Goal: Task Accomplishment & Management: Use online tool/utility

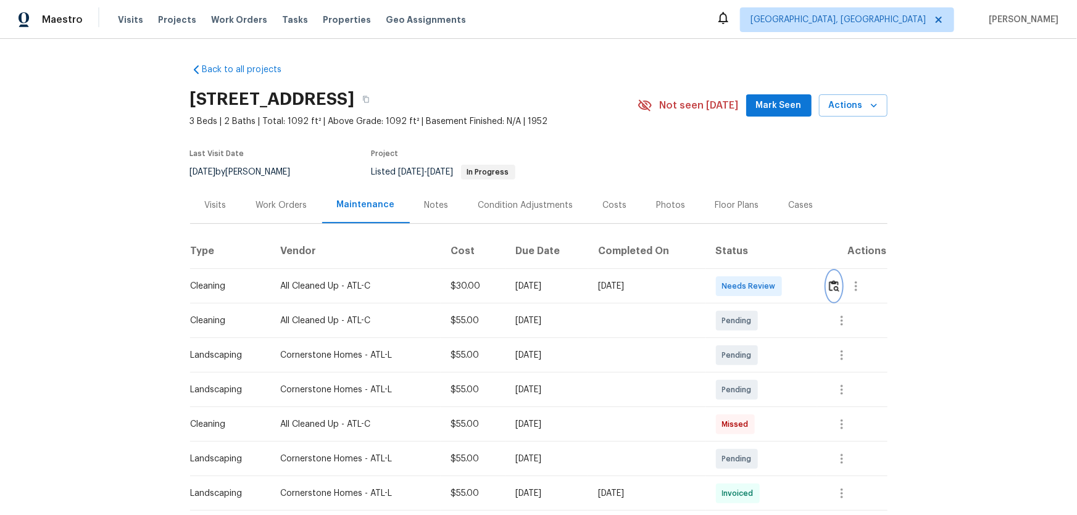
click at [829, 289] on img "button" at bounding box center [834, 286] width 10 height 12
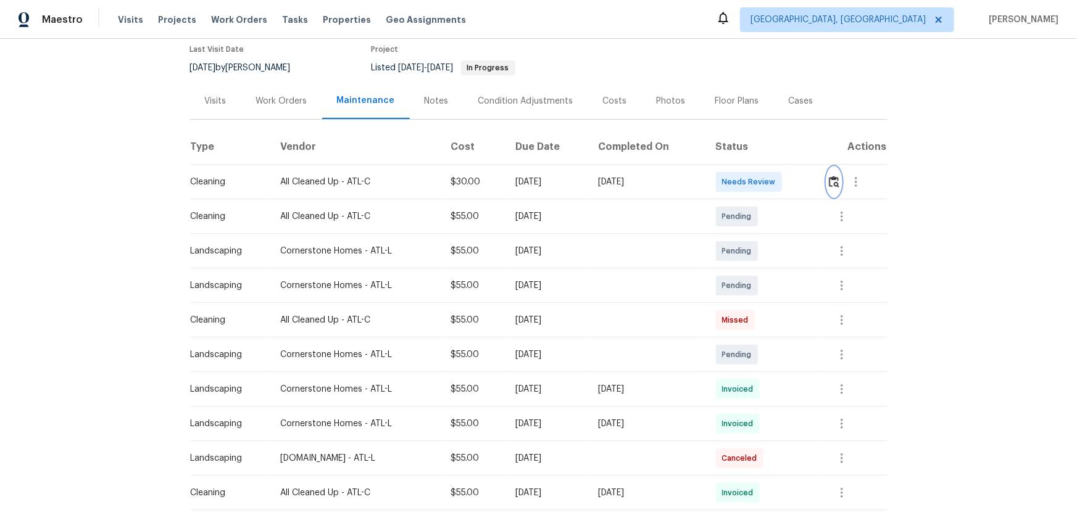
scroll to position [112, 0]
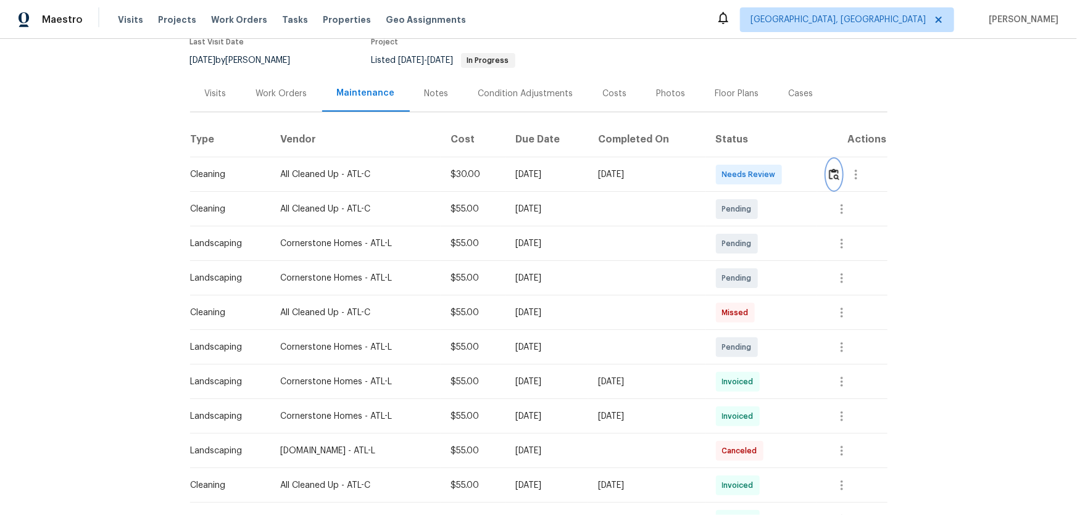
click at [836, 179] on img "button" at bounding box center [834, 174] width 10 height 12
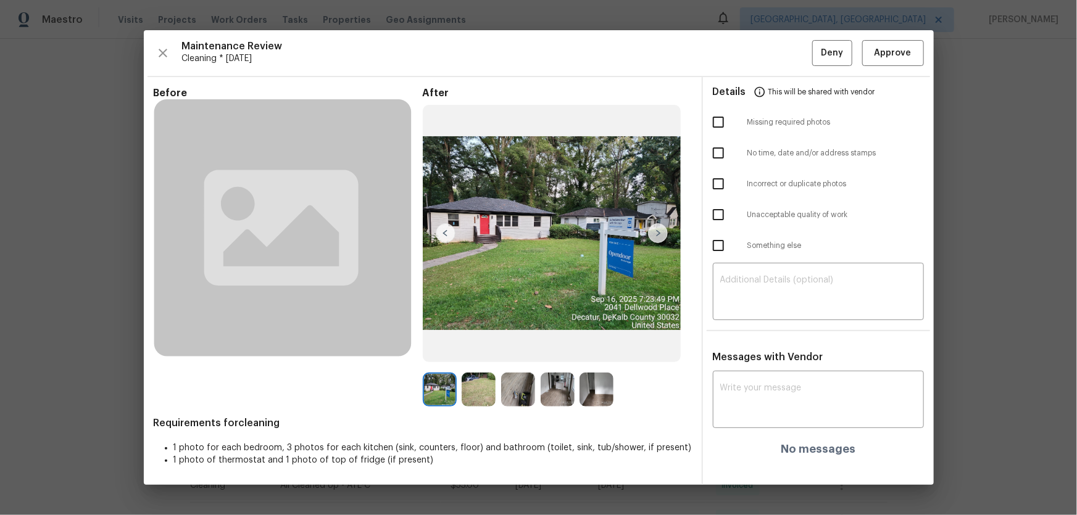
click at [487, 395] on img at bounding box center [479, 390] width 34 height 34
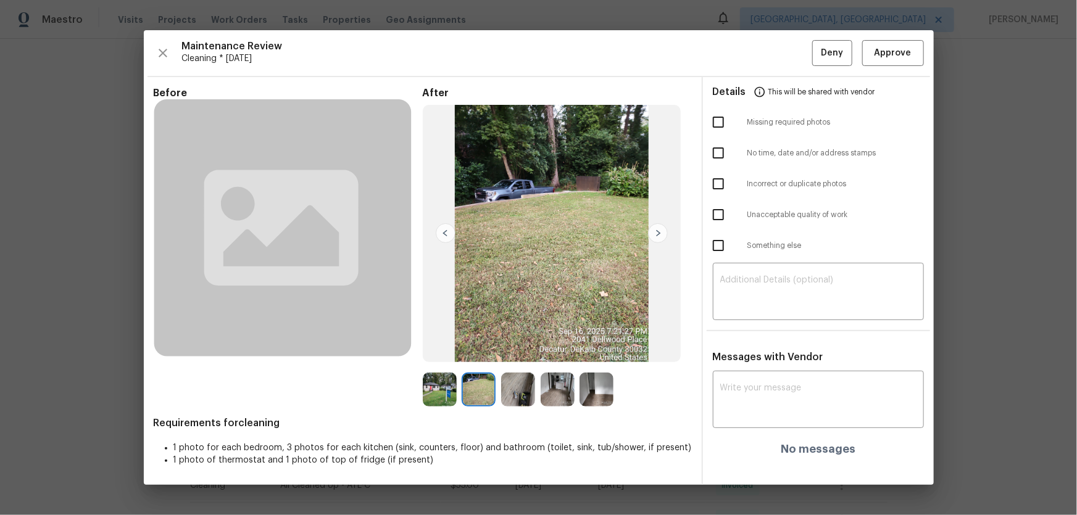
click at [521, 395] on img at bounding box center [518, 390] width 34 height 34
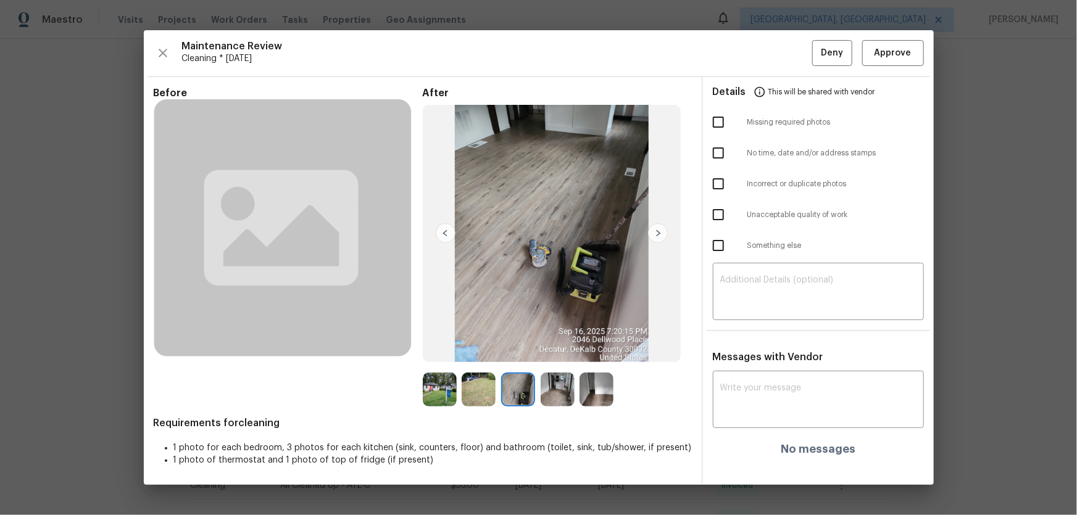
click at [553, 397] on img at bounding box center [558, 390] width 34 height 34
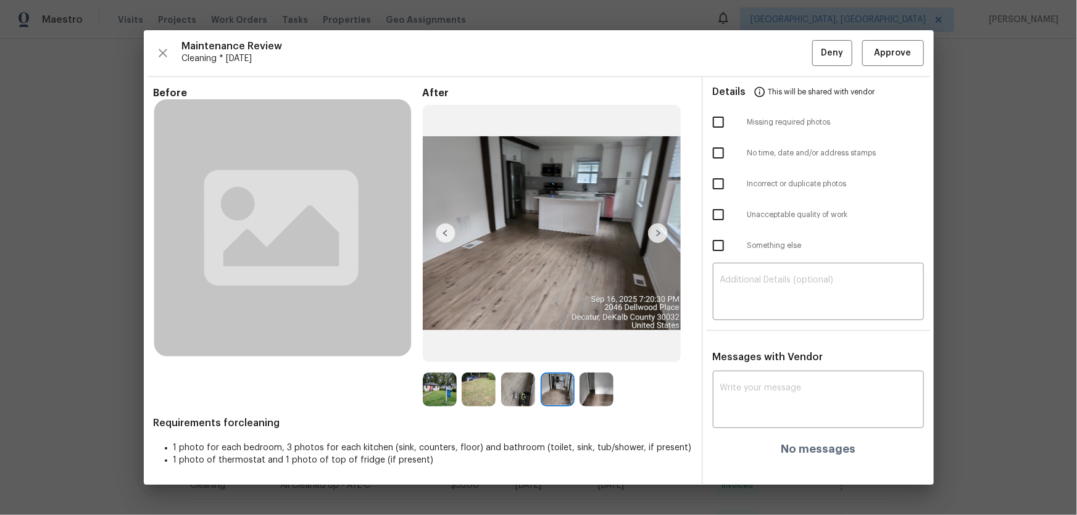
click at [518, 389] on img at bounding box center [518, 390] width 34 height 34
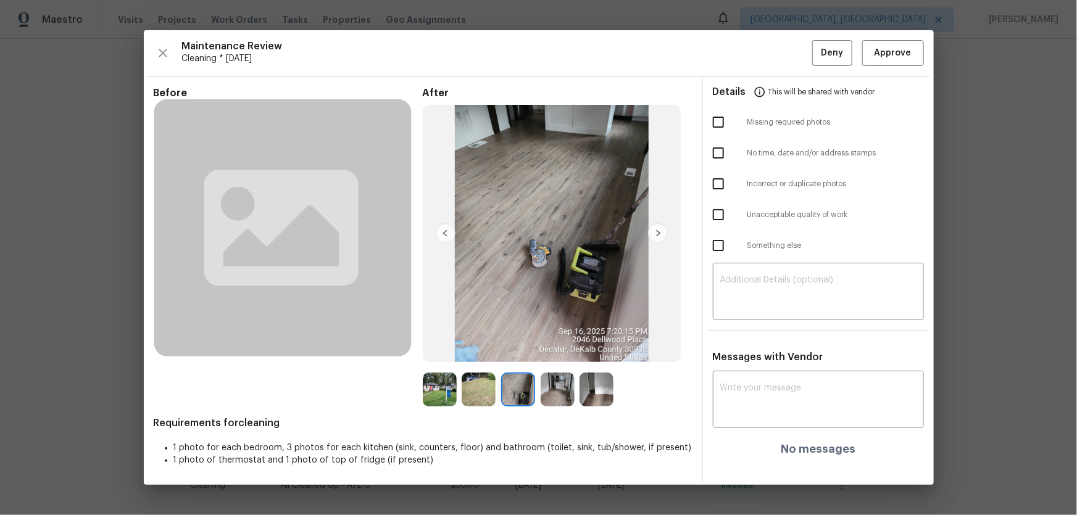
click at [602, 397] on img at bounding box center [596, 390] width 34 height 34
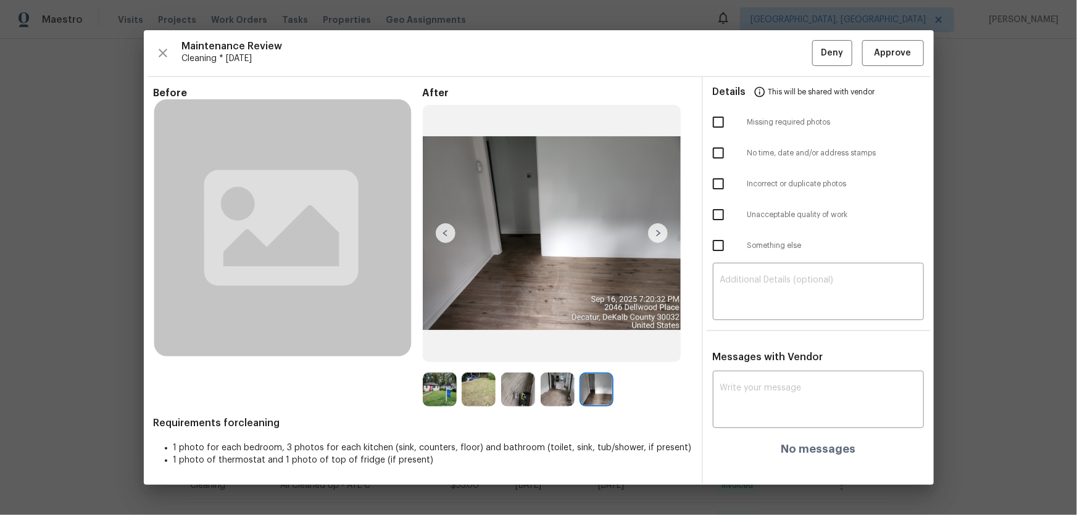
click at [485, 392] on img at bounding box center [479, 390] width 34 height 34
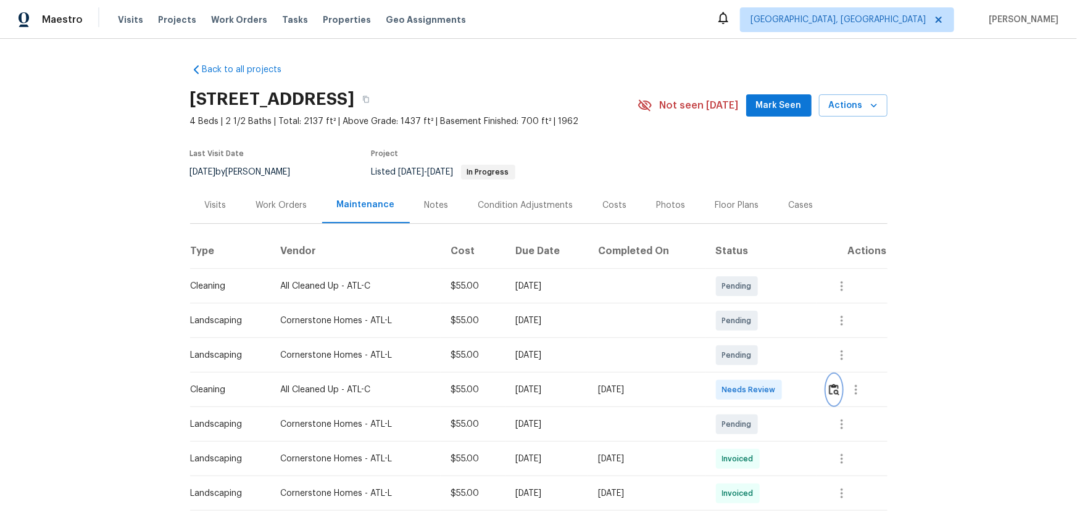
click at [766, 340] on img "button" at bounding box center [834, 390] width 10 height 12
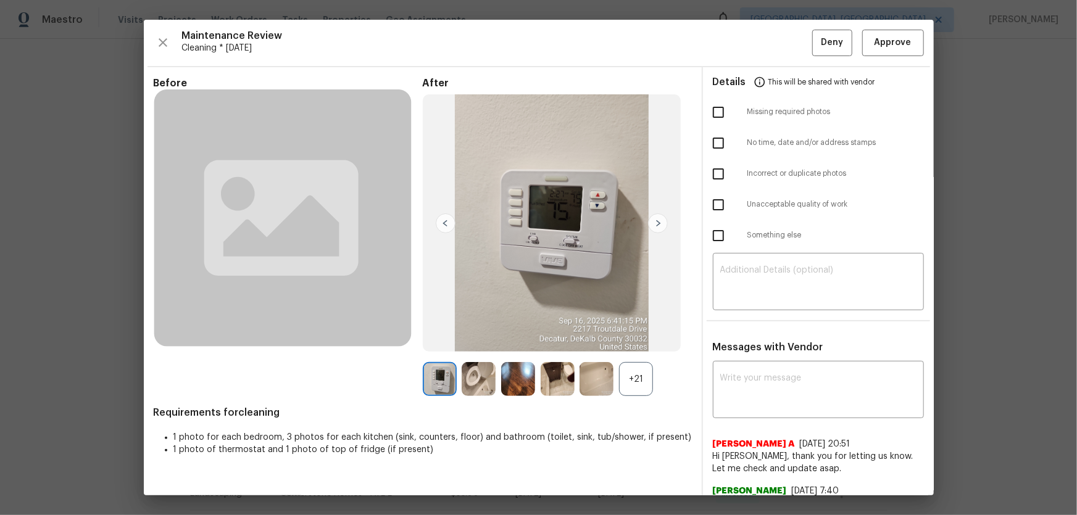
click at [628, 340] on div "+21" at bounding box center [636, 379] width 34 height 34
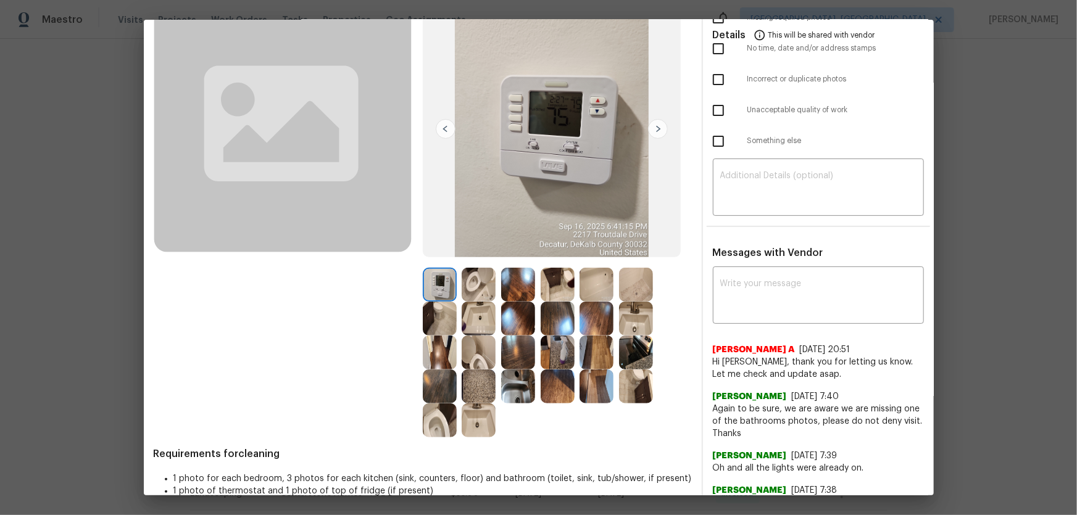
scroll to position [112, 0]
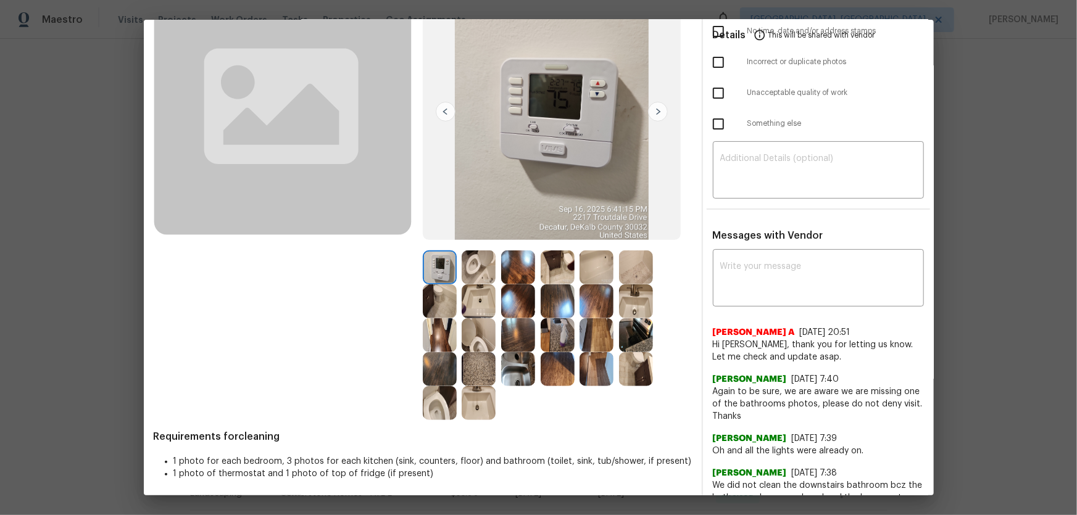
click at [469, 333] on img at bounding box center [479, 335] width 34 height 34
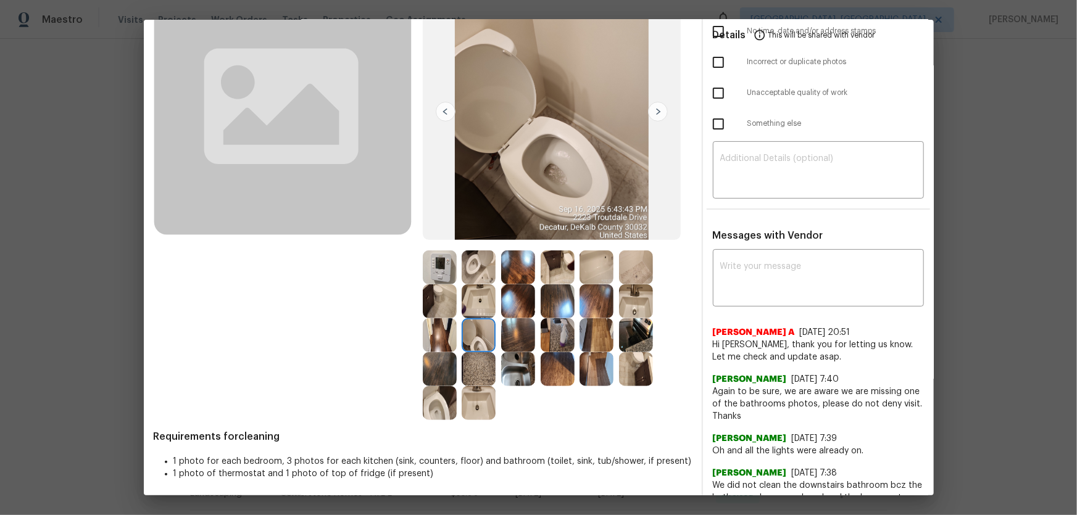
click at [462, 271] on img at bounding box center [479, 268] width 34 height 34
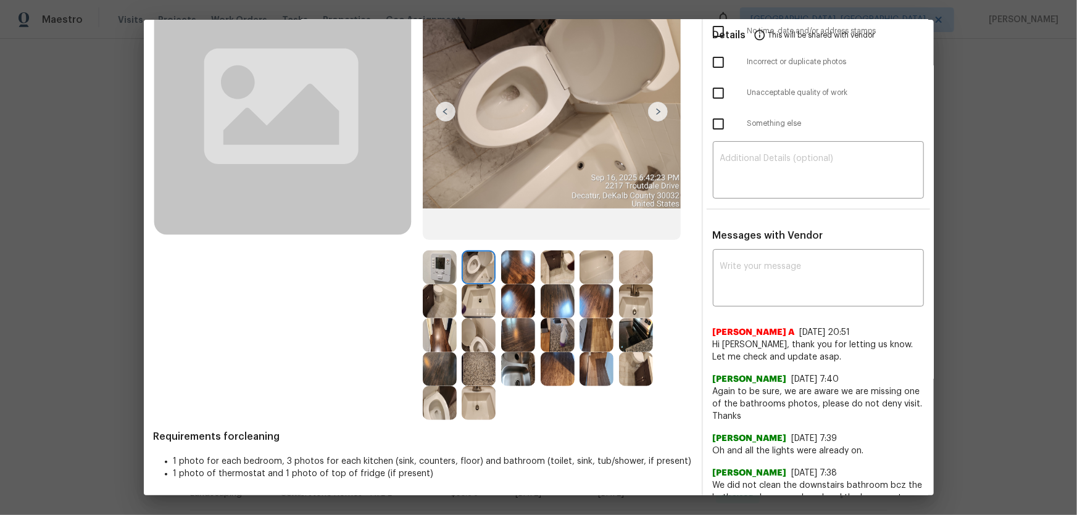
click at [443, 340] on img at bounding box center [440, 403] width 34 height 34
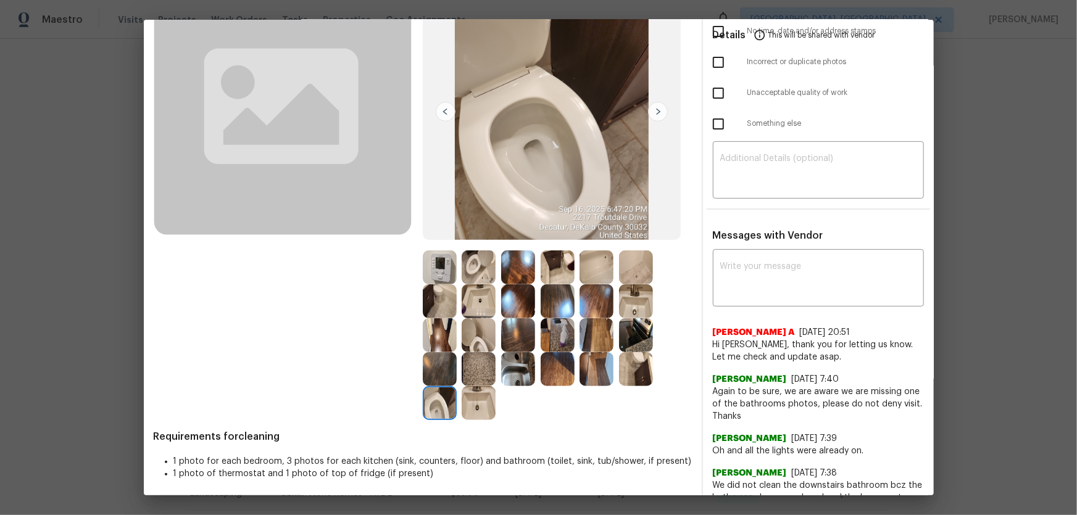
click at [463, 340] on img at bounding box center [479, 403] width 34 height 34
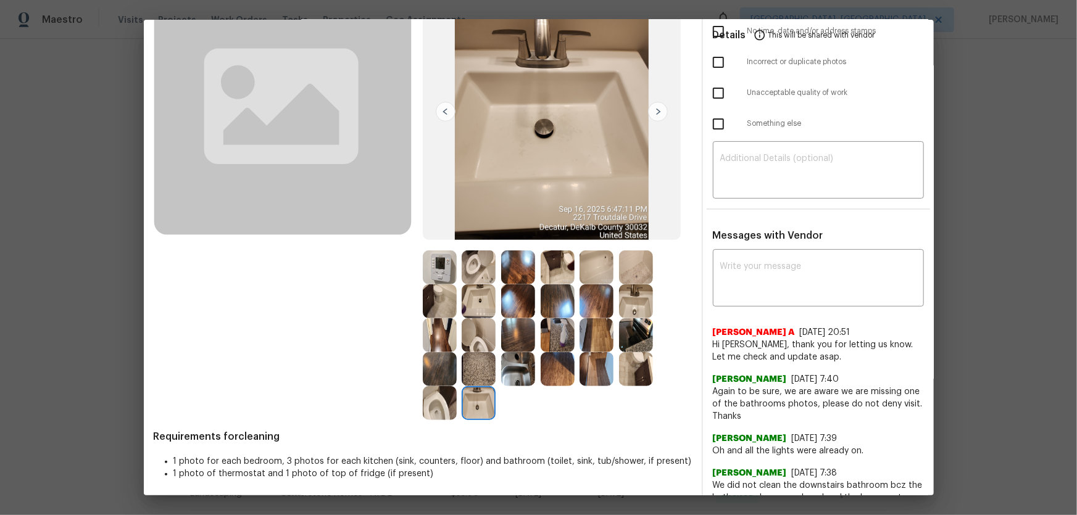
click at [470, 299] on img at bounding box center [479, 301] width 34 height 34
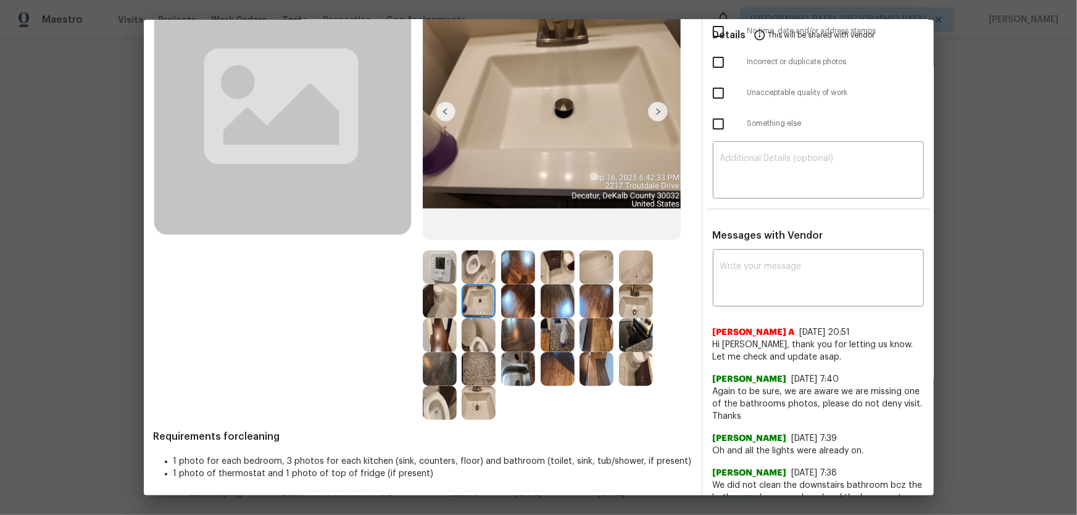
click at [629, 300] on img at bounding box center [636, 301] width 34 height 34
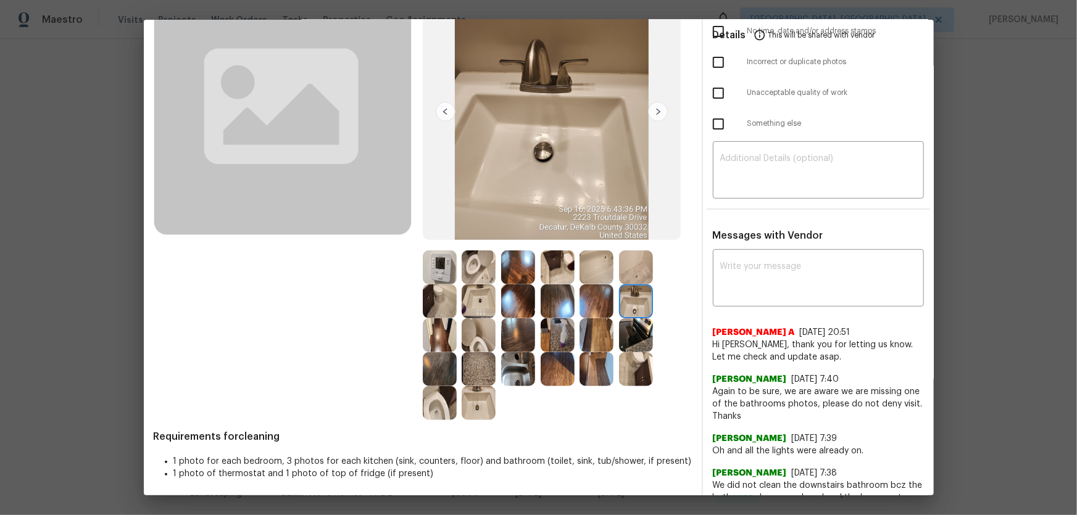
click at [626, 277] on img at bounding box center [636, 268] width 34 height 34
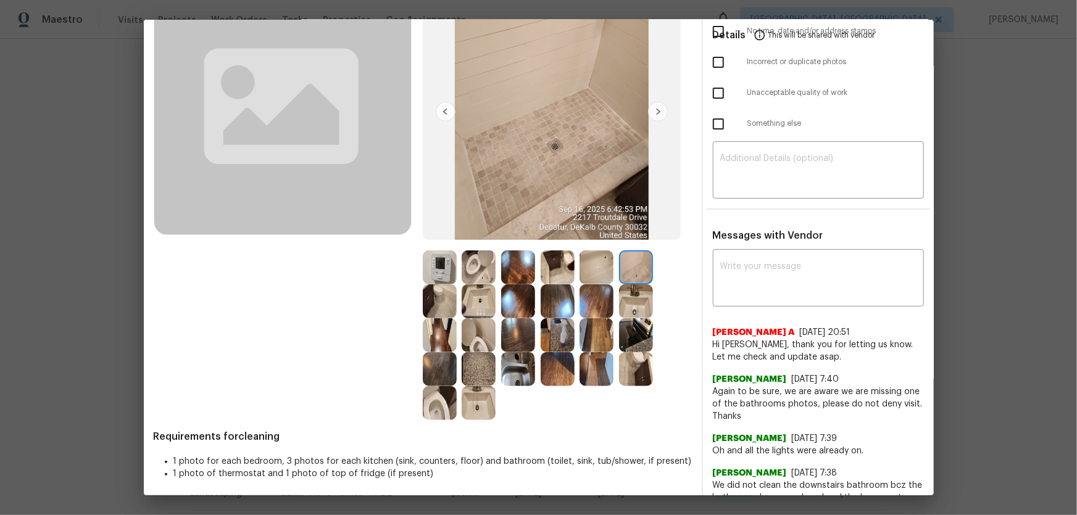
click at [602, 277] on img at bounding box center [596, 268] width 34 height 34
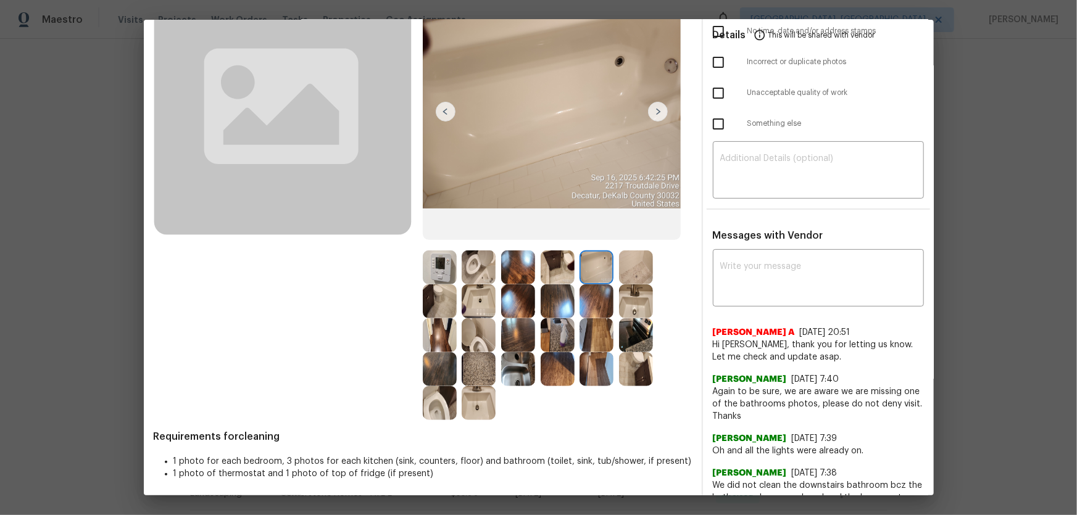
click at [463, 263] on img at bounding box center [479, 268] width 34 height 34
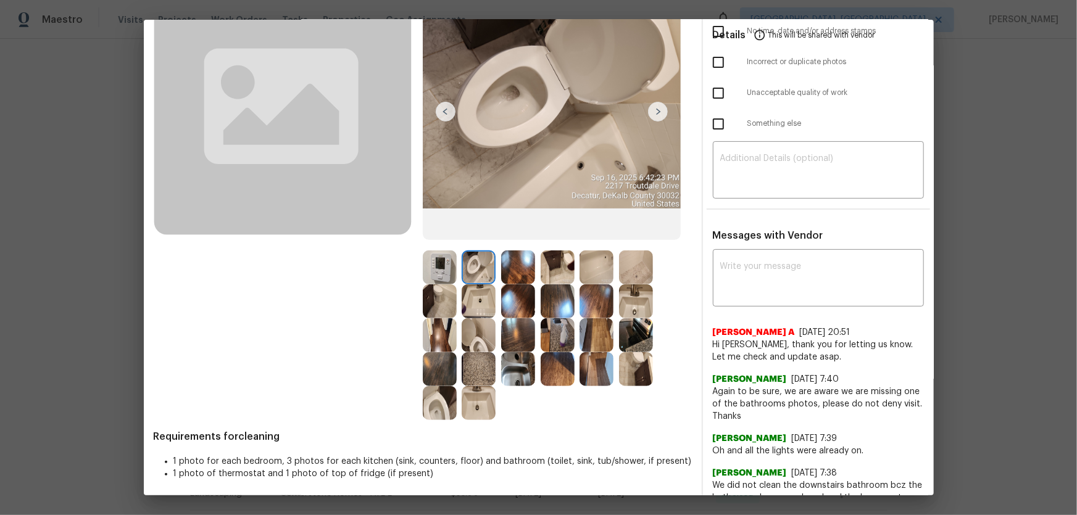
click at [436, 264] on img at bounding box center [440, 268] width 34 height 34
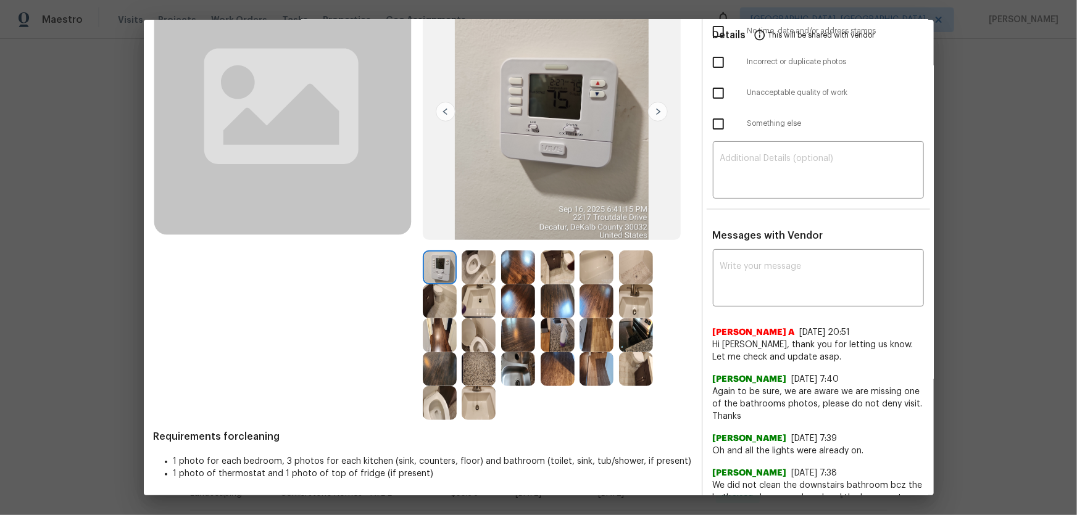
click at [517, 338] on img at bounding box center [518, 335] width 34 height 34
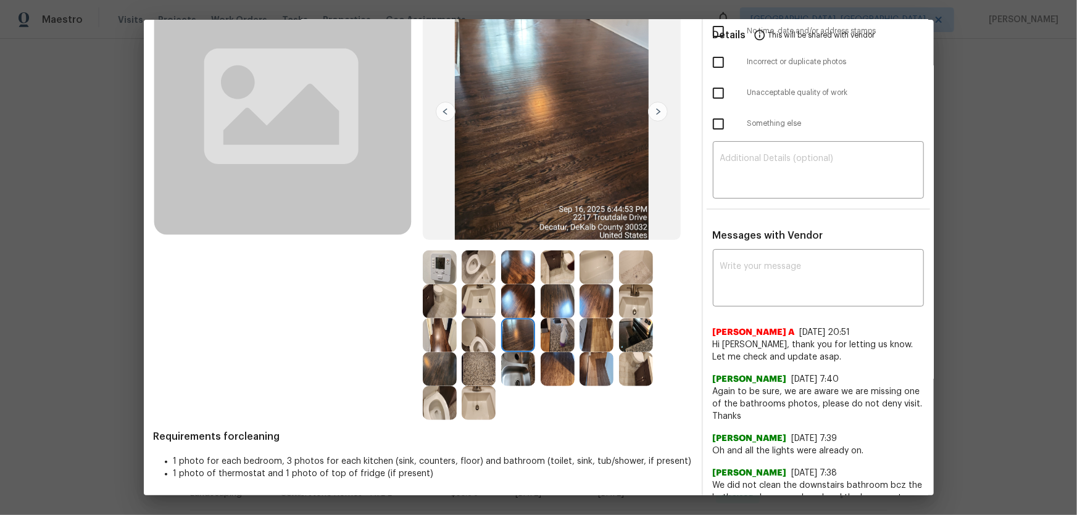
click at [521, 306] on img at bounding box center [518, 301] width 34 height 34
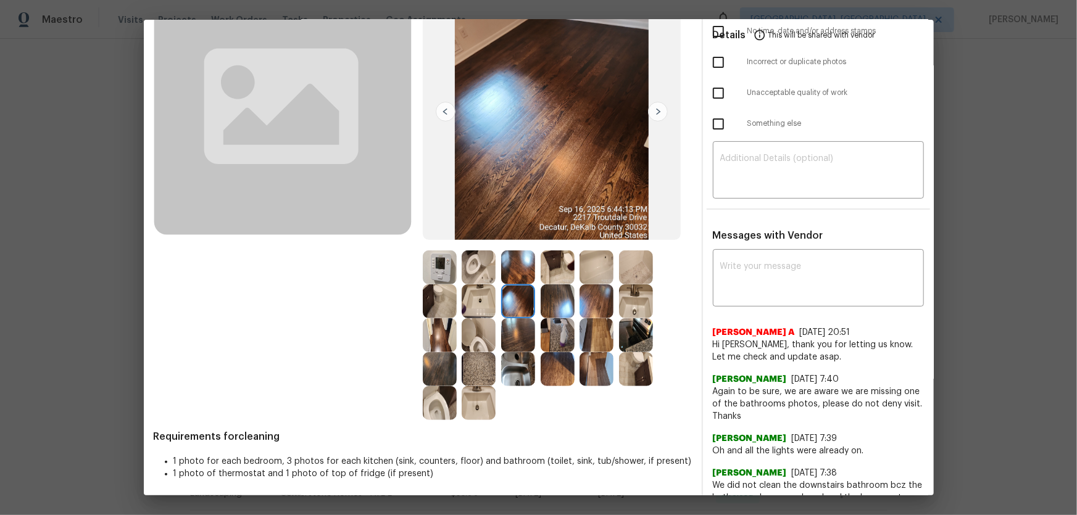
click at [550, 307] on img at bounding box center [558, 301] width 34 height 34
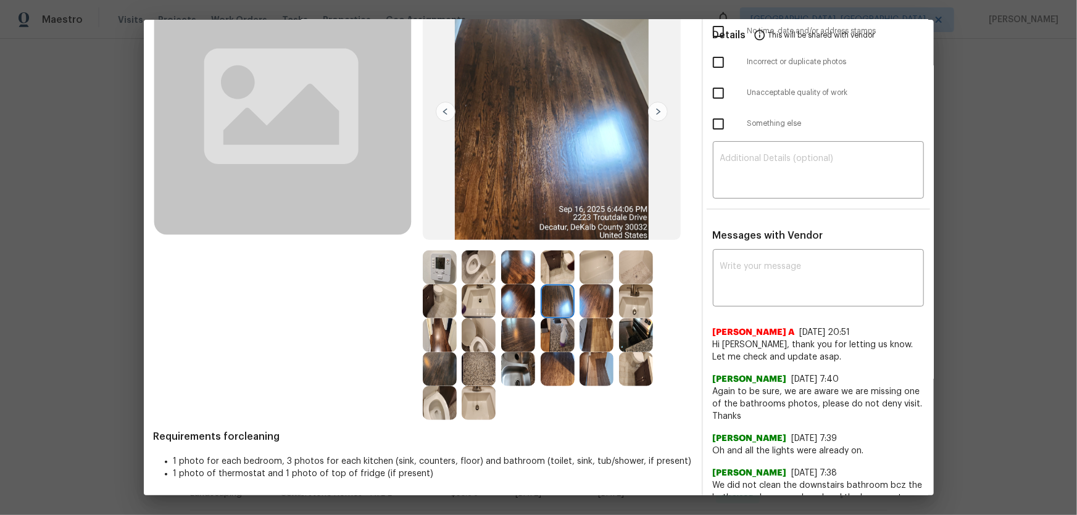
click at [449, 340] on img at bounding box center [440, 369] width 34 height 34
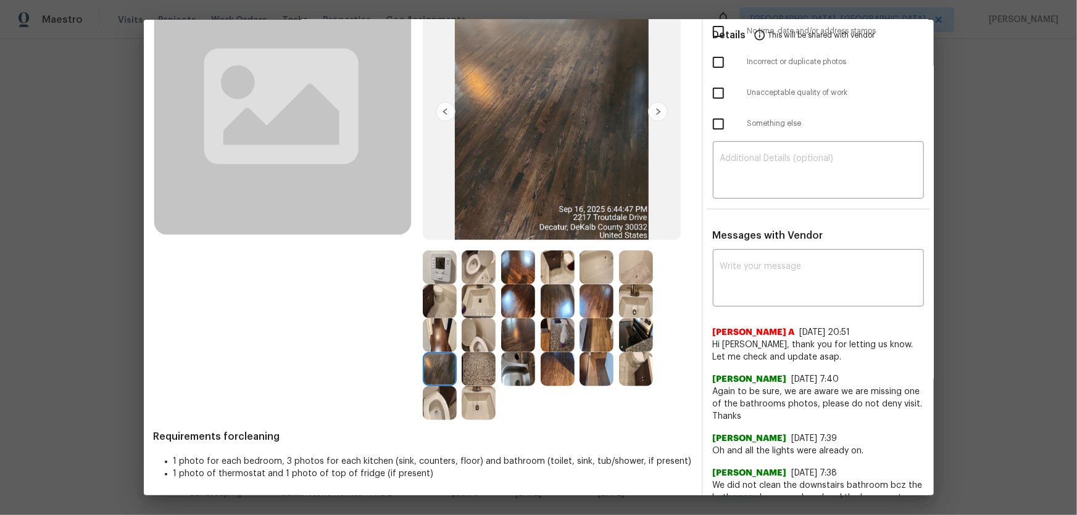
click at [554, 340] on img at bounding box center [558, 369] width 34 height 34
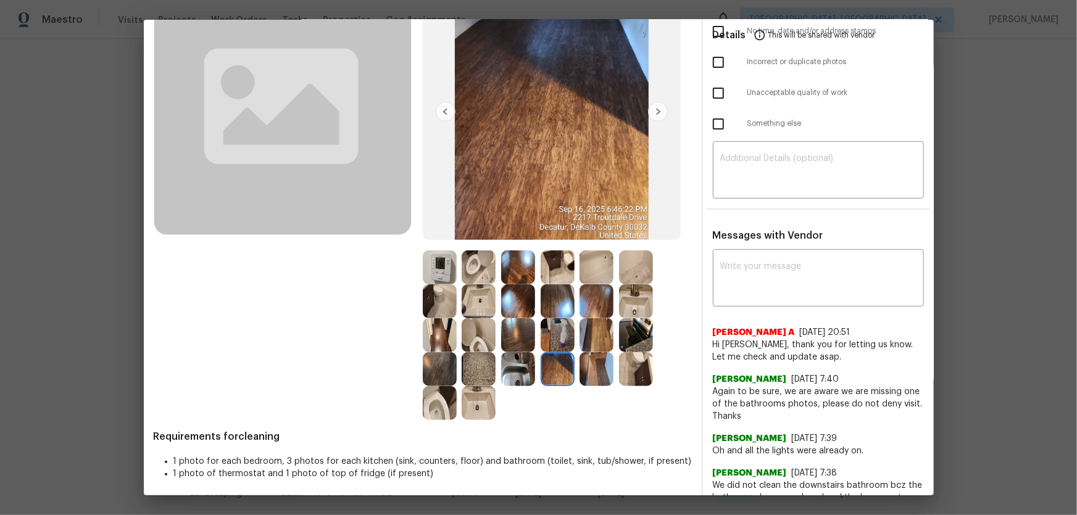
click at [553, 339] on img at bounding box center [558, 335] width 34 height 34
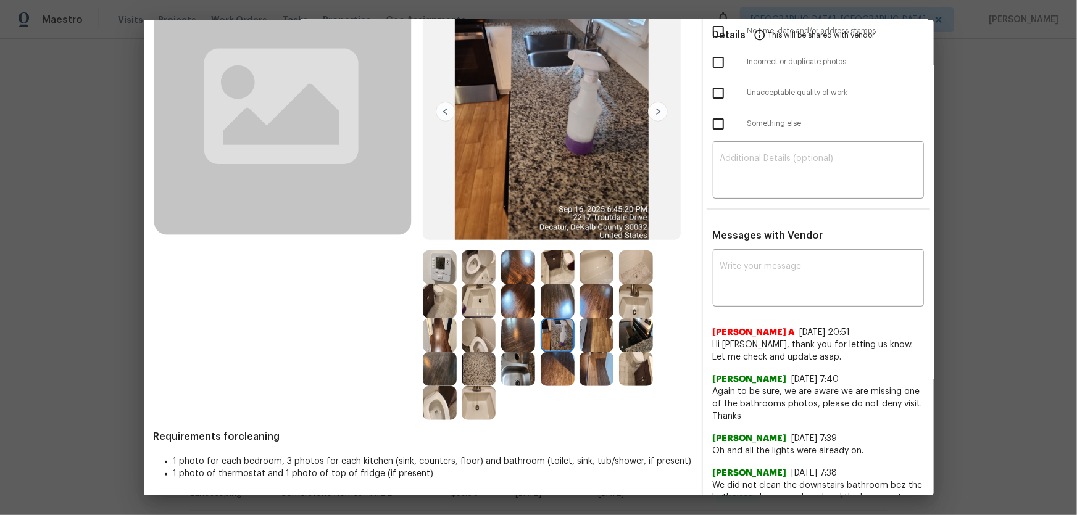
click at [529, 337] on img at bounding box center [518, 335] width 34 height 34
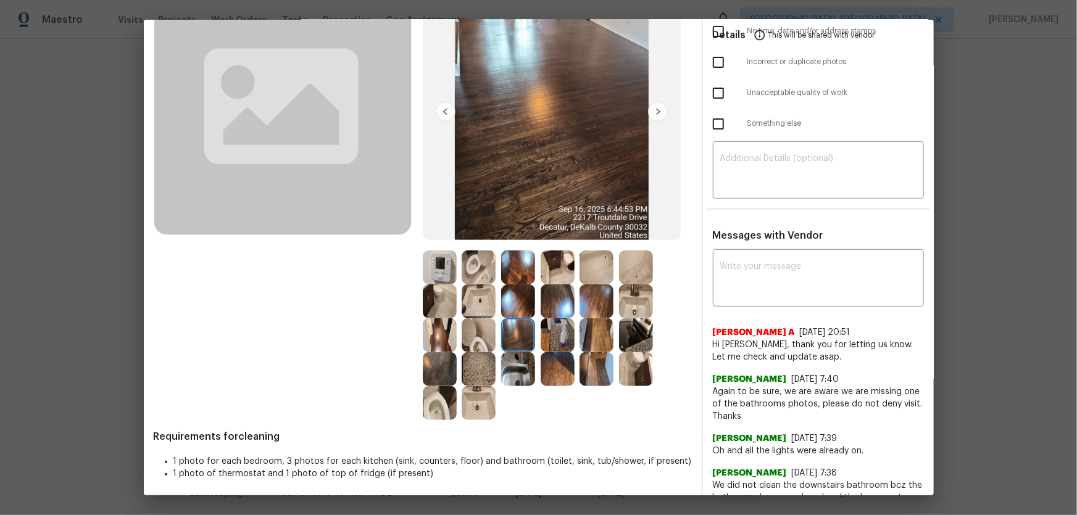
click at [505, 338] on img at bounding box center [518, 335] width 34 height 34
click at [481, 339] on img at bounding box center [479, 335] width 34 height 34
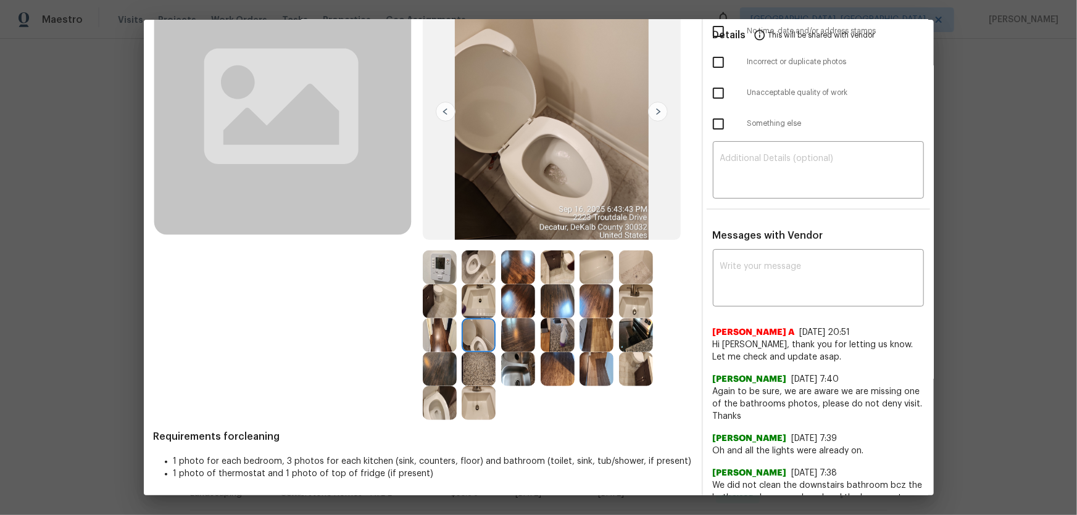
click at [465, 340] on img at bounding box center [479, 369] width 34 height 34
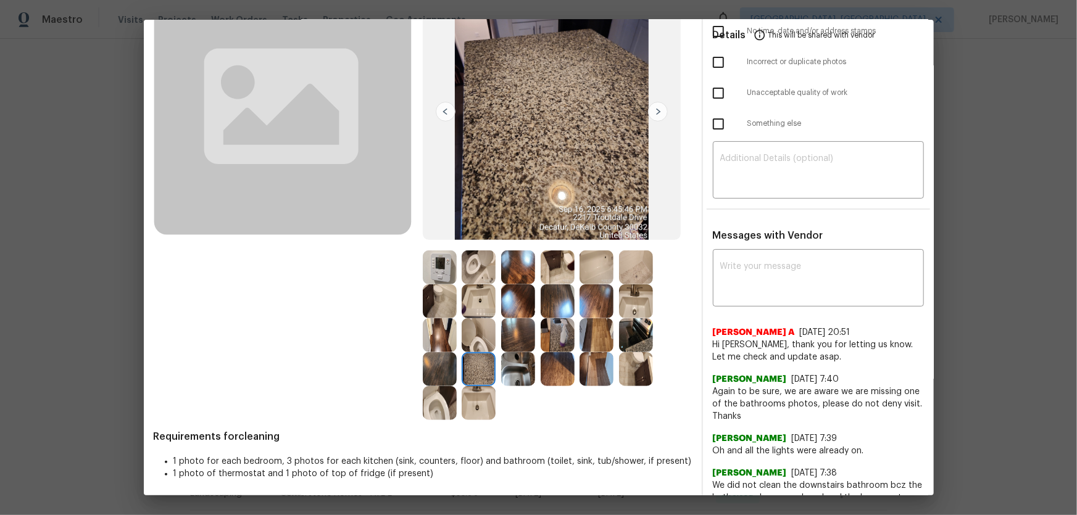
click at [634, 336] on img at bounding box center [636, 335] width 34 height 34
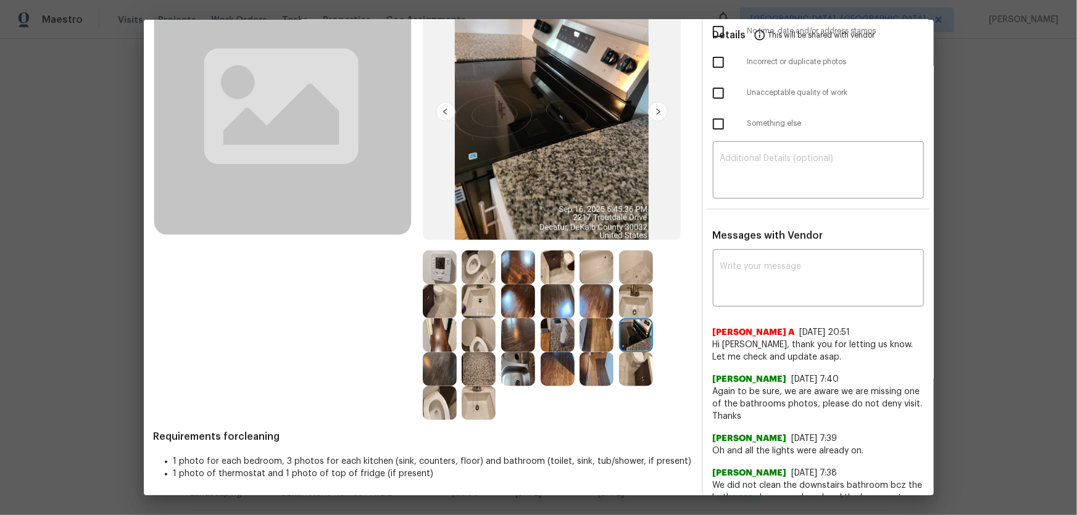
click at [429, 292] on img at bounding box center [440, 301] width 34 height 34
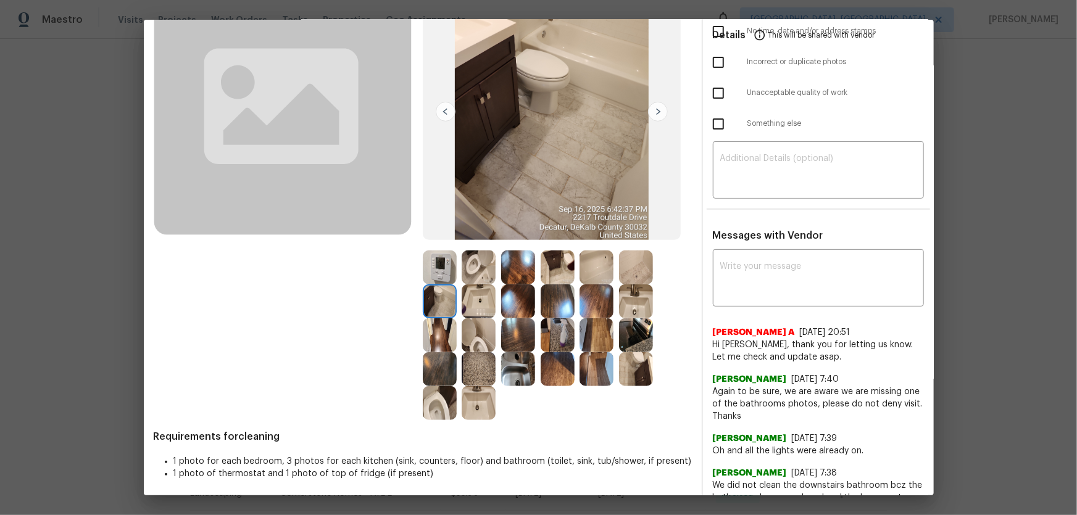
click at [429, 313] on img at bounding box center [440, 301] width 34 height 34
click at [425, 340] on img at bounding box center [440, 369] width 34 height 34
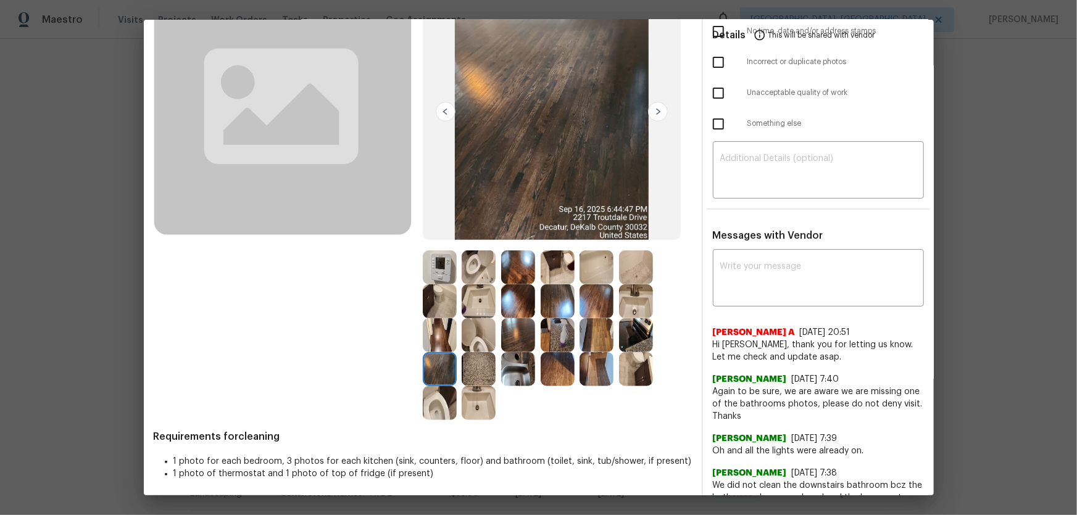
click at [465, 340] on img at bounding box center [479, 369] width 34 height 34
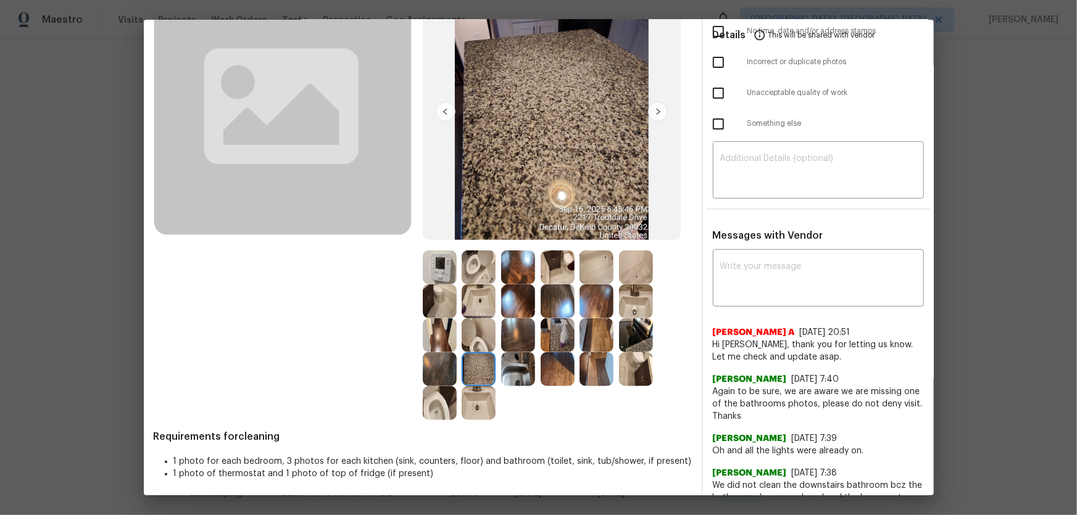
click at [509, 340] on img at bounding box center [518, 369] width 34 height 34
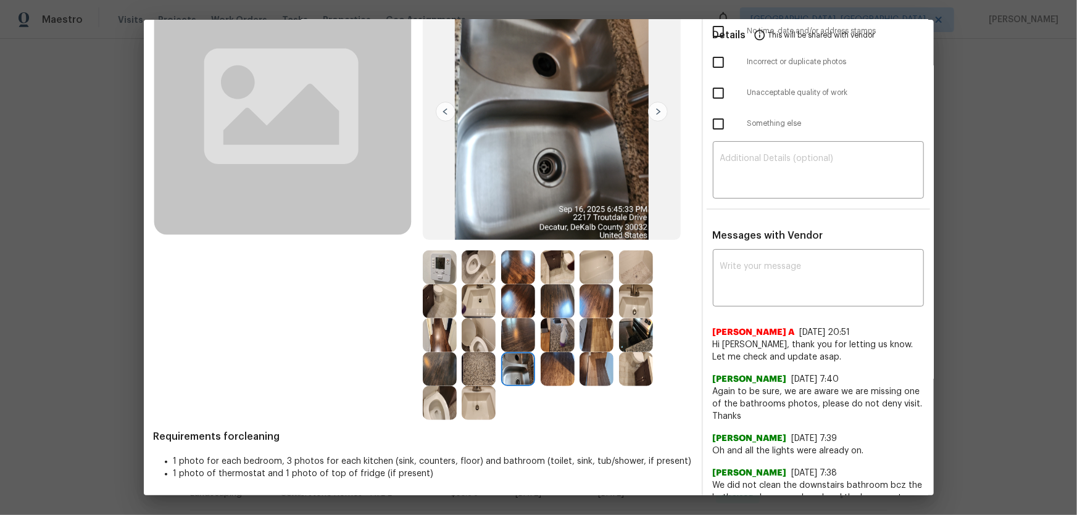
click at [553, 333] on img at bounding box center [558, 335] width 34 height 34
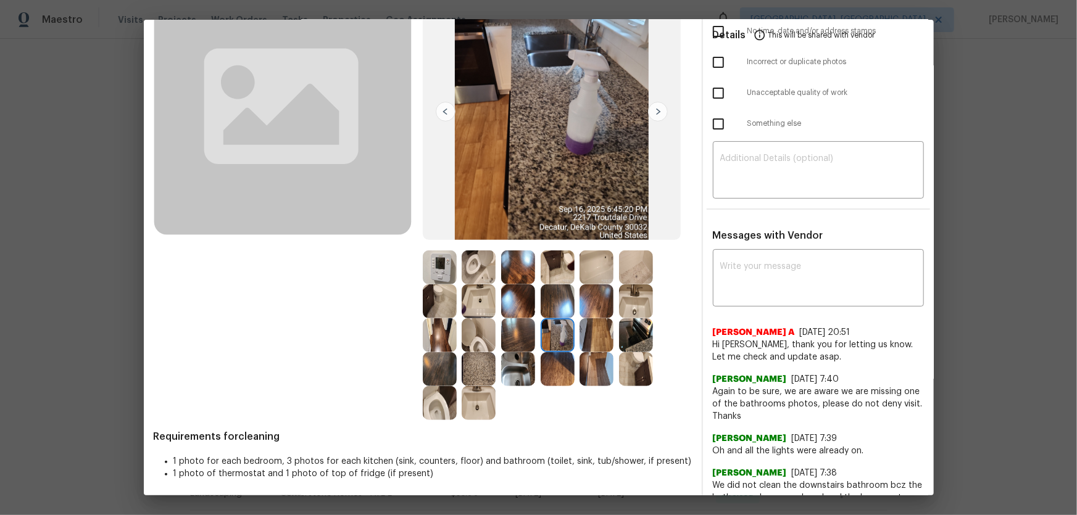
click at [554, 302] on img at bounding box center [558, 301] width 34 height 34
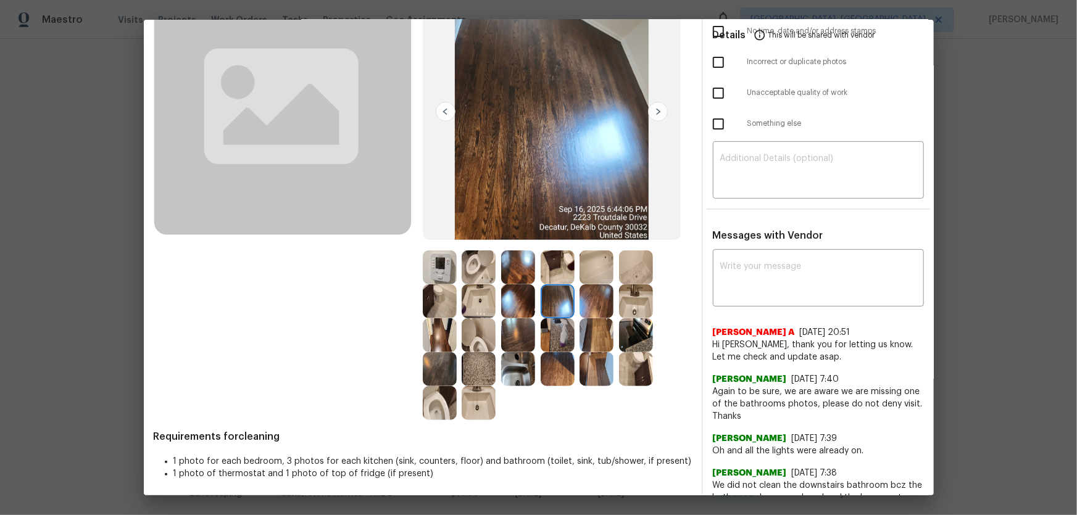
click at [599, 300] on img at bounding box center [596, 301] width 34 height 34
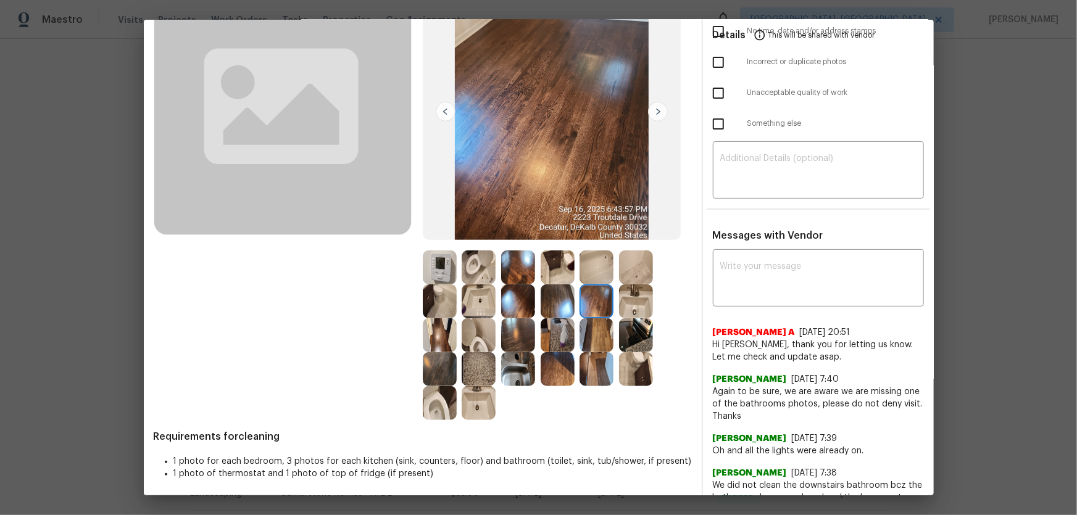
click at [597, 278] on img at bounding box center [596, 268] width 34 height 34
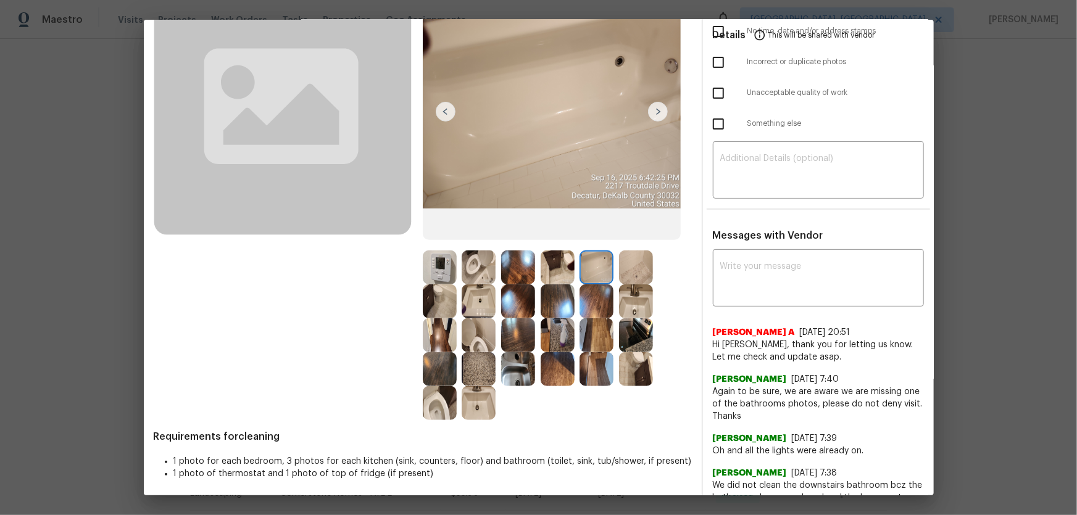
click at [634, 266] on img at bounding box center [636, 268] width 34 height 34
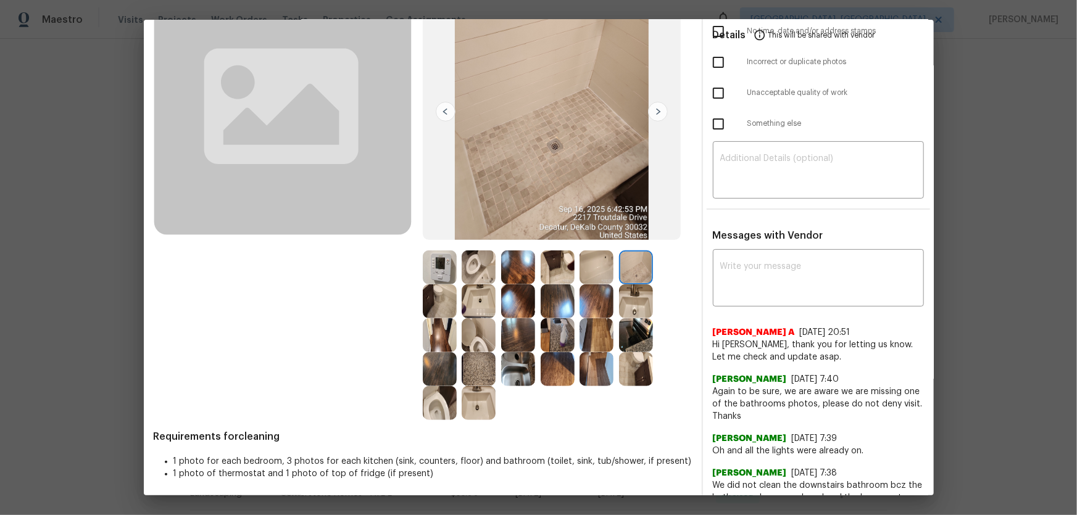
click at [631, 297] on img at bounding box center [636, 301] width 34 height 34
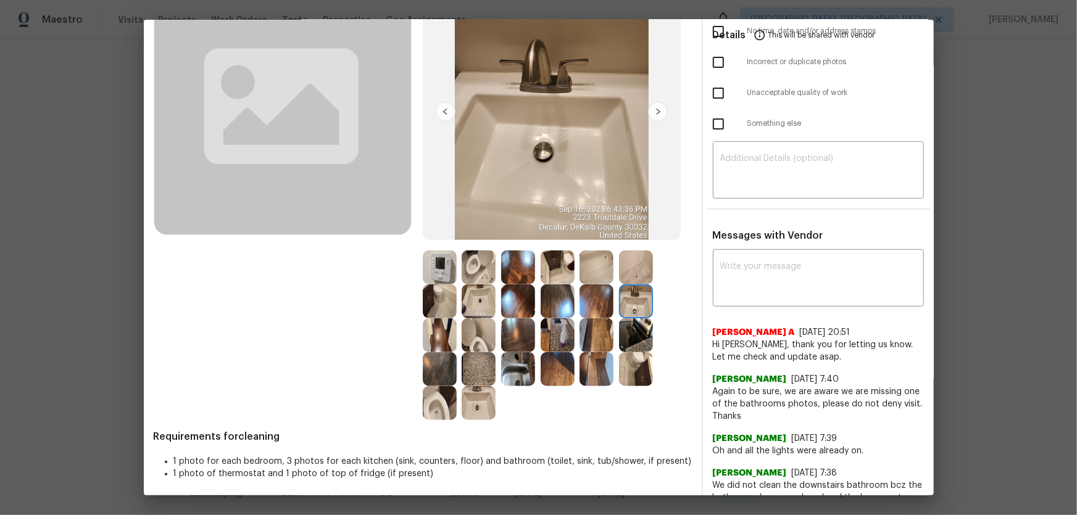
click at [636, 326] on img at bounding box center [636, 335] width 34 height 34
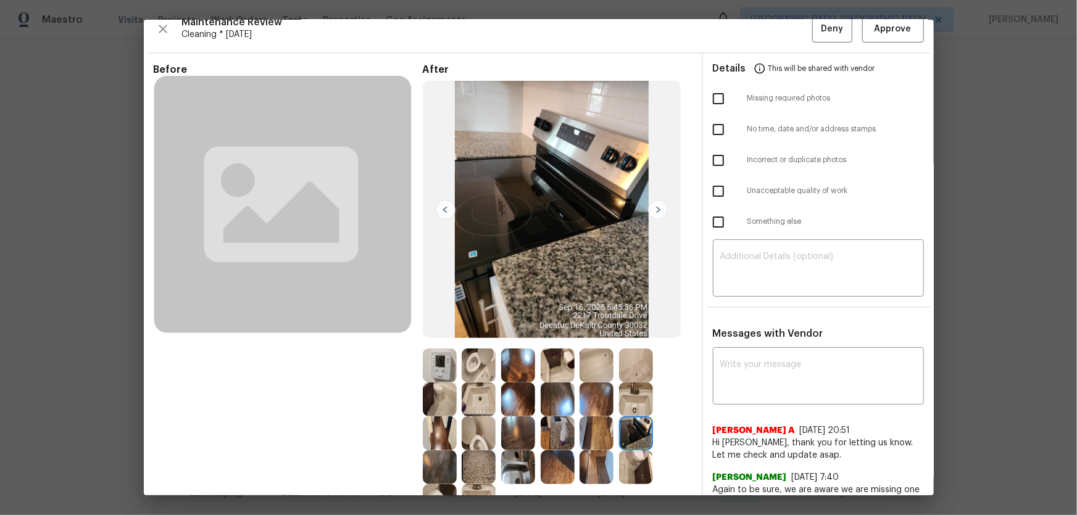
scroll to position [0, 0]
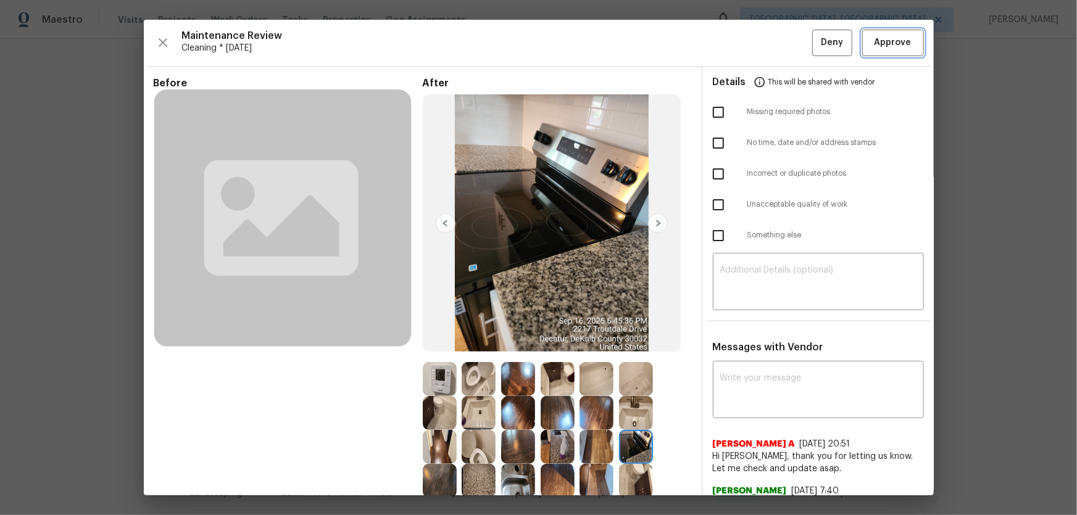
click at [766, 43] on span "Approve" at bounding box center [892, 42] width 37 height 15
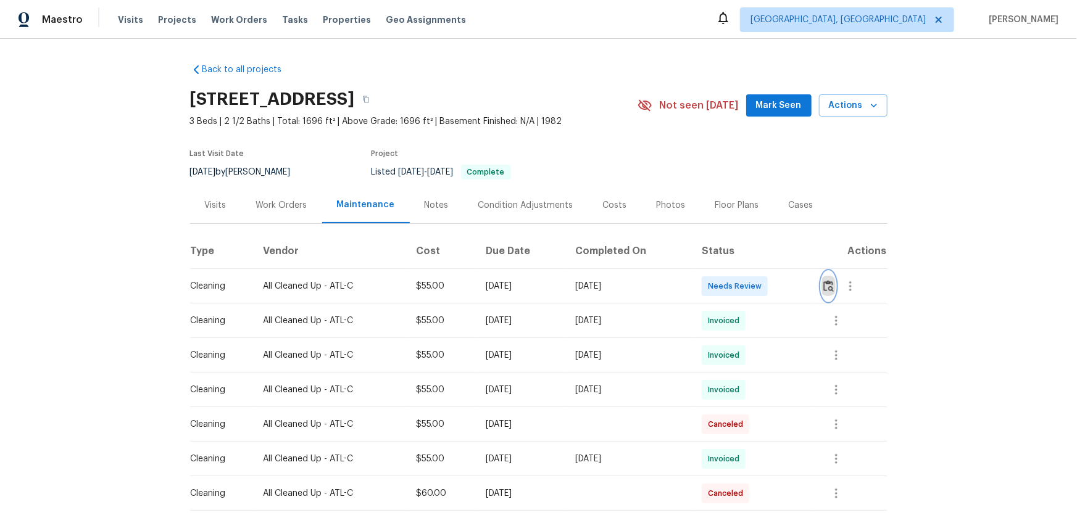
click at [766, 292] on img "button" at bounding box center [828, 286] width 10 height 12
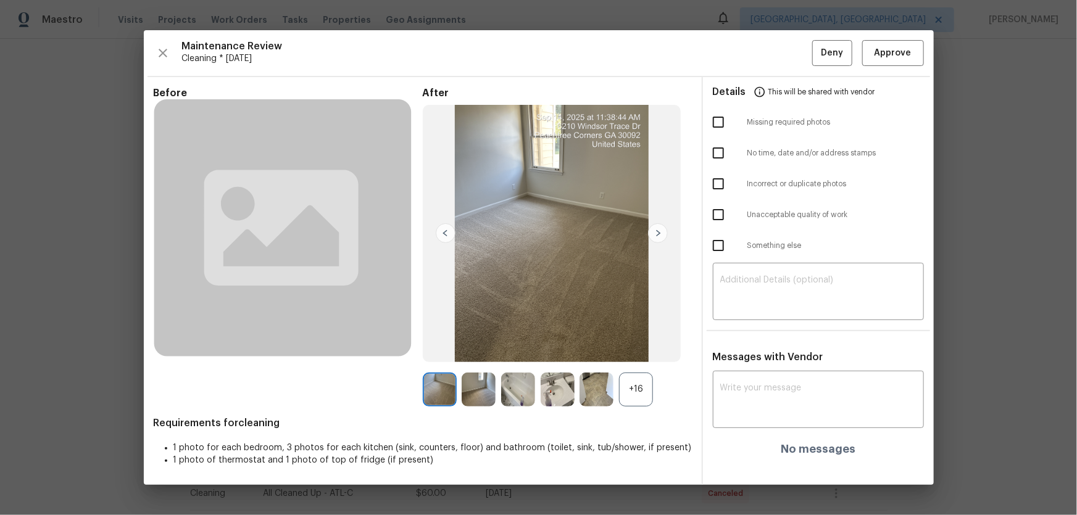
click at [623, 340] on div "+16" at bounding box center [636, 390] width 34 height 34
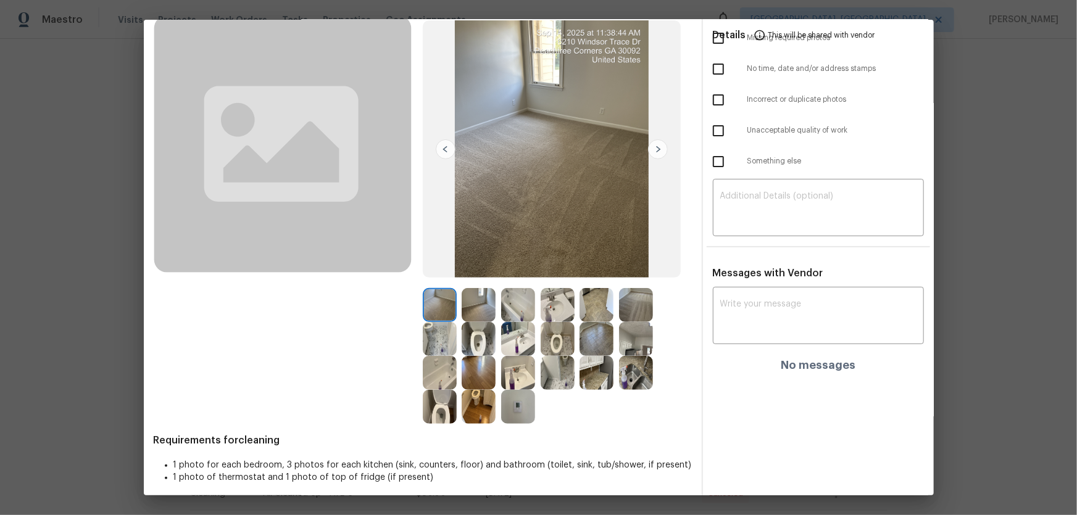
scroll to position [80, 0]
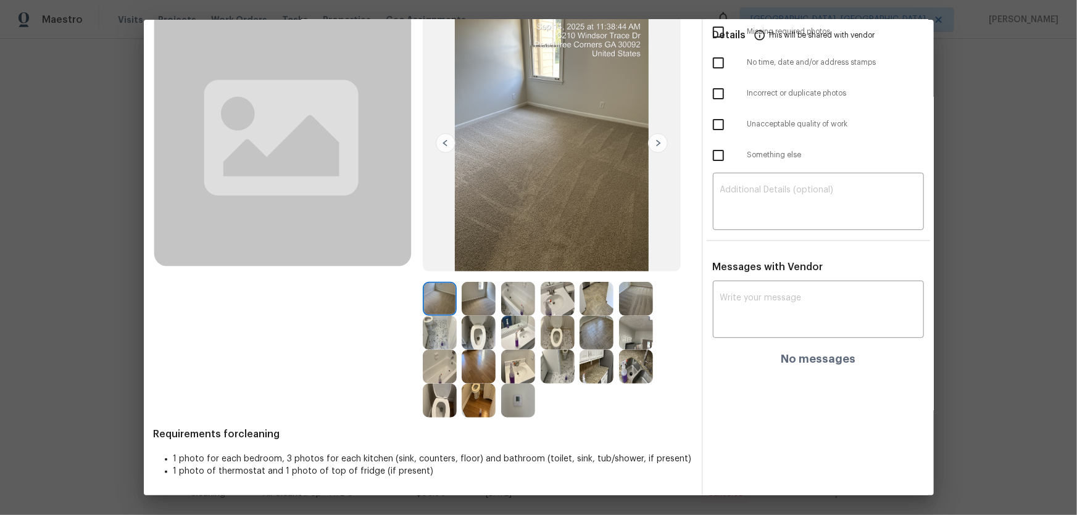
click at [477, 333] on img at bounding box center [479, 333] width 34 height 34
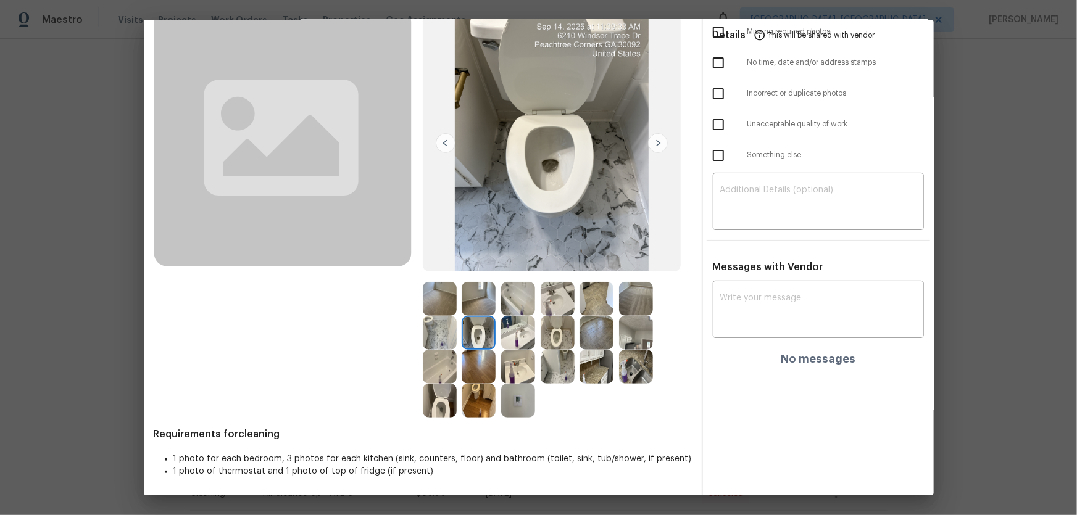
click at [444, 340] on img at bounding box center [440, 401] width 34 height 34
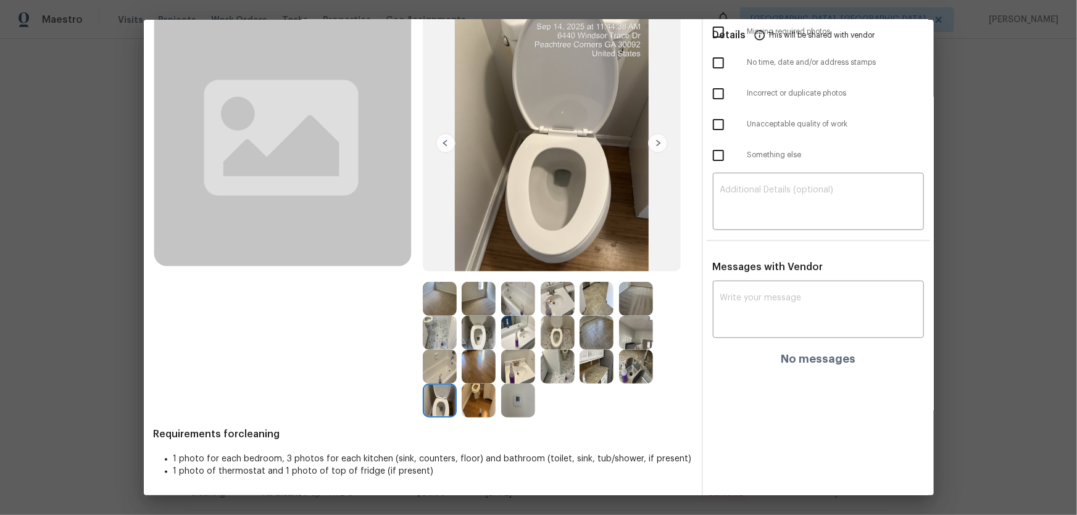
click at [553, 331] on img at bounding box center [558, 333] width 34 height 34
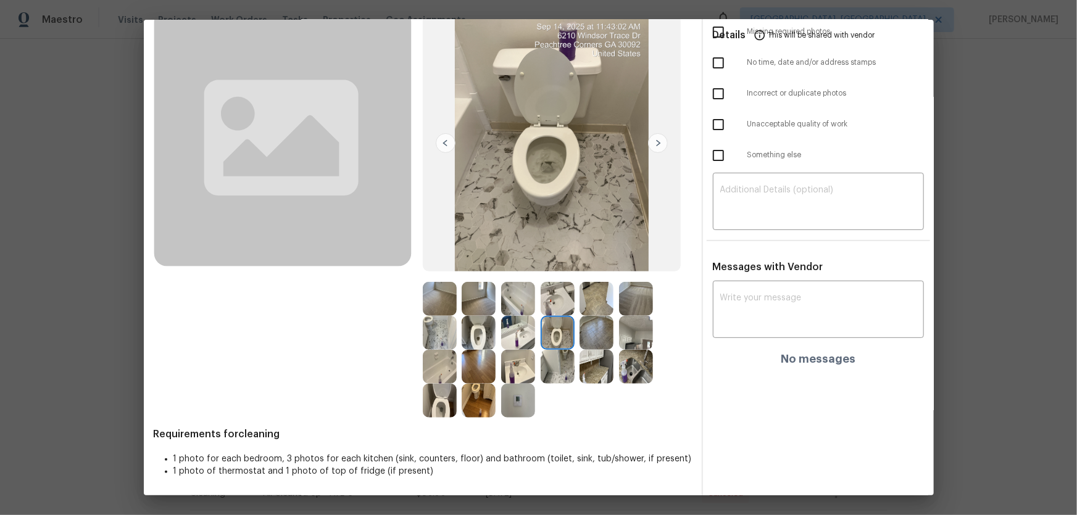
click at [530, 334] on img at bounding box center [518, 333] width 34 height 34
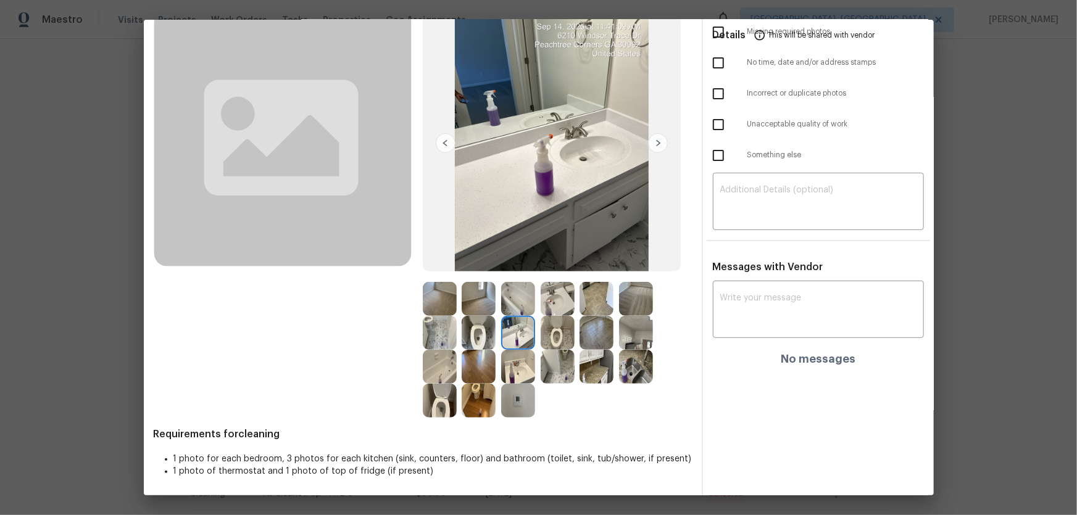
click at [521, 340] on img at bounding box center [518, 367] width 34 height 34
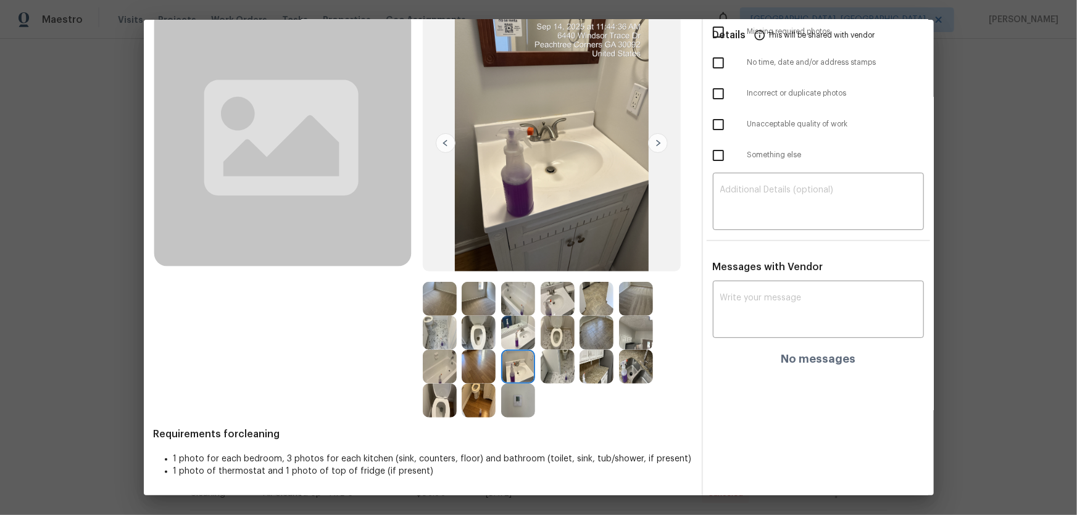
click at [549, 304] on img at bounding box center [558, 299] width 34 height 34
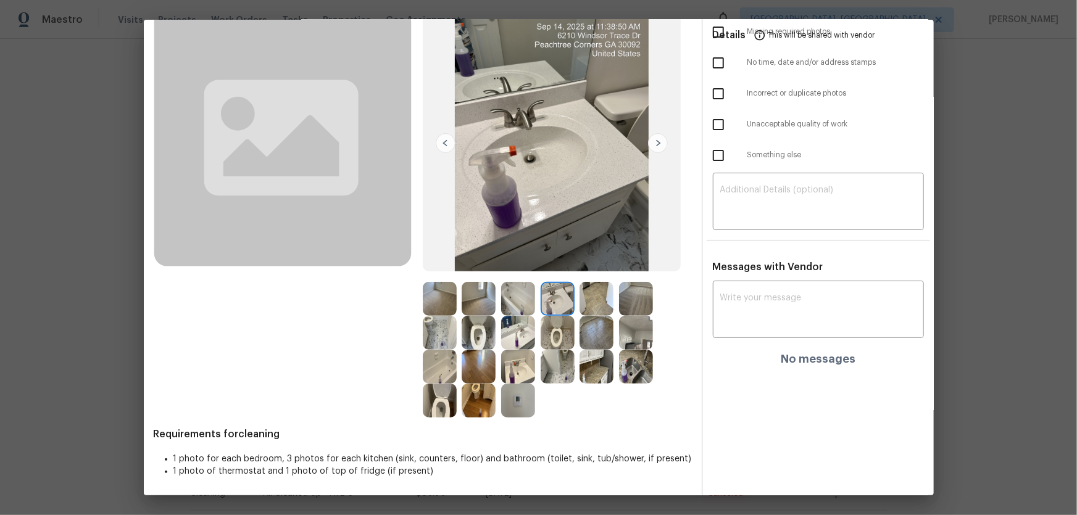
click at [516, 306] on img at bounding box center [518, 299] width 34 height 34
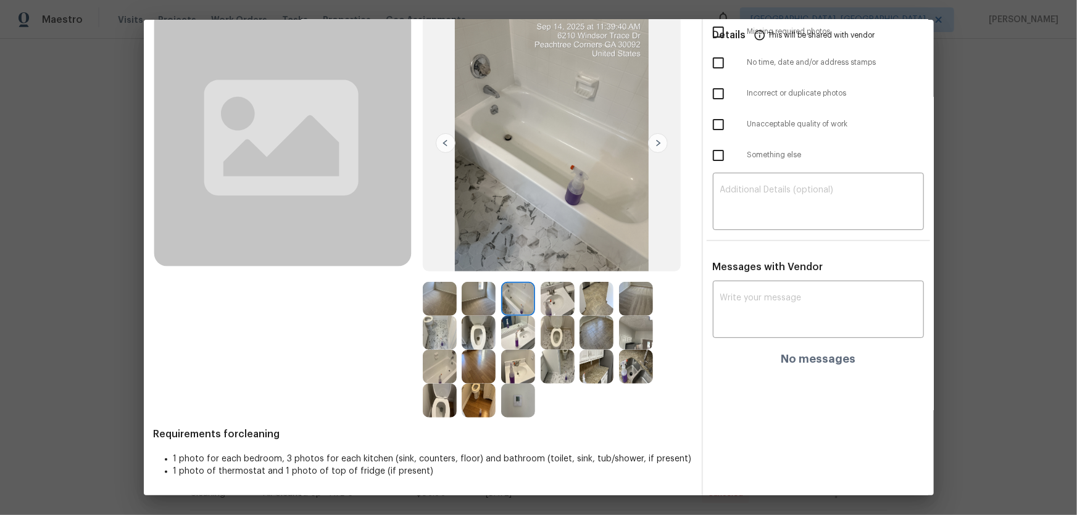
click at [444, 340] on img at bounding box center [440, 367] width 34 height 34
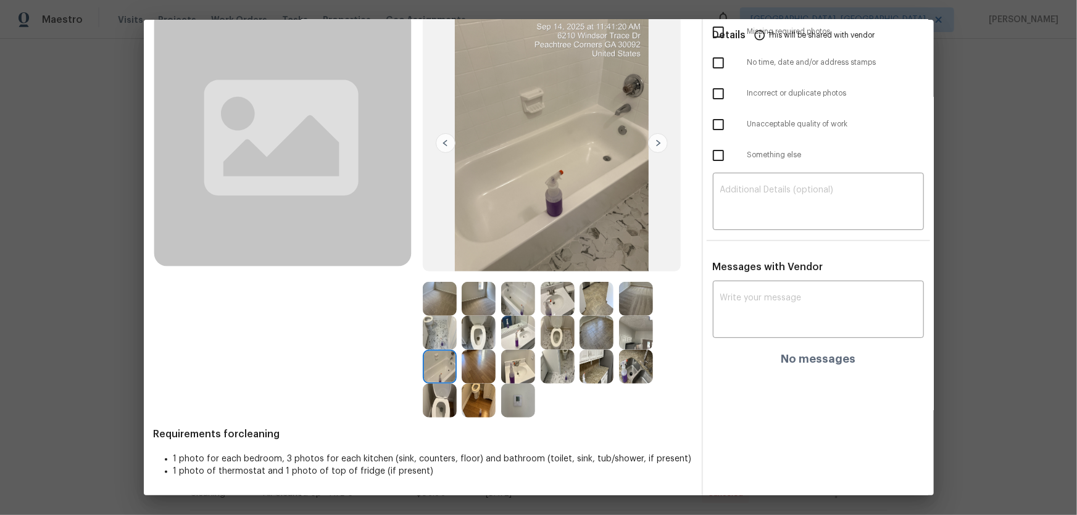
click at [434, 339] on img at bounding box center [440, 333] width 34 height 34
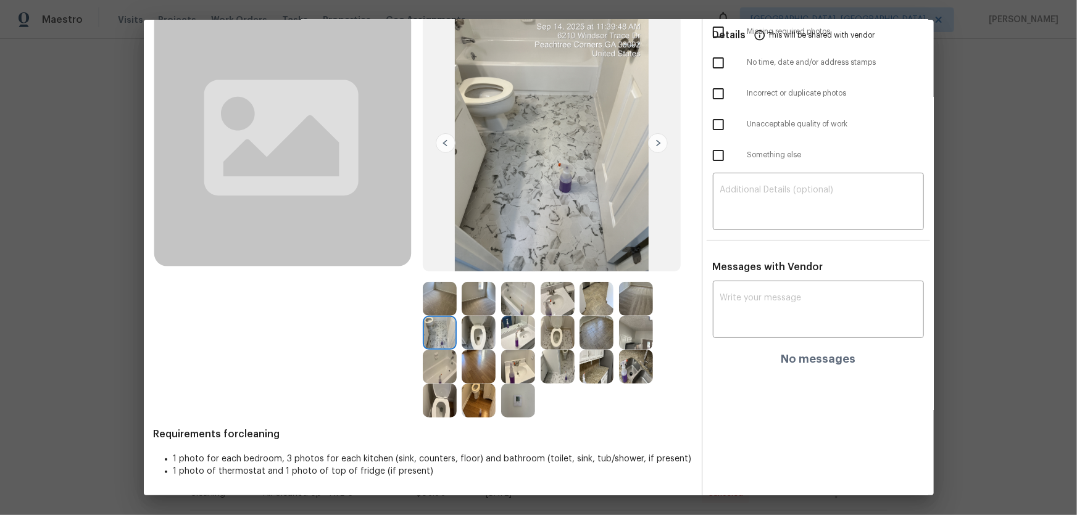
click at [554, 334] on img at bounding box center [558, 333] width 34 height 34
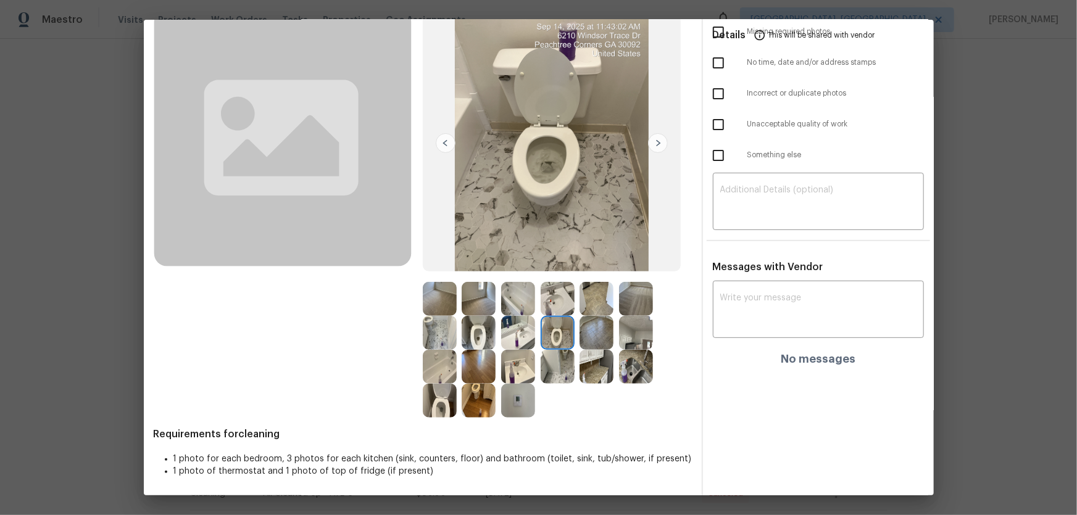
click at [471, 340] on img at bounding box center [479, 367] width 34 height 34
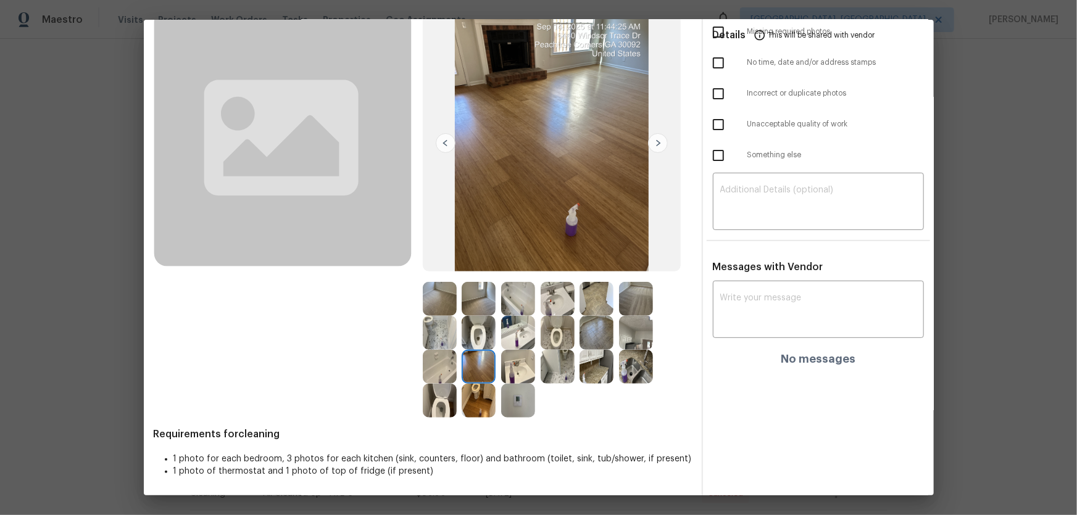
click at [589, 334] on img at bounding box center [596, 333] width 34 height 34
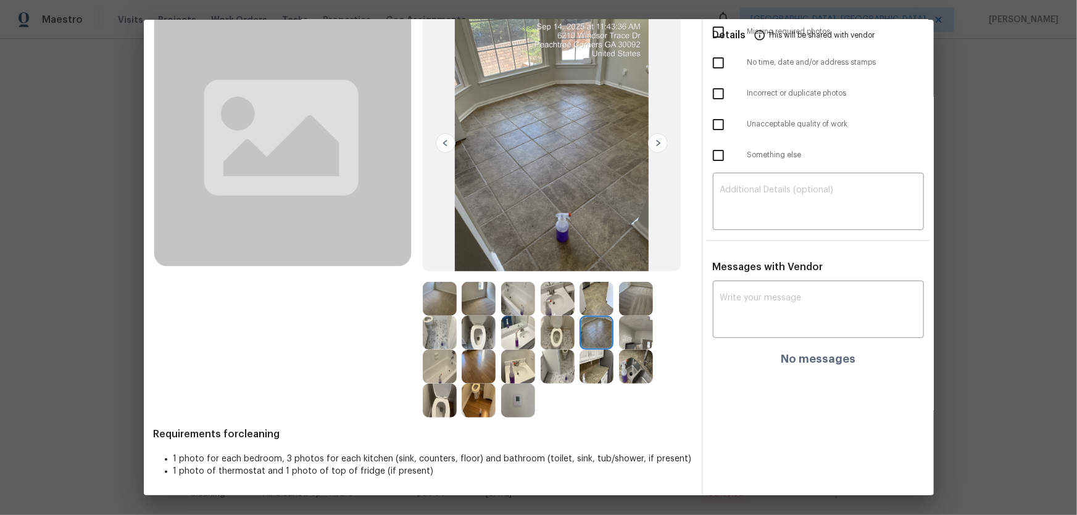
click at [639, 306] on img at bounding box center [636, 299] width 34 height 34
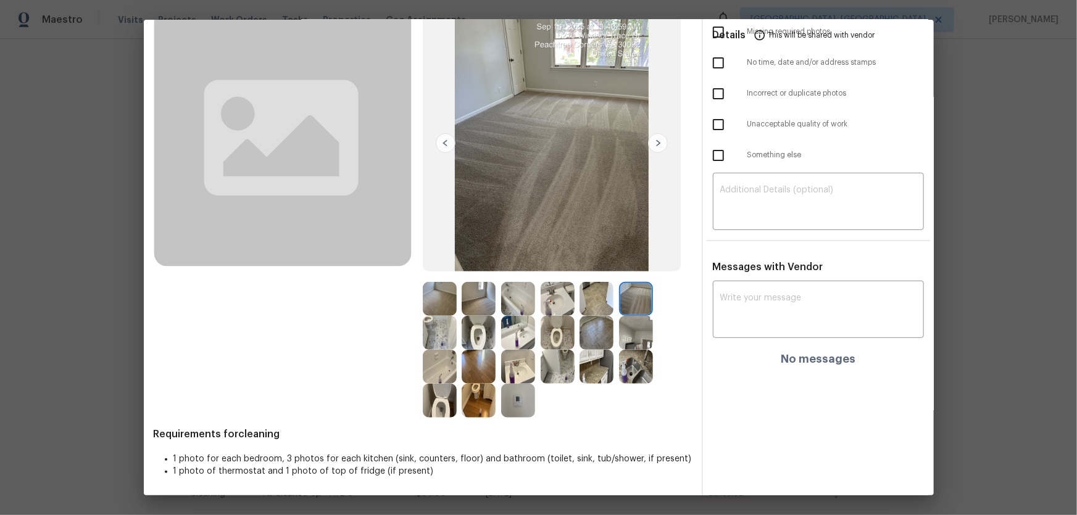
click at [481, 305] on img at bounding box center [479, 299] width 34 height 34
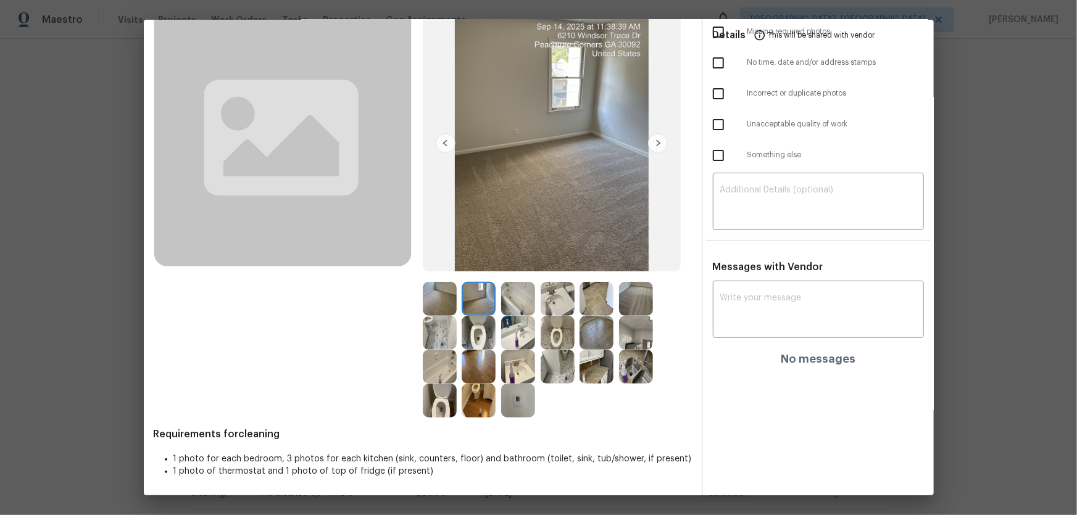
click at [433, 301] on img at bounding box center [440, 299] width 34 height 34
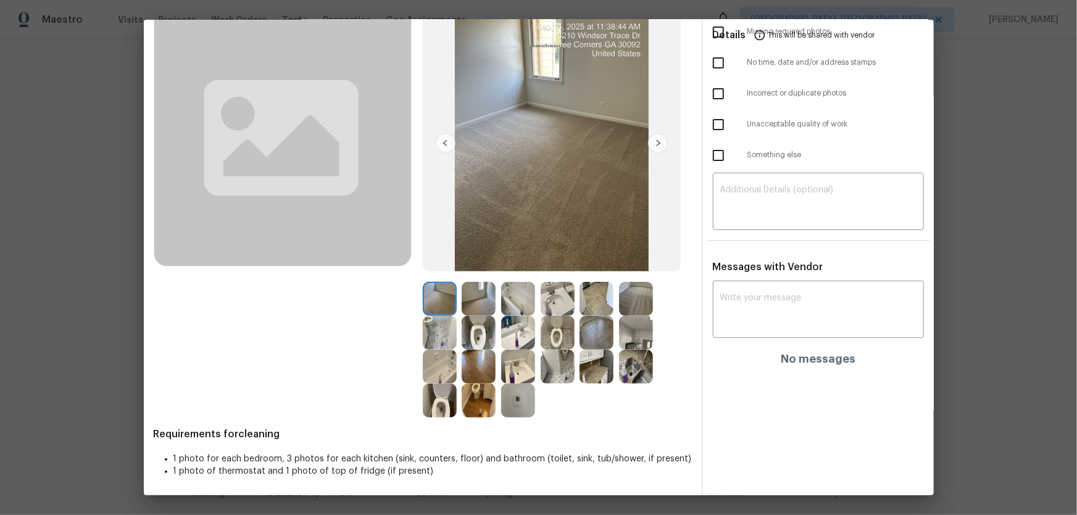
click at [462, 321] on img at bounding box center [479, 333] width 34 height 34
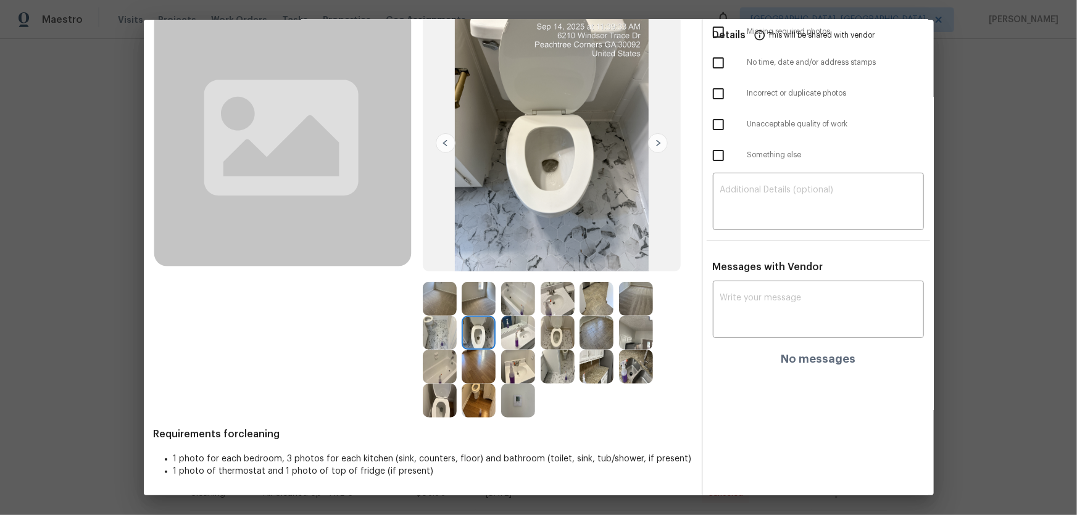
click at [473, 332] on img at bounding box center [479, 333] width 34 height 34
click at [514, 330] on img at bounding box center [518, 333] width 34 height 34
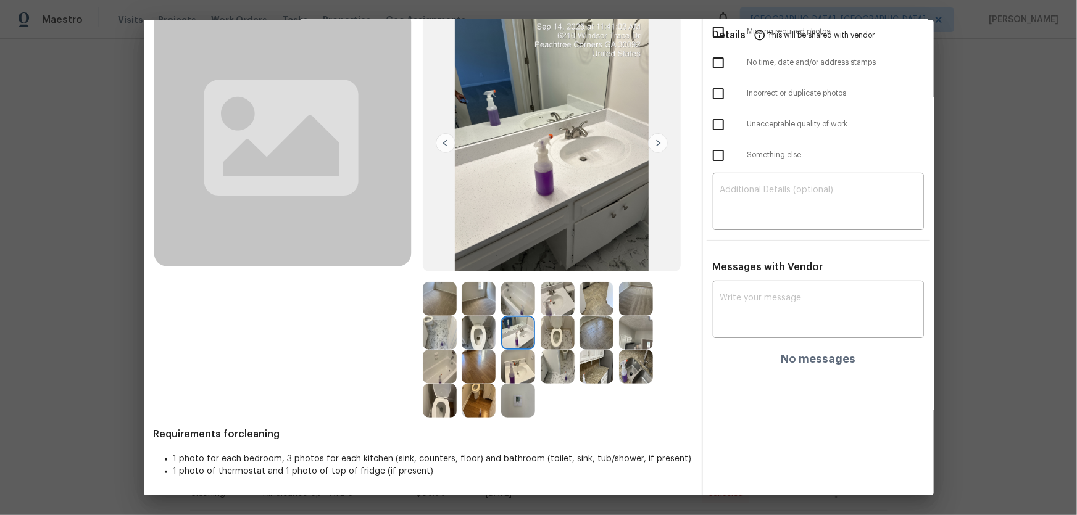
click at [506, 340] on img at bounding box center [518, 367] width 34 height 34
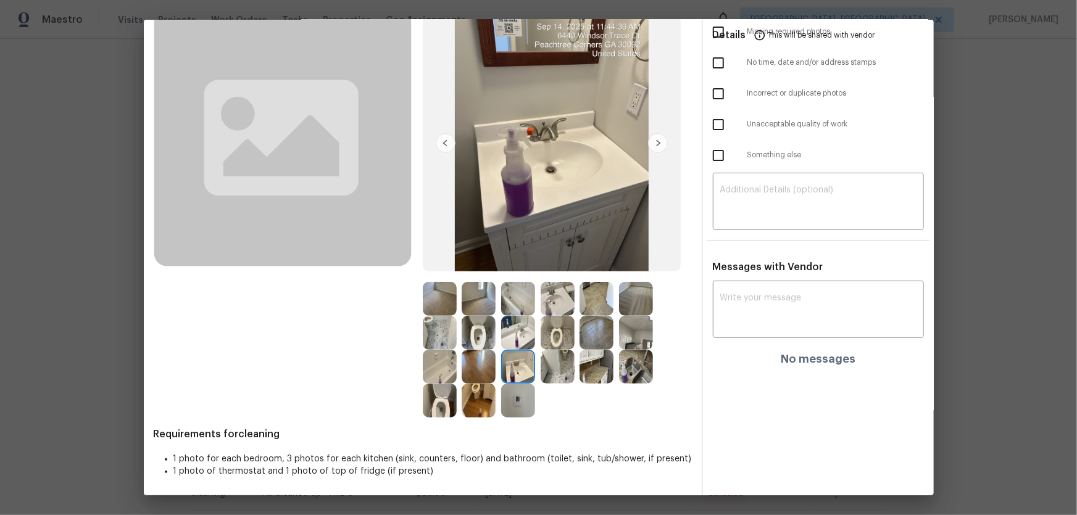
click at [447, 340] on img at bounding box center [440, 401] width 34 height 34
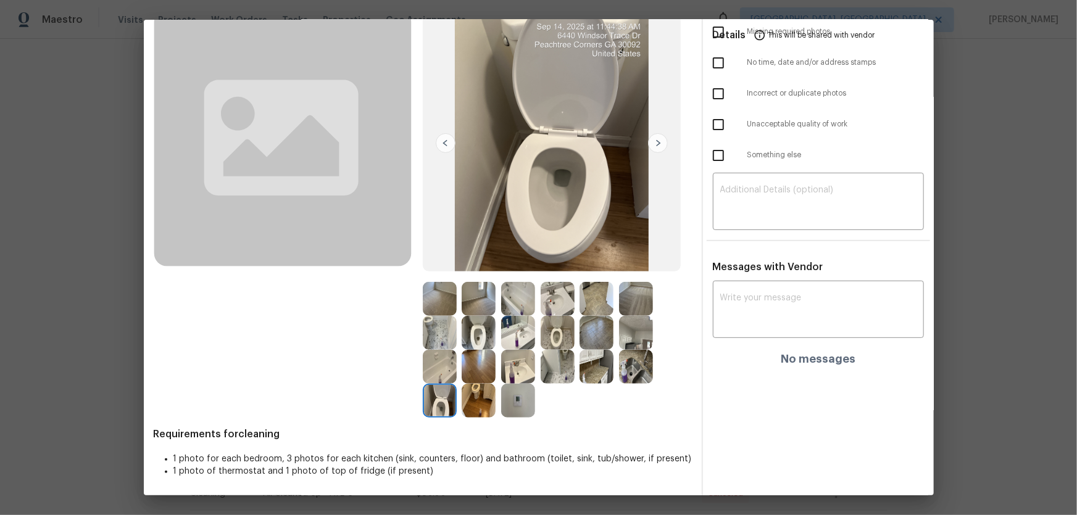
click at [506, 340] on img at bounding box center [518, 401] width 34 height 34
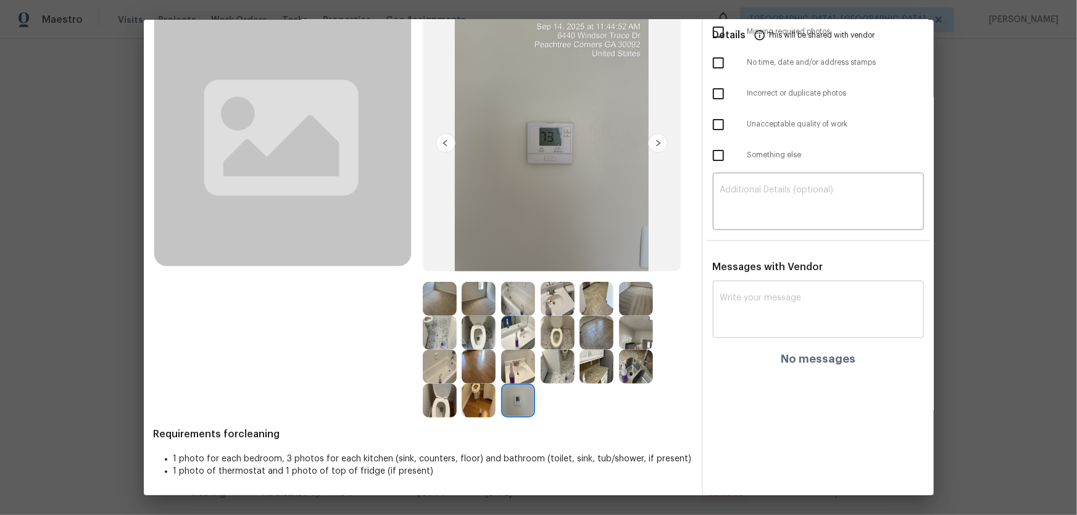
scroll to position [0, 0]
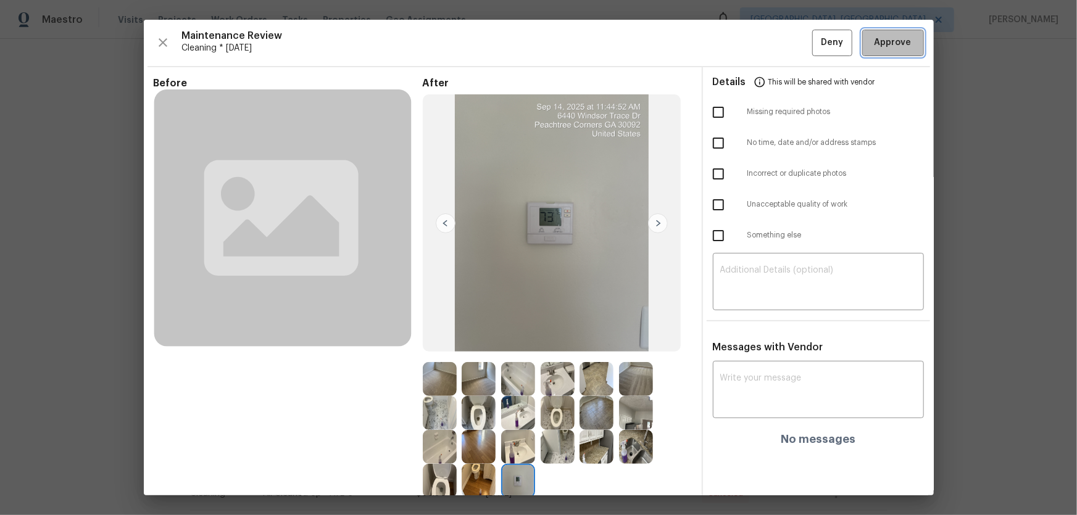
click at [766, 43] on button "Approve" at bounding box center [893, 43] width 62 height 27
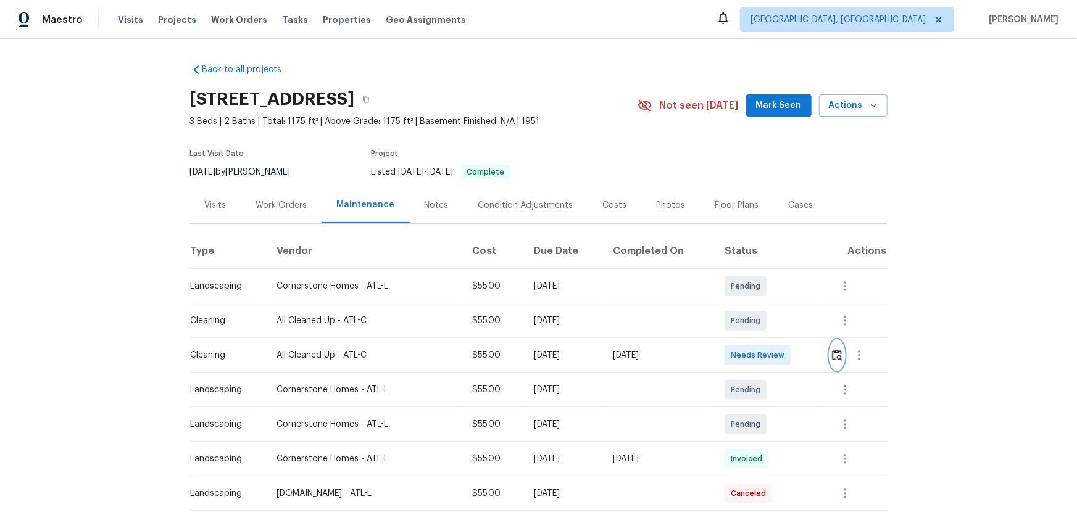
click at [766, 340] on button "button" at bounding box center [837, 356] width 14 height 30
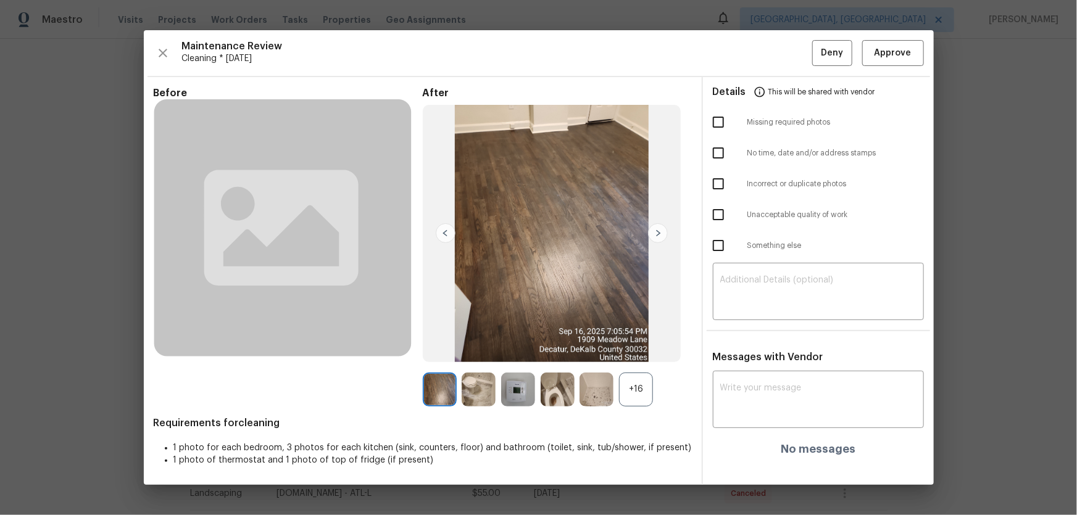
click at [650, 340] on div "+16" at bounding box center [636, 390] width 34 height 34
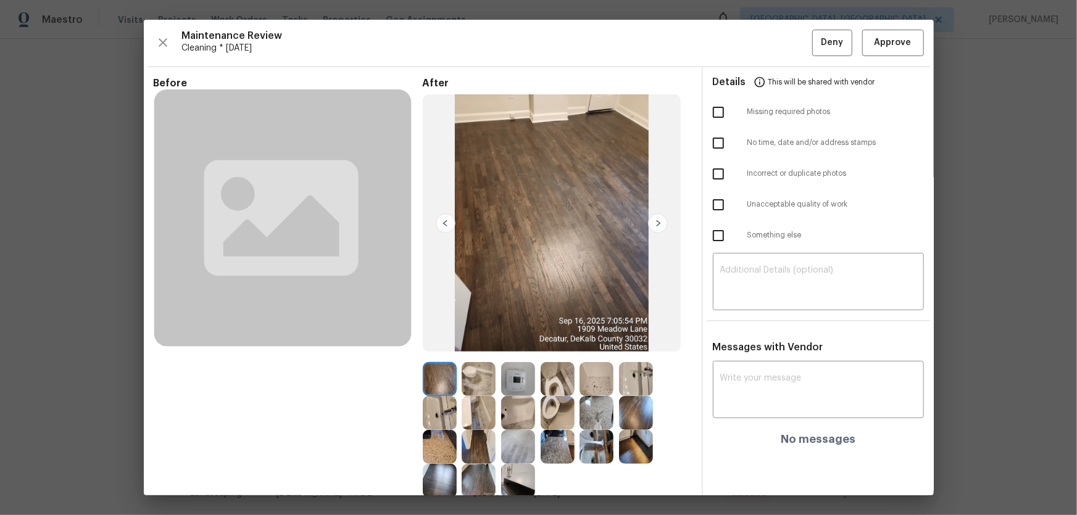
scroll to position [80, 0]
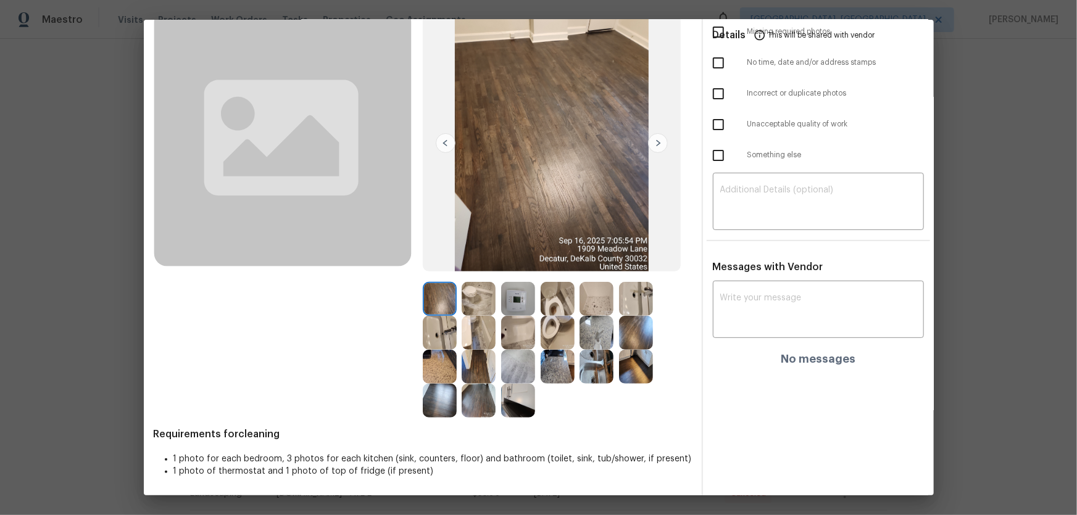
click at [513, 304] on img at bounding box center [518, 299] width 34 height 34
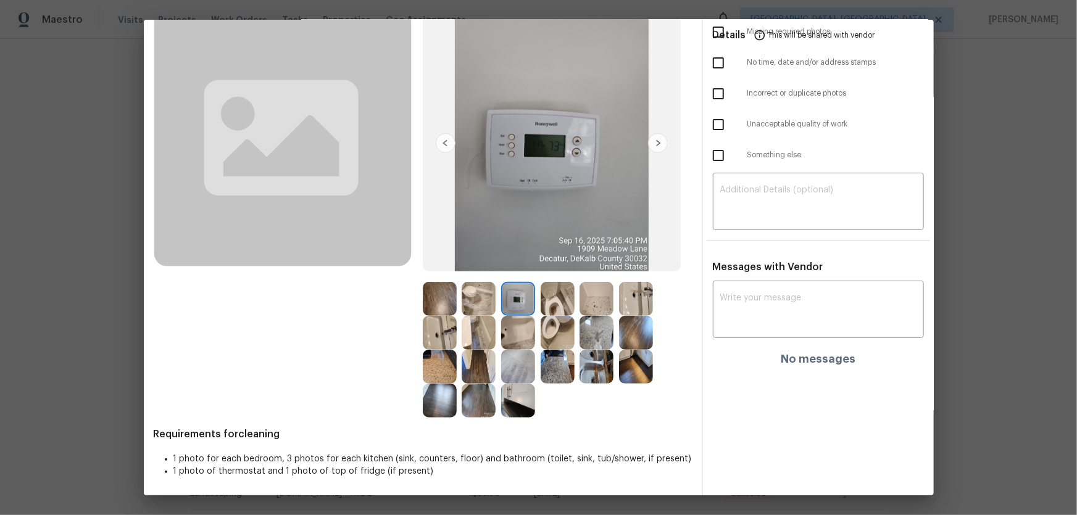
click at [566, 339] on img at bounding box center [558, 333] width 34 height 34
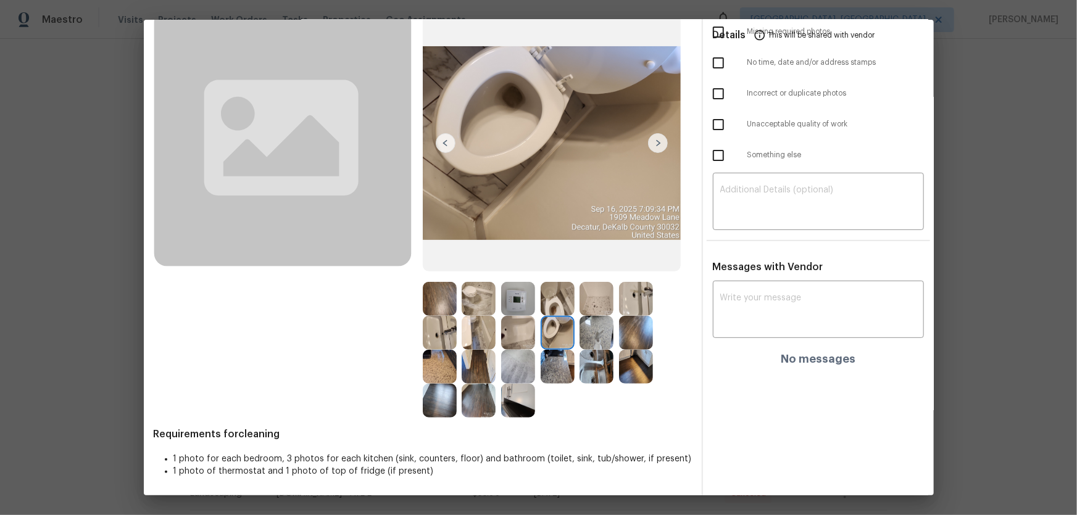
click at [563, 309] on img at bounding box center [558, 299] width 34 height 34
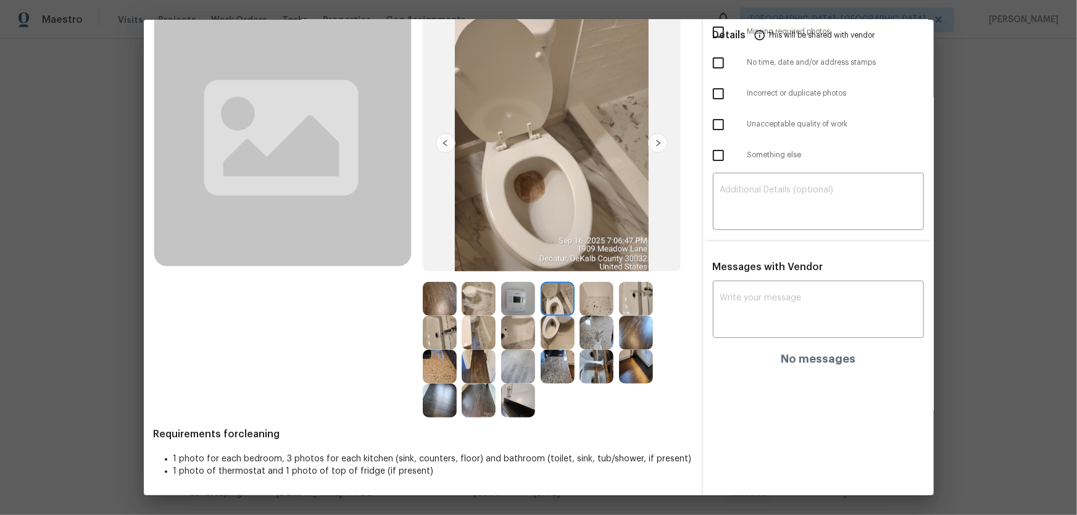
click at [523, 294] on img at bounding box center [518, 299] width 34 height 34
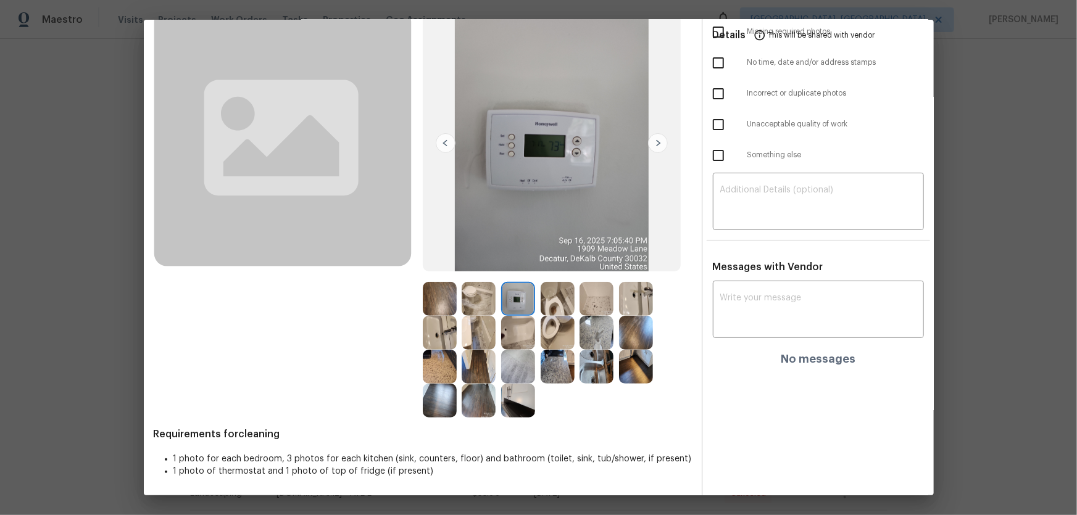
click at [548, 305] on img at bounding box center [558, 299] width 34 height 34
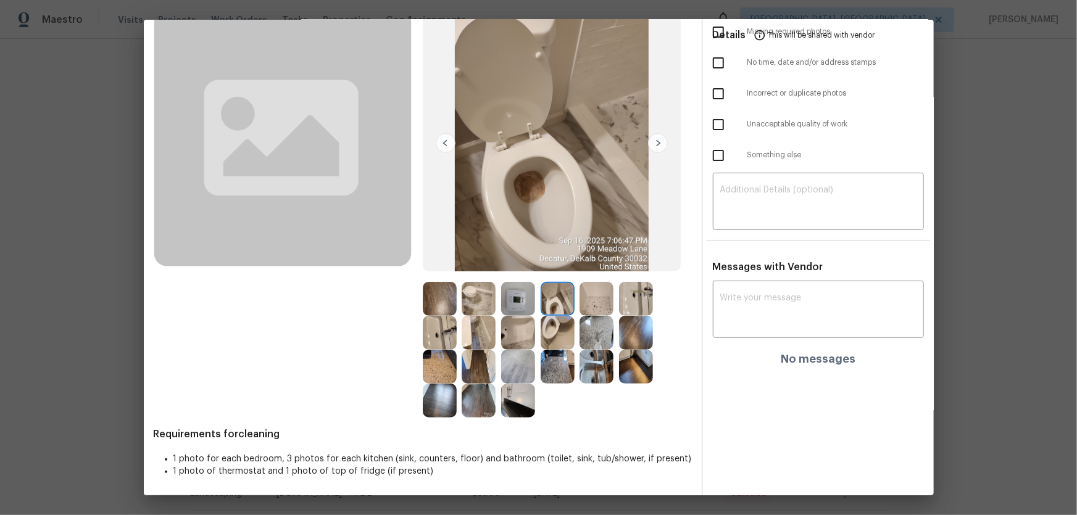
click at [553, 330] on img at bounding box center [558, 333] width 34 height 34
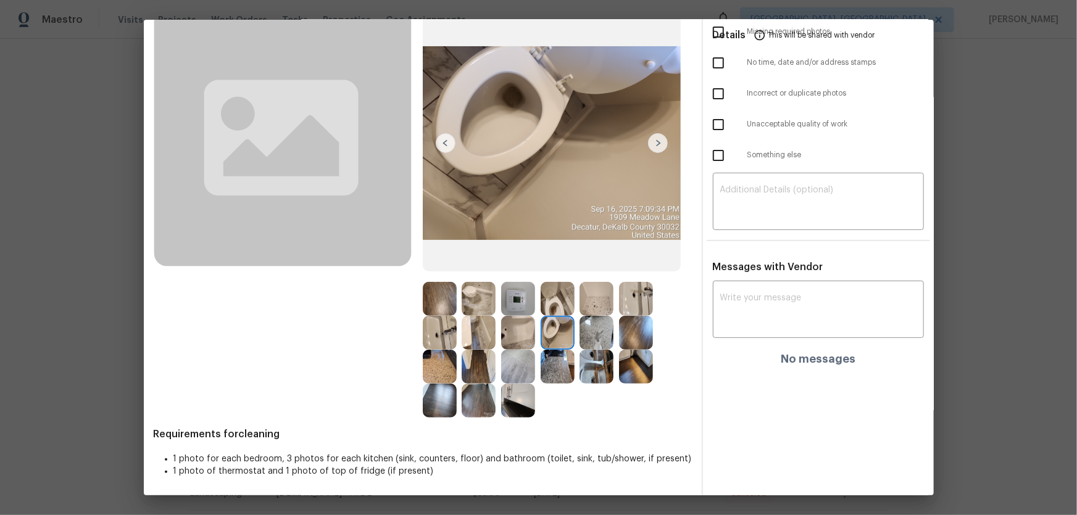
click at [552, 307] on img at bounding box center [558, 299] width 34 height 34
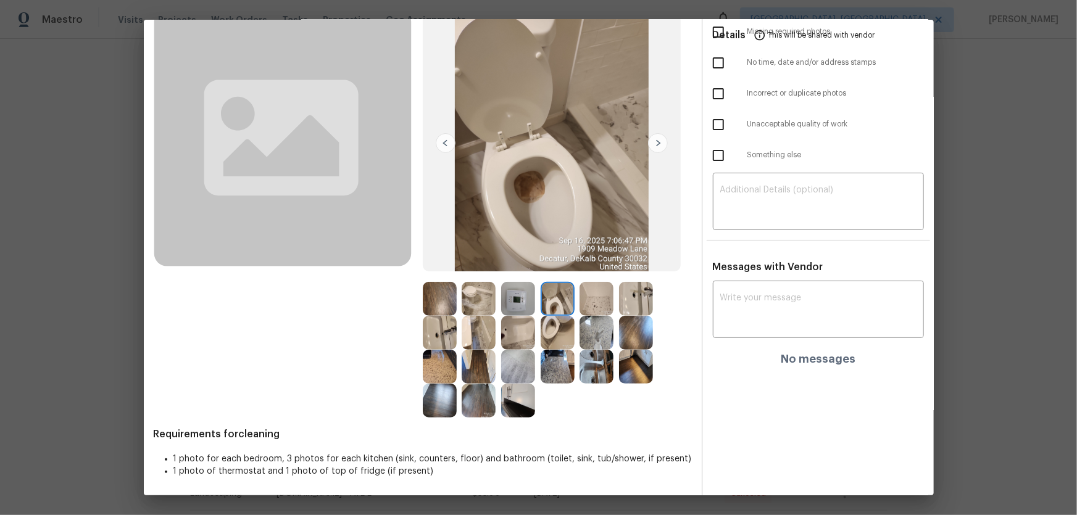
click at [555, 325] on img at bounding box center [558, 333] width 34 height 34
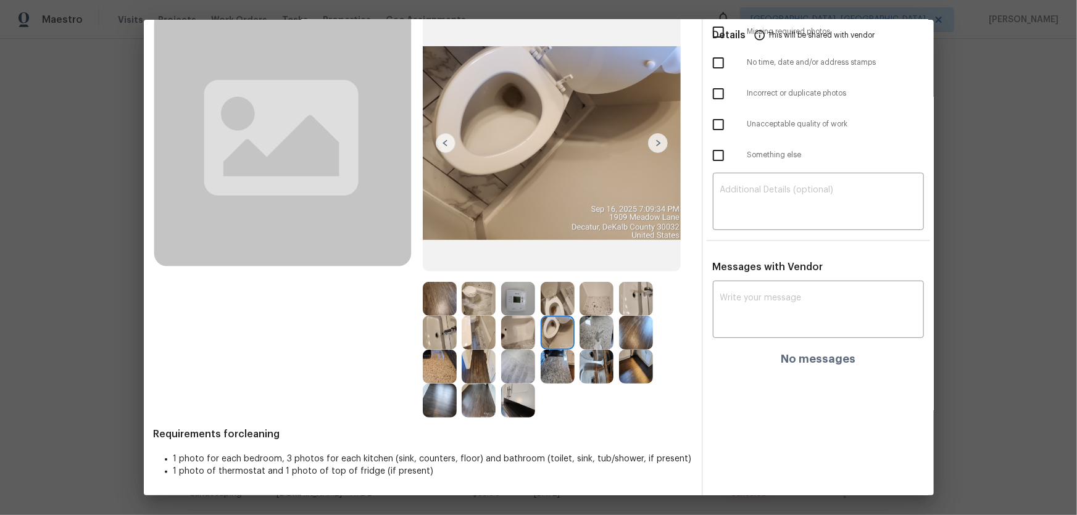
click at [556, 307] on img at bounding box center [558, 299] width 34 height 34
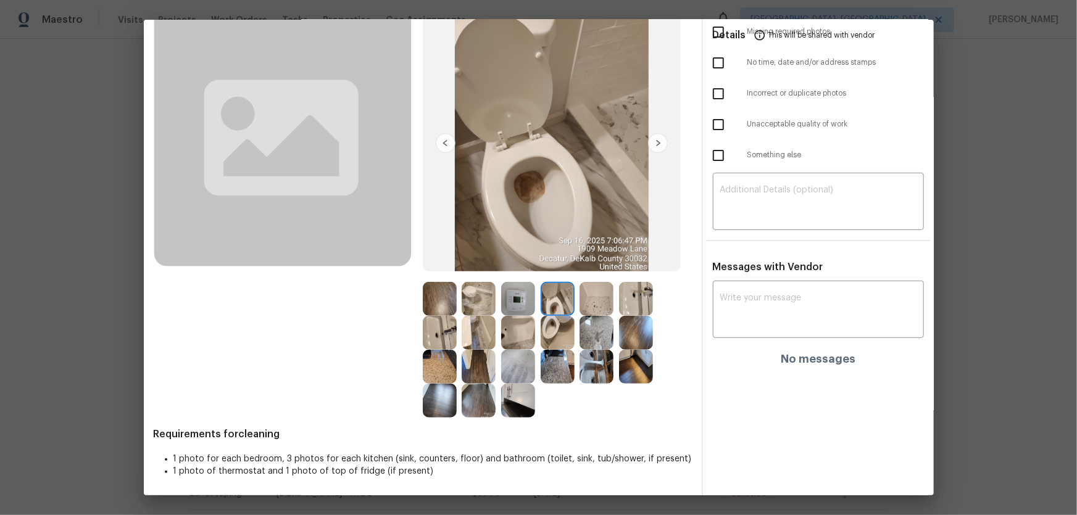
click at [555, 325] on img at bounding box center [558, 333] width 34 height 34
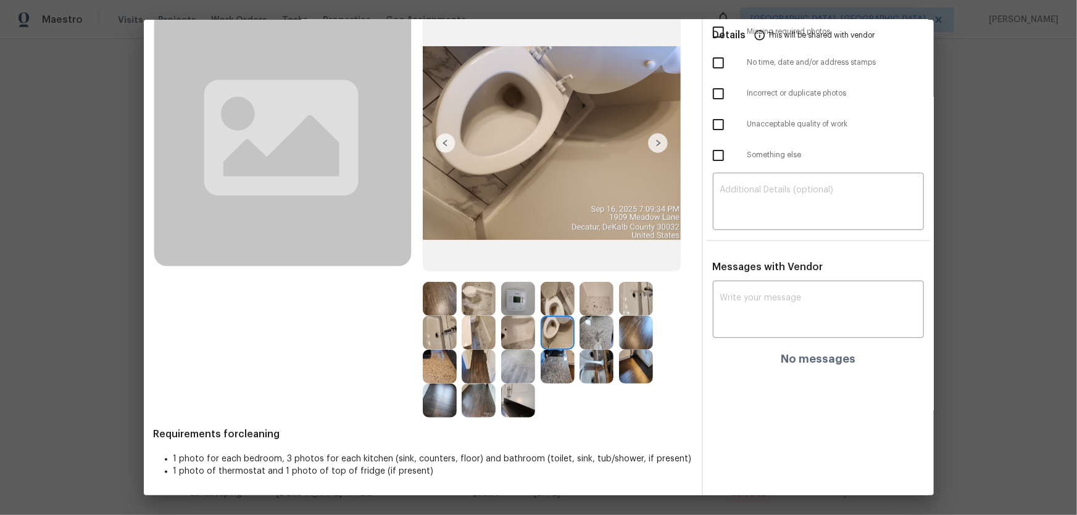
click at [512, 339] on img at bounding box center [518, 333] width 34 height 34
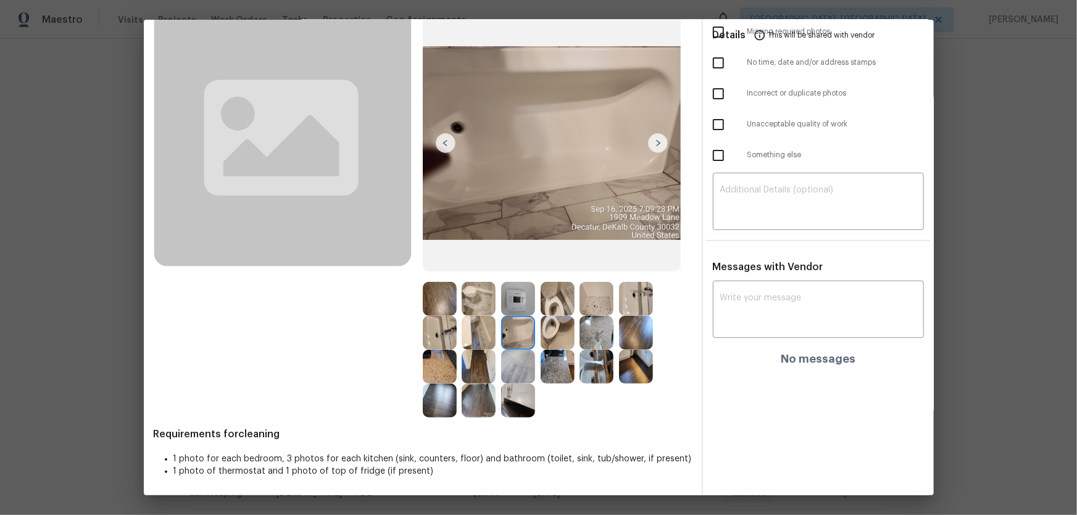
click at [604, 304] on img at bounding box center [596, 299] width 34 height 34
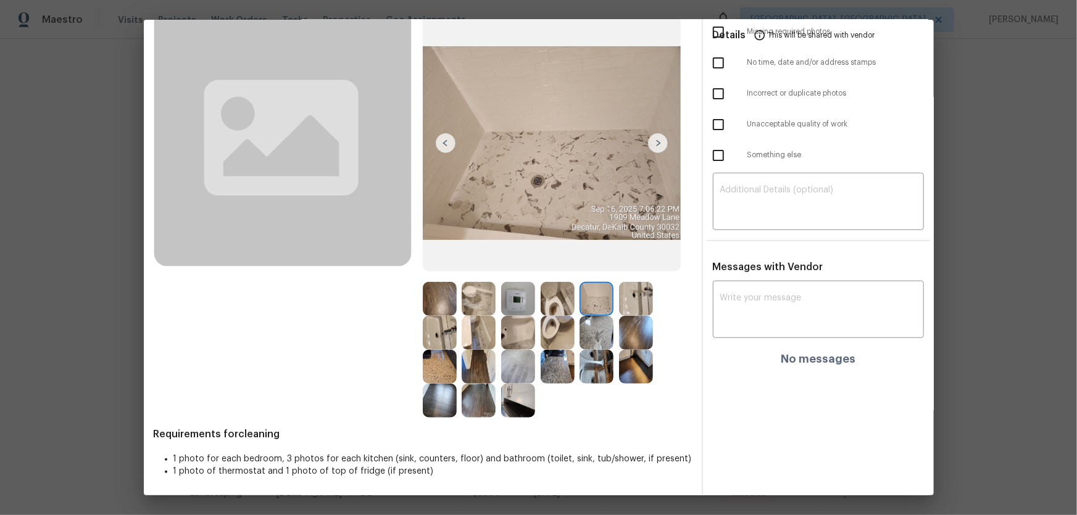
click at [642, 302] on img at bounding box center [636, 299] width 34 height 34
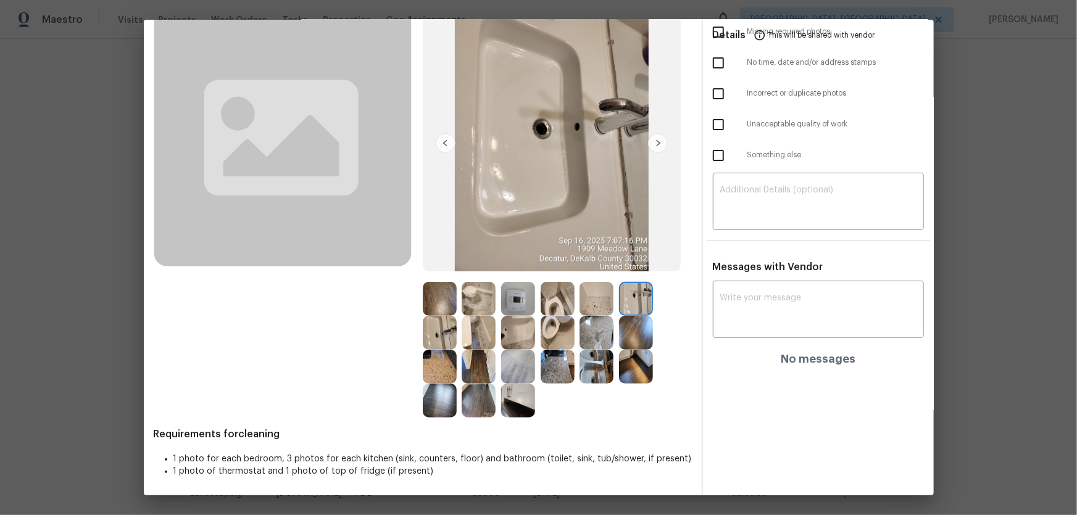
click at [440, 334] on img at bounding box center [440, 333] width 34 height 34
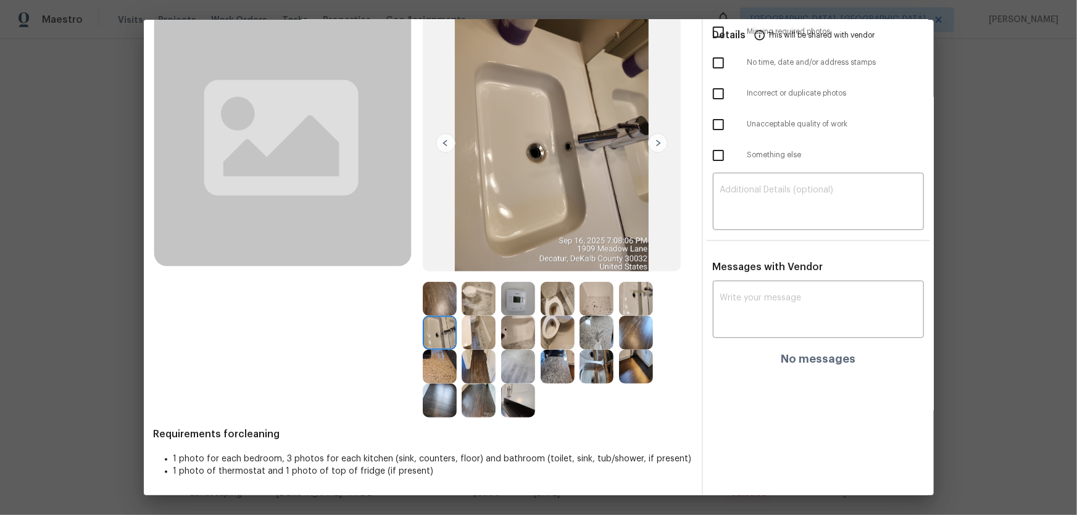
click at [475, 340] on img at bounding box center [479, 367] width 34 height 34
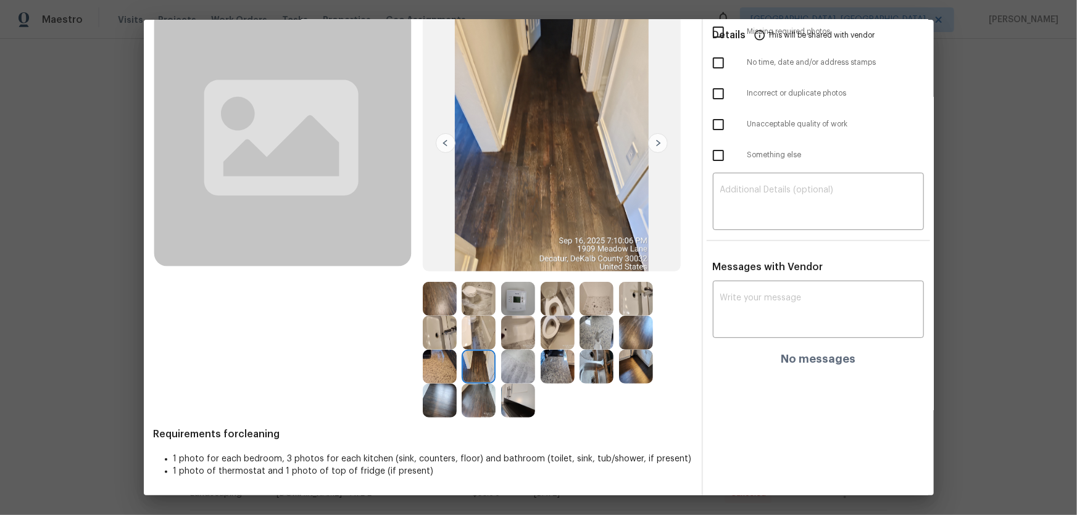
click at [440, 340] on img at bounding box center [440, 367] width 34 height 34
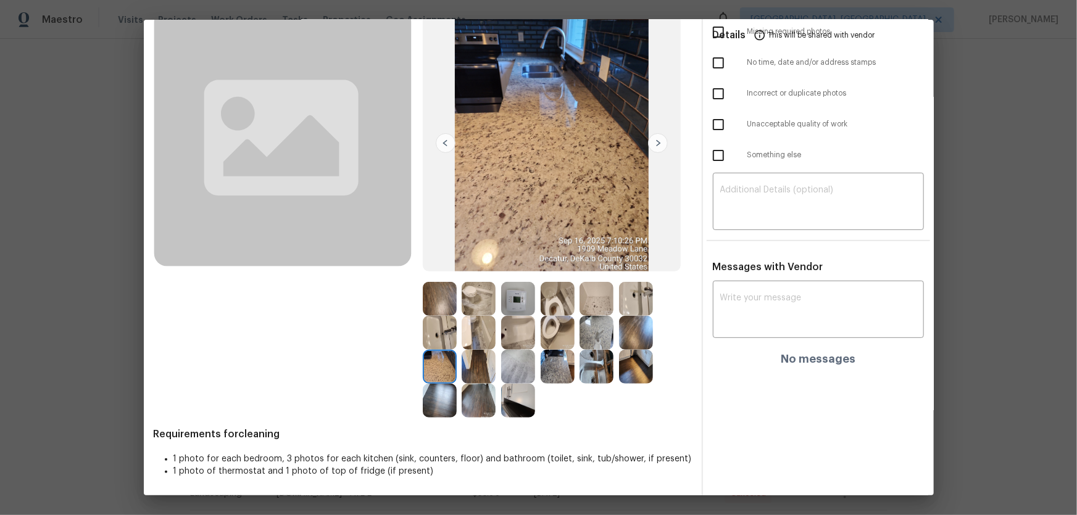
click at [552, 296] on img at bounding box center [558, 299] width 34 height 34
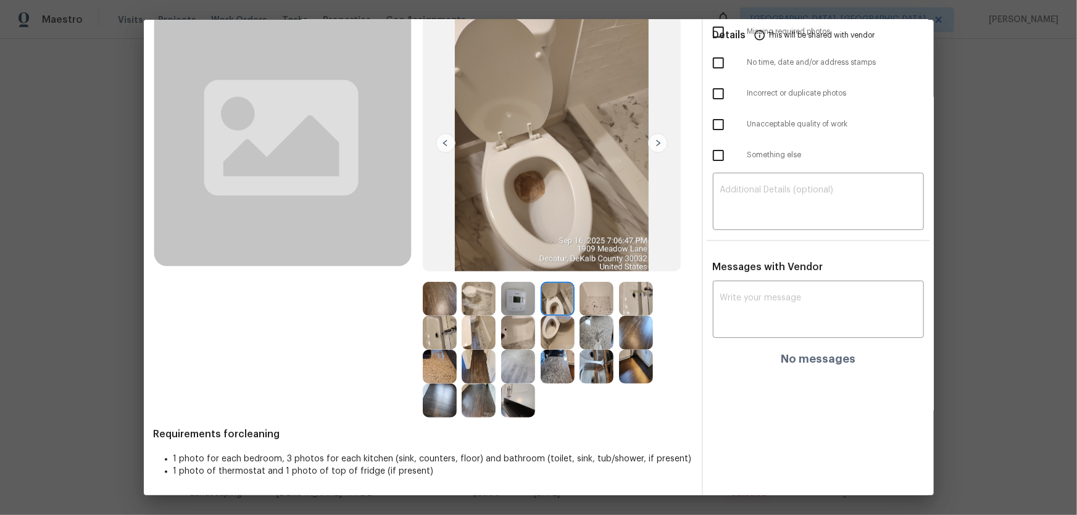
click at [517, 295] on img at bounding box center [518, 299] width 34 height 34
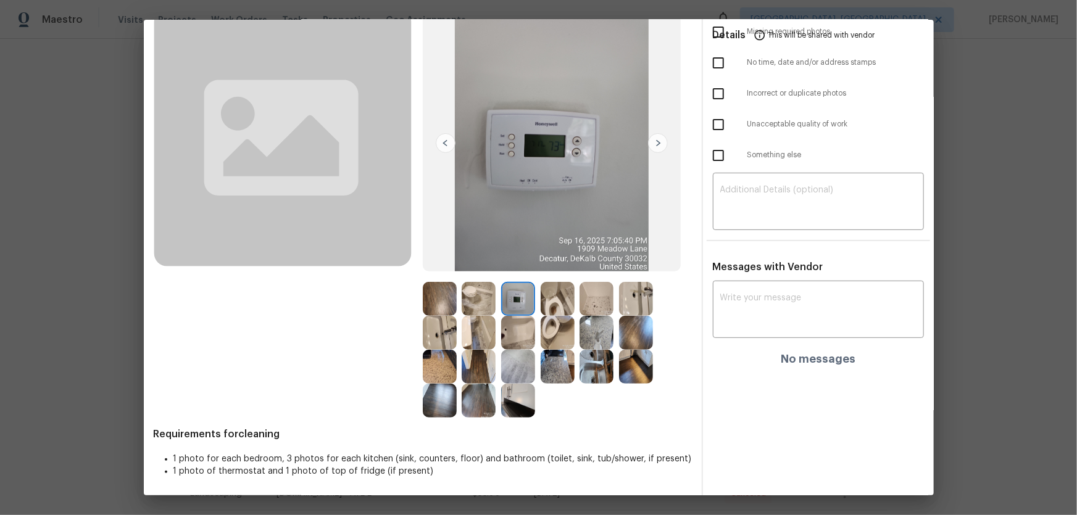
click at [546, 307] on img at bounding box center [558, 299] width 34 height 34
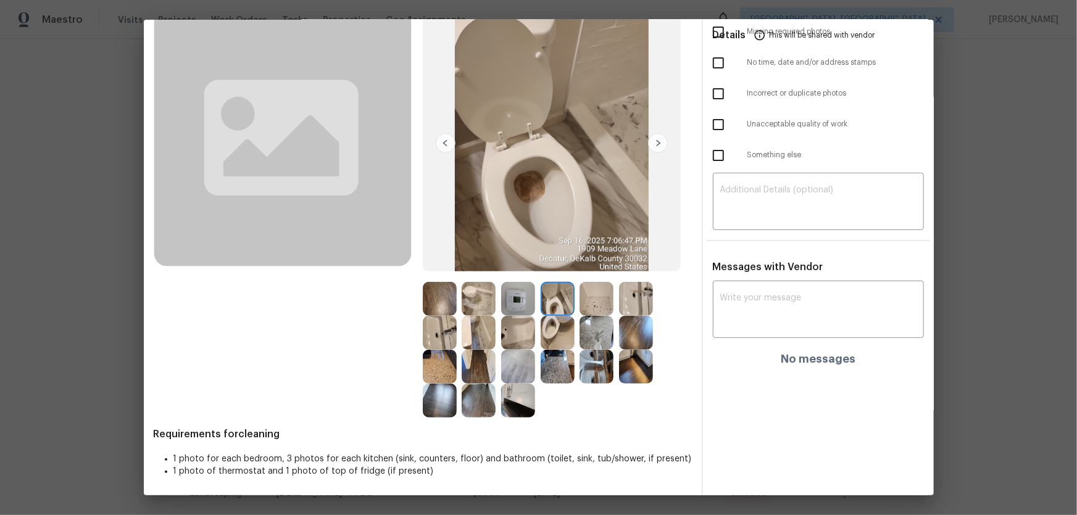
click at [544, 333] on img at bounding box center [558, 333] width 34 height 34
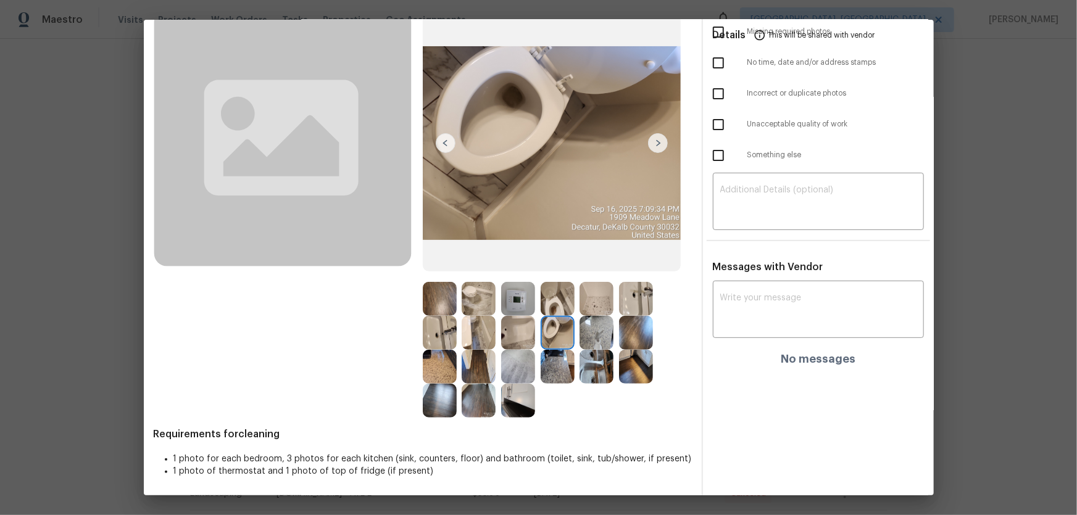
click at [556, 325] on img at bounding box center [558, 333] width 34 height 34
click at [555, 309] on img at bounding box center [558, 299] width 34 height 34
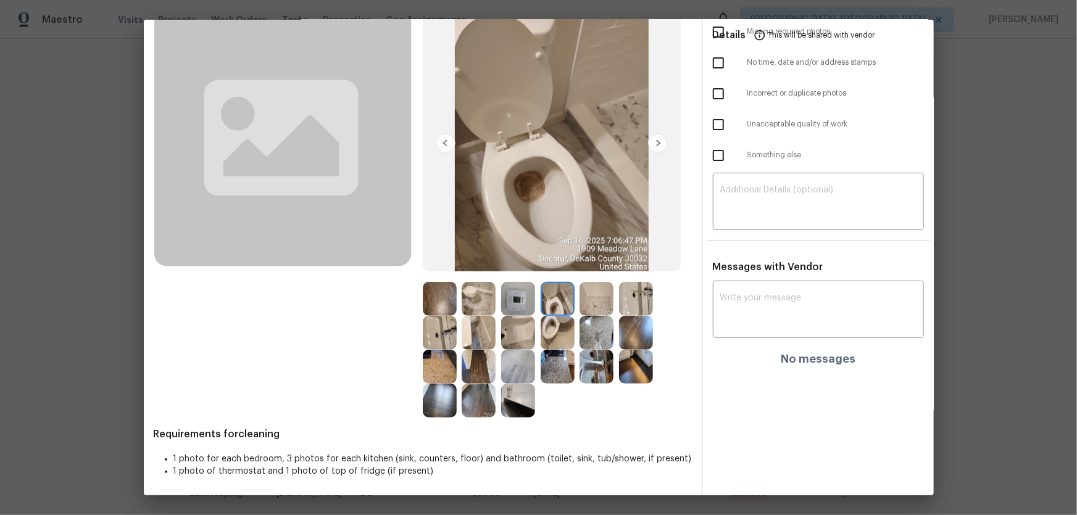
click at [441, 332] on img at bounding box center [440, 333] width 34 height 34
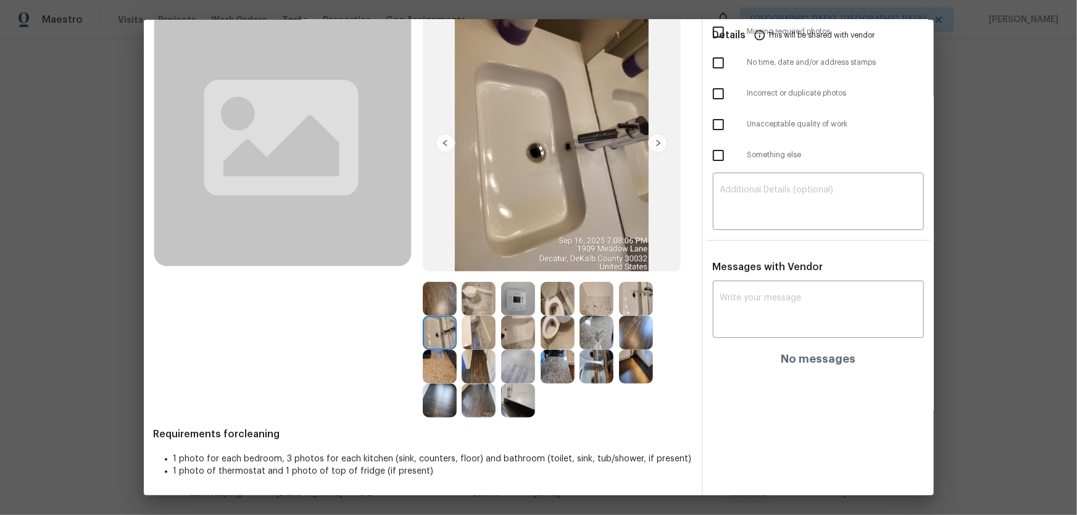
click at [631, 307] on img at bounding box center [636, 299] width 34 height 34
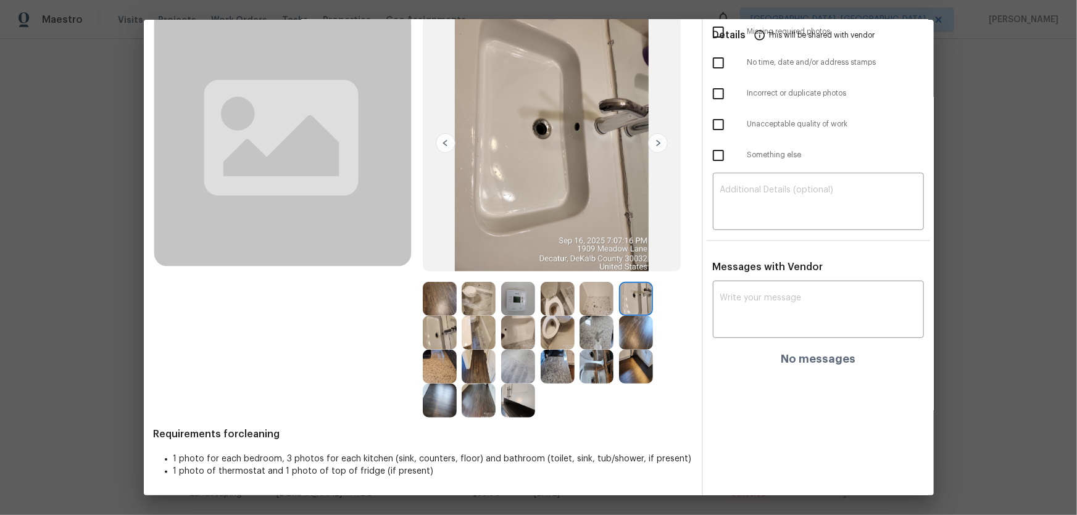
click at [587, 300] on img at bounding box center [596, 299] width 34 height 34
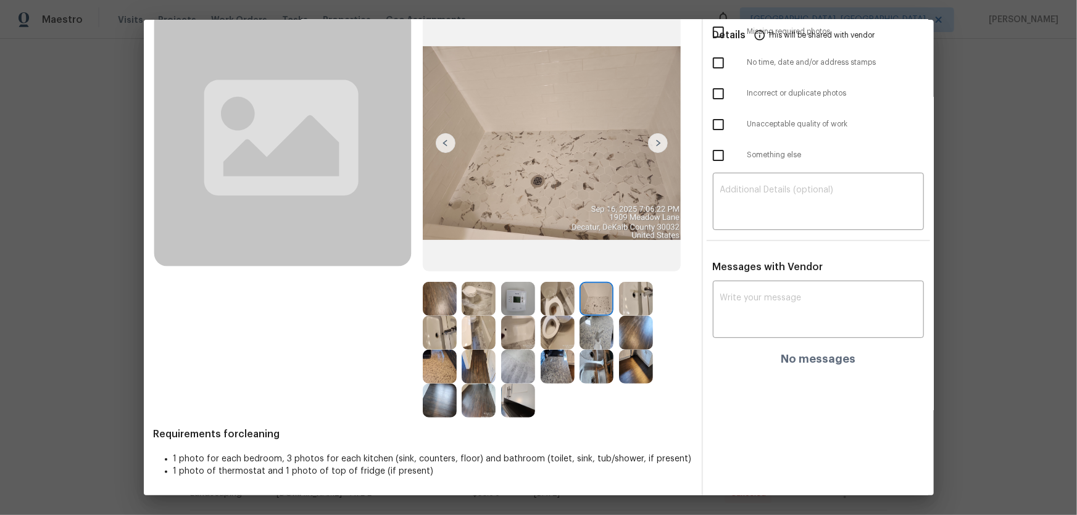
click at [501, 331] on img at bounding box center [518, 333] width 34 height 34
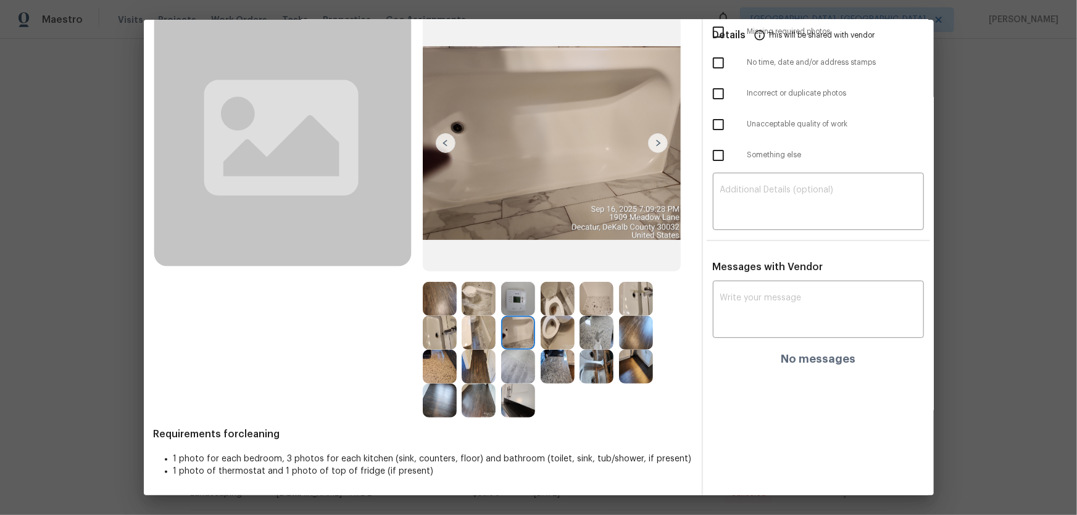
click at [508, 303] on img at bounding box center [518, 299] width 34 height 34
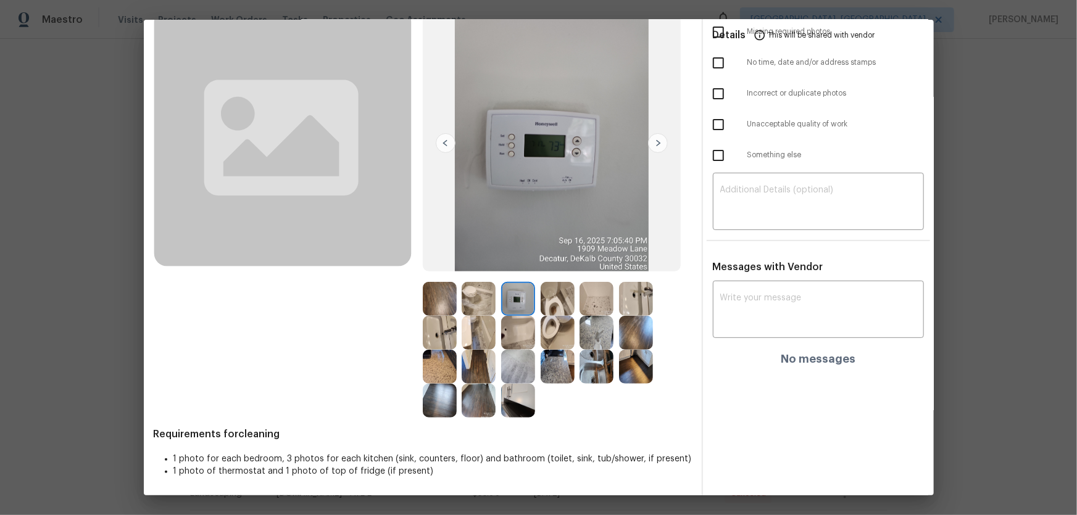
click at [551, 321] on img at bounding box center [558, 333] width 34 height 34
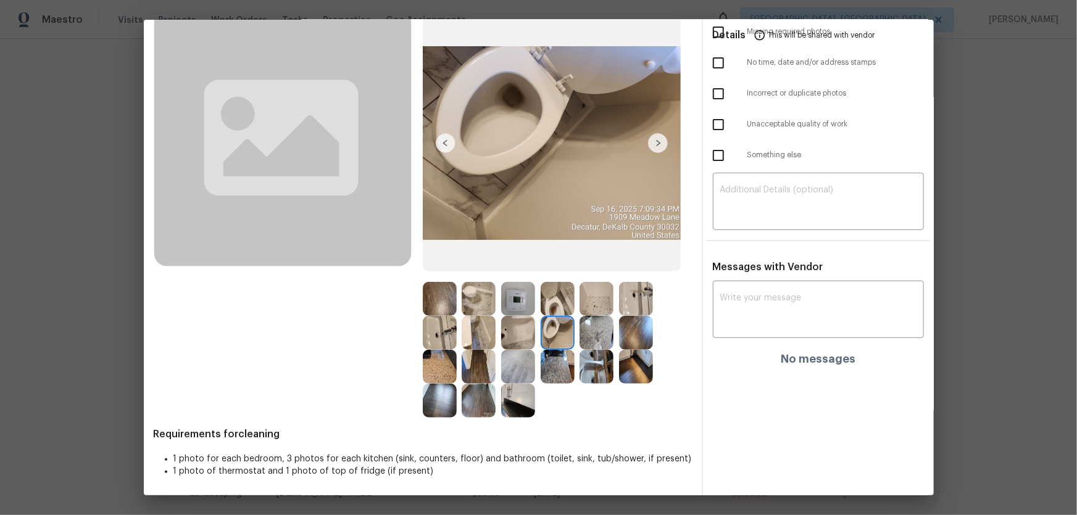
click at [551, 309] on img at bounding box center [558, 299] width 34 height 34
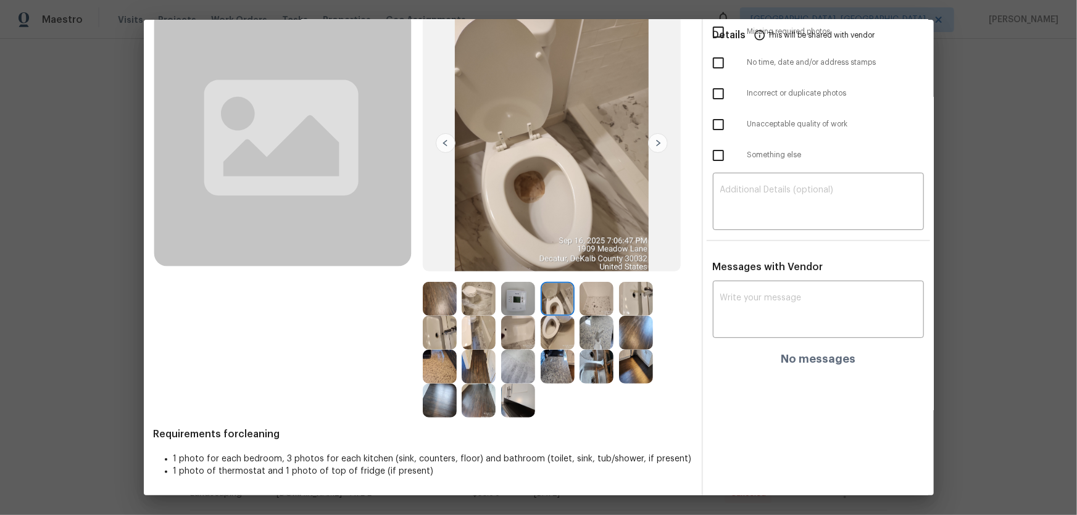
click at [432, 334] on img at bounding box center [440, 333] width 34 height 34
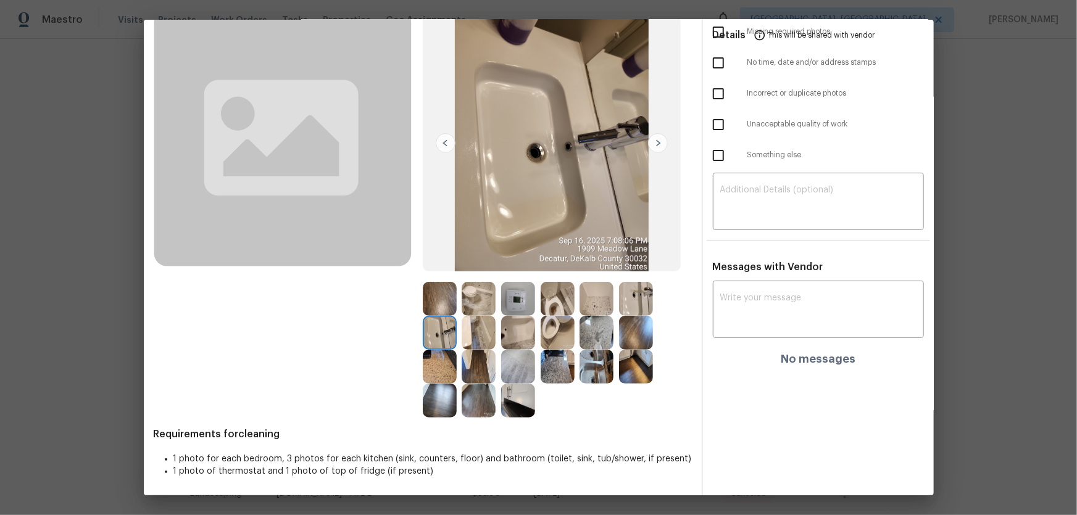
click at [614, 305] on div at bounding box center [598, 299] width 39 height 34
click at [621, 309] on img at bounding box center [636, 299] width 34 height 34
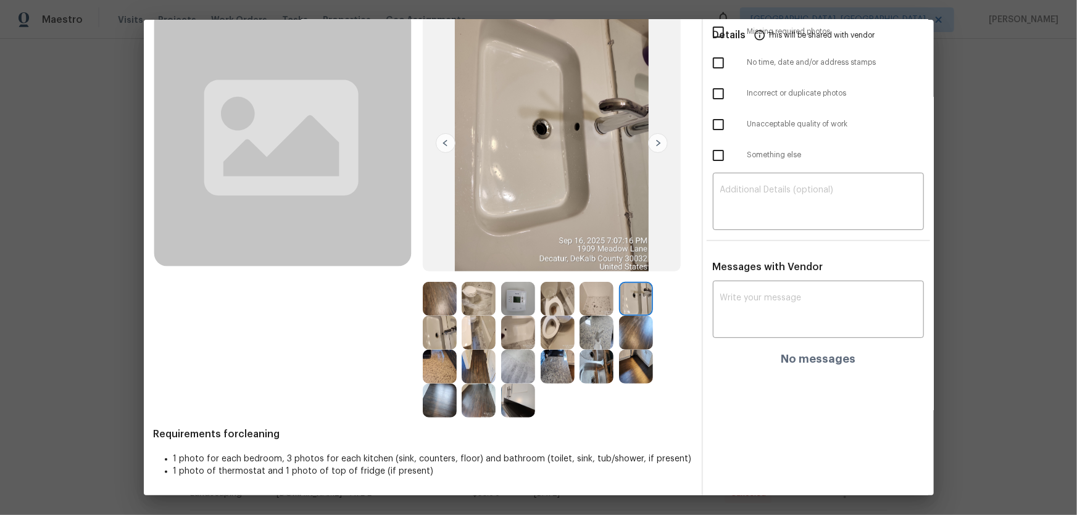
click at [599, 306] on img at bounding box center [596, 299] width 34 height 34
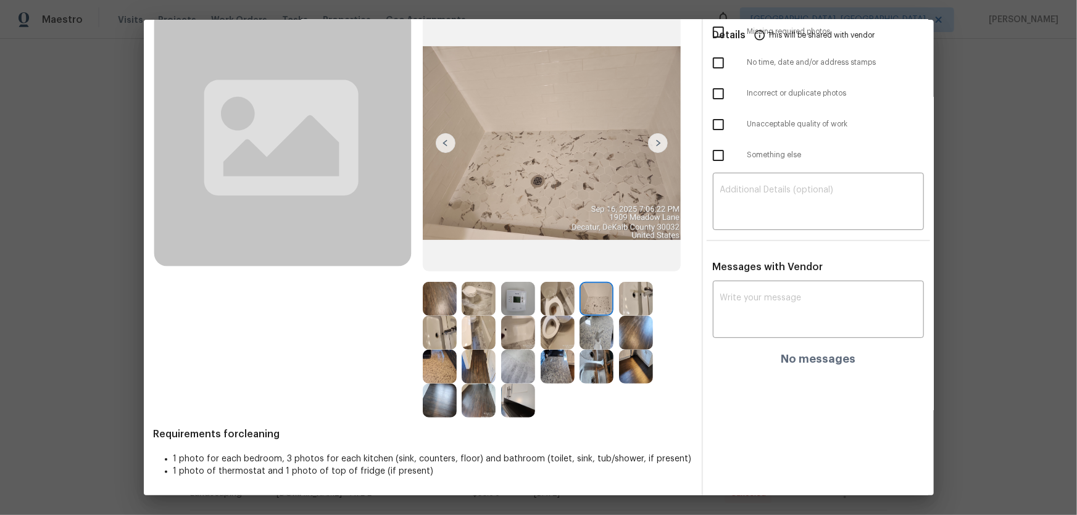
click at [494, 329] on div at bounding box center [481, 333] width 39 height 34
click at [483, 340] on img at bounding box center [479, 333] width 34 height 34
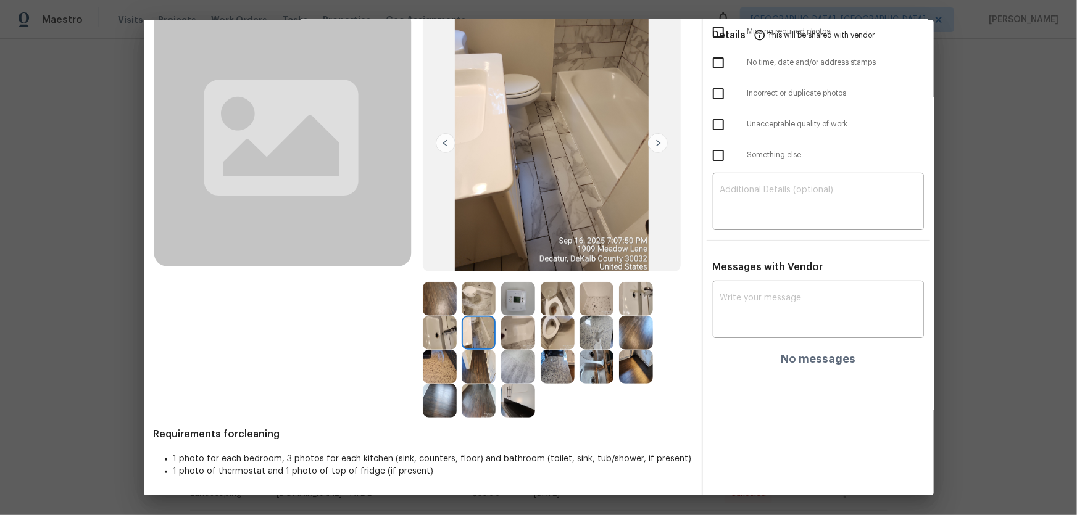
click at [463, 340] on img at bounding box center [479, 367] width 34 height 34
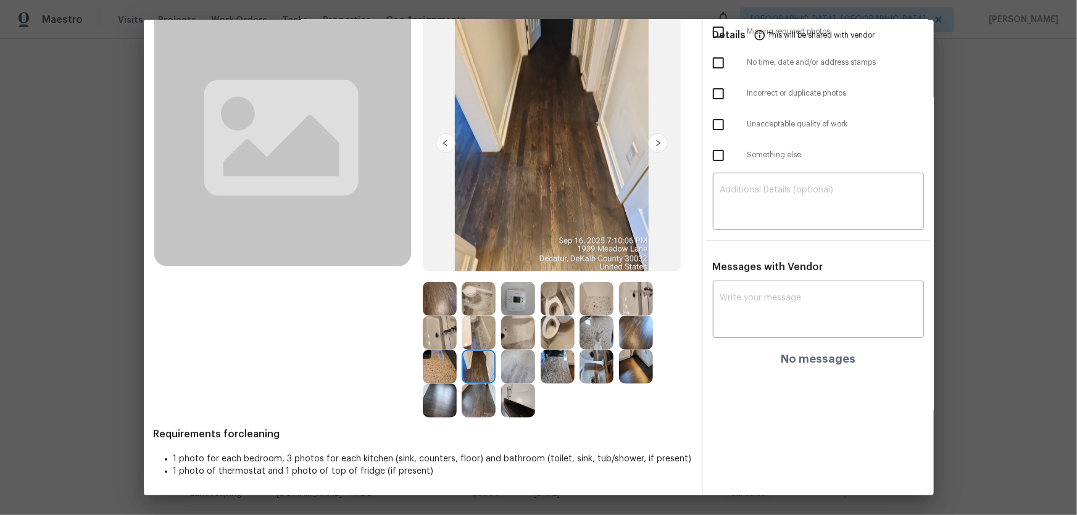
click at [426, 340] on img at bounding box center [440, 367] width 34 height 34
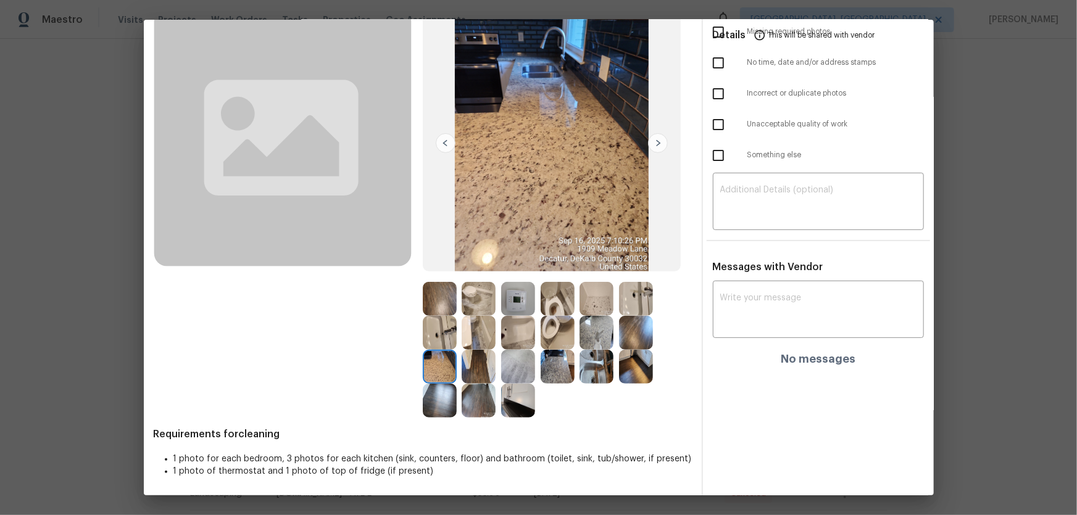
click at [510, 291] on img at bounding box center [518, 299] width 34 height 34
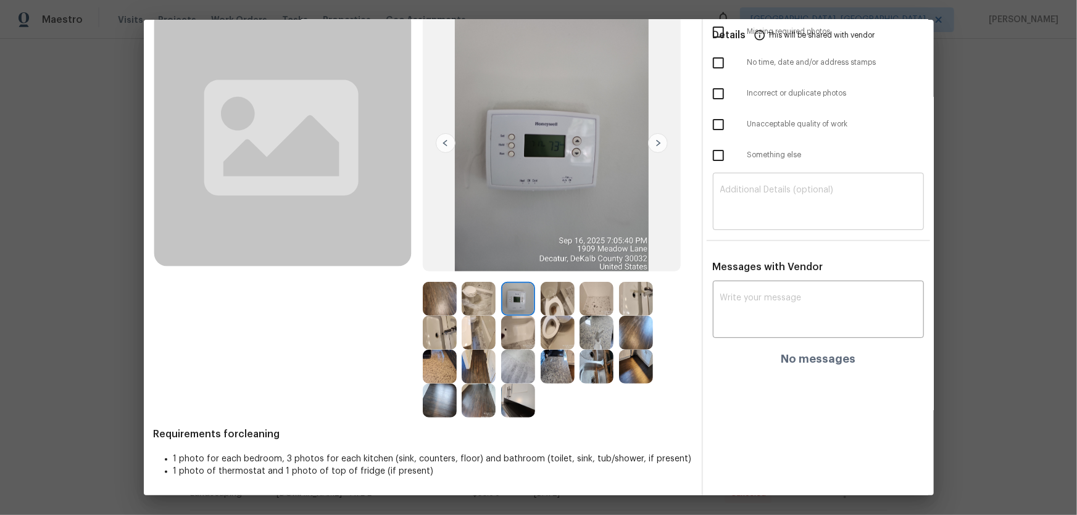
click at [766, 193] on textarea at bounding box center [818, 203] width 196 height 35
paste textarea "Maintenance Audit Team: Hello! Unfortunately, this cleaning visit completed on …"
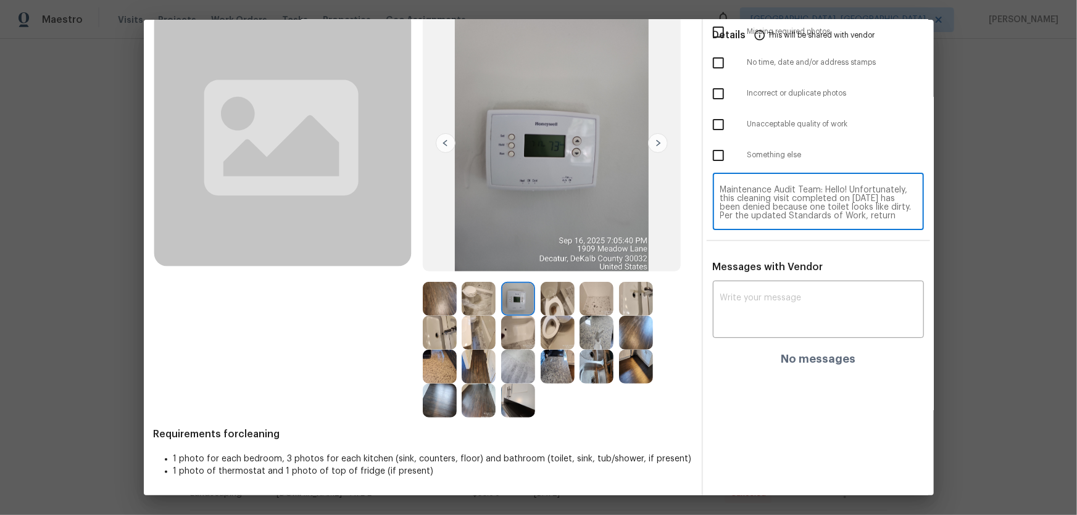
scroll to position [94, 0]
type textarea "Maintenance Audit Team: Hello! Unfortunately, this cleaning visit completed on …"
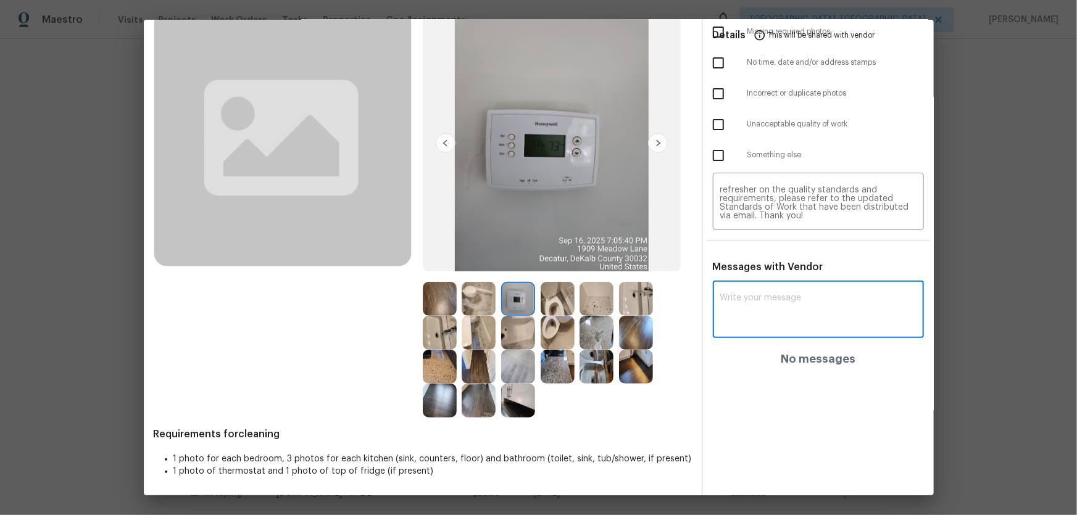
click at [759, 294] on textarea at bounding box center [818, 311] width 196 height 35
paste textarea "Maintenance Audit Team: Hello! Unfortunately, this cleaning visit completed on …"
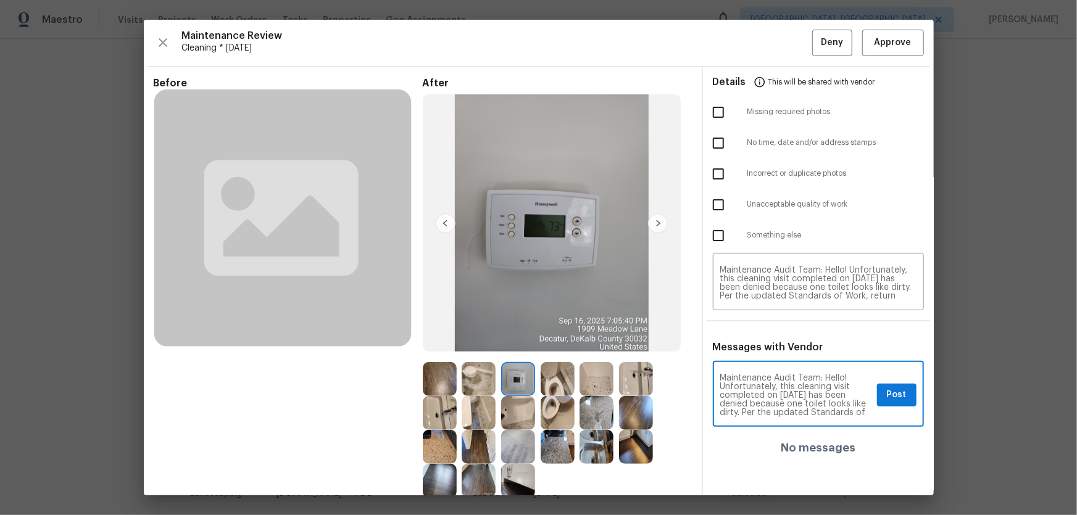
scroll to position [0, 0]
type textarea "Maintenance Audit Team: Hello! Unfortunately, this cleaning visit completed on …"
click at [658, 227] on img at bounding box center [658, 224] width 20 height 20
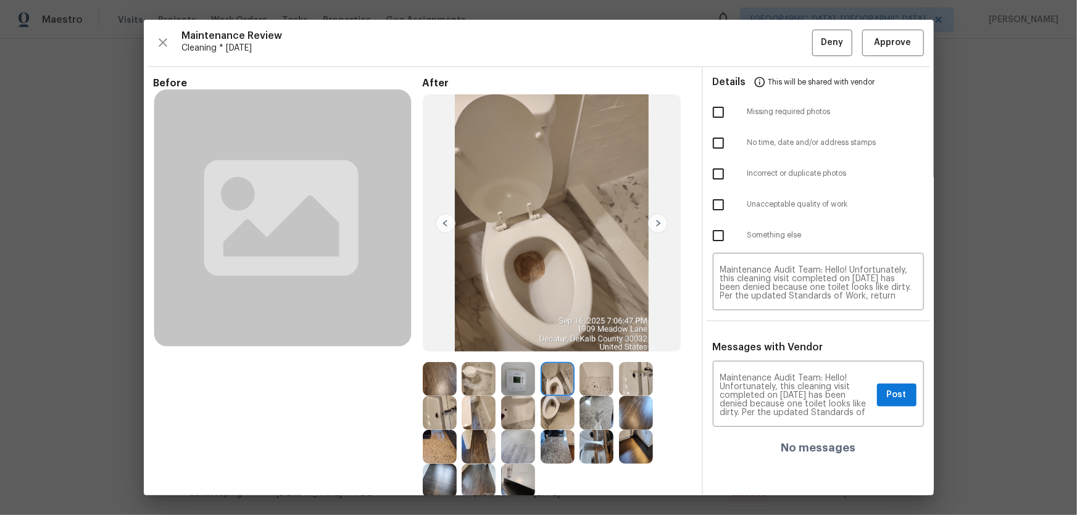
click at [658, 227] on img at bounding box center [658, 224] width 20 height 20
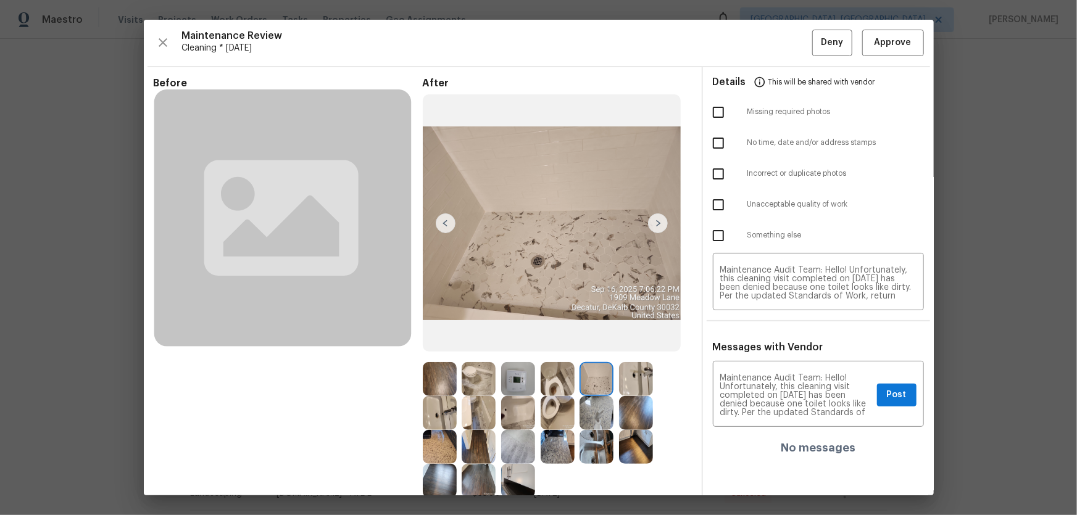
click at [658, 227] on img at bounding box center [658, 224] width 20 height 20
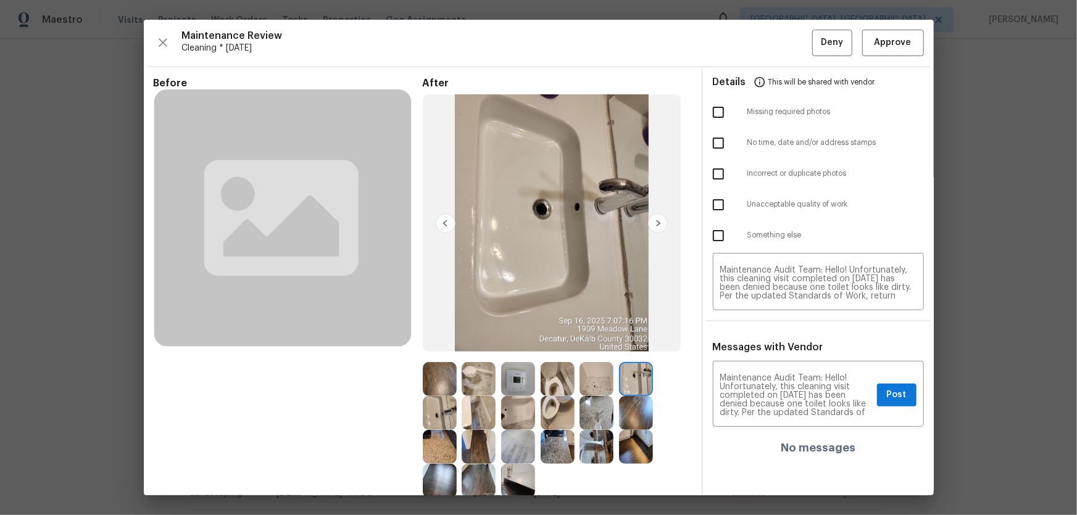
click at [559, 340] on img at bounding box center [558, 379] width 34 height 34
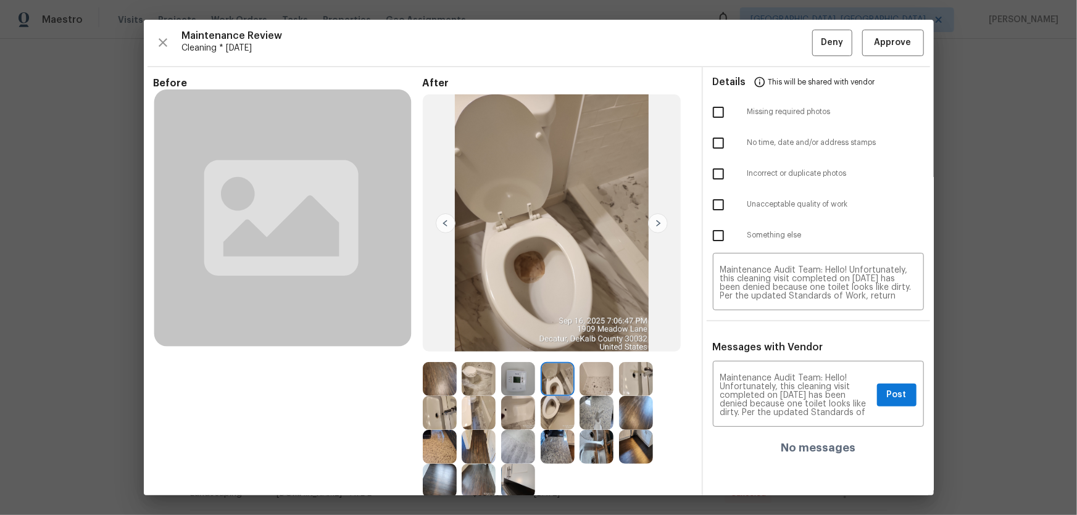
click at [552, 340] on img at bounding box center [558, 413] width 34 height 34
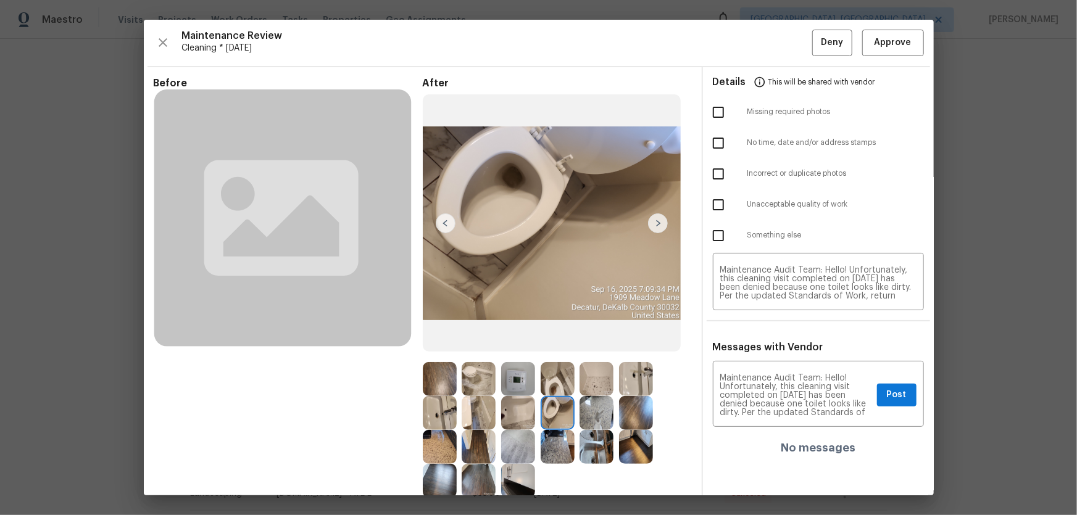
click at [712, 201] on input "checkbox" at bounding box center [718, 205] width 26 height 26
checkbox input "true"
click at [766, 340] on button "Post" at bounding box center [896, 395] width 39 height 23
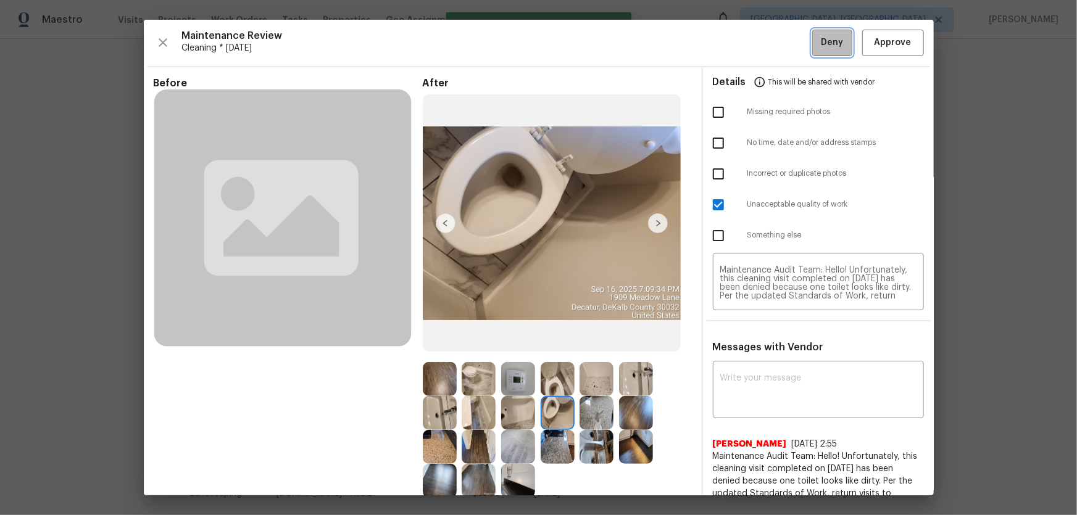
click at [766, 43] on span "Deny" at bounding box center [832, 42] width 22 height 15
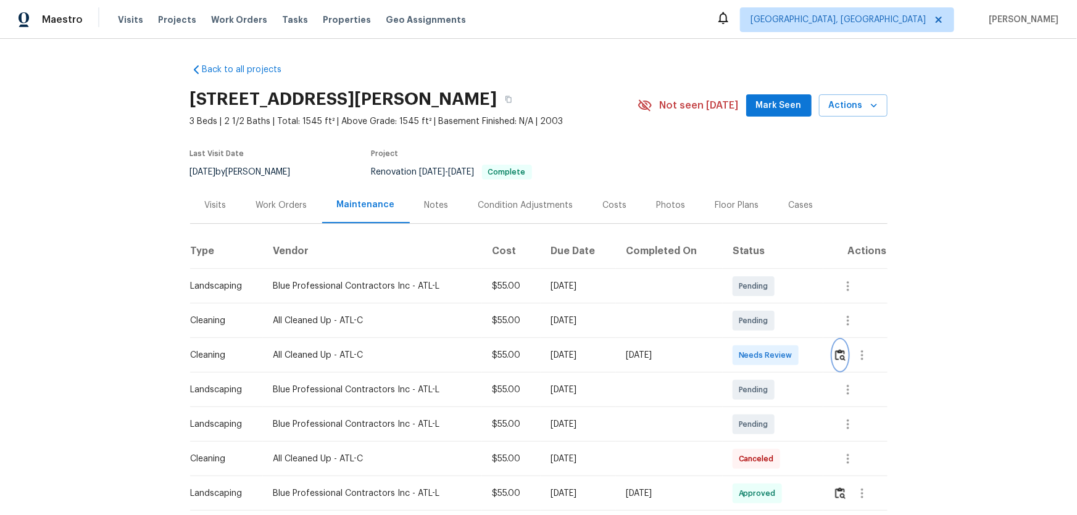
click at [837, 354] on img "button" at bounding box center [840, 355] width 10 height 12
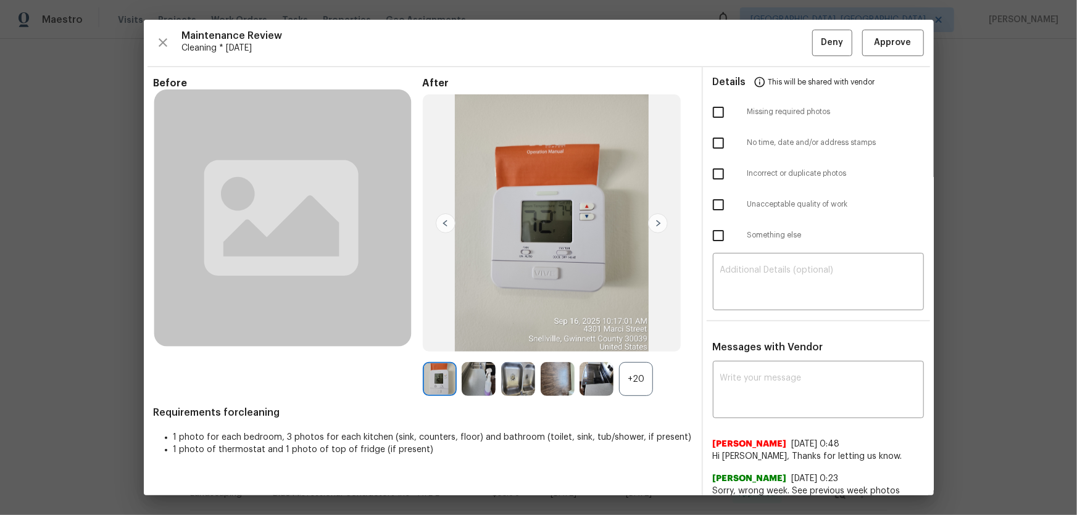
click at [645, 370] on div "+20" at bounding box center [636, 379] width 34 height 34
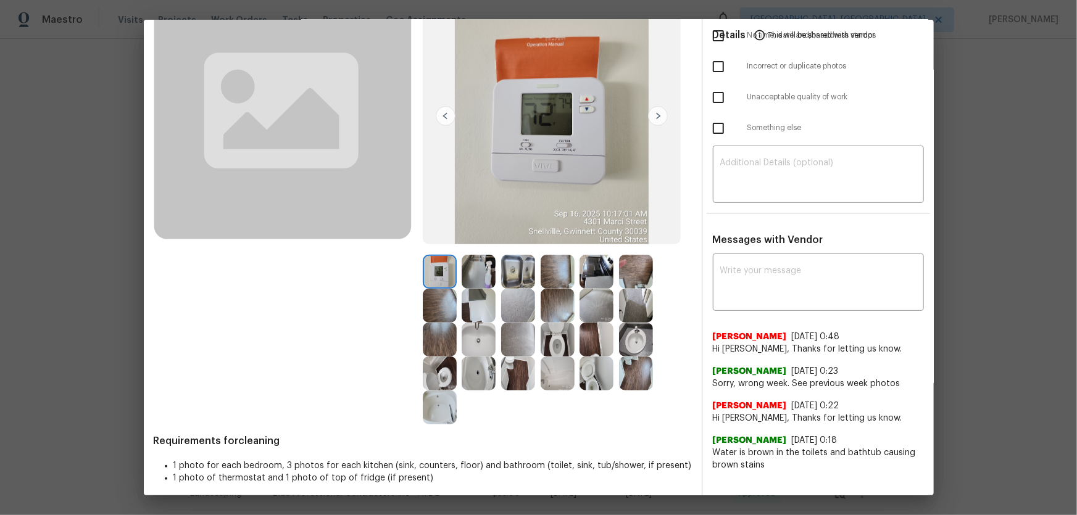
scroll to position [114, 0]
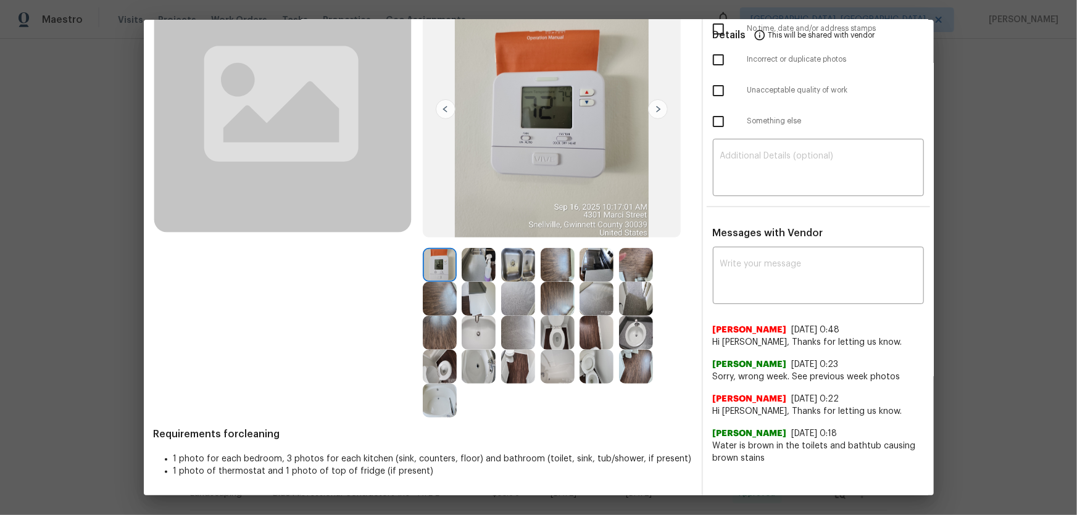
click at [589, 378] on img at bounding box center [596, 367] width 34 height 34
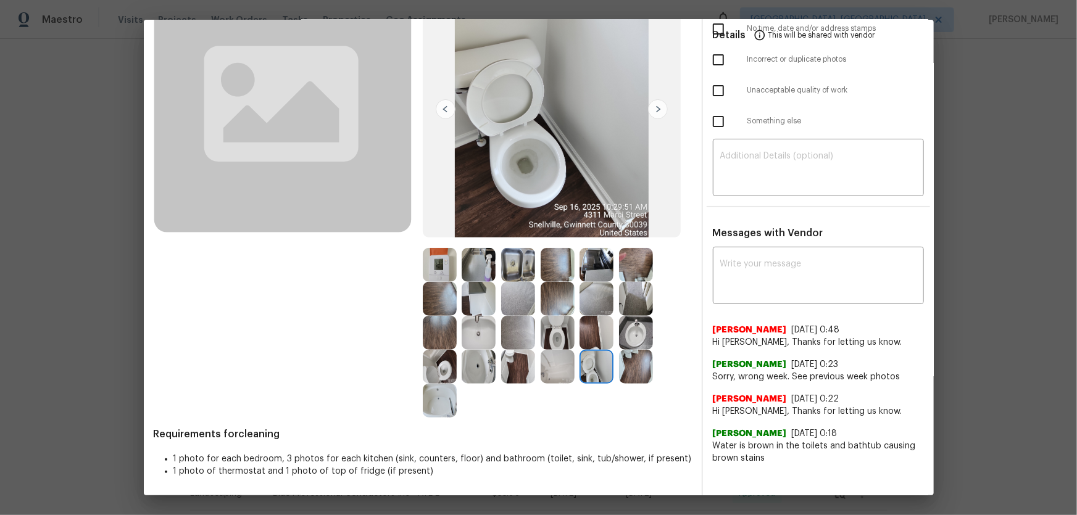
click at [566, 333] on img at bounding box center [558, 333] width 34 height 34
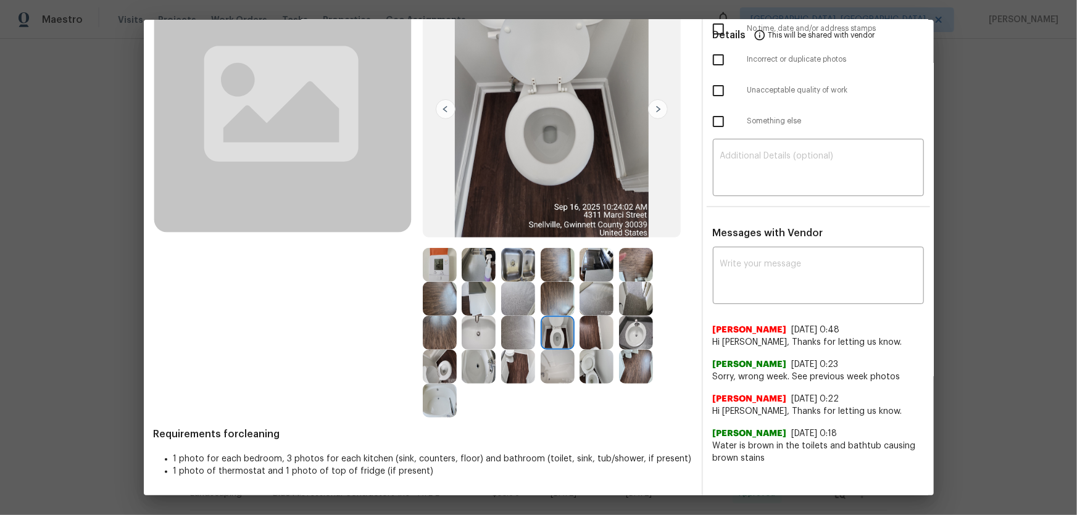
click at [449, 357] on img at bounding box center [440, 367] width 34 height 34
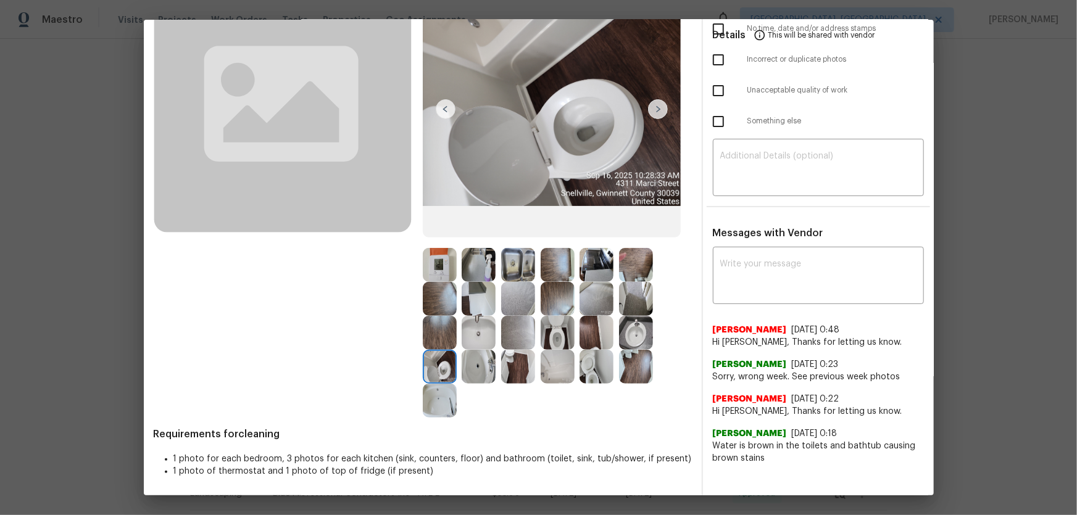
click at [473, 357] on img at bounding box center [479, 367] width 34 height 34
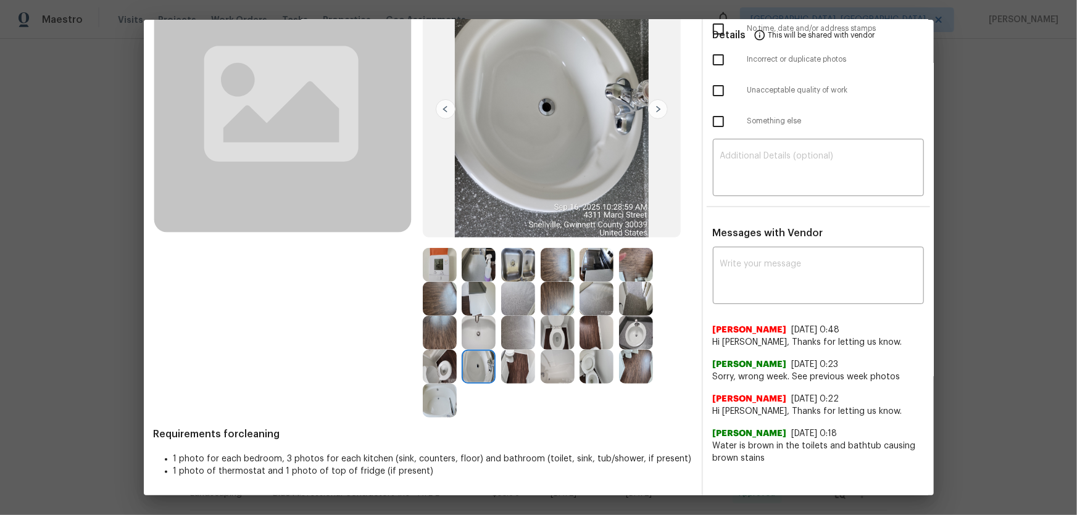
click at [473, 326] on img at bounding box center [479, 333] width 34 height 34
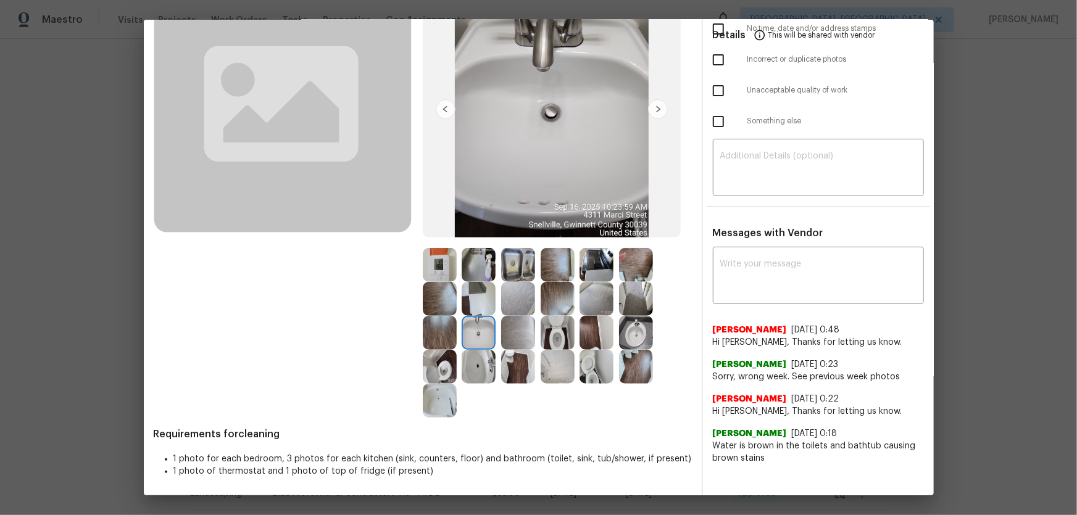
click at [632, 325] on img at bounding box center [636, 333] width 34 height 34
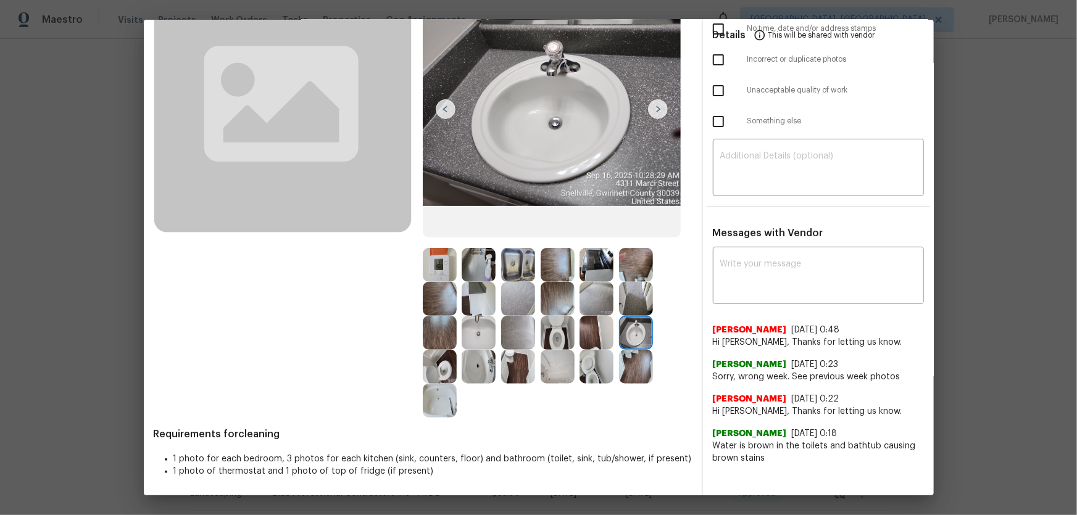
click at [507, 273] on img at bounding box center [518, 265] width 34 height 34
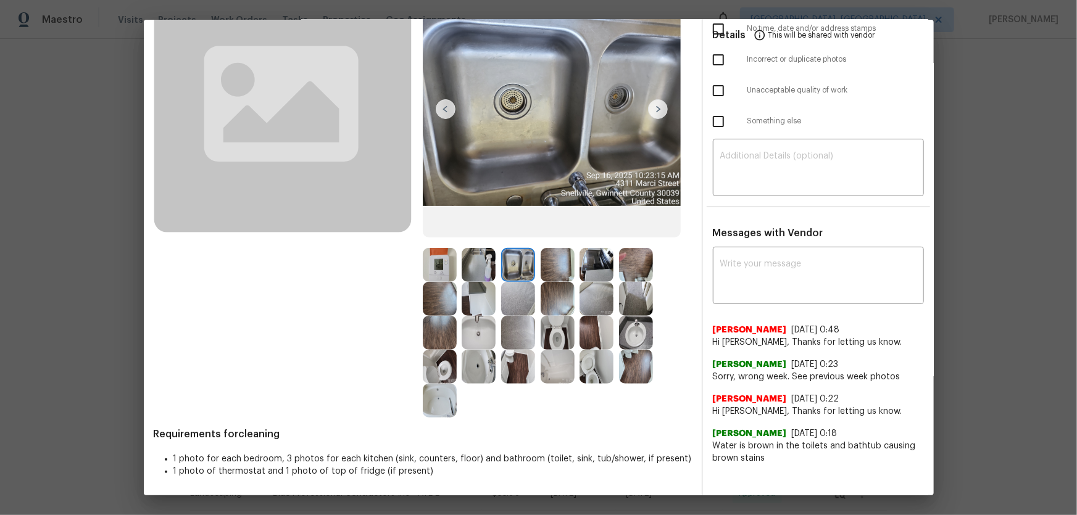
click at [456, 271] on div at bounding box center [442, 265] width 39 height 34
click at [430, 270] on img at bounding box center [440, 265] width 34 height 34
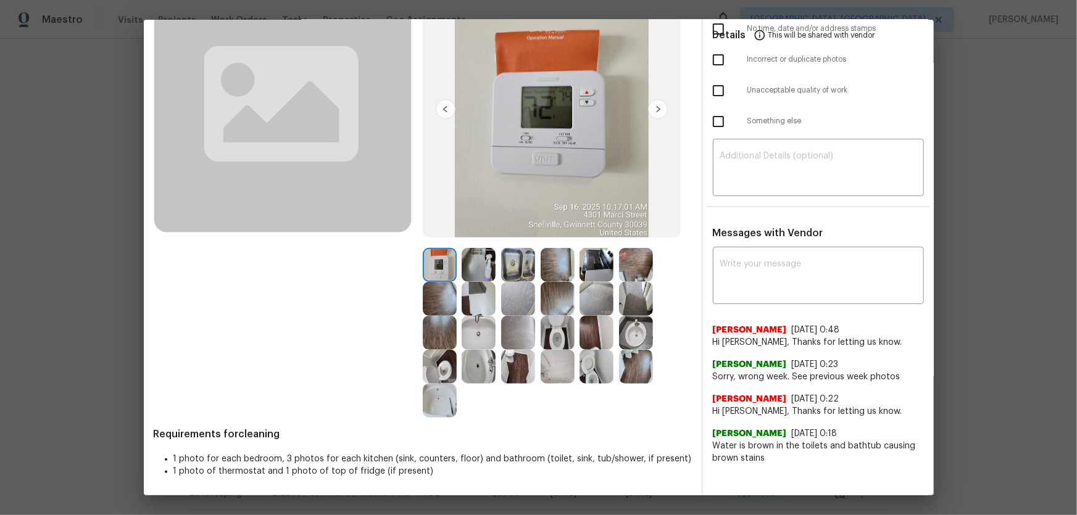
click at [455, 268] on div at bounding box center [442, 265] width 39 height 34
click at [600, 272] on img at bounding box center [596, 265] width 34 height 34
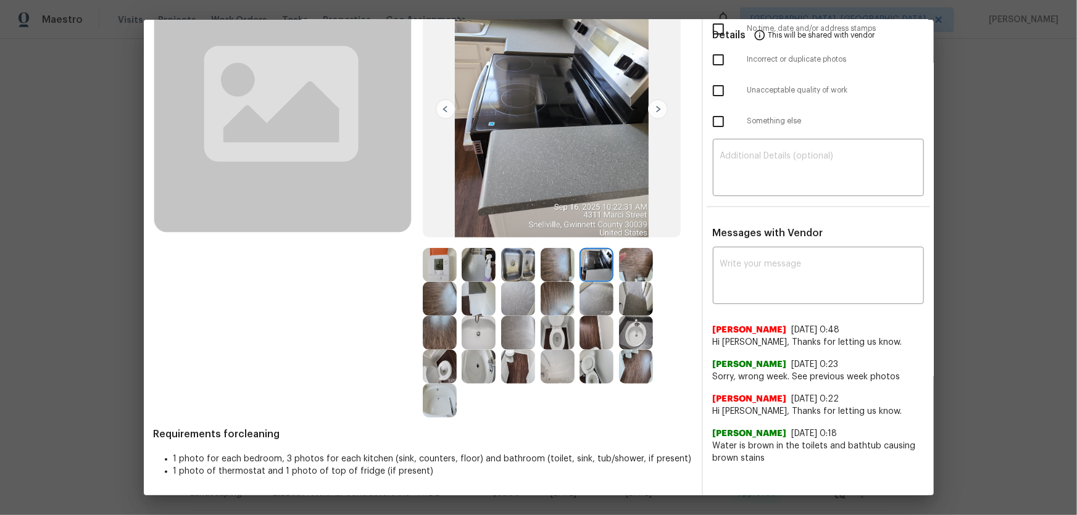
click at [516, 334] on img at bounding box center [518, 333] width 34 height 34
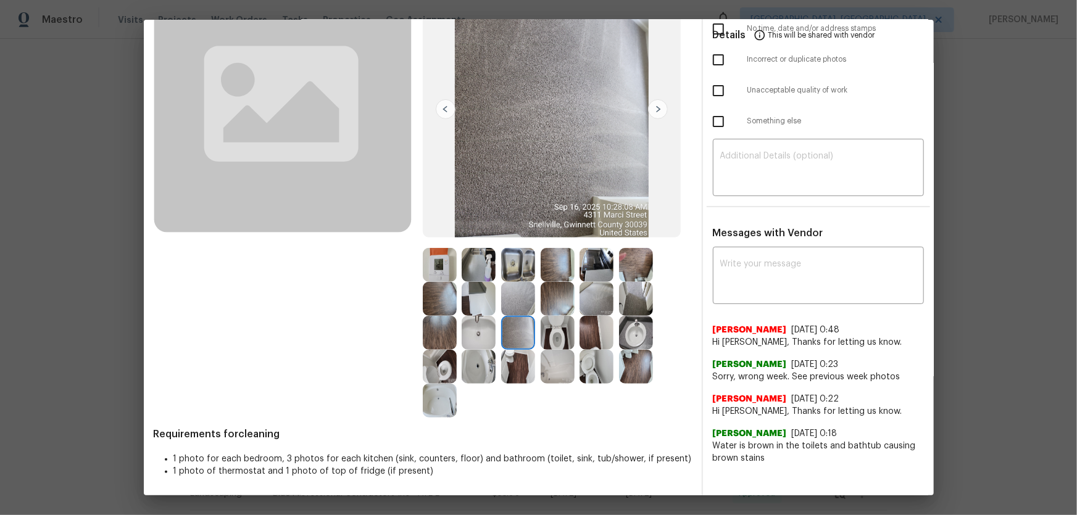
click at [510, 305] on img at bounding box center [518, 299] width 34 height 34
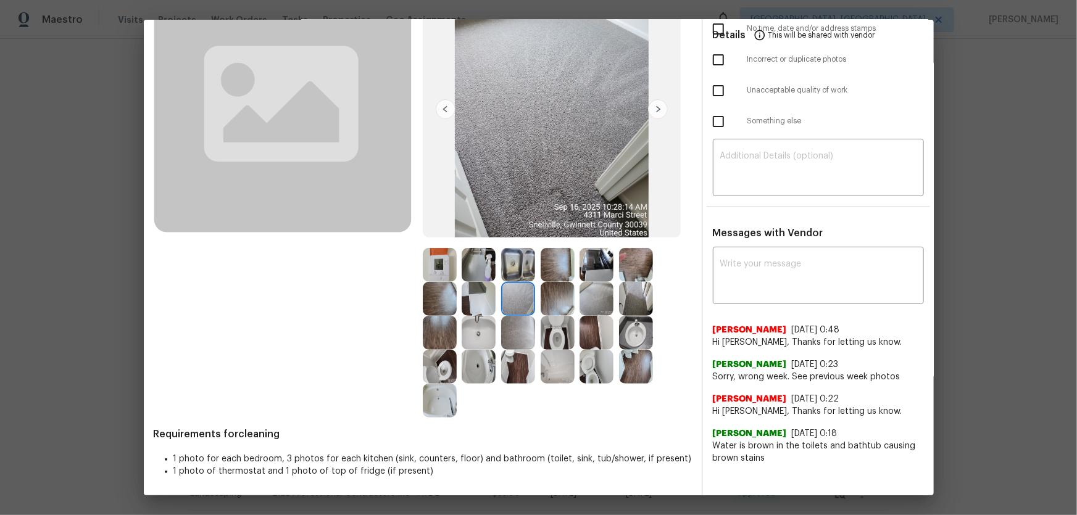
click at [546, 299] on img at bounding box center [558, 299] width 34 height 34
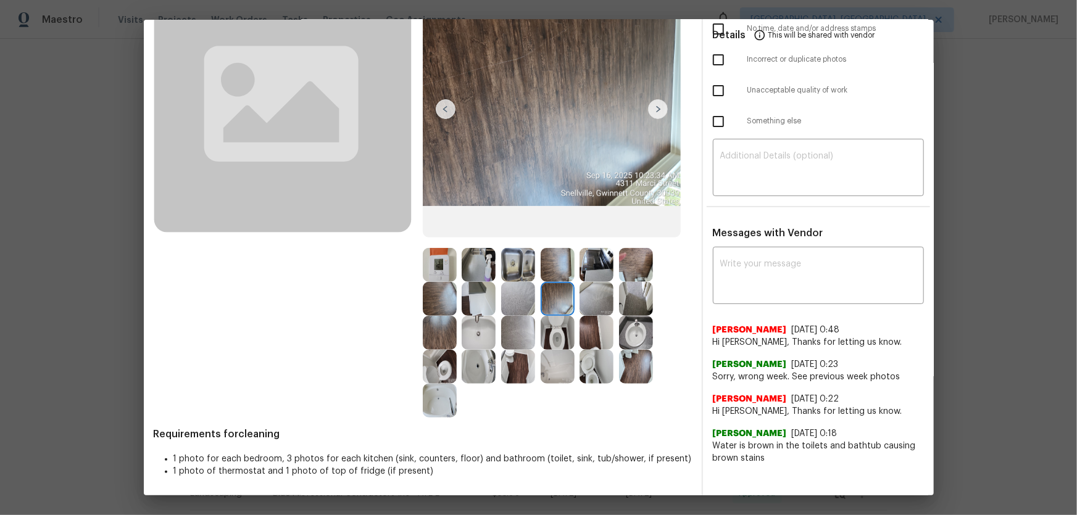
click at [592, 304] on img at bounding box center [596, 299] width 34 height 34
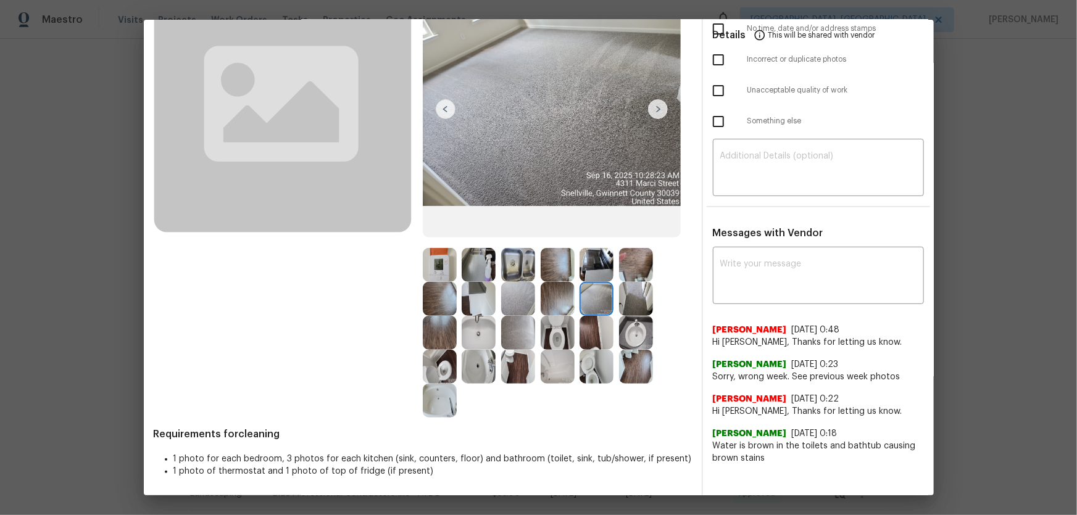
click at [438, 310] on img at bounding box center [440, 299] width 34 height 34
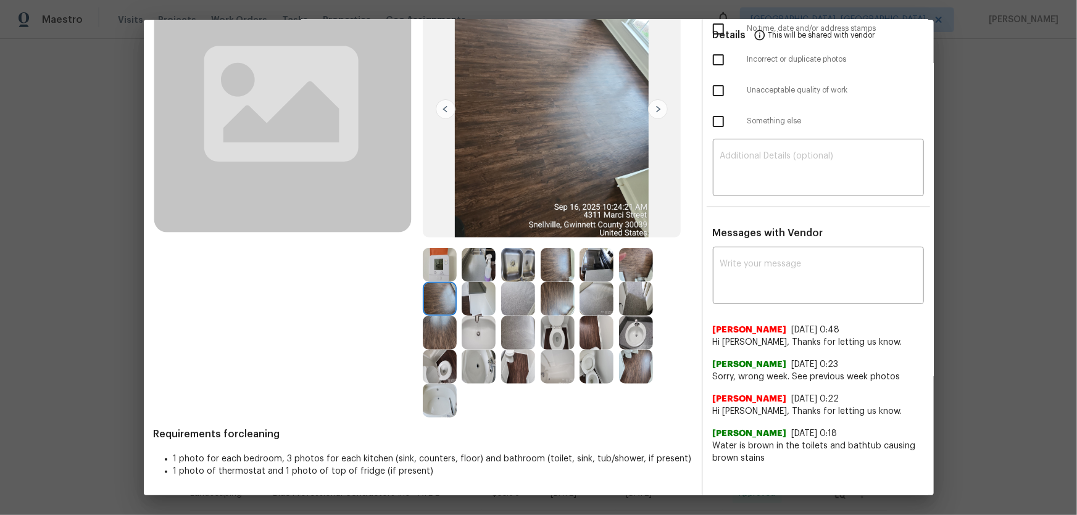
click at [469, 303] on img at bounding box center [479, 299] width 34 height 34
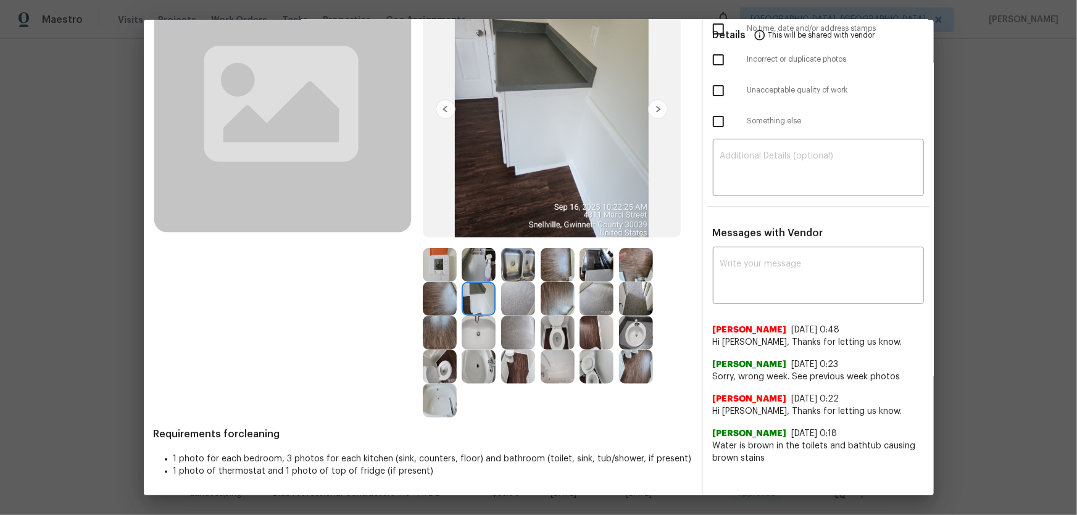
click at [446, 334] on img at bounding box center [440, 333] width 34 height 34
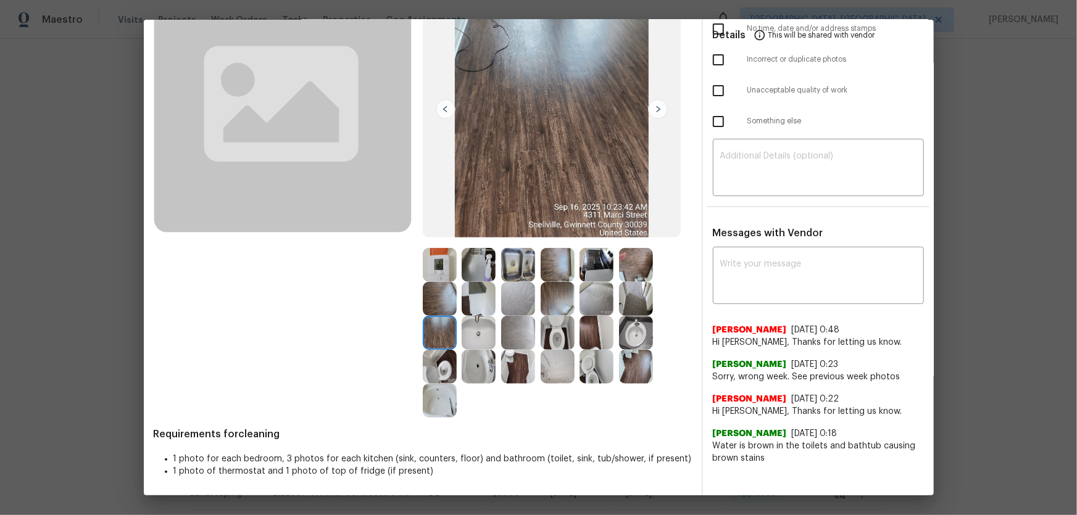
click at [462, 346] on img at bounding box center [479, 333] width 34 height 34
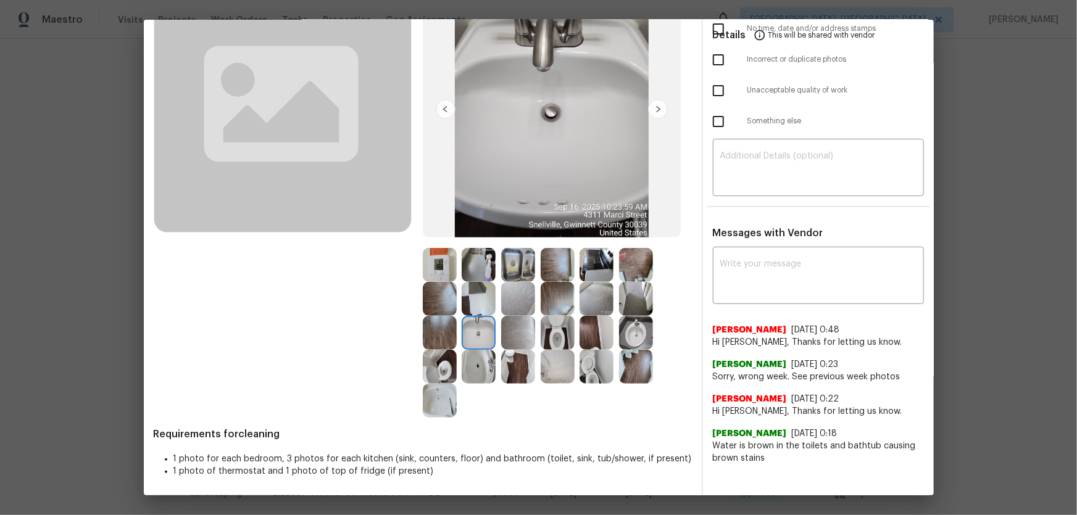
click at [450, 365] on img at bounding box center [440, 367] width 34 height 34
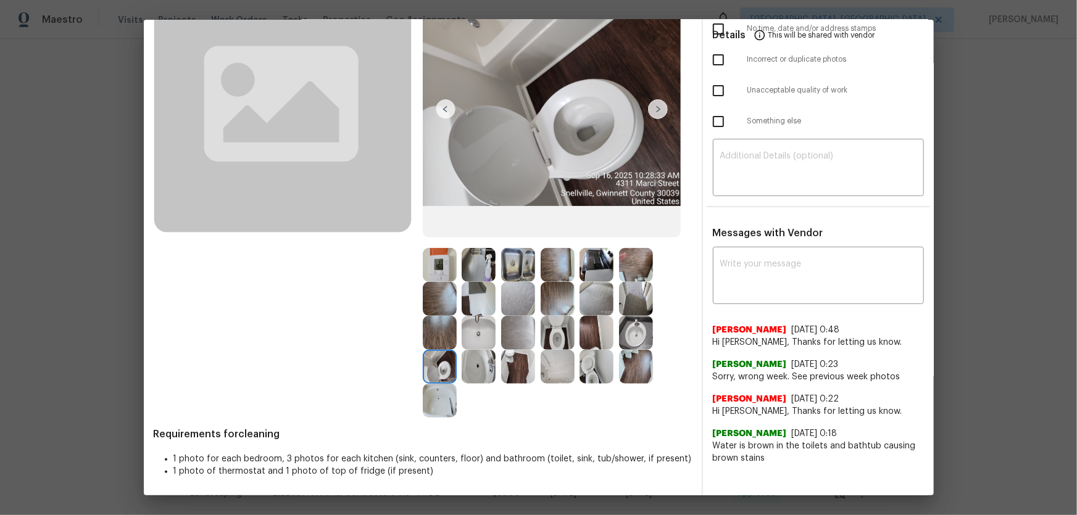
click at [441, 390] on img at bounding box center [440, 401] width 34 height 34
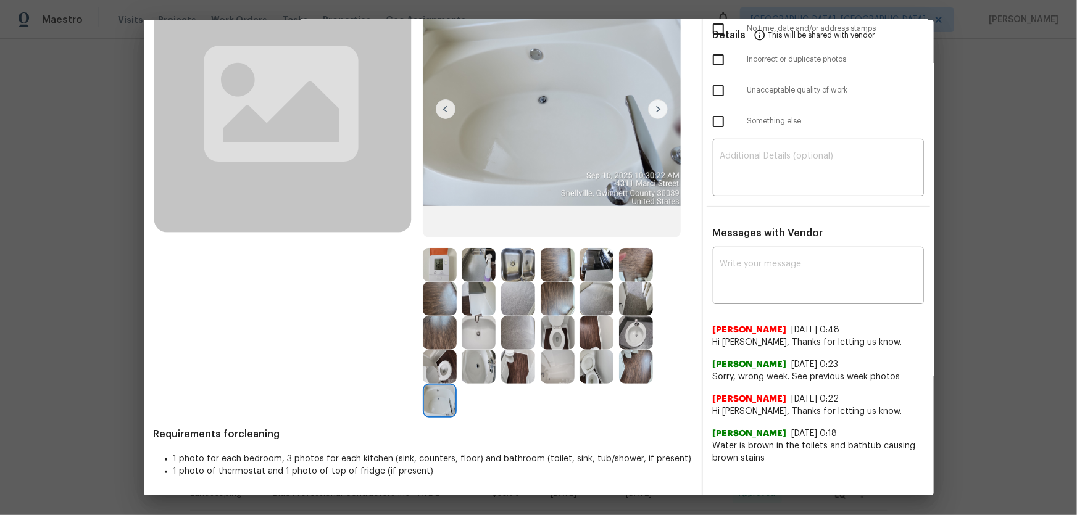
click at [481, 372] on img at bounding box center [479, 367] width 34 height 34
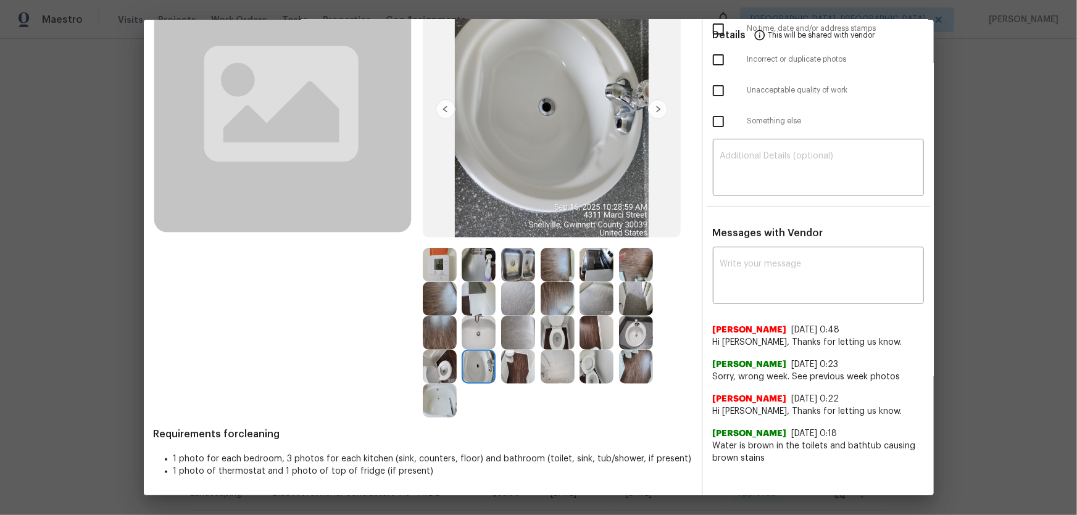
click at [468, 323] on img at bounding box center [479, 333] width 34 height 34
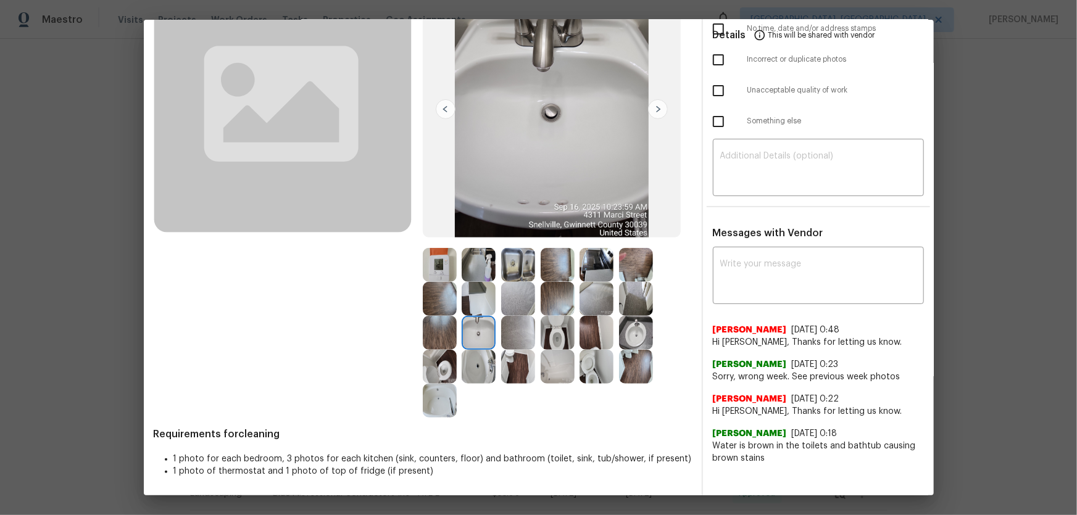
click at [558, 322] on img at bounding box center [558, 333] width 34 height 34
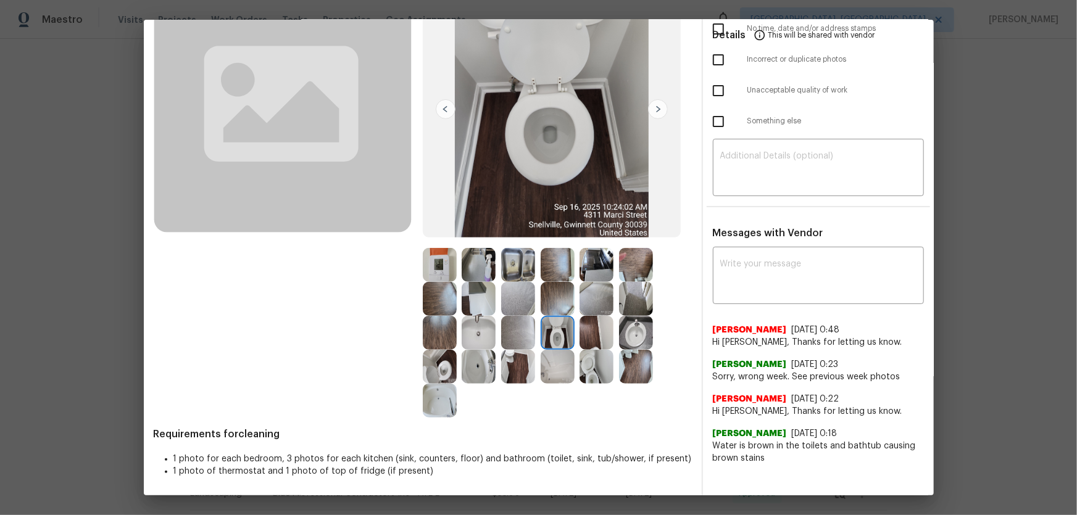
click at [596, 367] on img at bounding box center [596, 367] width 34 height 34
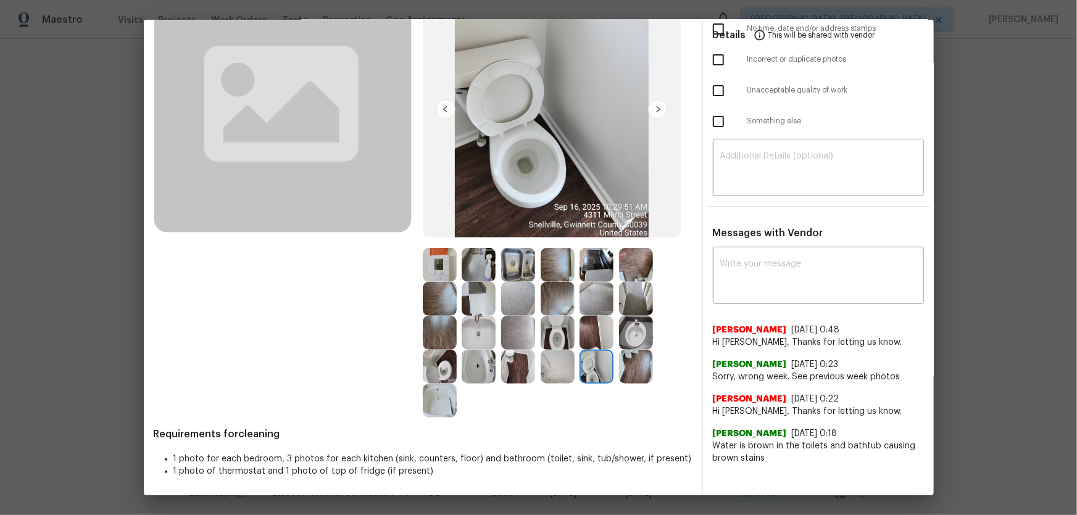
click at [434, 372] on img at bounding box center [440, 367] width 34 height 34
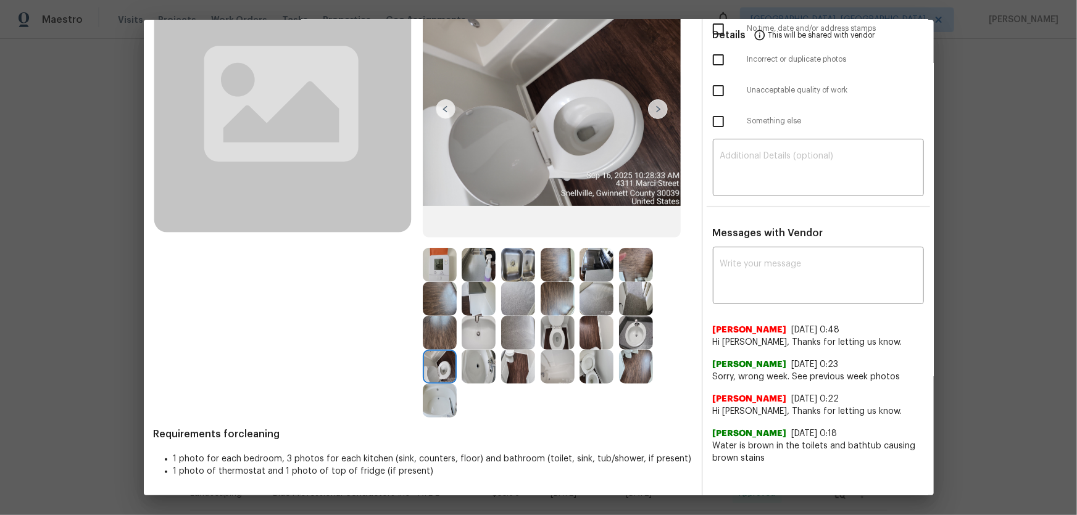
click at [476, 373] on img at bounding box center [479, 367] width 34 height 34
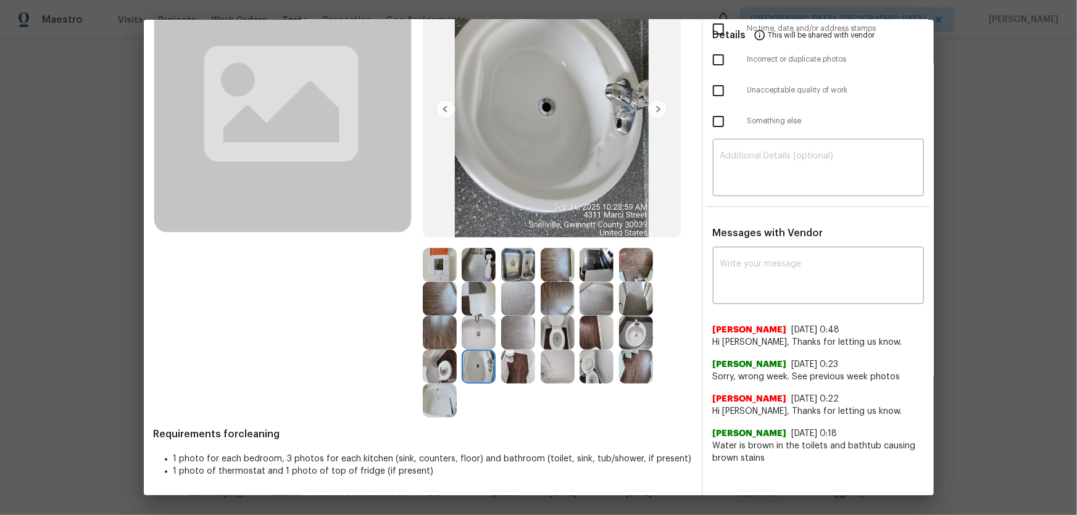
click at [480, 333] on img at bounding box center [479, 333] width 34 height 34
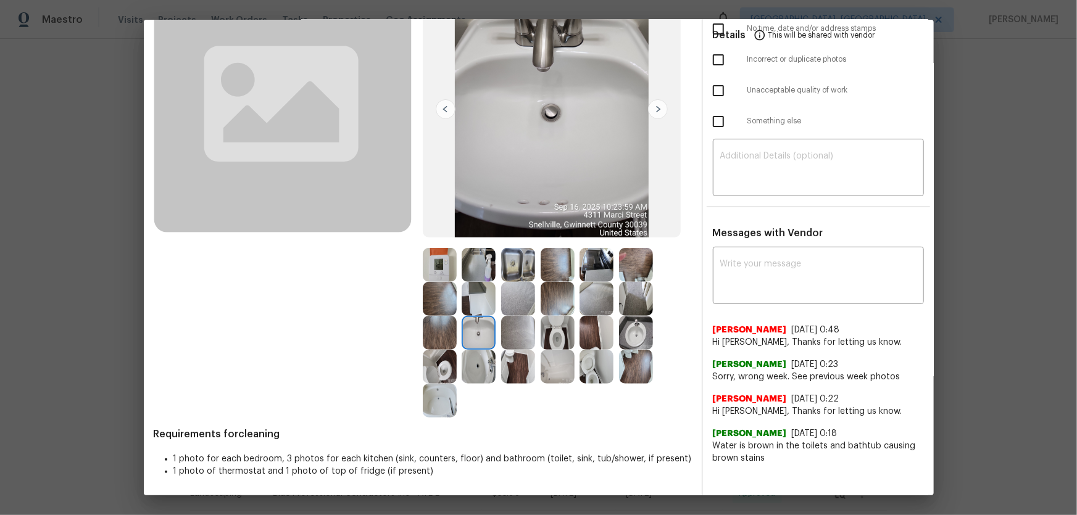
click at [625, 337] on img at bounding box center [636, 333] width 34 height 34
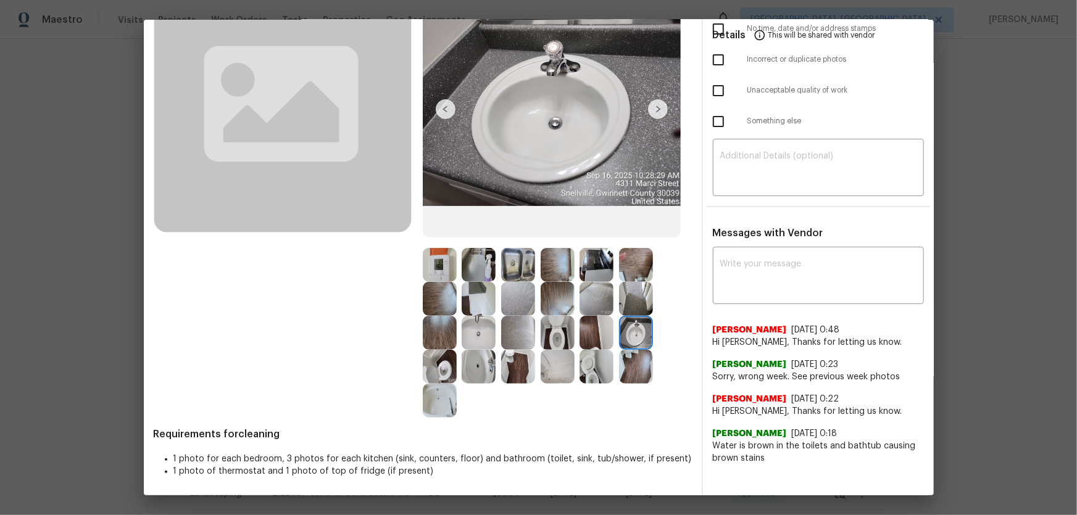
click at [433, 400] on img at bounding box center [440, 401] width 34 height 34
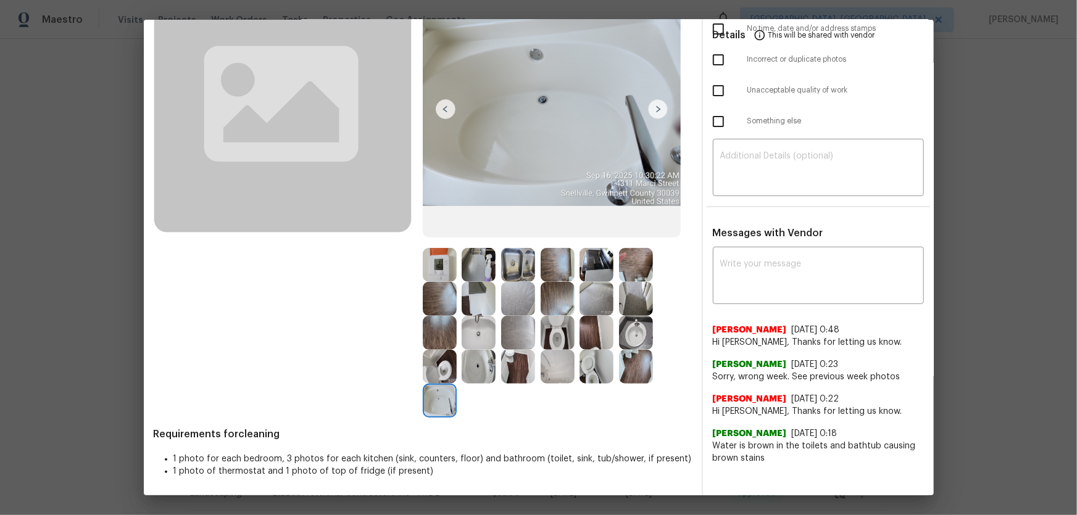
click at [541, 370] on img at bounding box center [558, 367] width 34 height 34
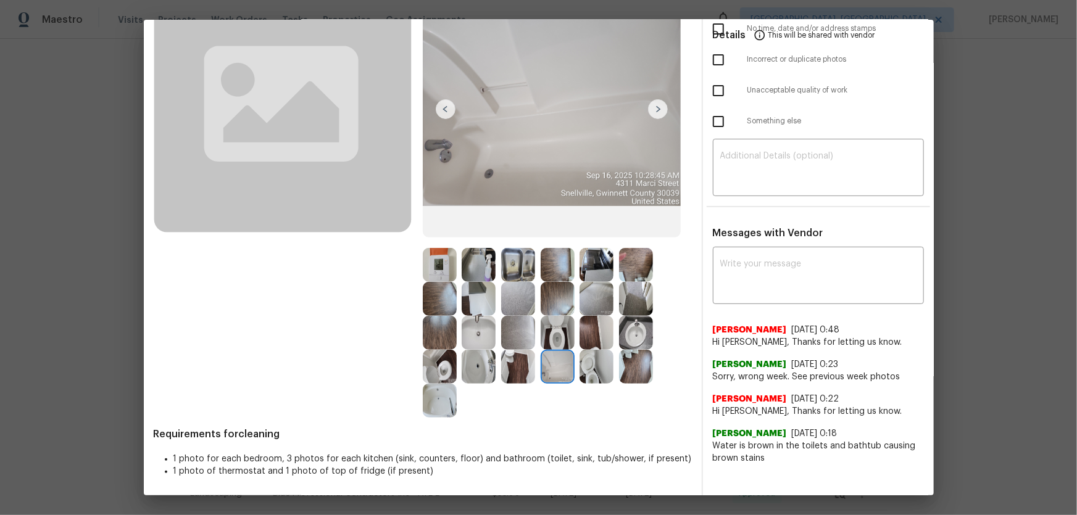
click at [505, 260] on img at bounding box center [518, 265] width 34 height 34
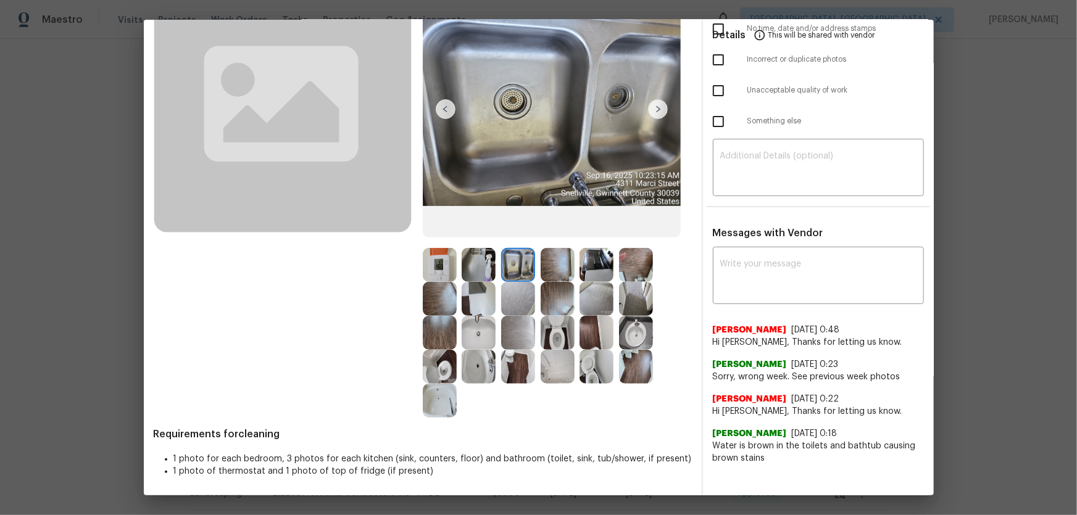
click at [479, 262] on img at bounding box center [479, 265] width 34 height 34
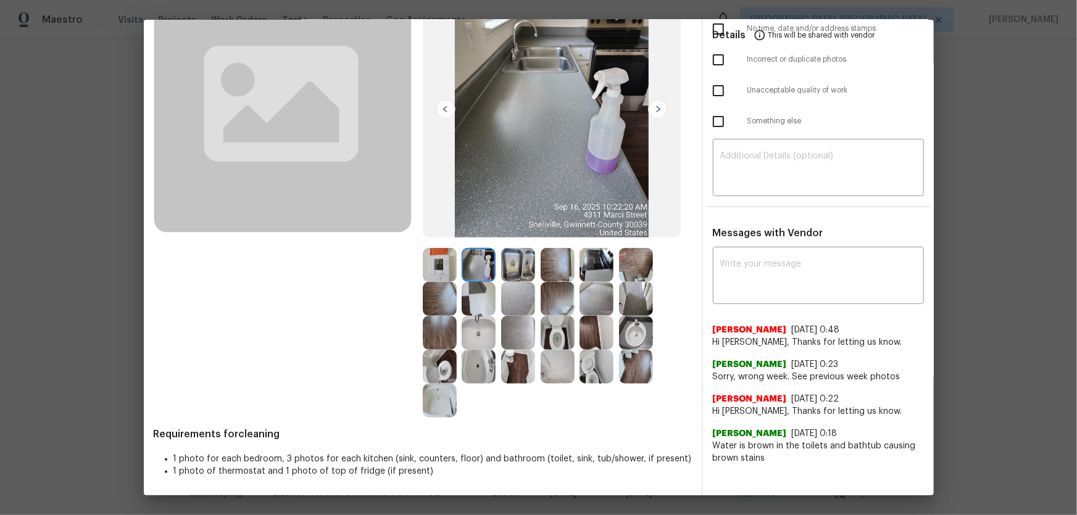
click at [433, 266] on img at bounding box center [440, 265] width 34 height 34
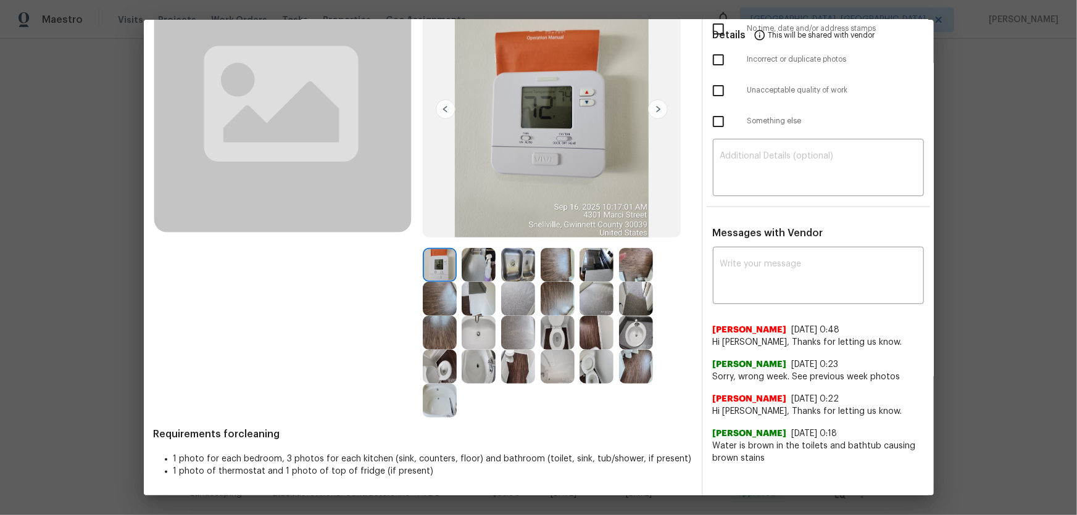
click at [482, 269] on img at bounding box center [479, 265] width 34 height 34
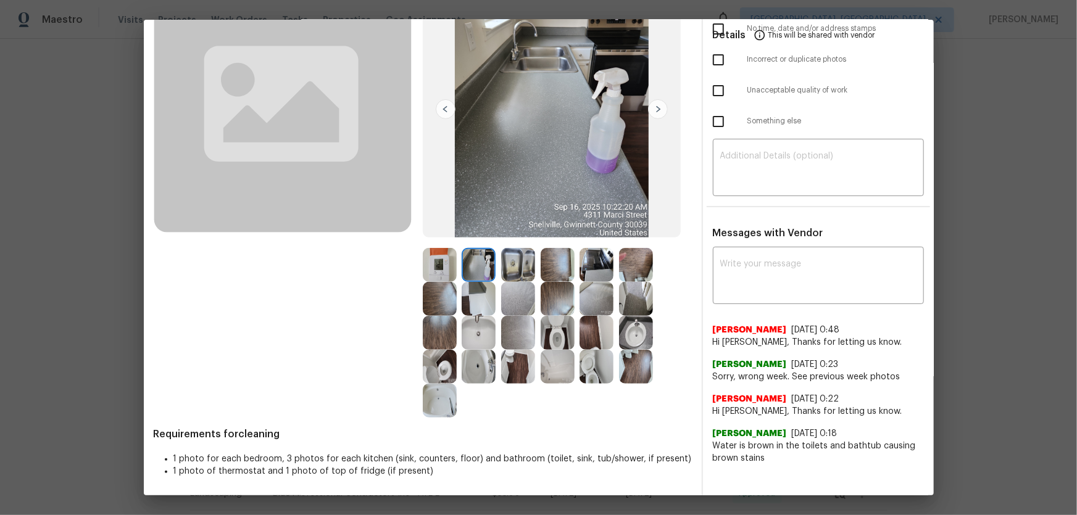
click at [525, 267] on img at bounding box center [518, 265] width 34 height 34
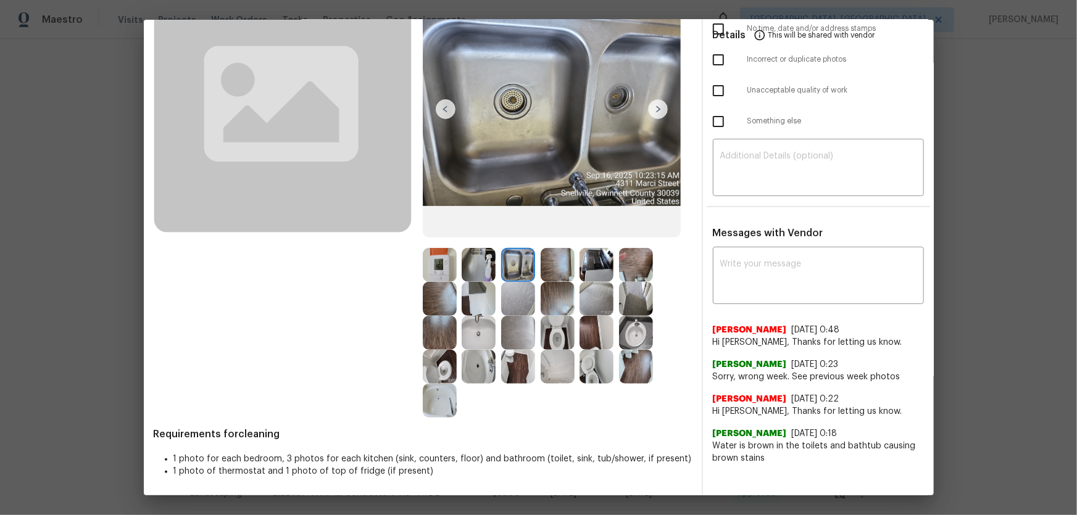
click at [563, 266] on img at bounding box center [558, 265] width 34 height 34
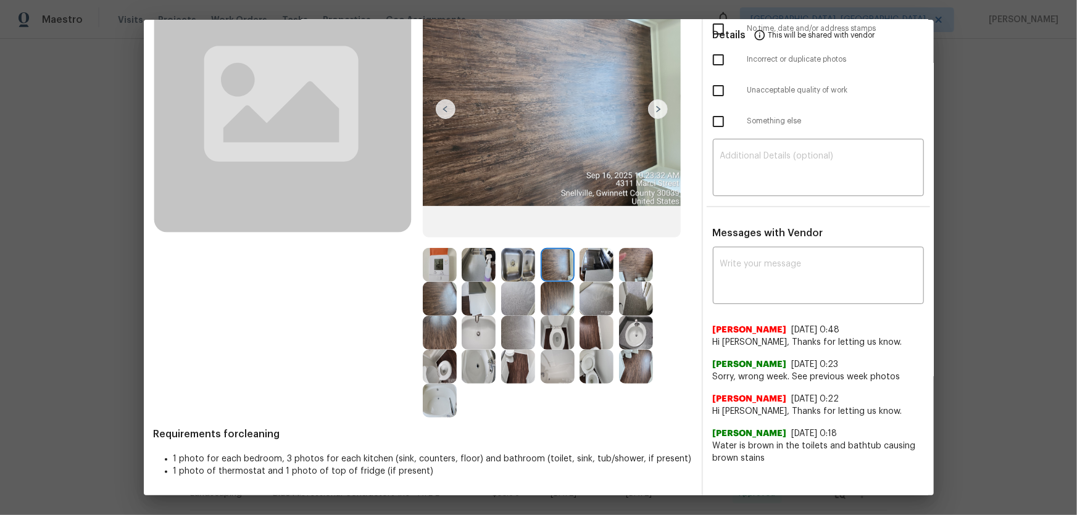
click at [592, 268] on img at bounding box center [596, 265] width 34 height 34
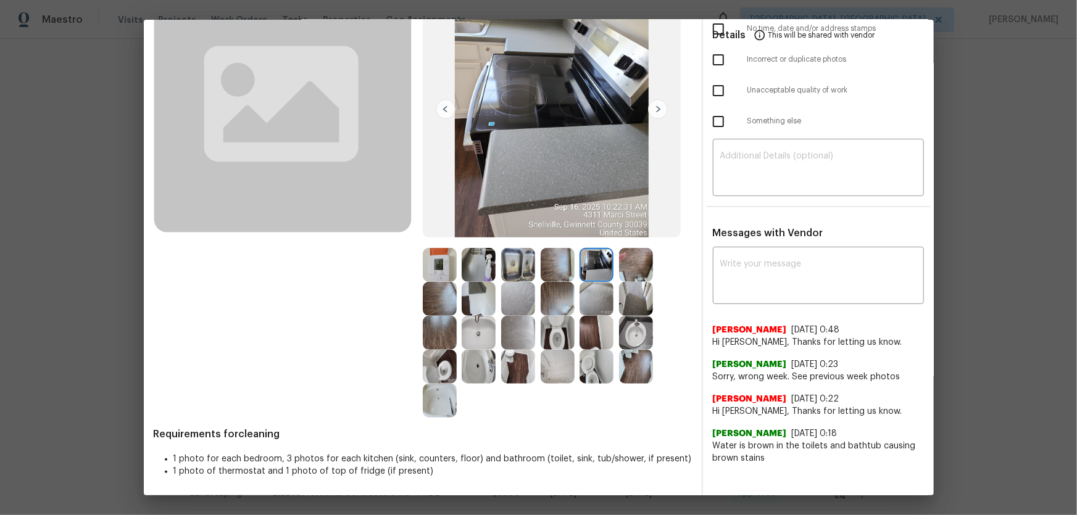
click at [635, 273] on img at bounding box center [636, 265] width 34 height 34
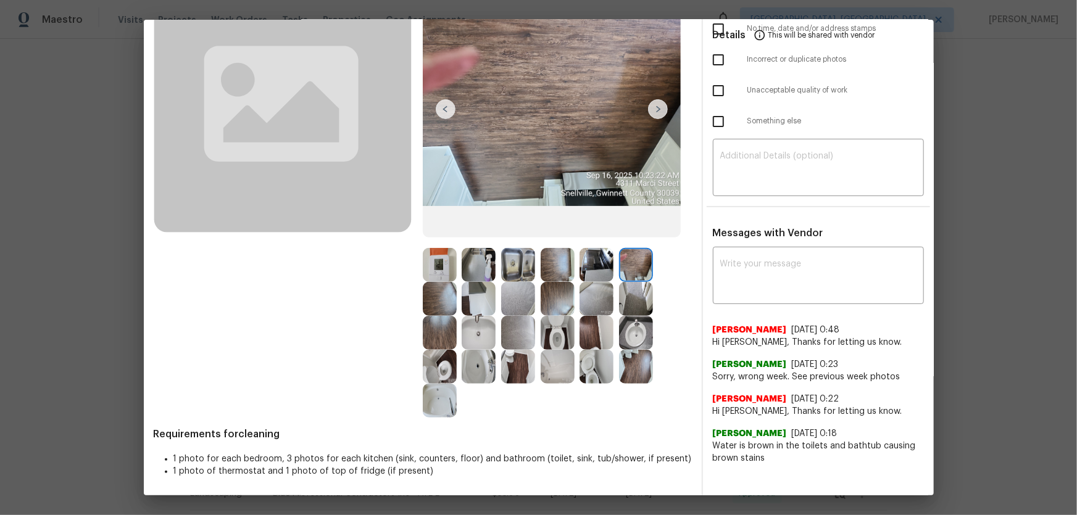
click at [632, 301] on img at bounding box center [636, 299] width 34 height 34
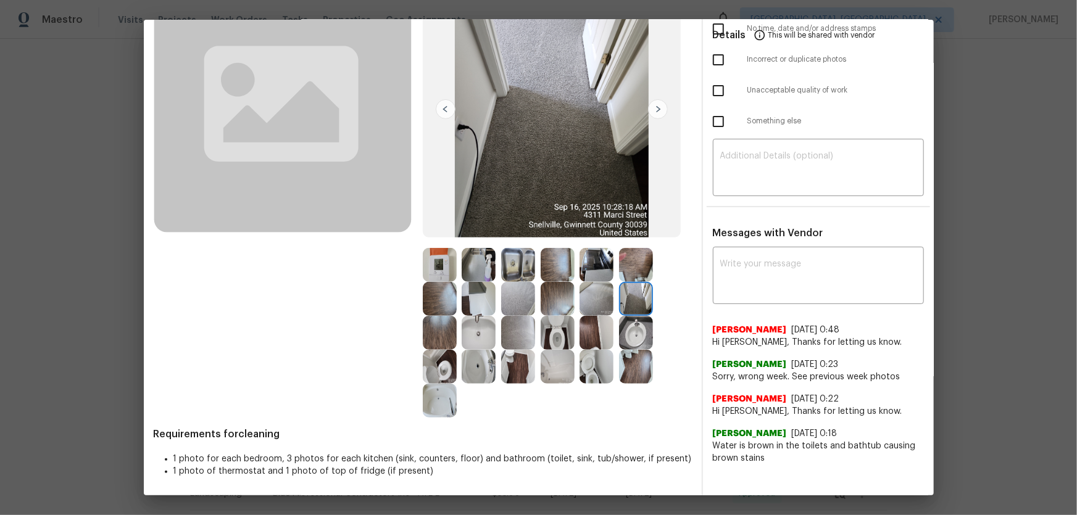
click at [606, 302] on img at bounding box center [596, 299] width 34 height 34
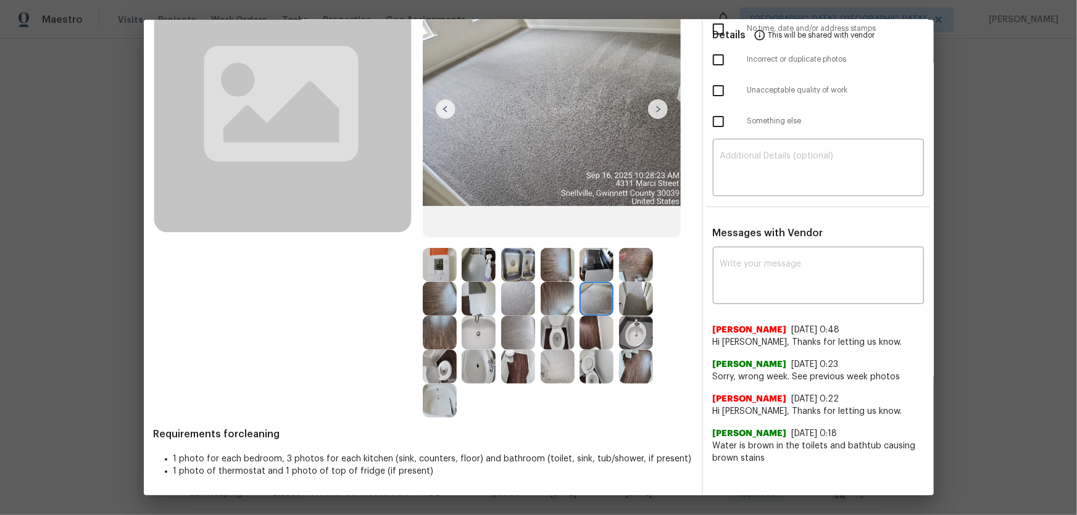
click at [544, 304] on img at bounding box center [558, 299] width 34 height 34
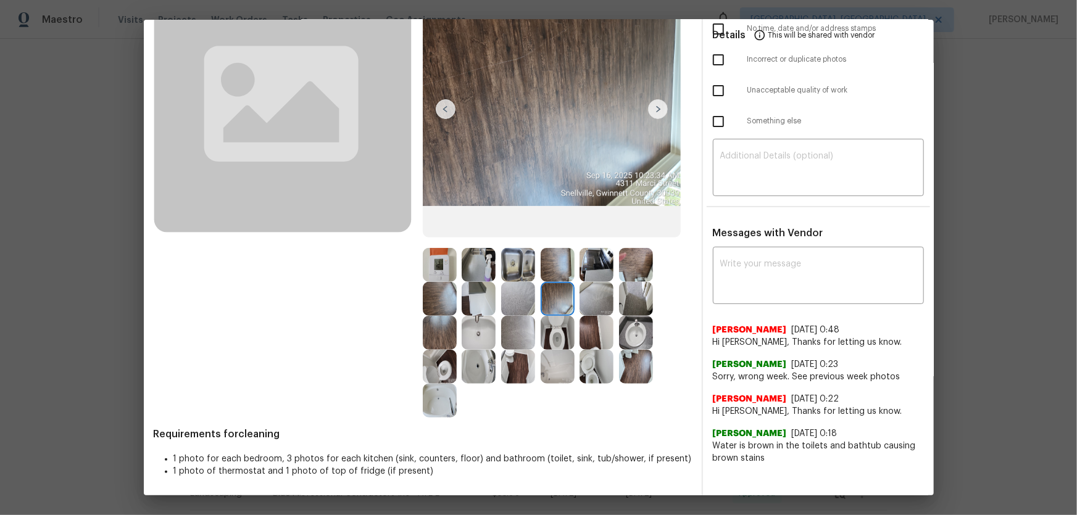
click at [509, 304] on img at bounding box center [518, 299] width 34 height 34
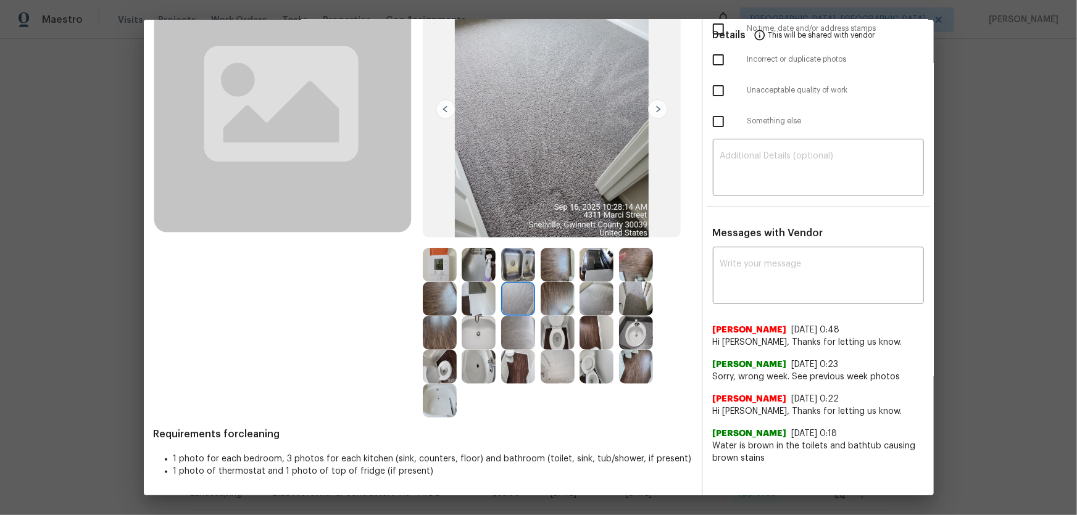
click at [476, 296] on img at bounding box center [479, 299] width 34 height 34
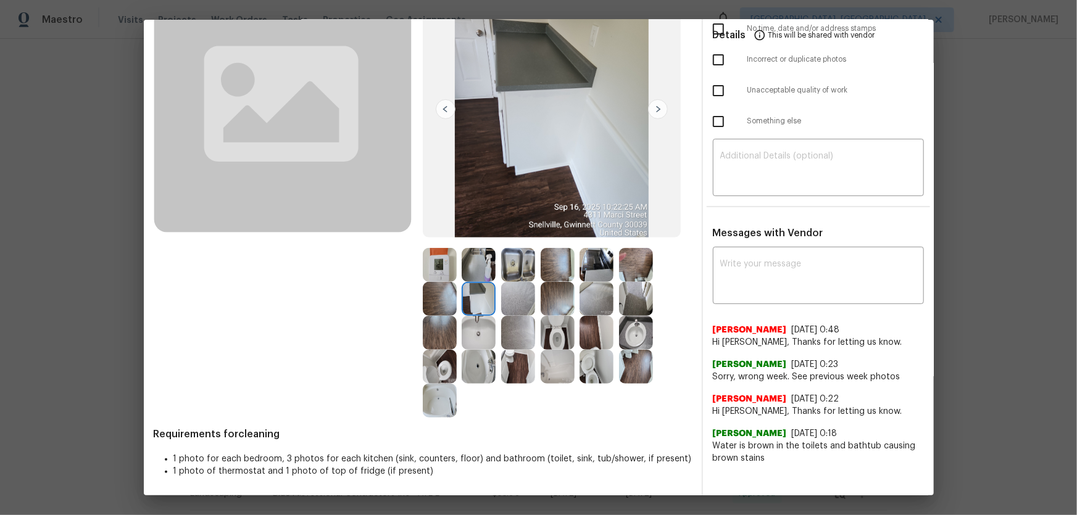
click at [477, 325] on img at bounding box center [479, 333] width 34 height 34
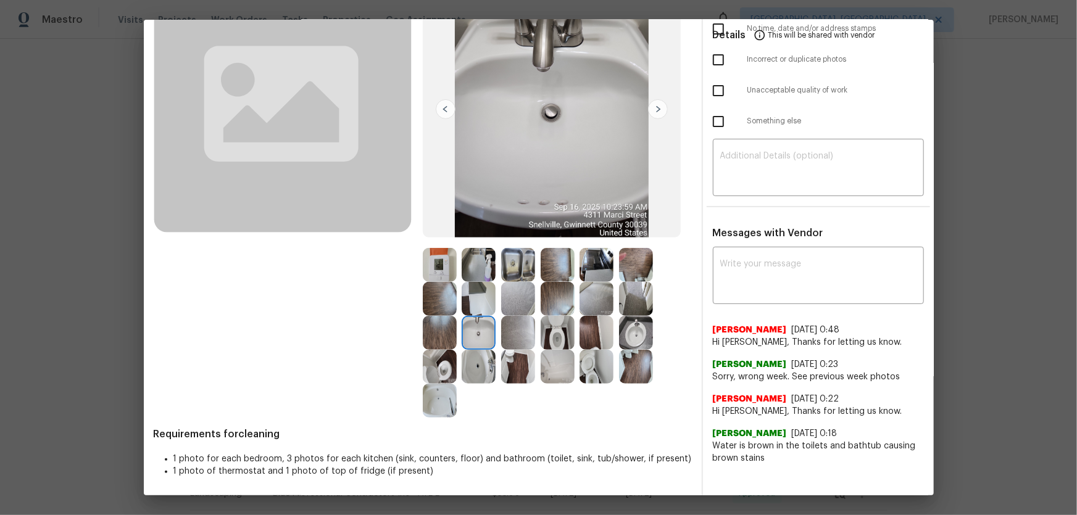
click at [431, 292] on img at bounding box center [440, 299] width 34 height 34
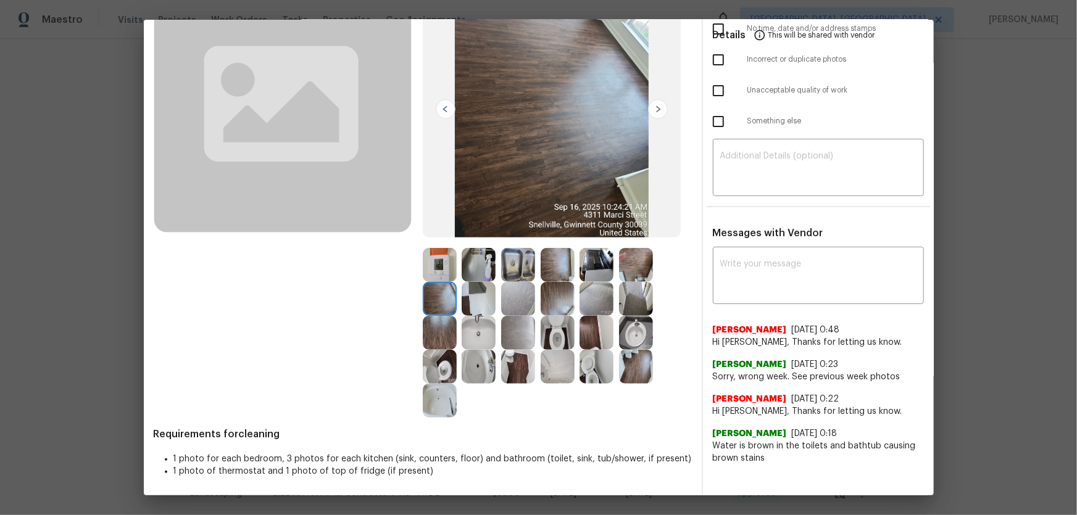
click at [501, 334] on img at bounding box center [518, 333] width 34 height 34
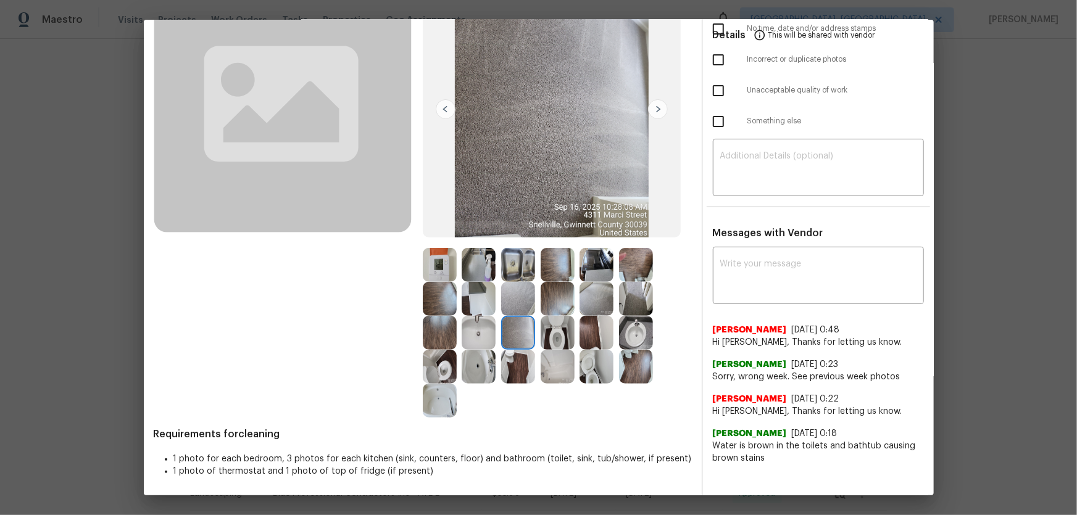
click at [512, 303] on img at bounding box center [518, 299] width 34 height 34
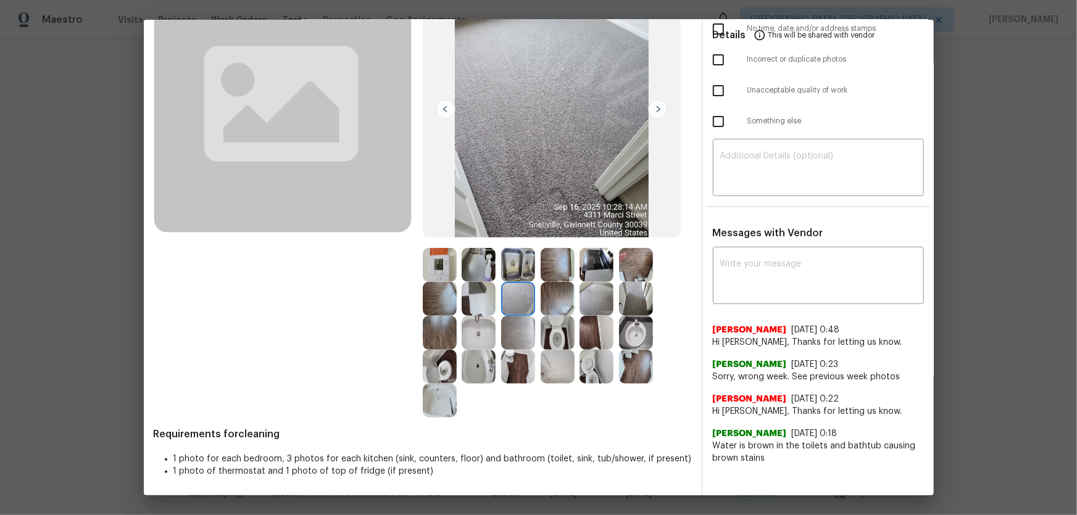
click at [612, 292] on div at bounding box center [598, 299] width 39 height 34
click at [599, 302] on img at bounding box center [596, 299] width 34 height 34
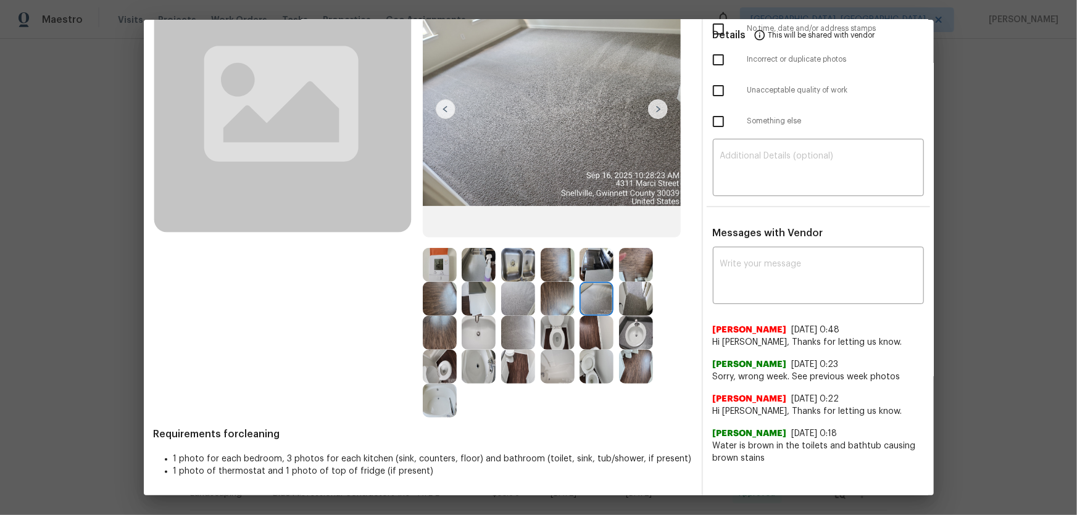
click at [625, 301] on img at bounding box center [636, 299] width 34 height 34
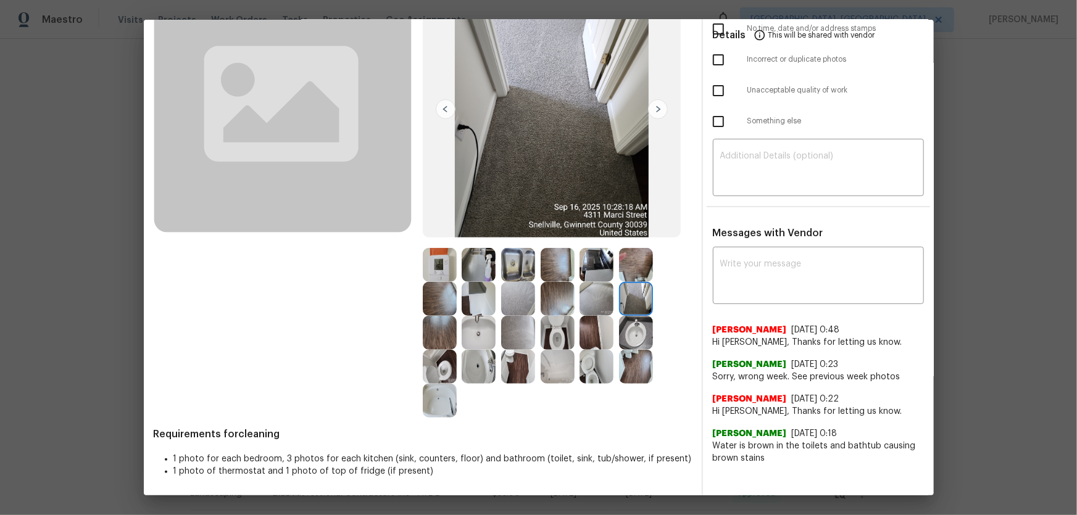
click at [629, 259] on img at bounding box center [636, 265] width 34 height 34
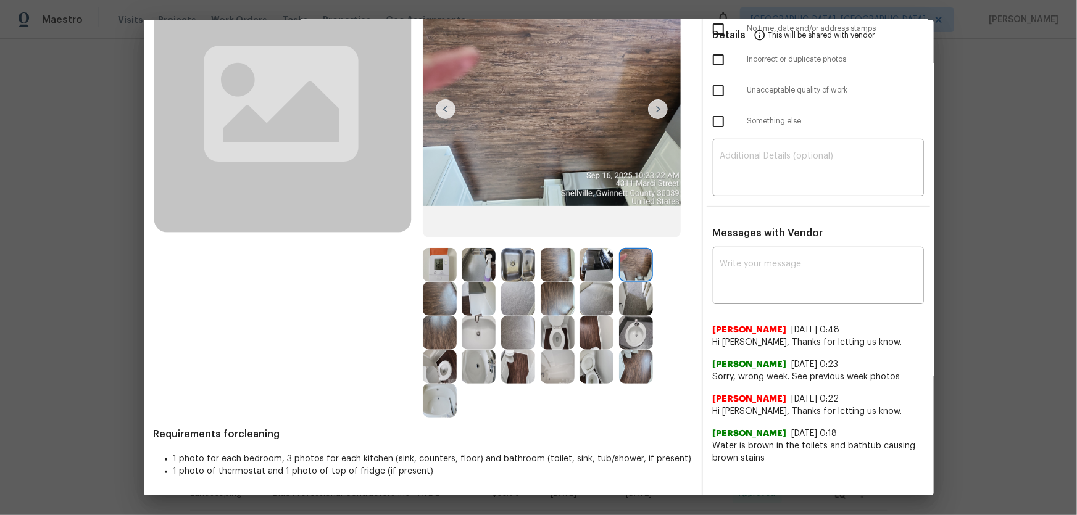
click at [594, 266] on img at bounding box center [596, 265] width 34 height 34
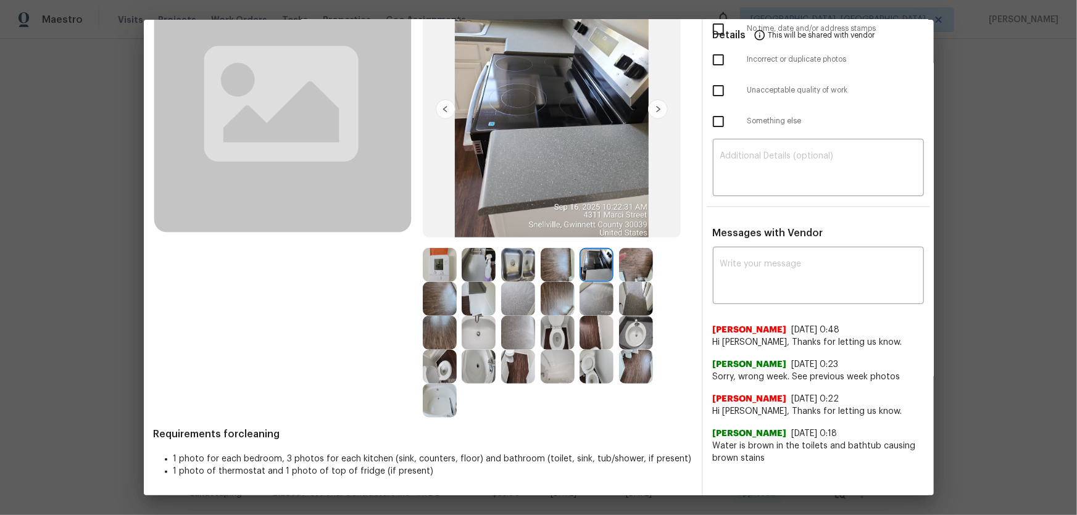
click at [557, 266] on img at bounding box center [558, 265] width 34 height 34
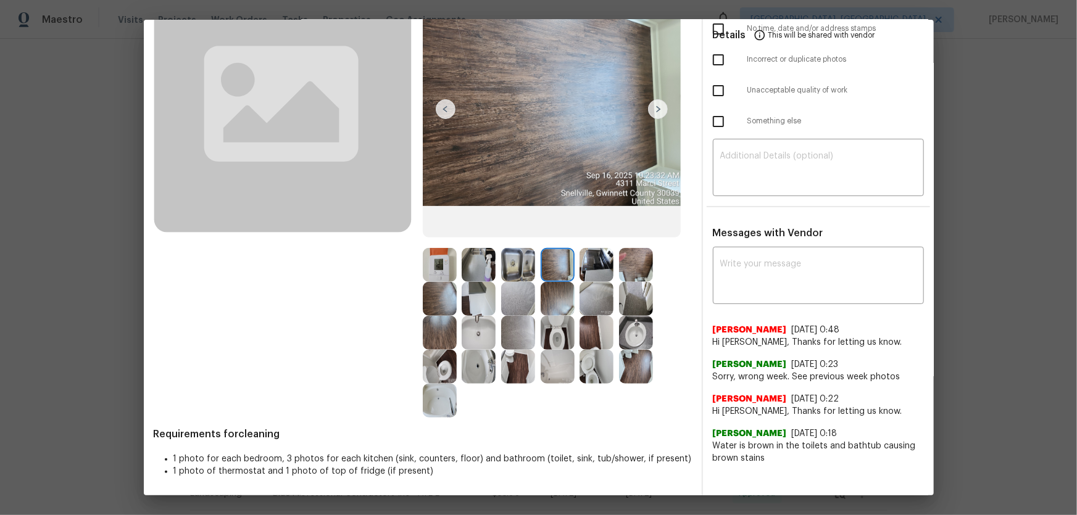
click at [487, 267] on img at bounding box center [479, 265] width 34 height 34
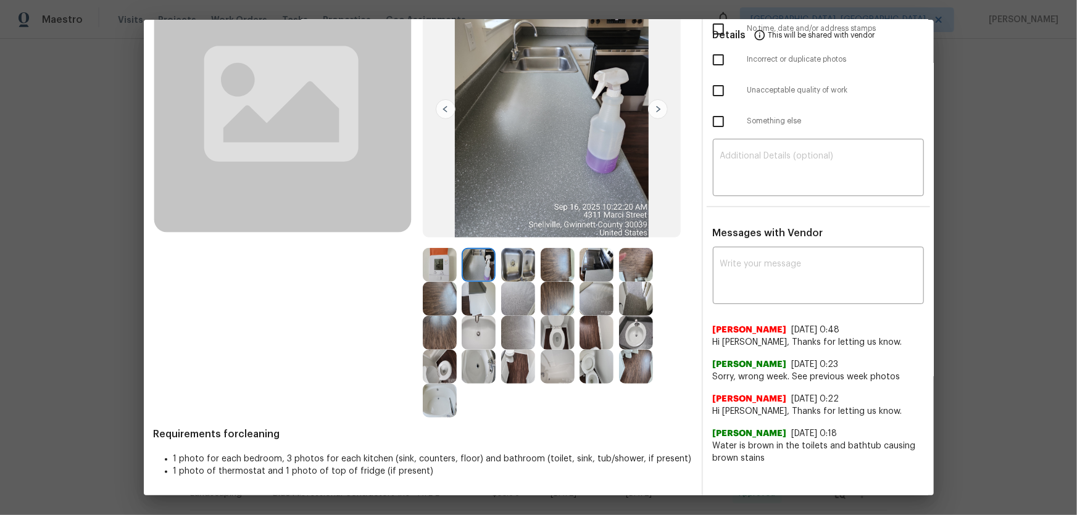
click at [541, 260] on img at bounding box center [558, 265] width 34 height 34
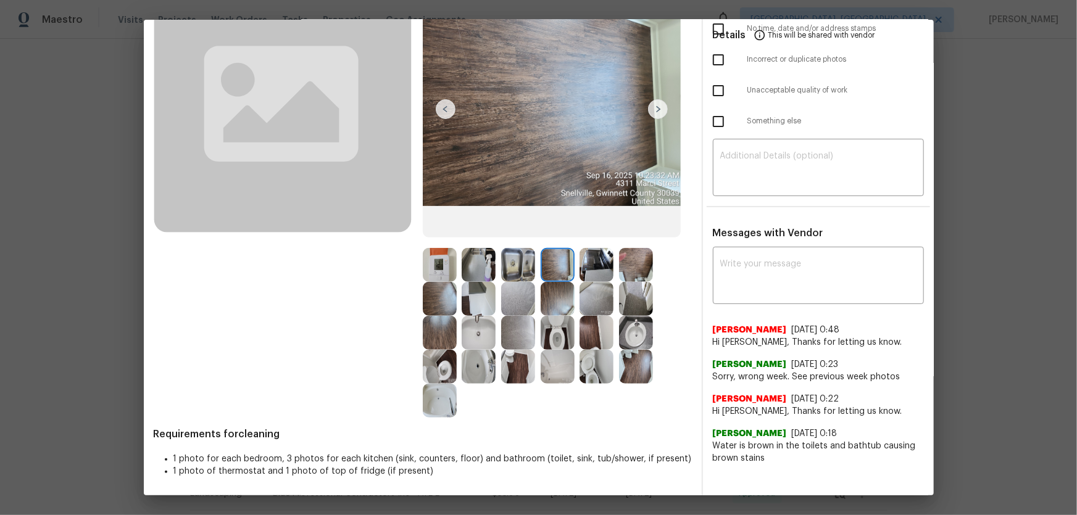
click at [447, 271] on img at bounding box center [440, 265] width 34 height 34
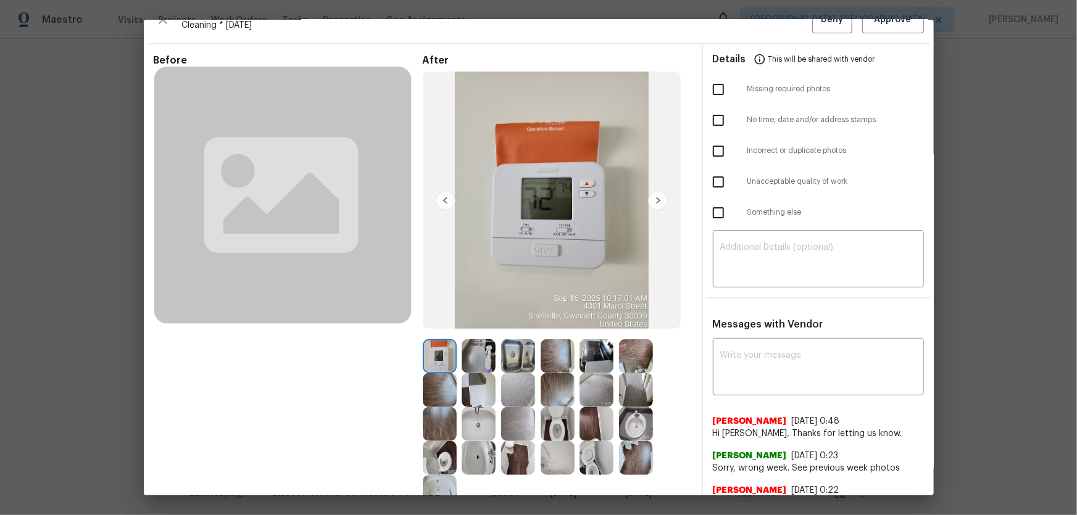
scroll to position [0, 0]
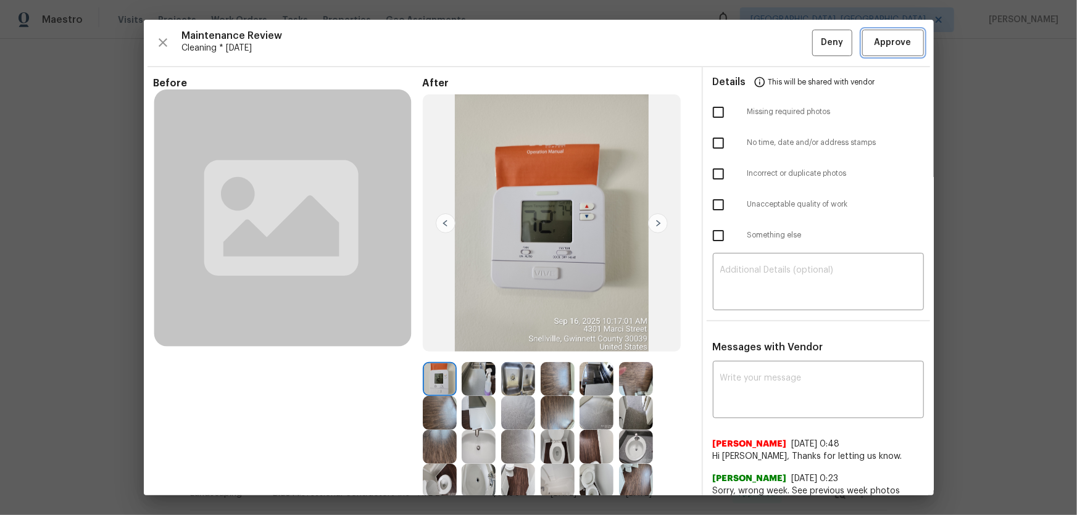
click at [907, 47] on button "Approve" at bounding box center [893, 43] width 62 height 27
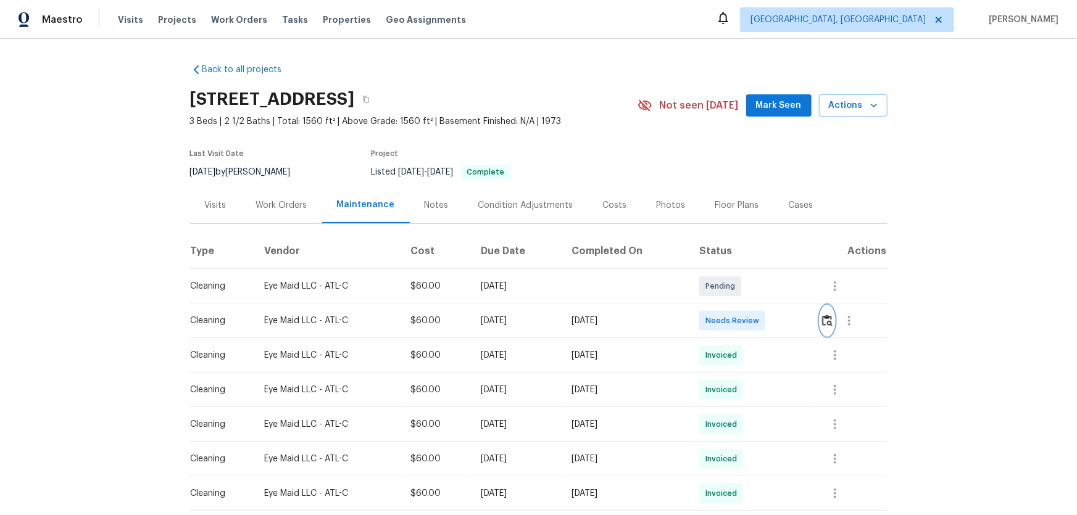
click at [827, 324] on img "button" at bounding box center [827, 321] width 10 height 12
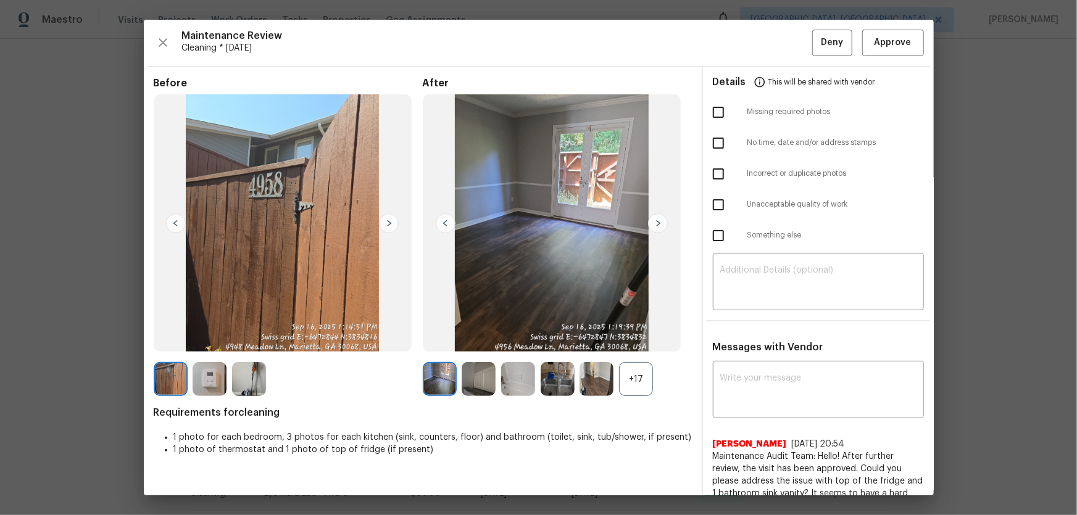
click at [631, 367] on div "+17" at bounding box center [636, 379] width 34 height 34
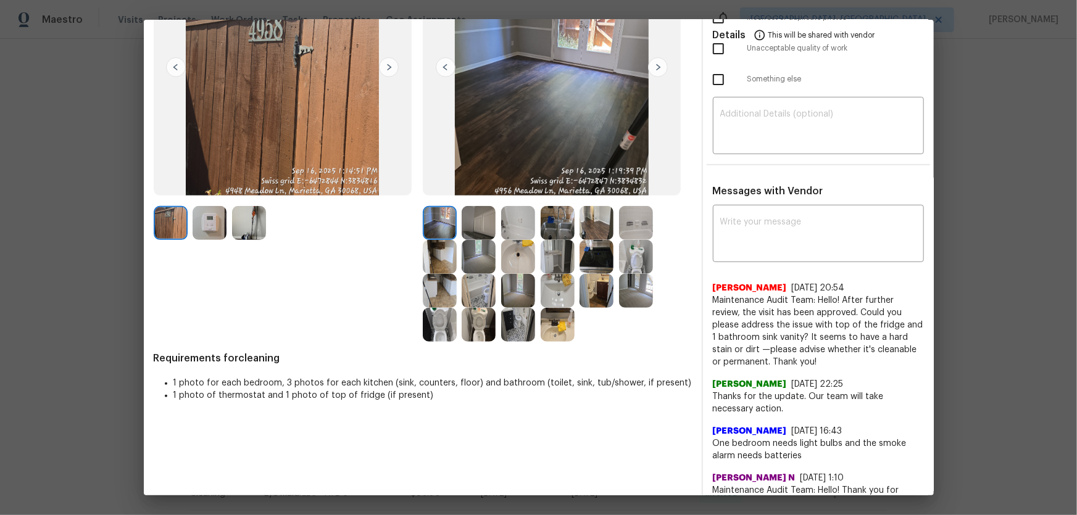
scroll to position [168, 0]
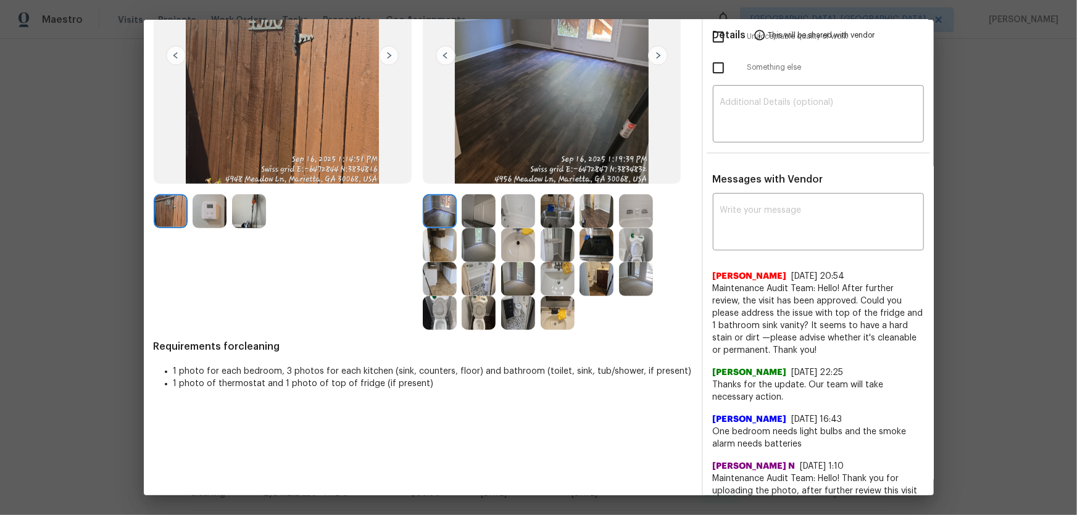
click at [481, 309] on img at bounding box center [479, 313] width 34 height 34
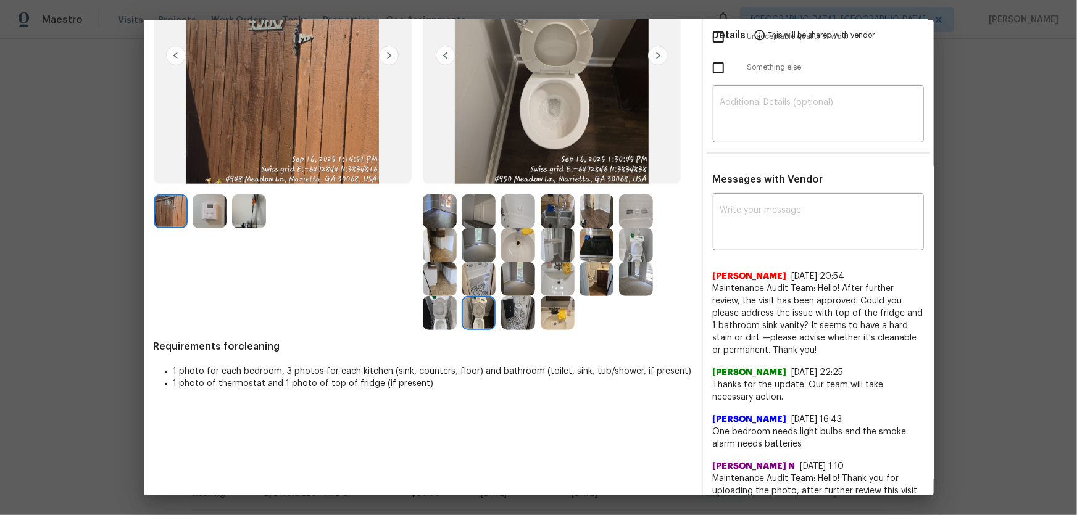
click at [444, 313] on img at bounding box center [440, 313] width 34 height 34
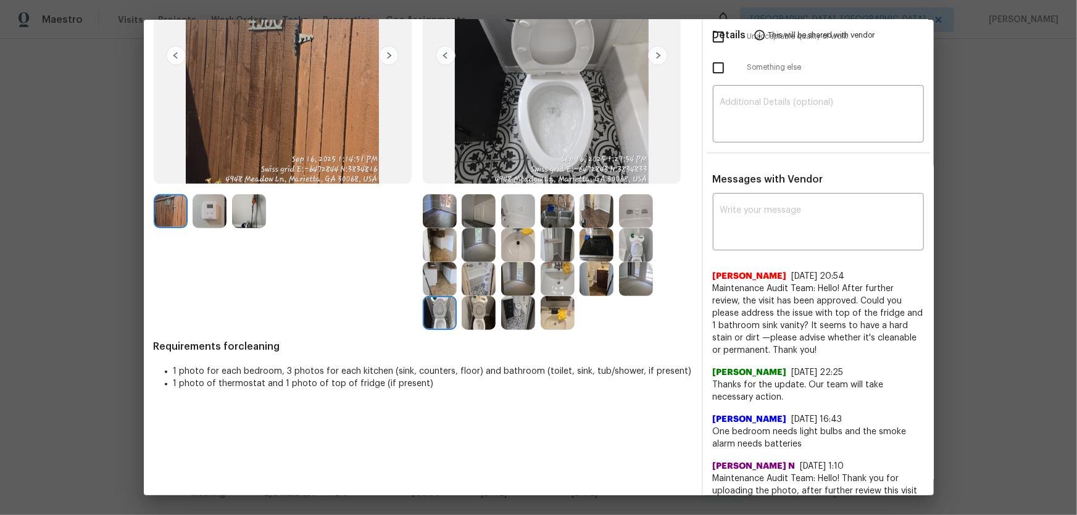
click at [640, 247] on img at bounding box center [636, 245] width 34 height 34
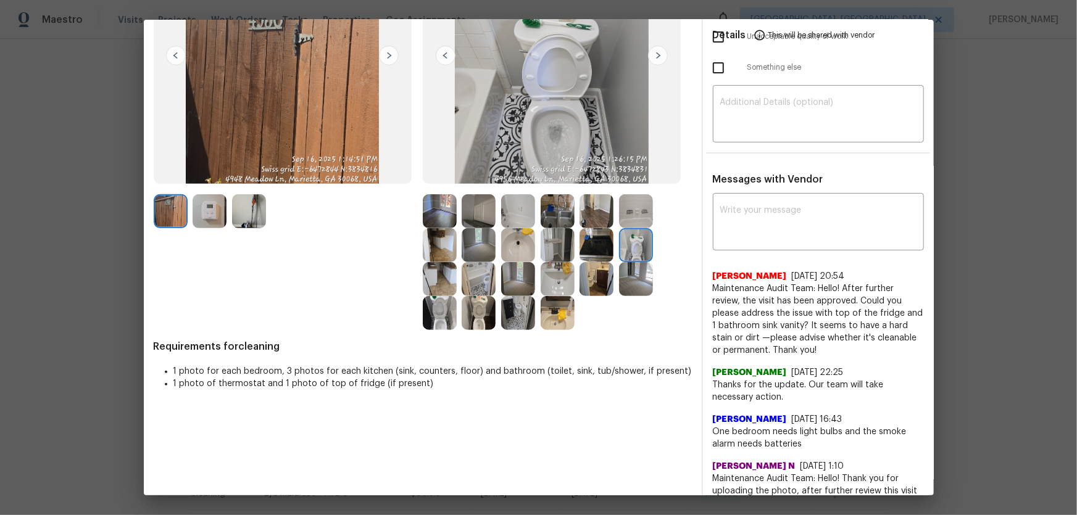
click at [525, 249] on img at bounding box center [518, 245] width 34 height 34
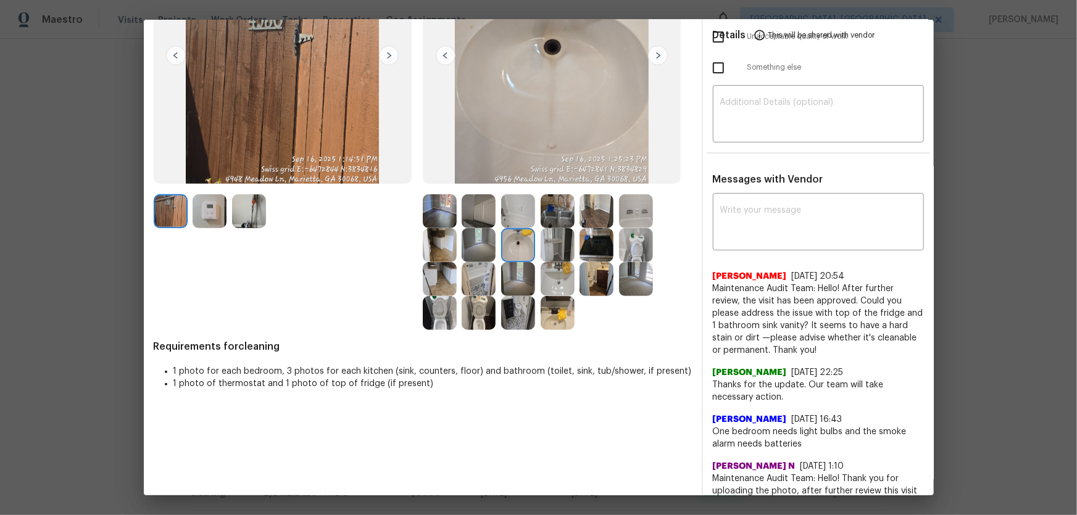
click at [551, 278] on img at bounding box center [558, 279] width 34 height 34
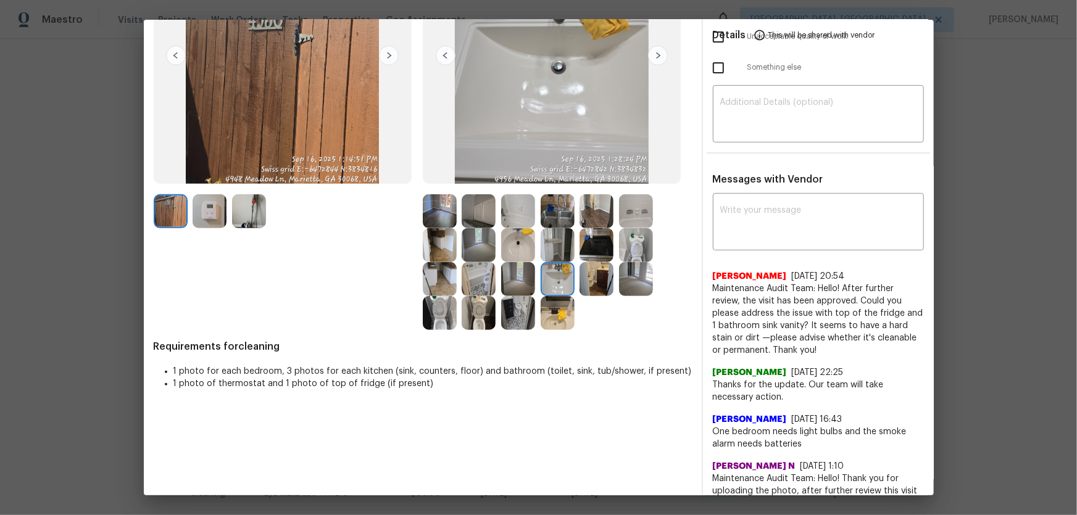
click at [552, 306] on img at bounding box center [558, 313] width 34 height 34
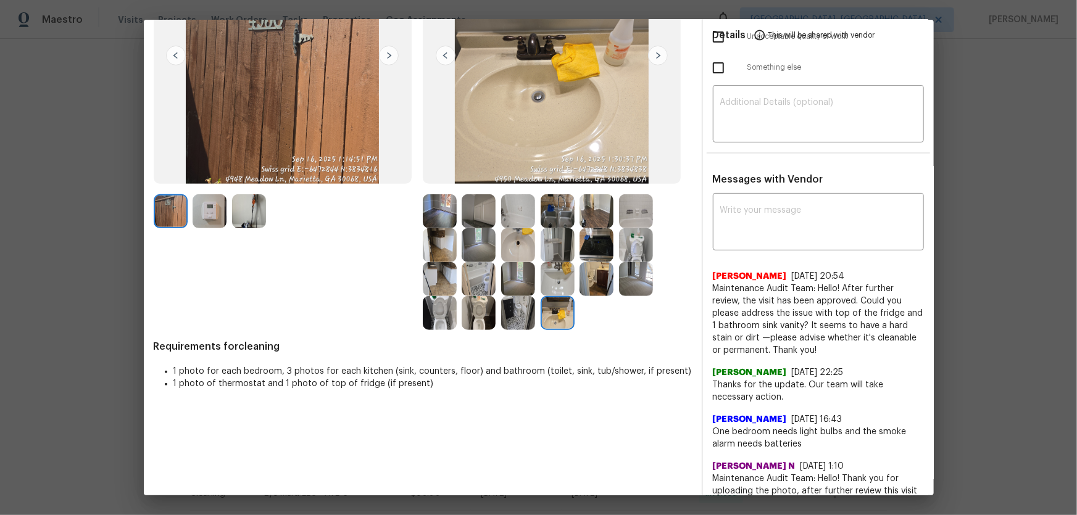
click at [475, 219] on img at bounding box center [479, 211] width 34 height 34
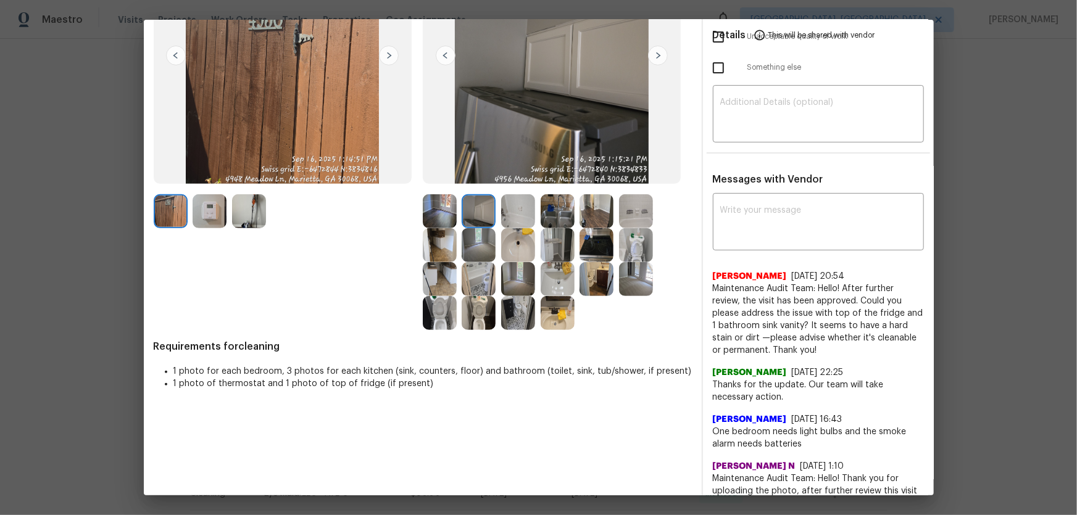
click at [558, 216] on img at bounding box center [558, 211] width 34 height 34
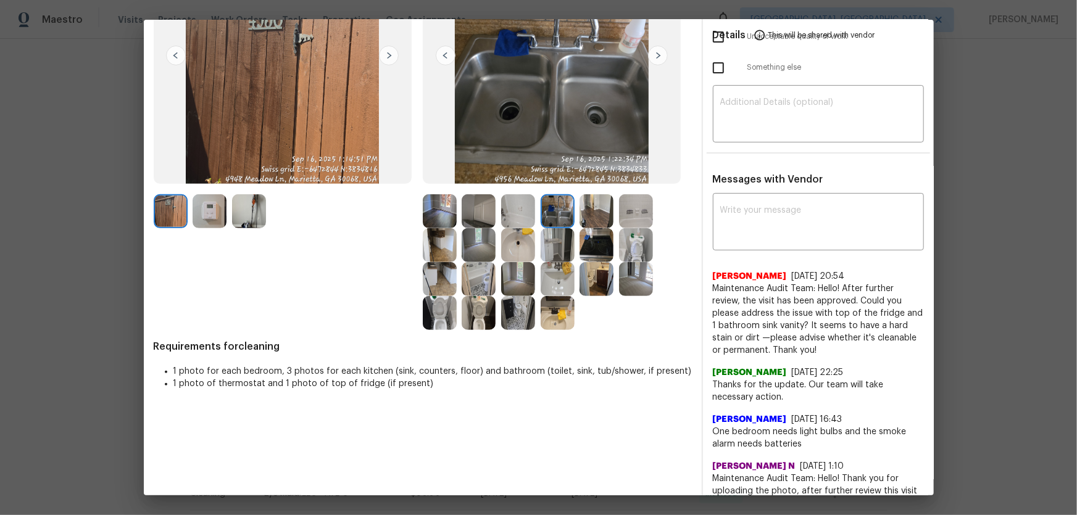
click at [512, 212] on img at bounding box center [518, 211] width 34 height 34
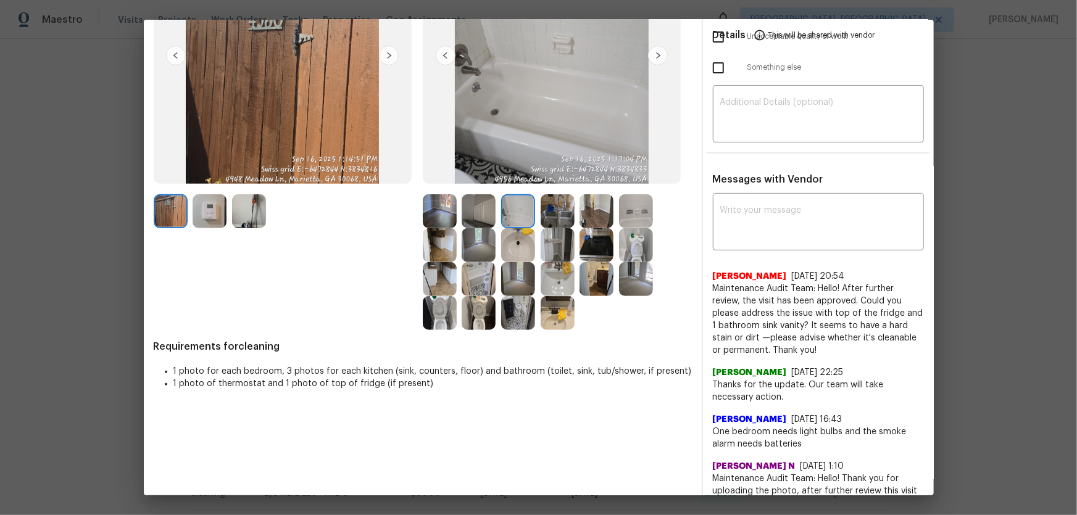
click at [622, 209] on img at bounding box center [636, 211] width 34 height 34
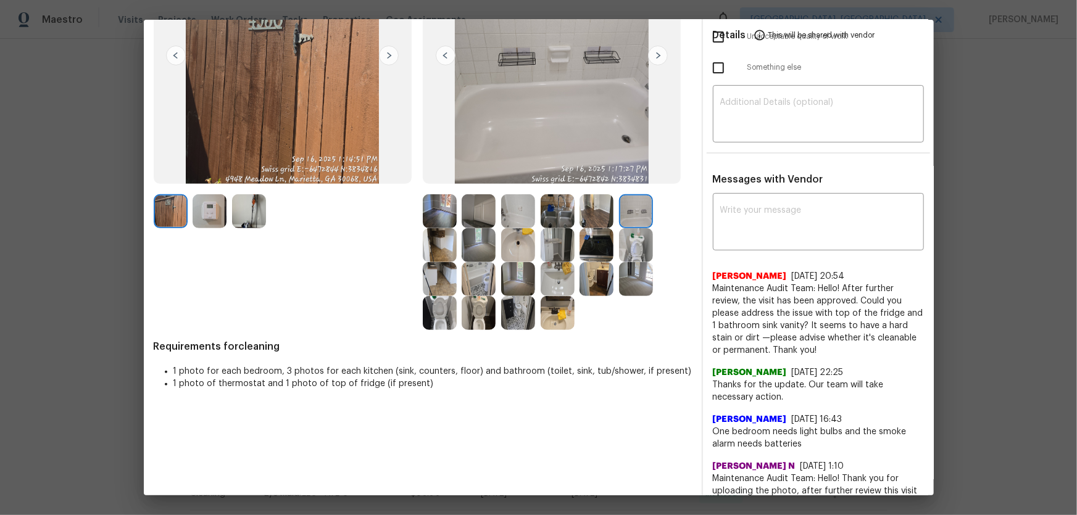
click at [592, 242] on img at bounding box center [596, 245] width 34 height 34
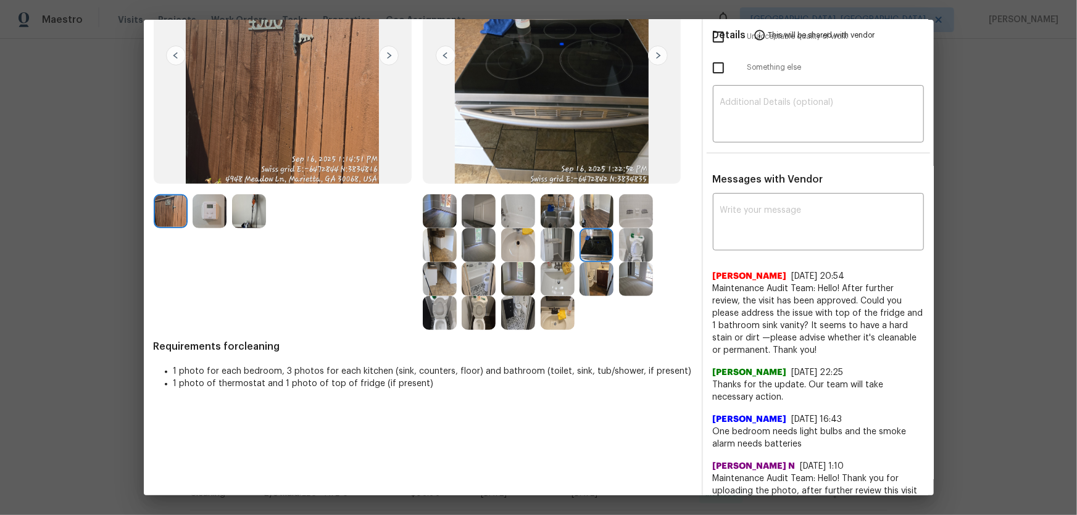
click at [557, 242] on img at bounding box center [558, 245] width 34 height 34
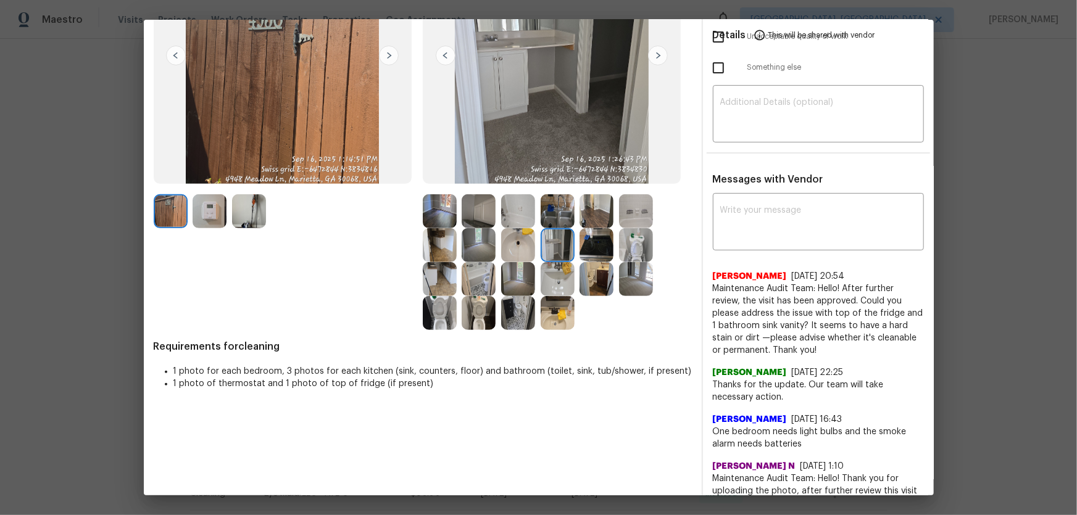
click at [520, 242] on img at bounding box center [518, 245] width 34 height 34
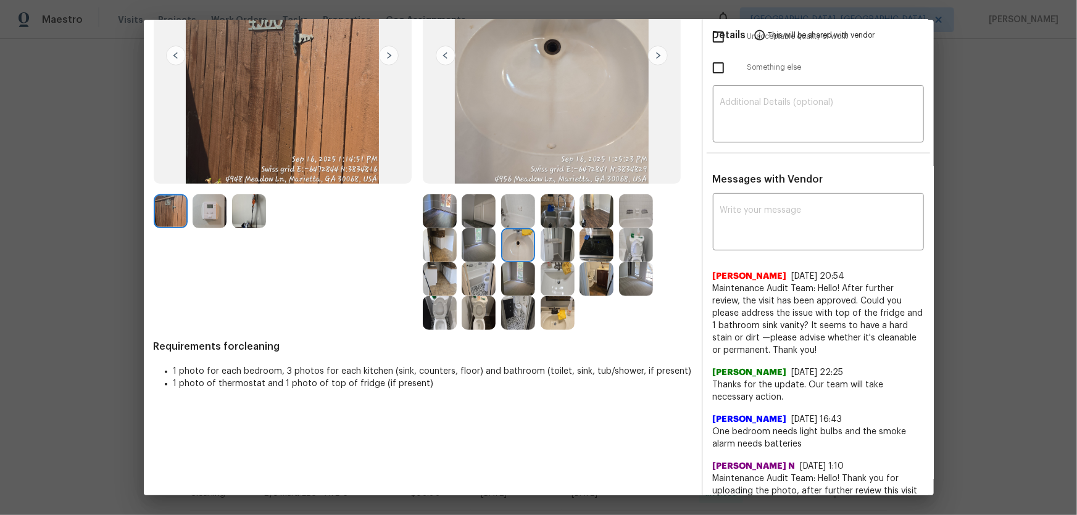
click at [444, 217] on img at bounding box center [440, 211] width 34 height 34
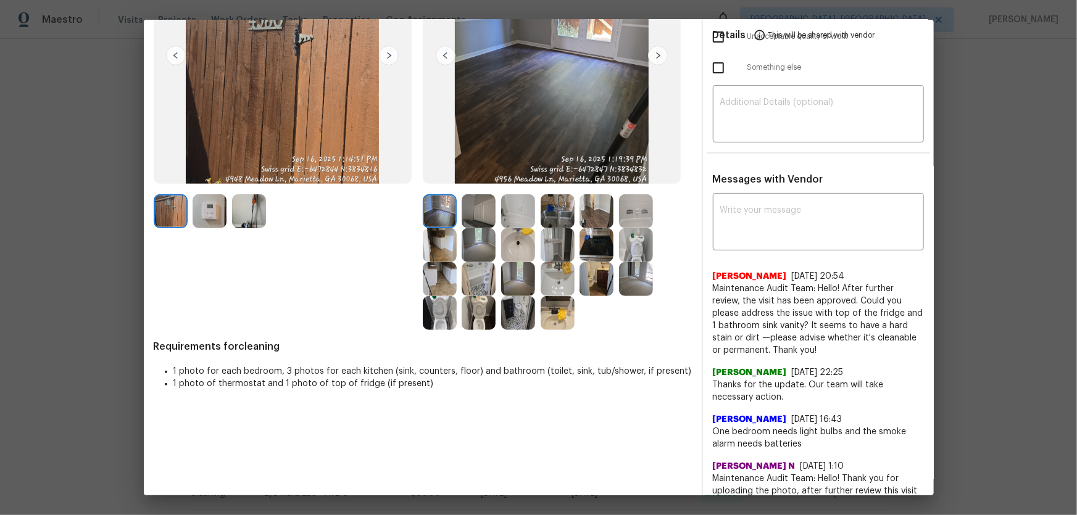
click at [465, 230] on img at bounding box center [479, 245] width 34 height 34
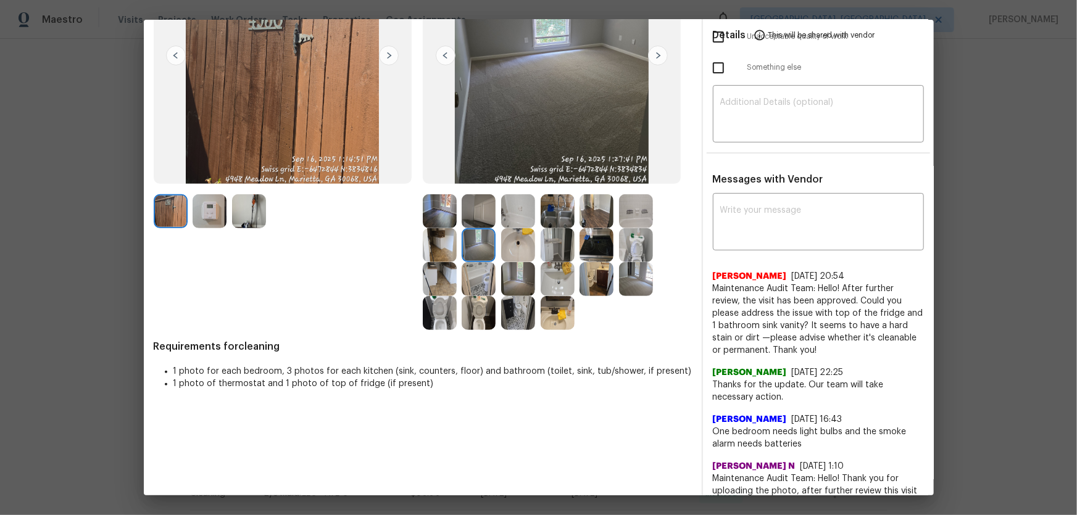
click at [512, 279] on img at bounding box center [518, 279] width 34 height 34
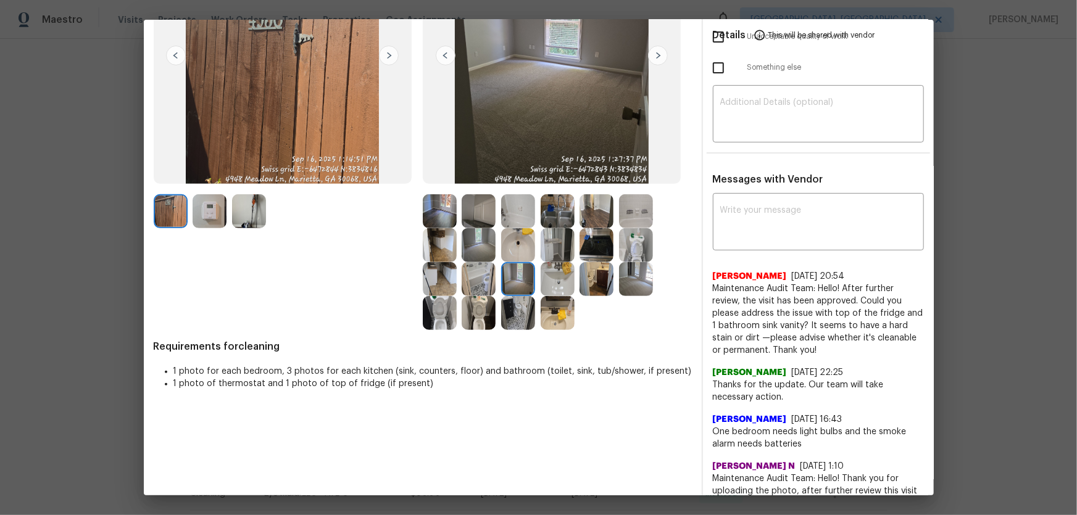
click at [510, 307] on img at bounding box center [518, 313] width 34 height 34
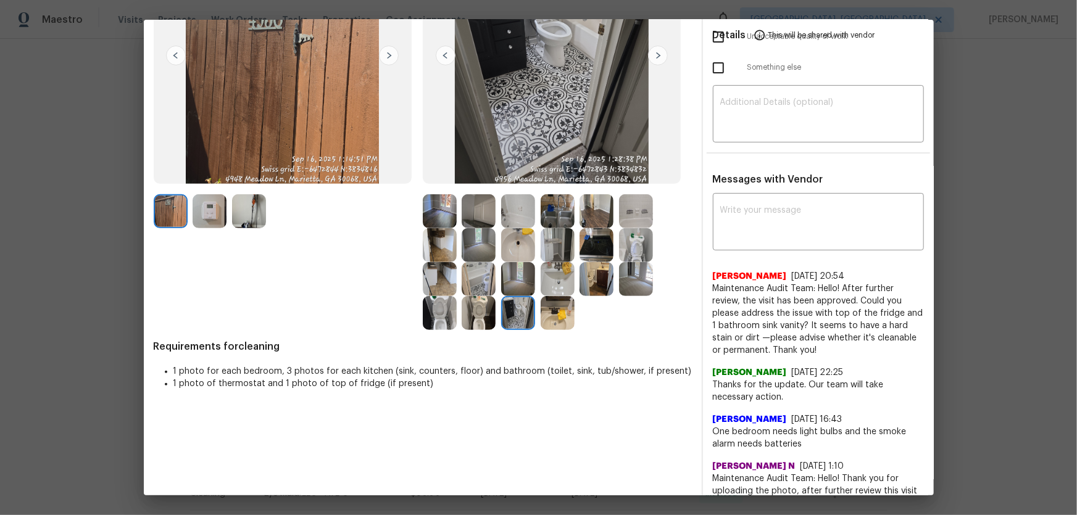
click at [210, 222] on img at bounding box center [210, 211] width 34 height 34
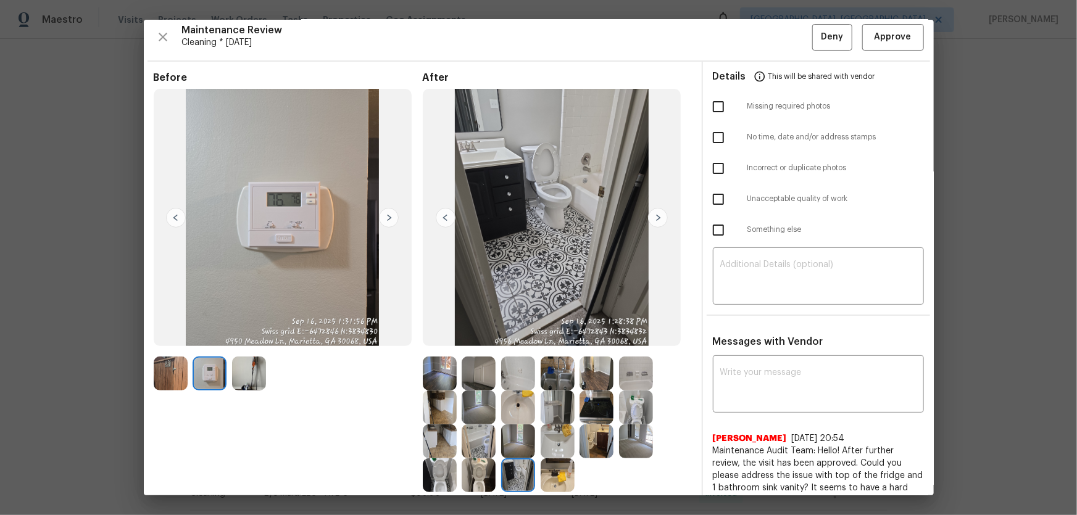
scroll to position [0, 0]
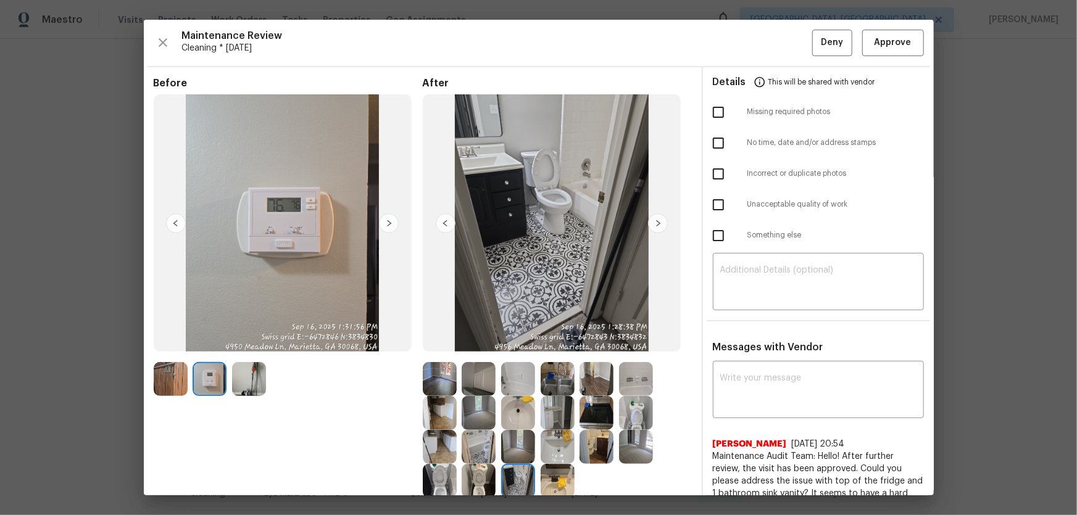
click at [450, 387] on img at bounding box center [440, 379] width 34 height 34
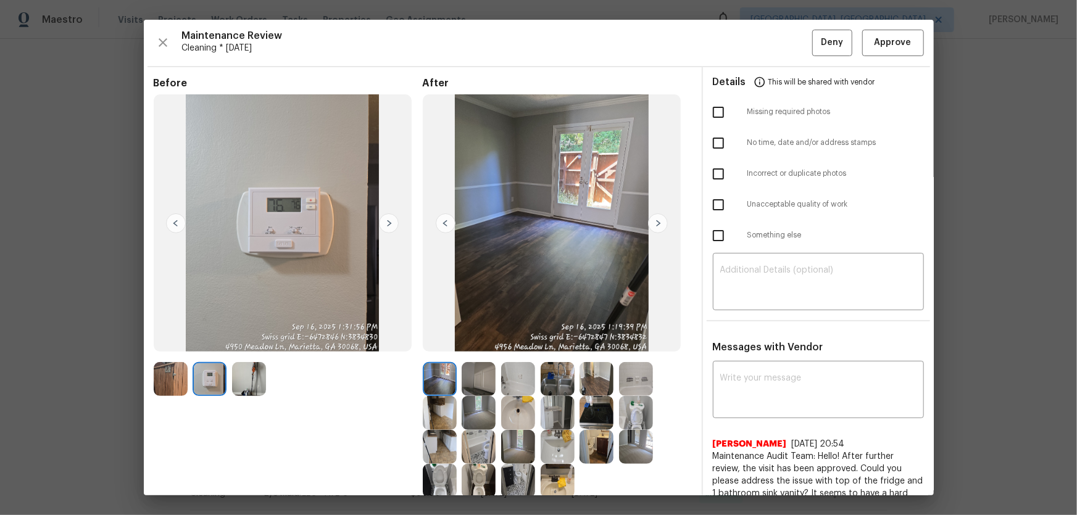
click at [477, 430] on img at bounding box center [479, 447] width 34 height 34
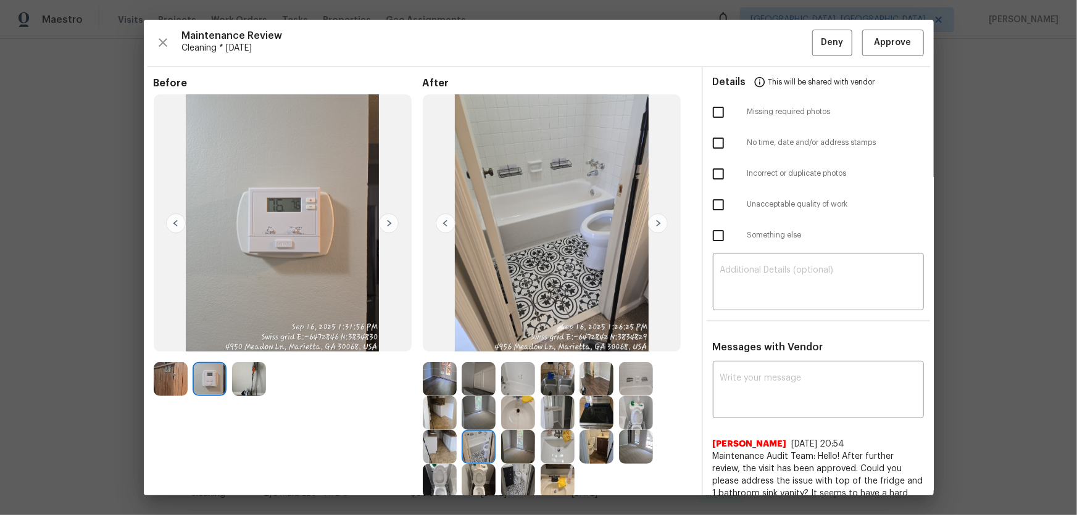
click at [479, 421] on img at bounding box center [479, 413] width 34 height 34
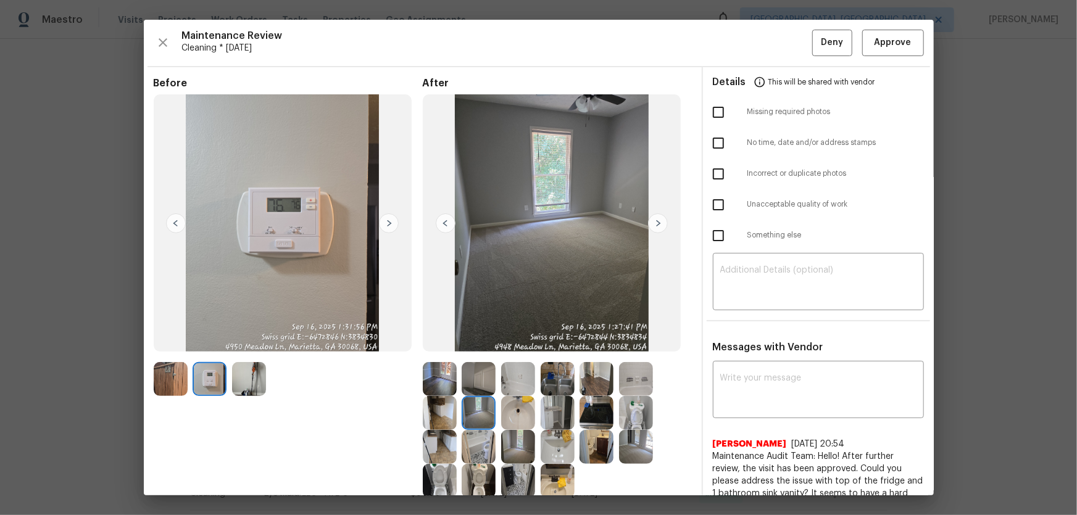
click at [504, 439] on img at bounding box center [518, 447] width 34 height 34
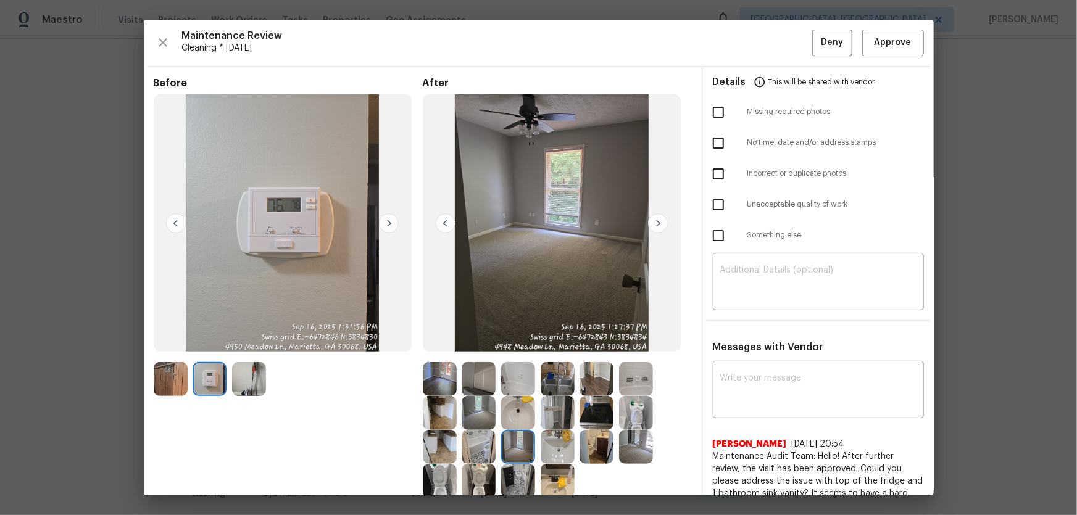
click at [623, 452] on img at bounding box center [636, 447] width 34 height 34
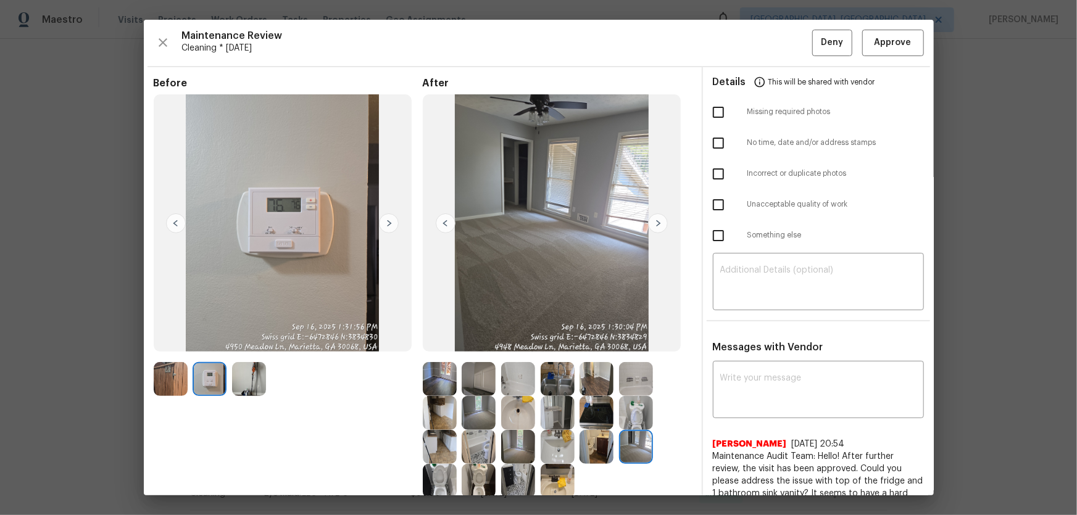
click at [631, 418] on img at bounding box center [636, 413] width 34 height 34
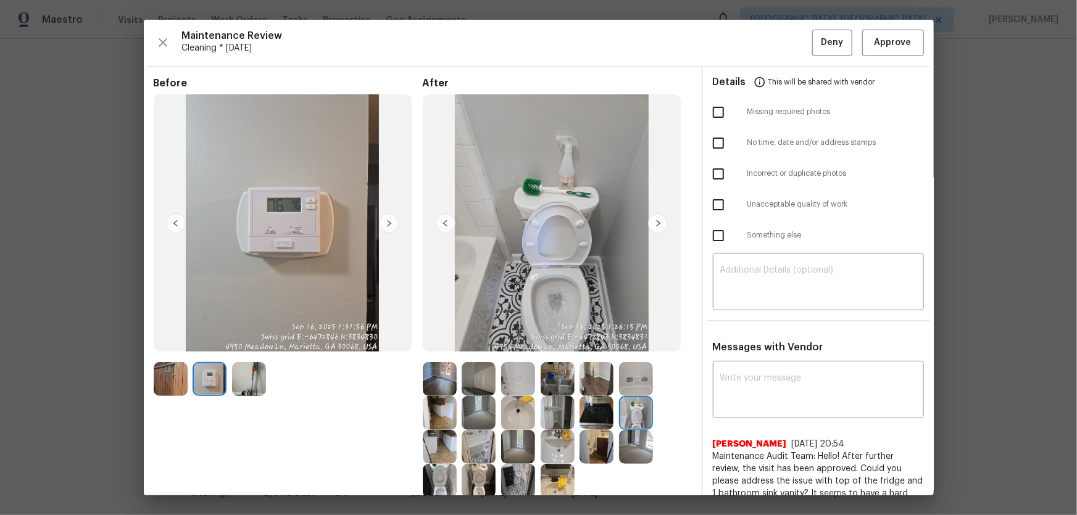
click at [635, 388] on img at bounding box center [636, 379] width 34 height 34
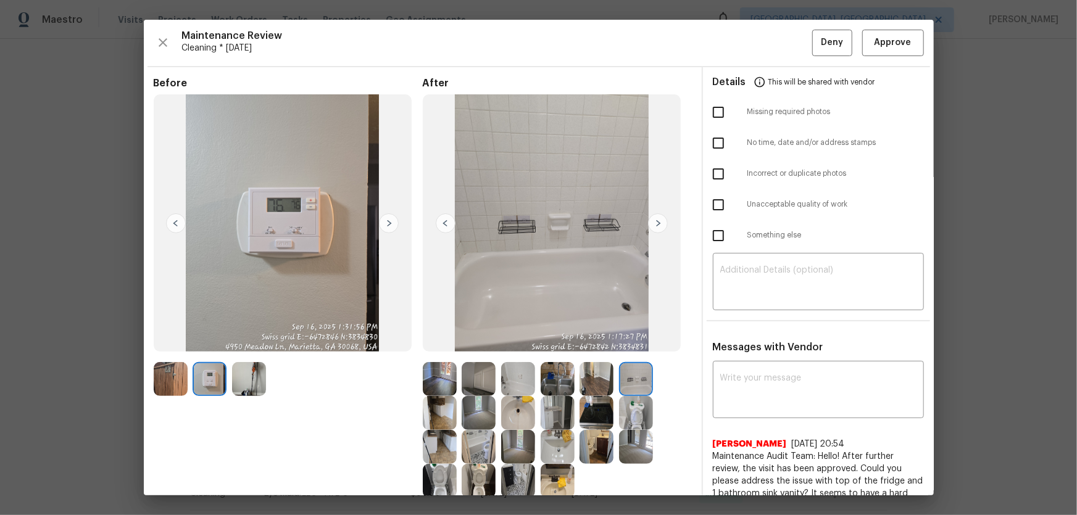
click at [595, 384] on img at bounding box center [596, 379] width 34 height 34
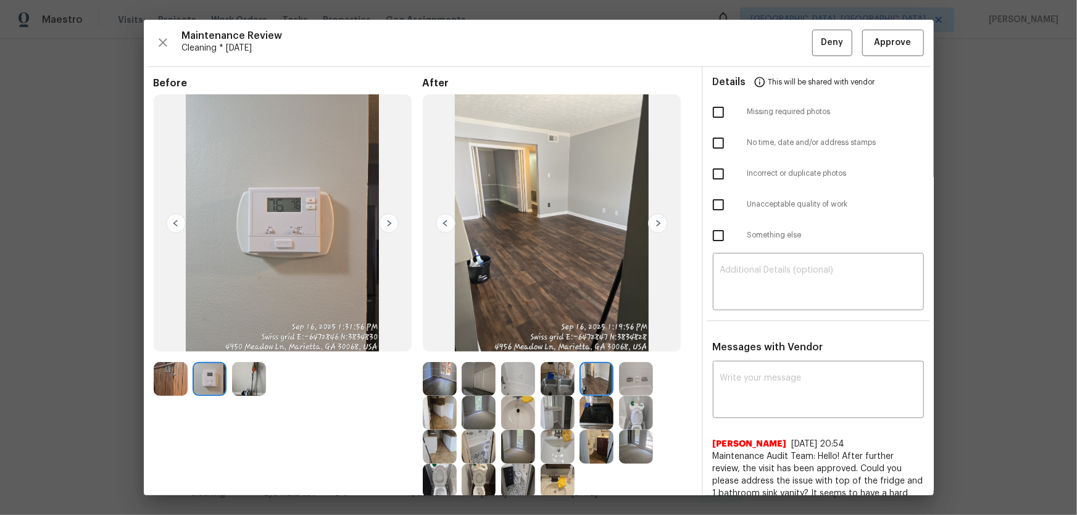
click at [552, 375] on img at bounding box center [558, 379] width 34 height 34
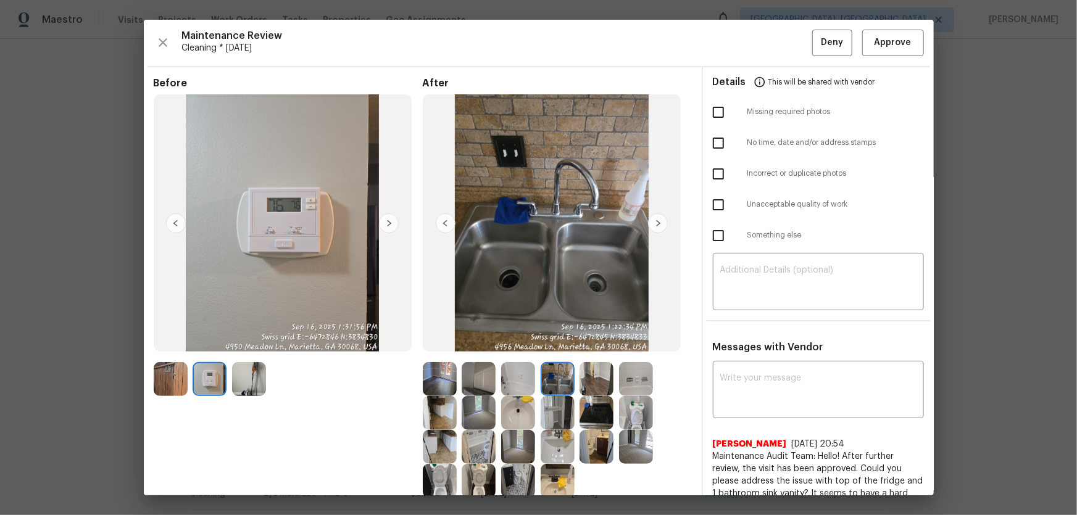
click at [239, 387] on img at bounding box center [249, 379] width 34 height 34
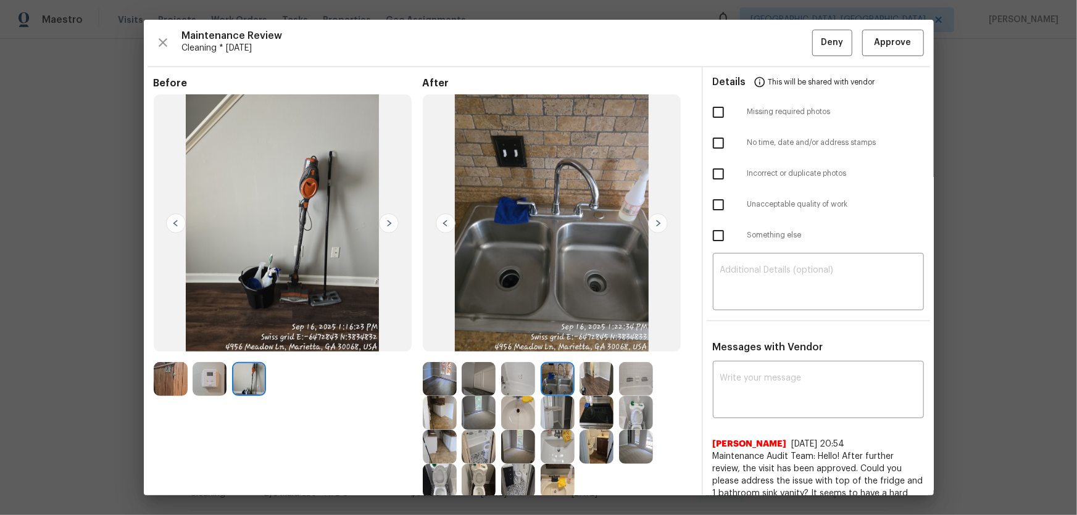
click at [182, 378] on img at bounding box center [171, 379] width 34 height 34
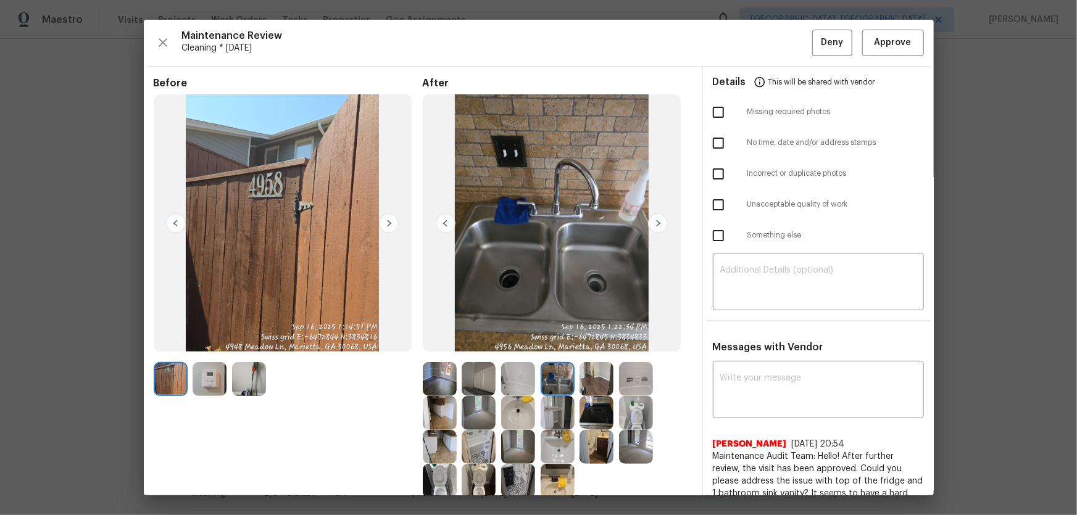
scroll to position [56, 0]
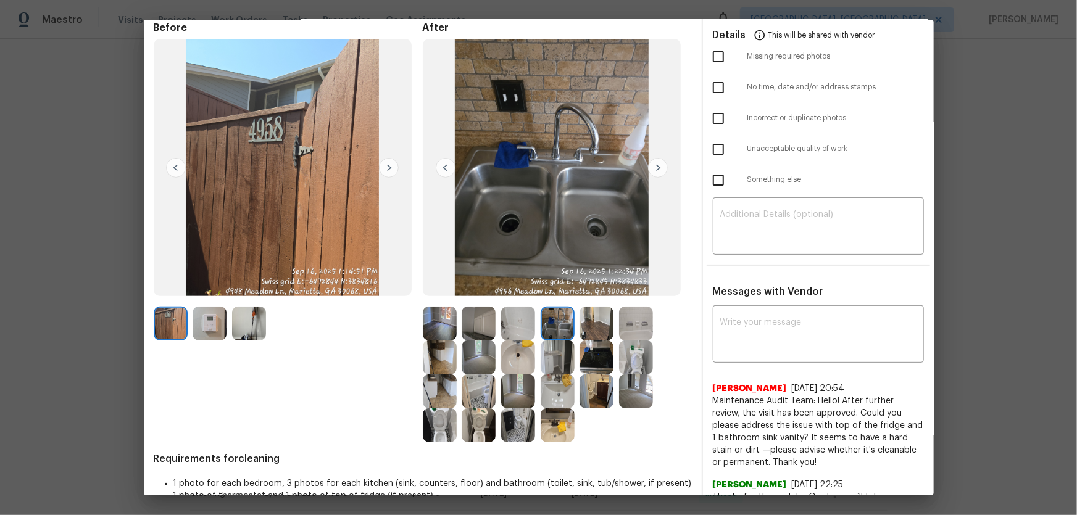
click at [560, 326] on img at bounding box center [558, 324] width 34 height 34
click at [597, 332] on img at bounding box center [596, 324] width 34 height 34
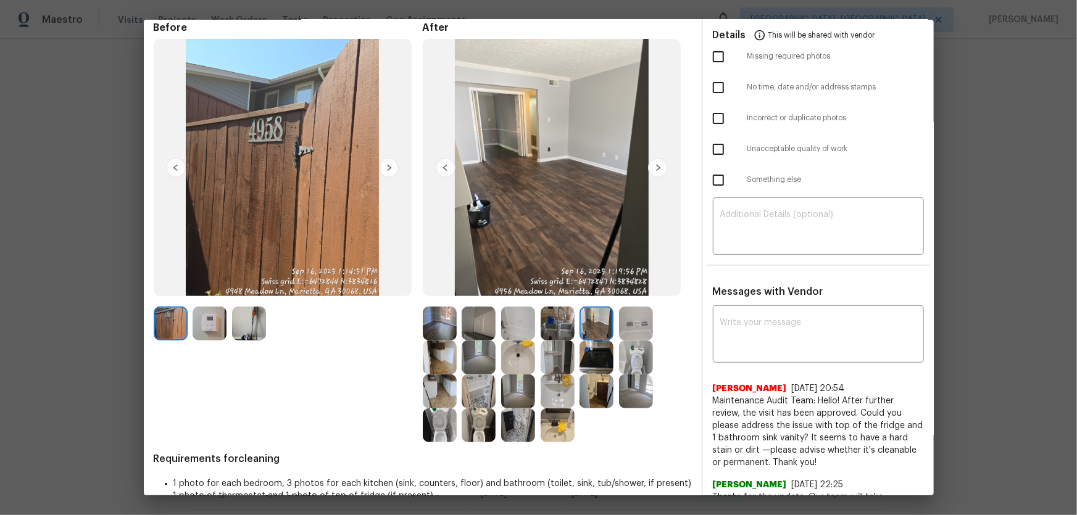
click at [623, 333] on img at bounding box center [636, 324] width 34 height 34
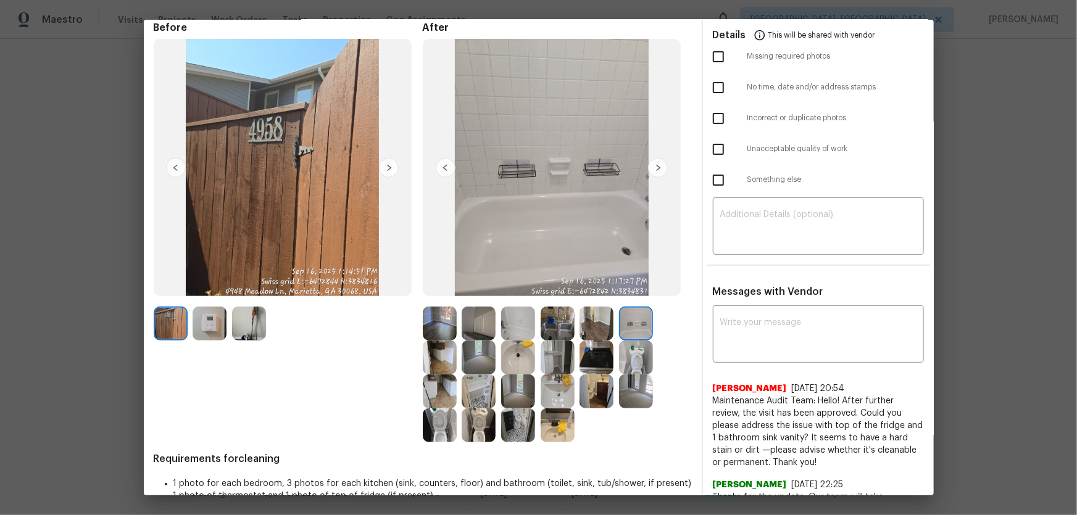
click at [627, 361] on img at bounding box center [636, 358] width 34 height 34
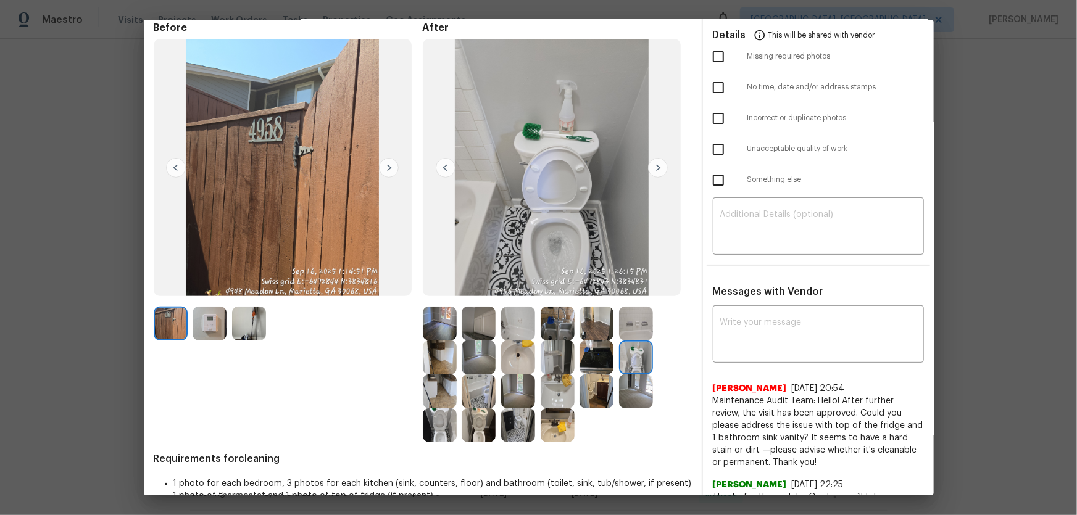
click at [609, 362] on img at bounding box center [596, 358] width 34 height 34
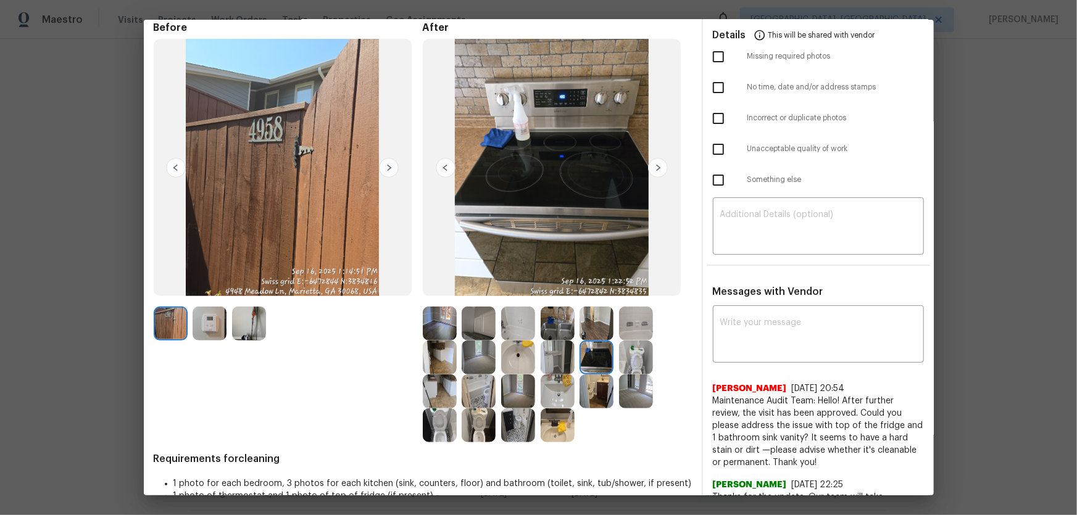
click at [447, 327] on img at bounding box center [440, 324] width 34 height 34
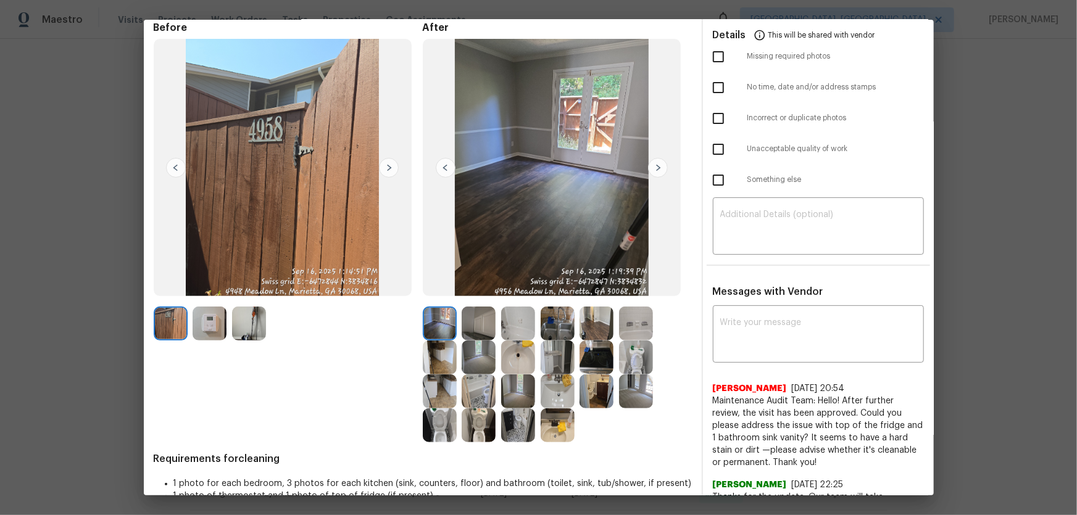
click at [472, 359] on img at bounding box center [479, 358] width 34 height 34
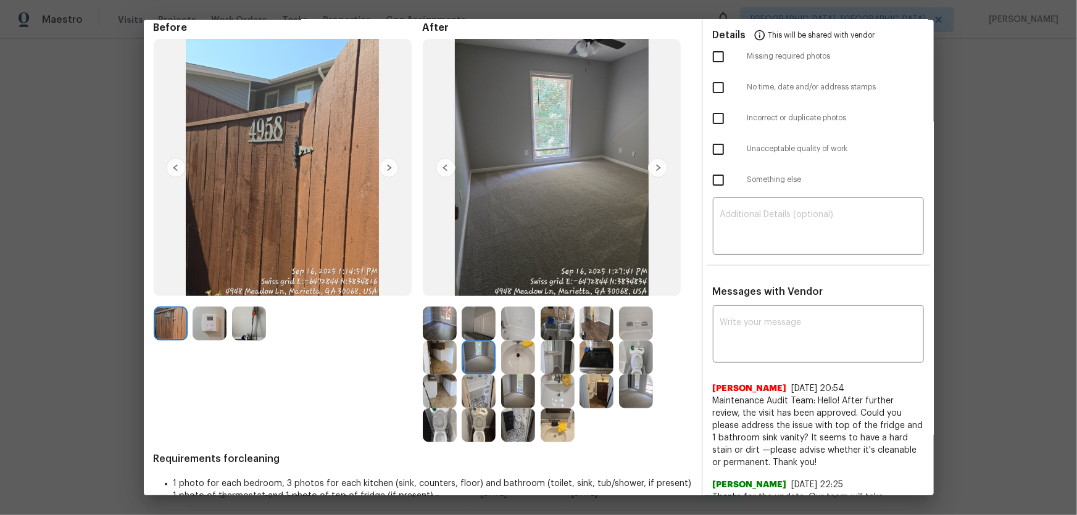
click at [506, 389] on img at bounding box center [518, 392] width 34 height 34
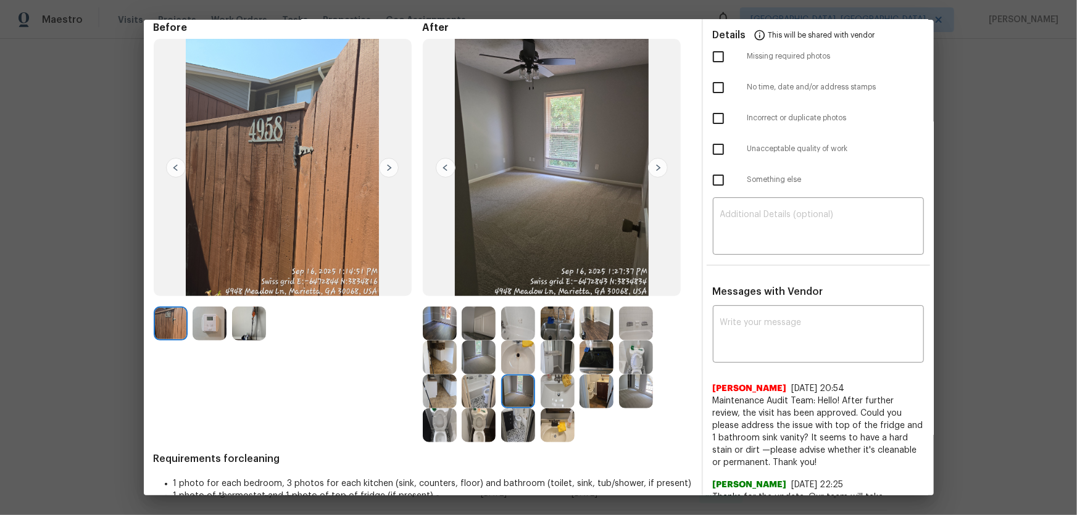
click at [622, 395] on img at bounding box center [636, 392] width 34 height 34
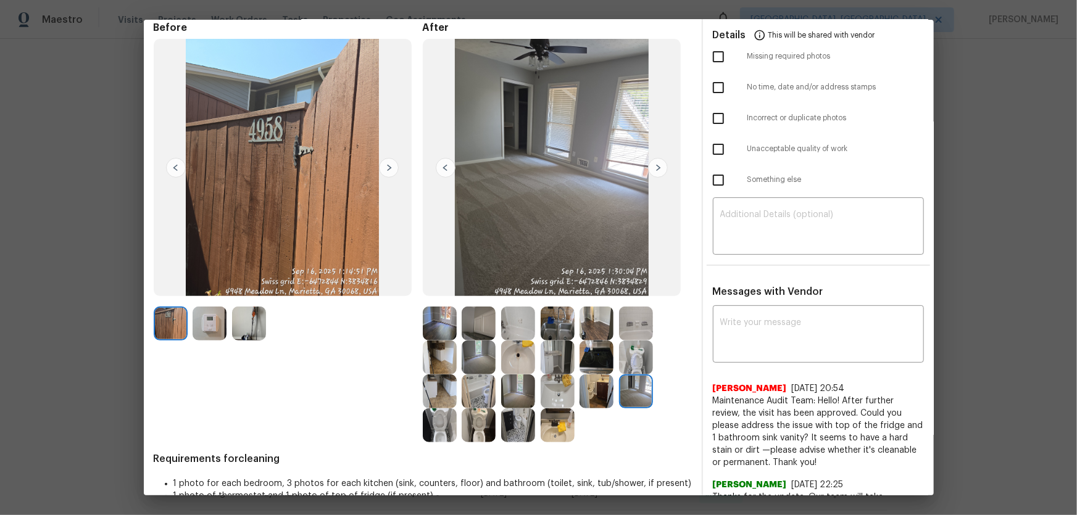
click at [644, 352] on img at bounding box center [636, 358] width 34 height 34
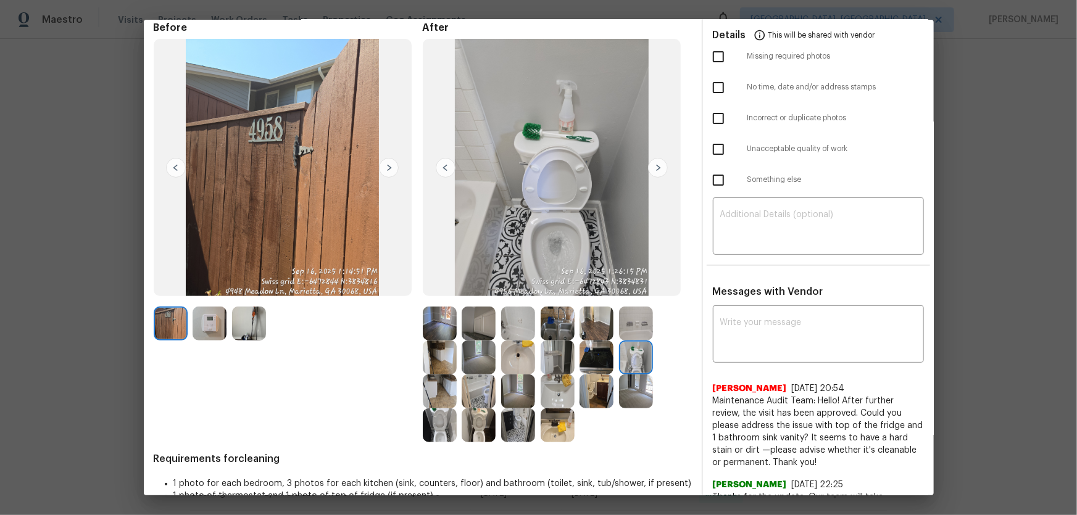
click at [643, 333] on img at bounding box center [636, 324] width 34 height 34
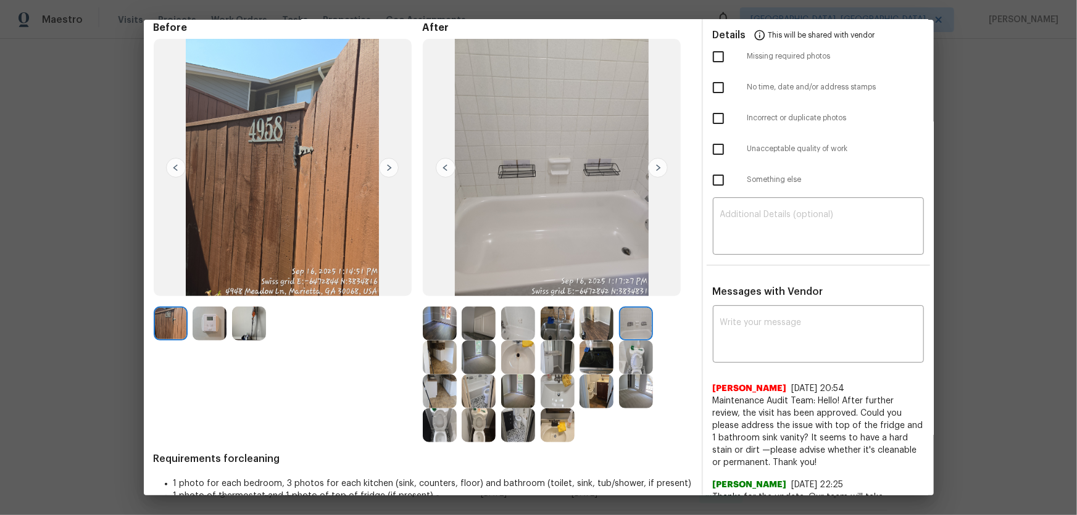
click at [600, 325] on img at bounding box center [596, 324] width 34 height 34
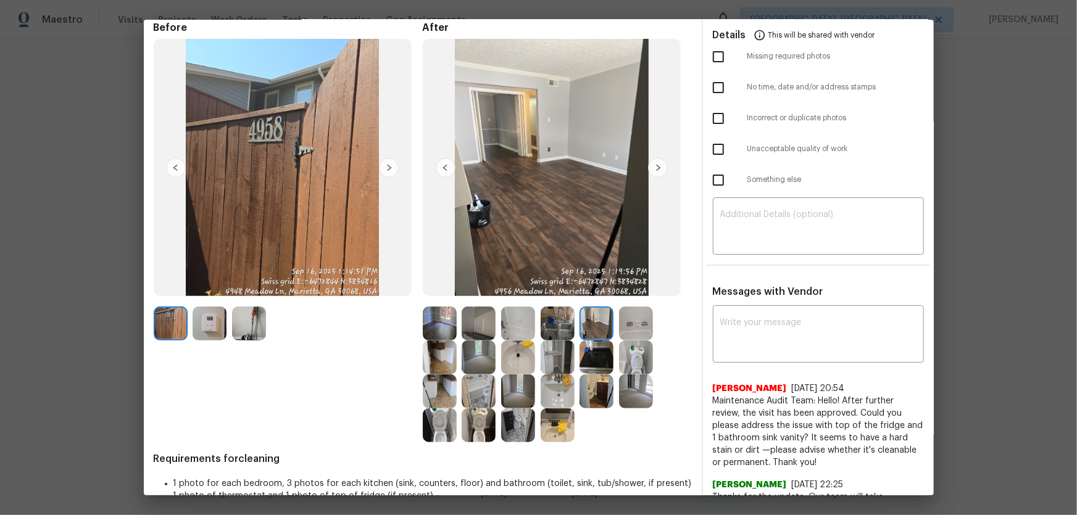
click at [559, 323] on img at bounding box center [558, 324] width 34 height 34
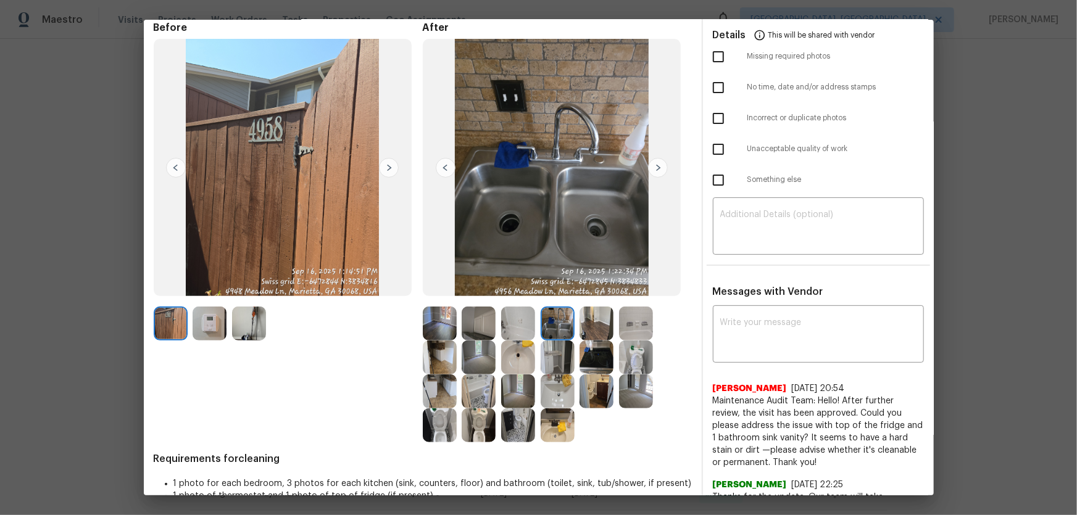
click at [597, 359] on img at bounding box center [596, 358] width 34 height 34
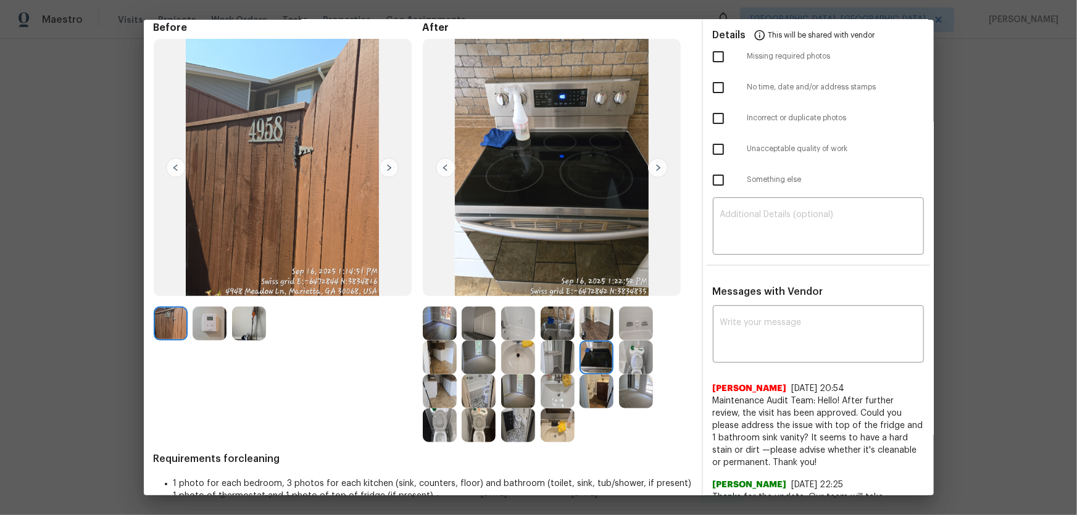
scroll to position [0, 0]
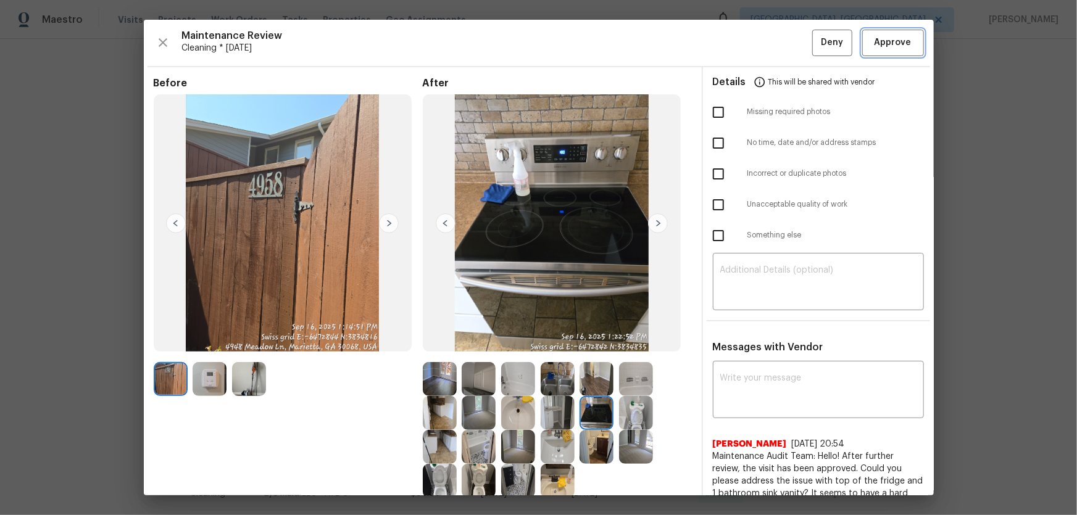
click at [872, 49] on span "Approve" at bounding box center [893, 42] width 42 height 15
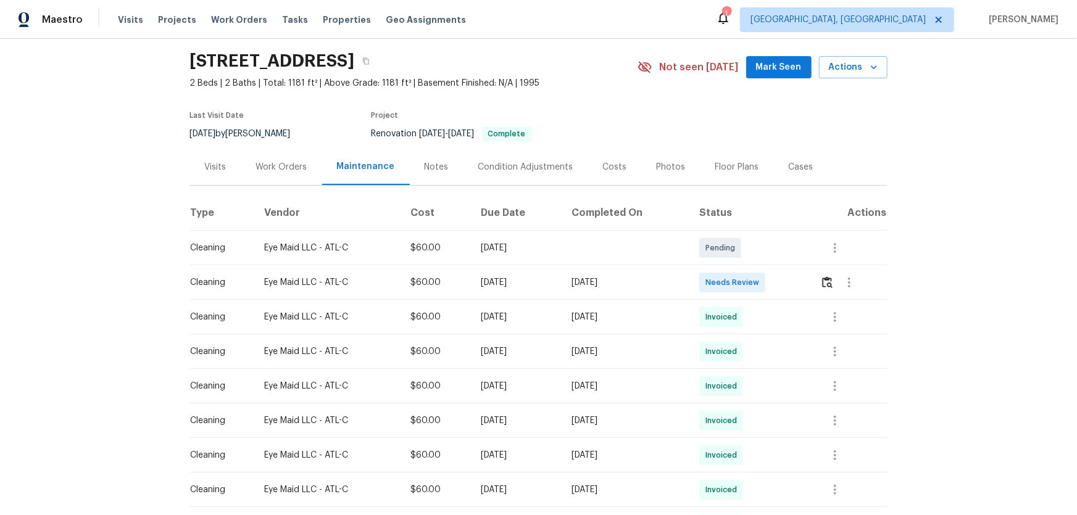
scroll to position [56, 0]
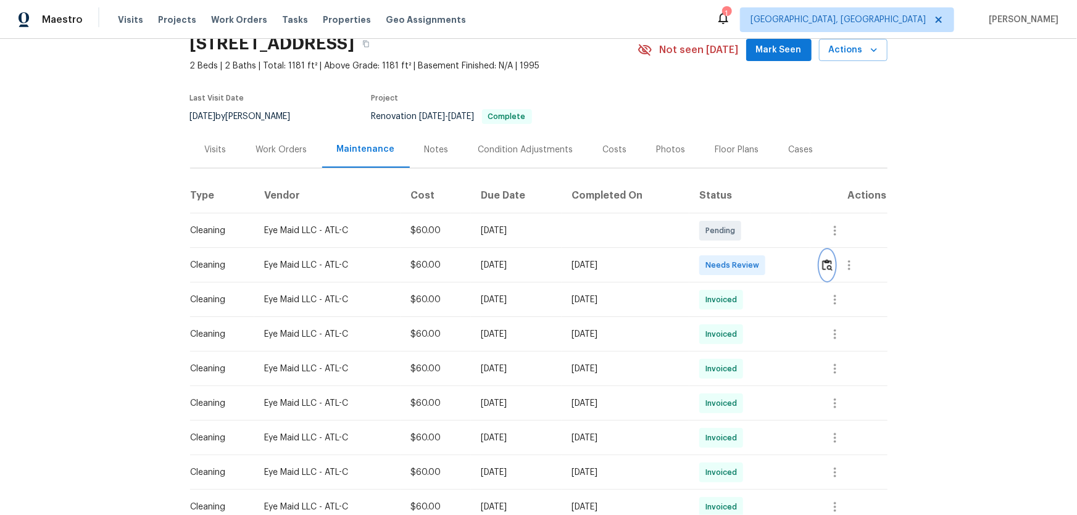
click at [766, 257] on button "button" at bounding box center [827, 266] width 14 height 30
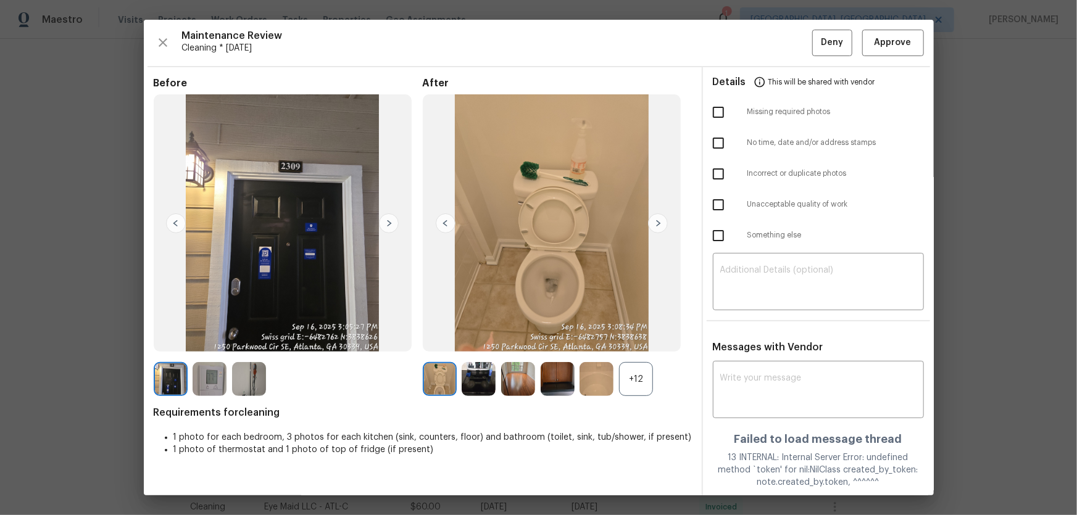
click at [634, 340] on div "+12" at bounding box center [636, 379] width 34 height 34
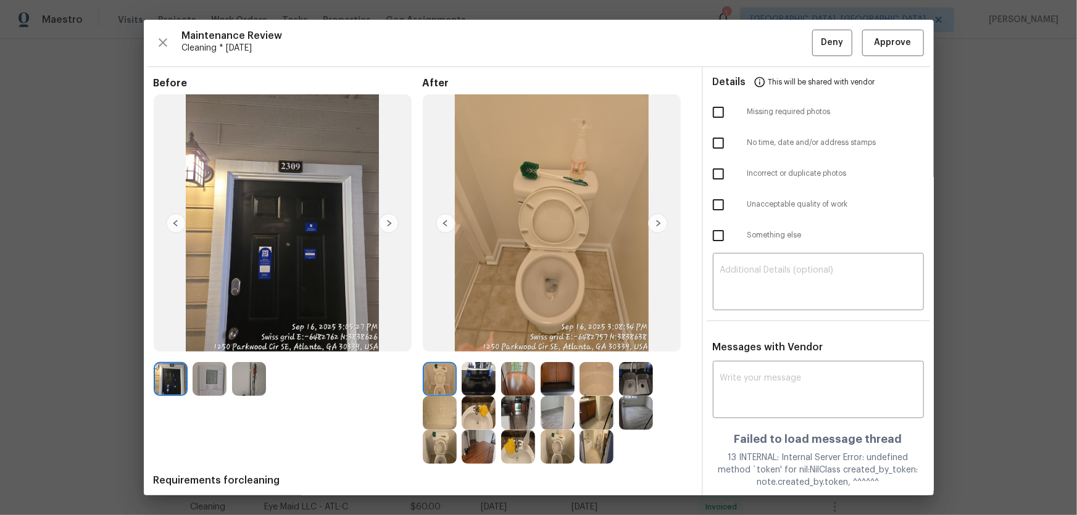
scroll to position [46, 0]
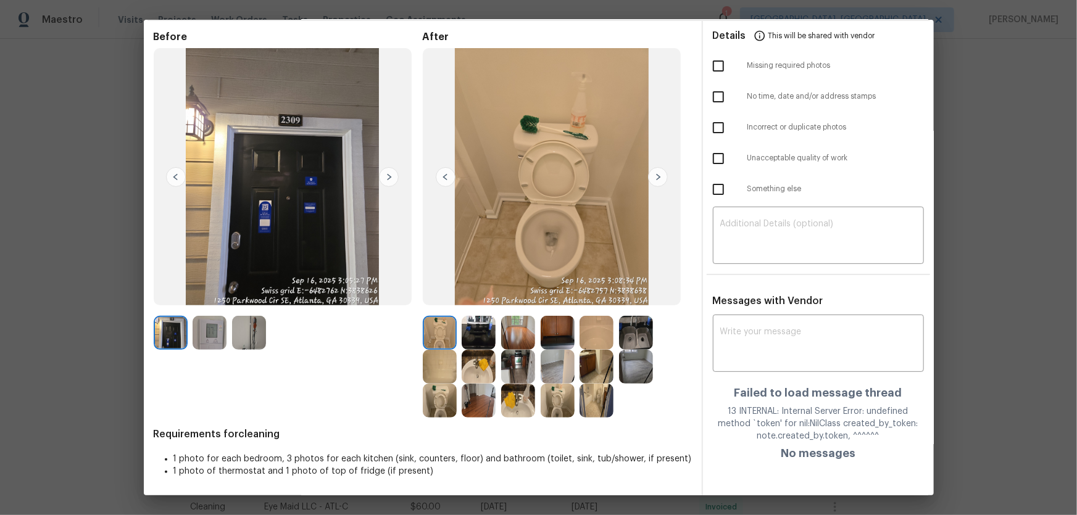
click at [437, 340] on img at bounding box center [440, 401] width 34 height 34
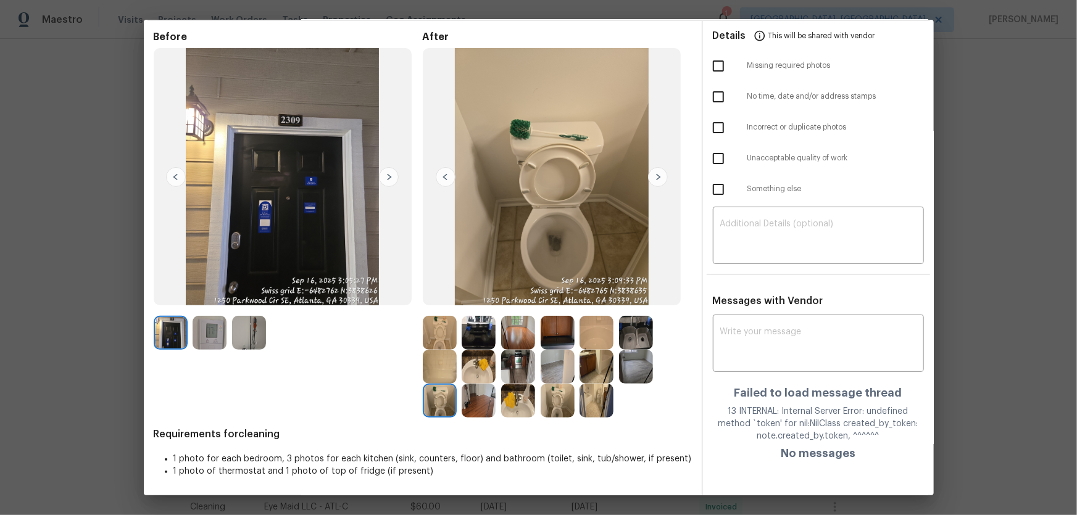
click at [518, 340] on img at bounding box center [518, 401] width 34 height 34
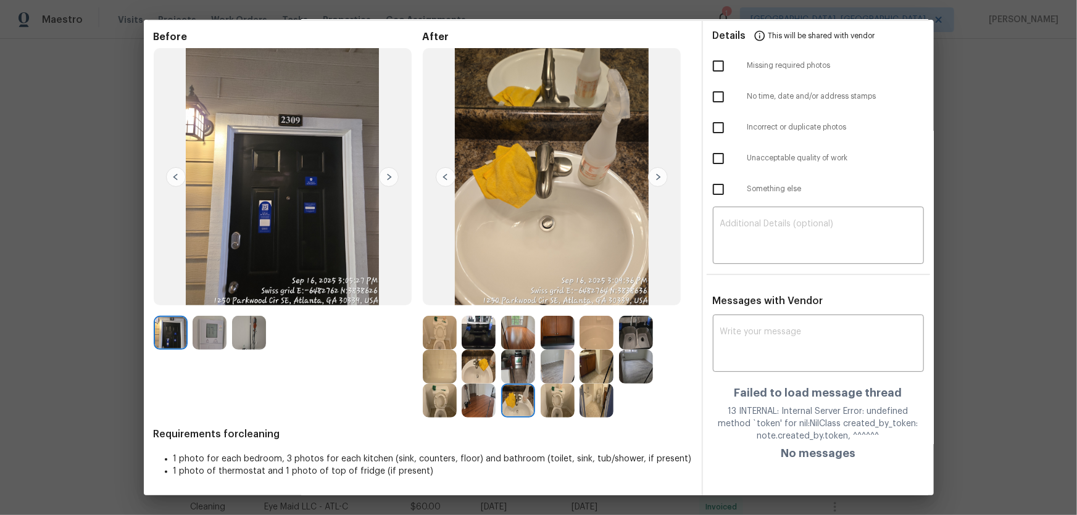
click at [485, 340] on img at bounding box center [479, 367] width 34 height 34
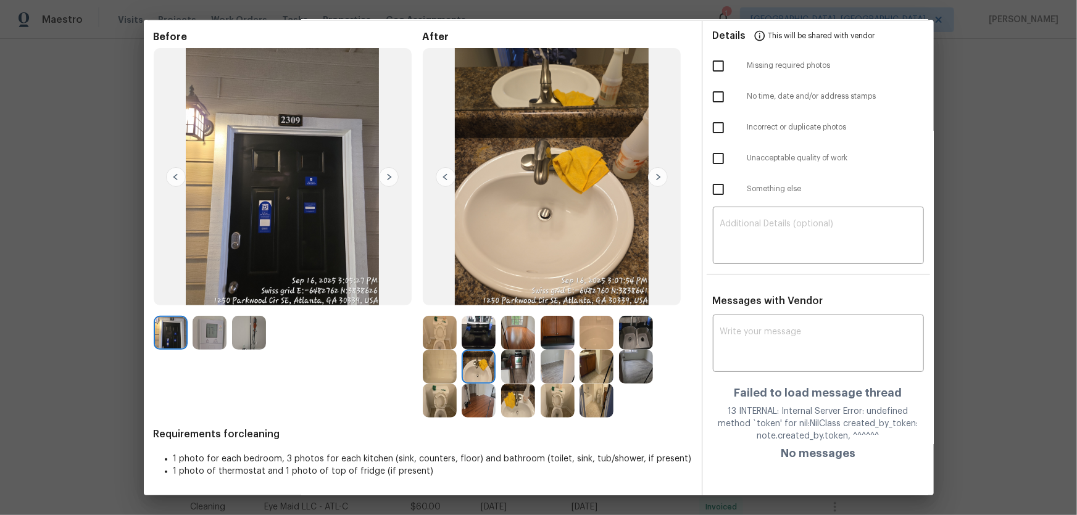
click at [424, 340] on img at bounding box center [440, 367] width 34 height 34
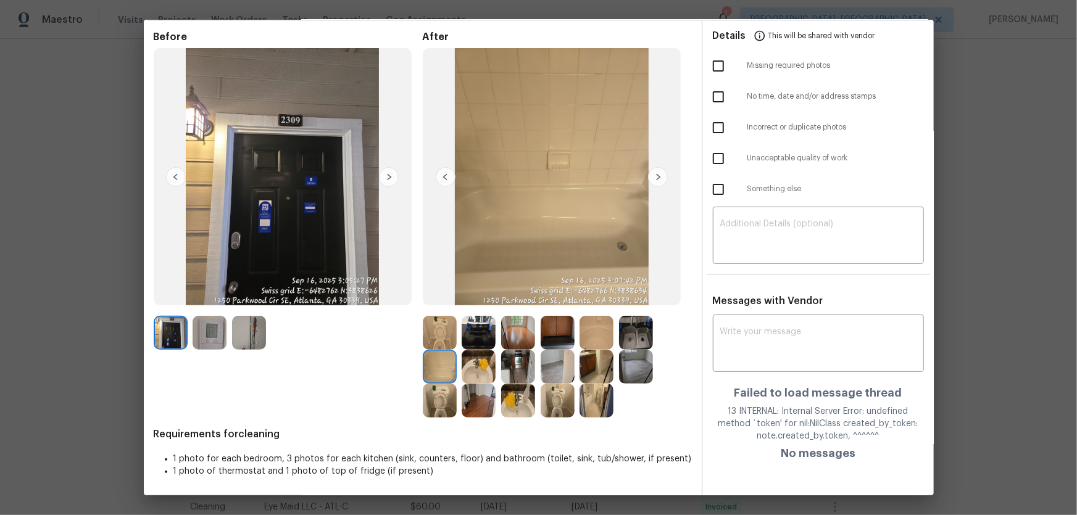
click at [594, 334] on img at bounding box center [596, 333] width 34 height 34
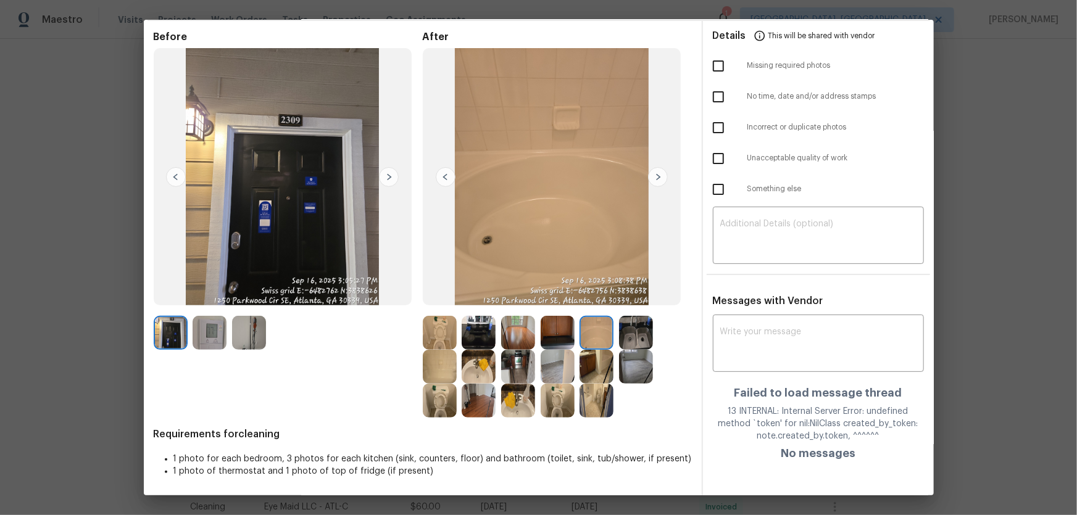
click at [635, 339] on img at bounding box center [636, 333] width 34 height 34
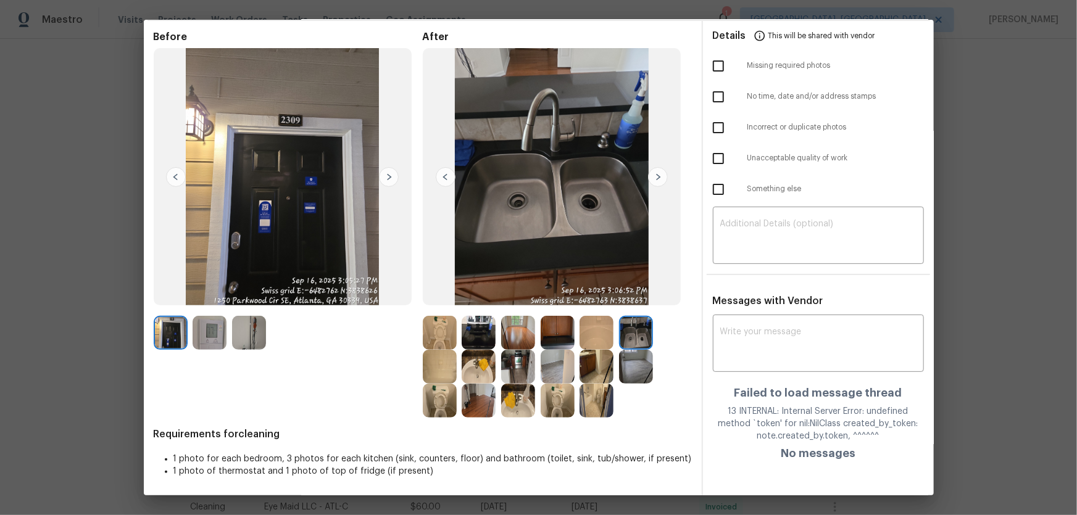
click at [549, 332] on img at bounding box center [558, 333] width 34 height 34
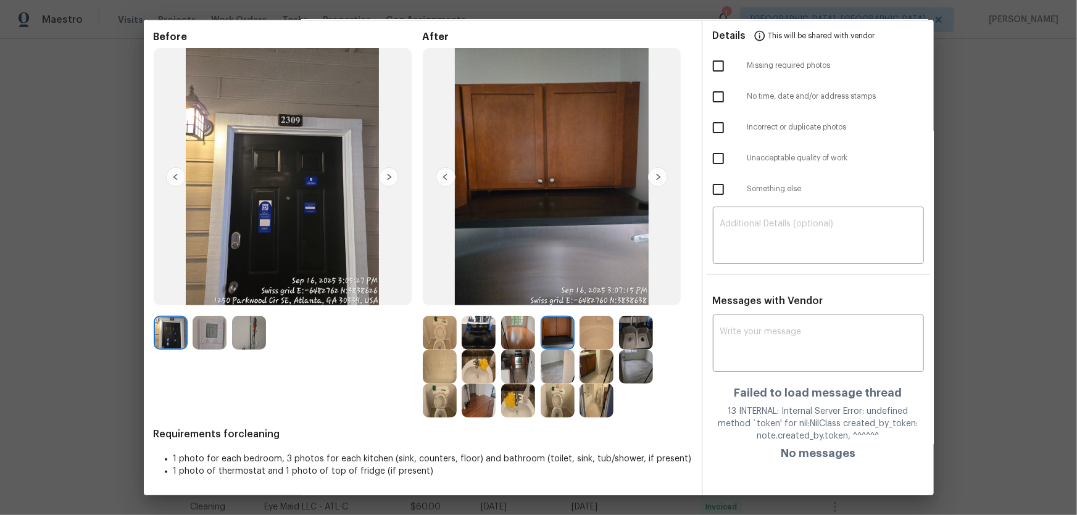
click at [515, 328] on img at bounding box center [518, 333] width 34 height 34
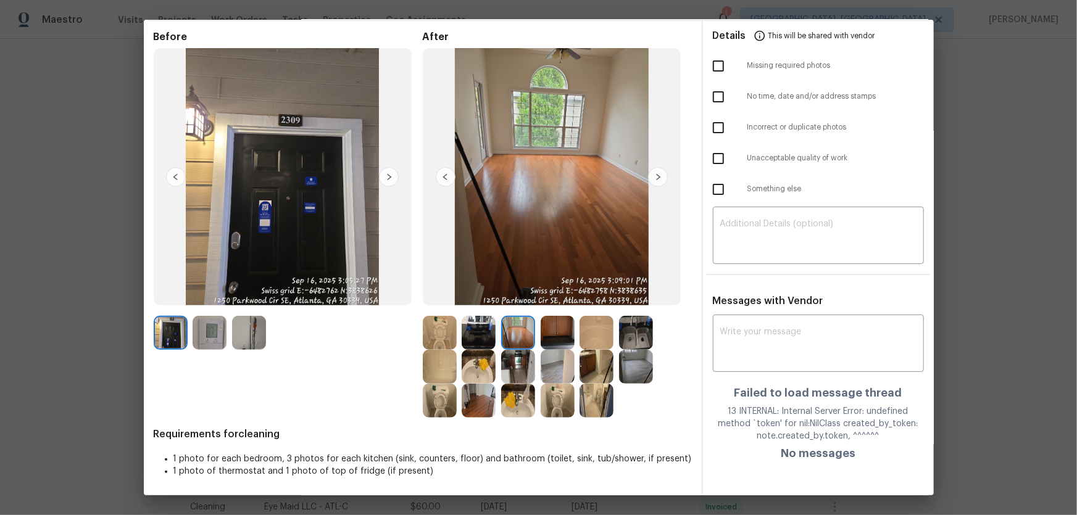
click at [477, 328] on img at bounding box center [479, 333] width 34 height 34
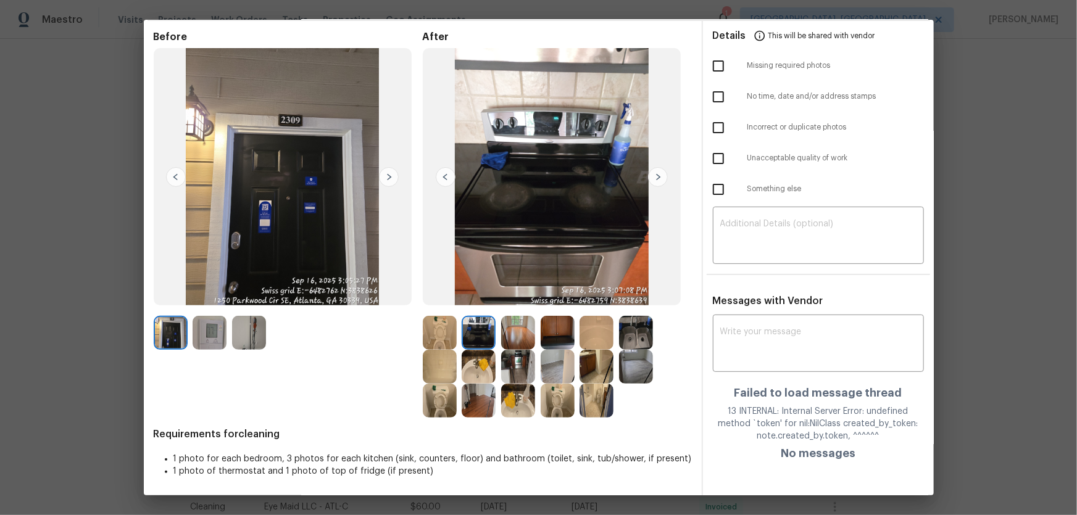
click at [507, 340] on img at bounding box center [518, 401] width 34 height 34
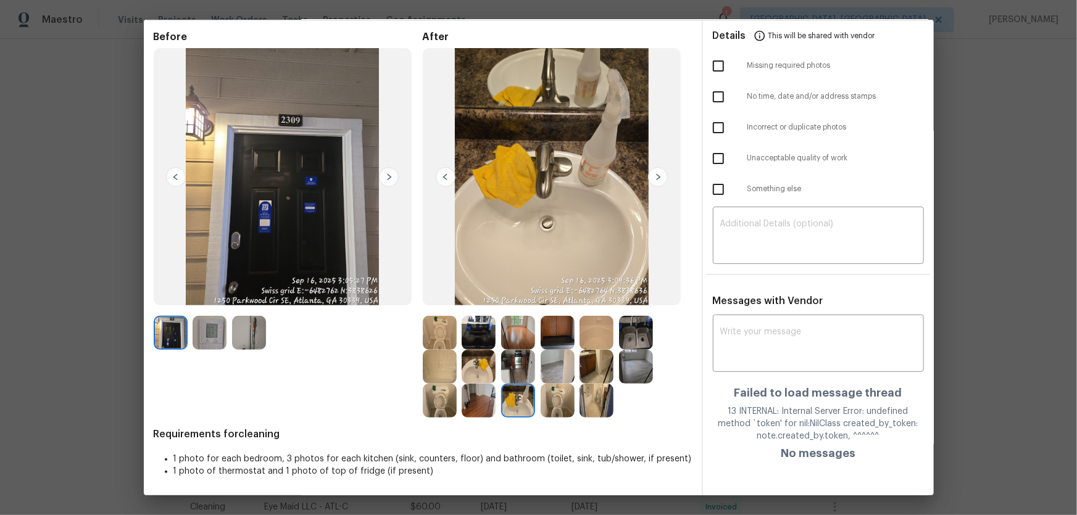
click at [485, 340] on img at bounding box center [479, 401] width 34 height 34
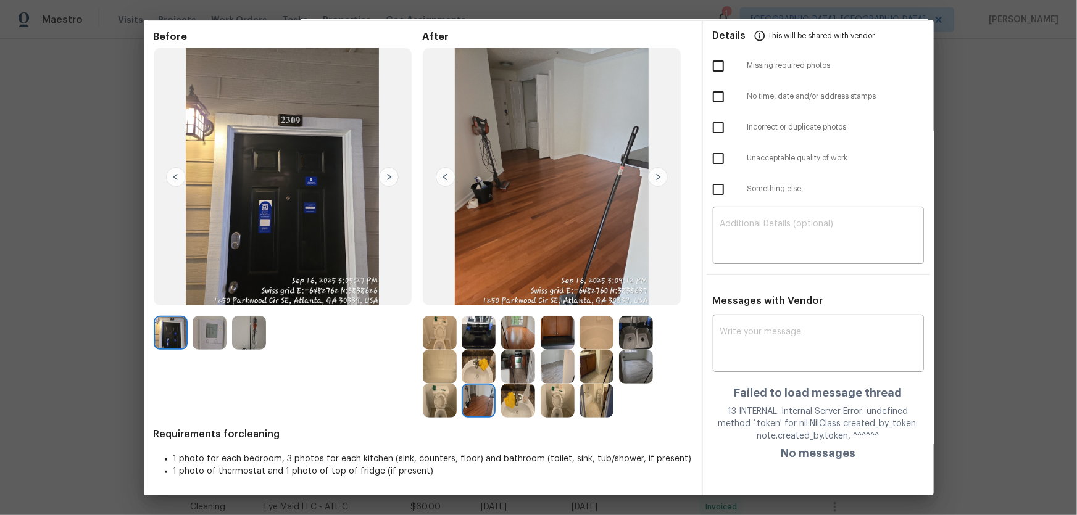
click at [515, 340] on img at bounding box center [518, 367] width 34 height 34
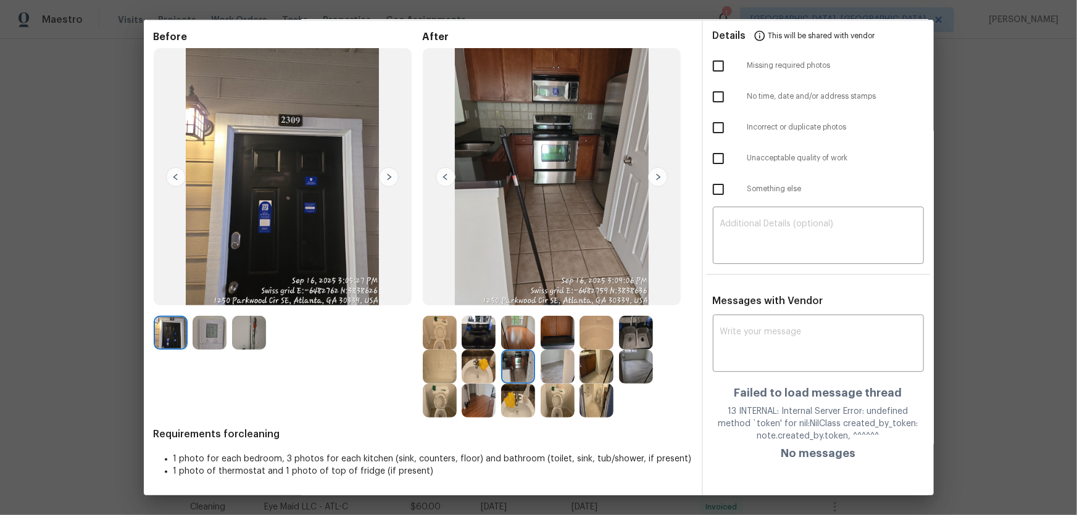
click at [481, 339] on img at bounding box center [479, 333] width 34 height 34
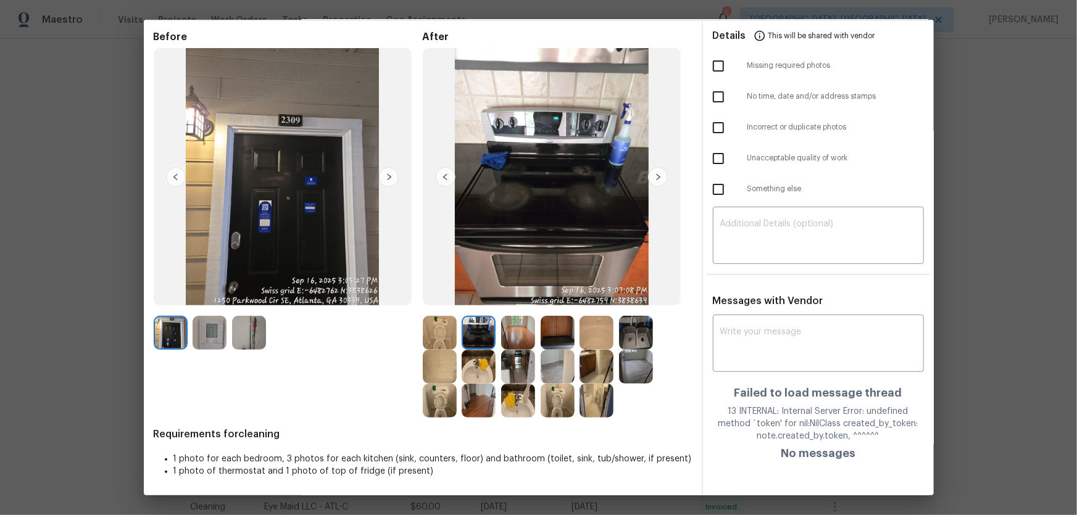
click at [511, 340] on img at bounding box center [518, 367] width 34 height 34
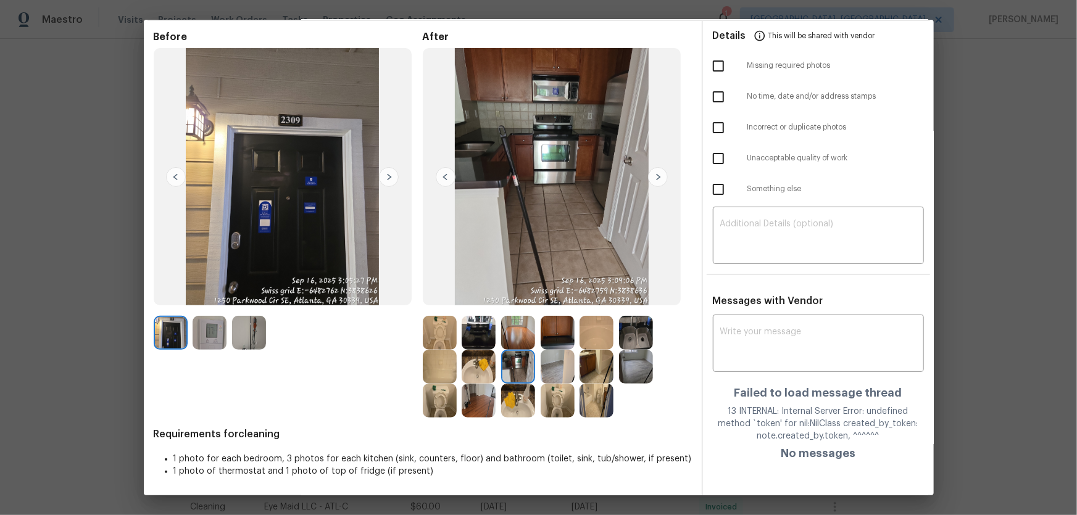
click at [436, 340] on img at bounding box center [440, 367] width 34 height 34
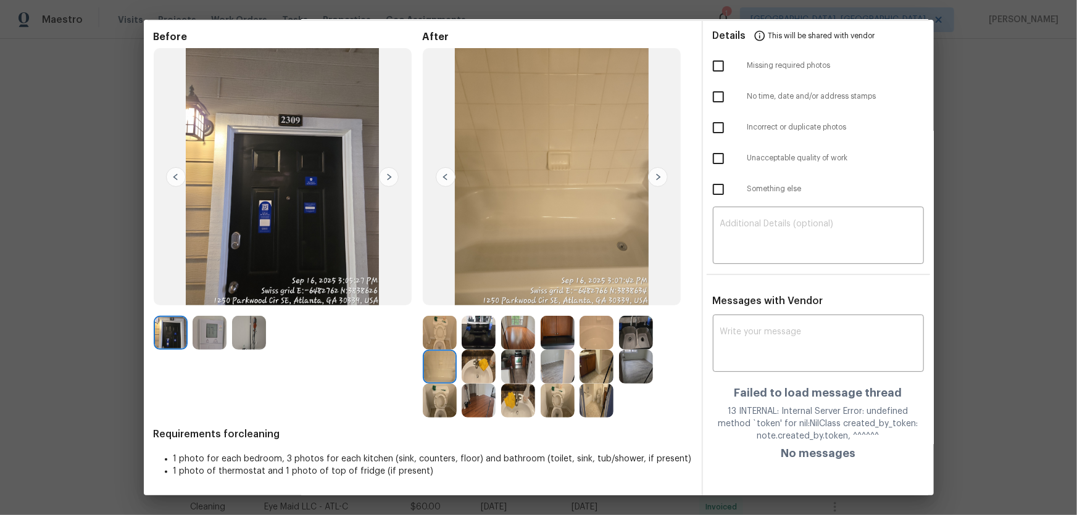
click at [470, 340] on img at bounding box center [479, 367] width 34 height 34
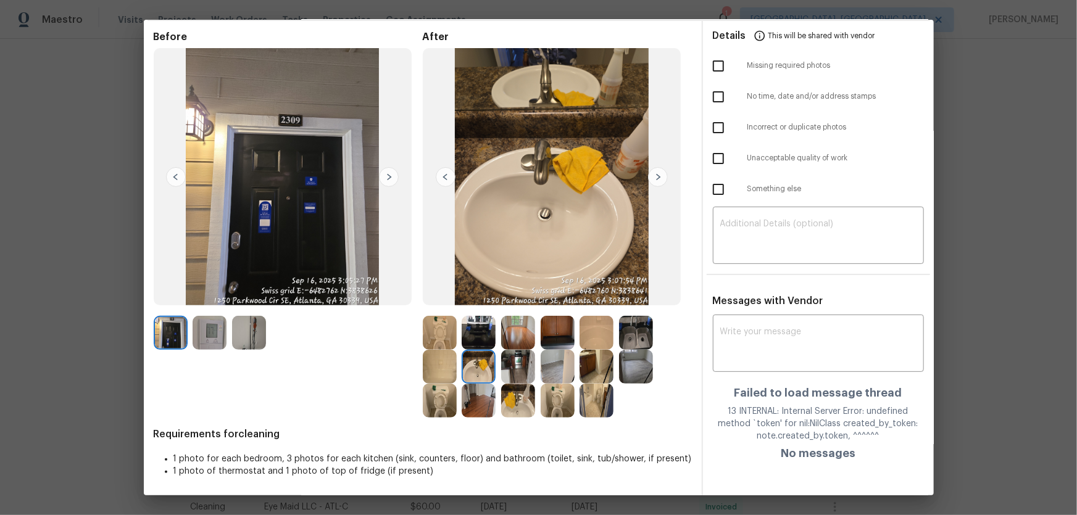
click at [522, 340] on img at bounding box center [518, 401] width 34 height 34
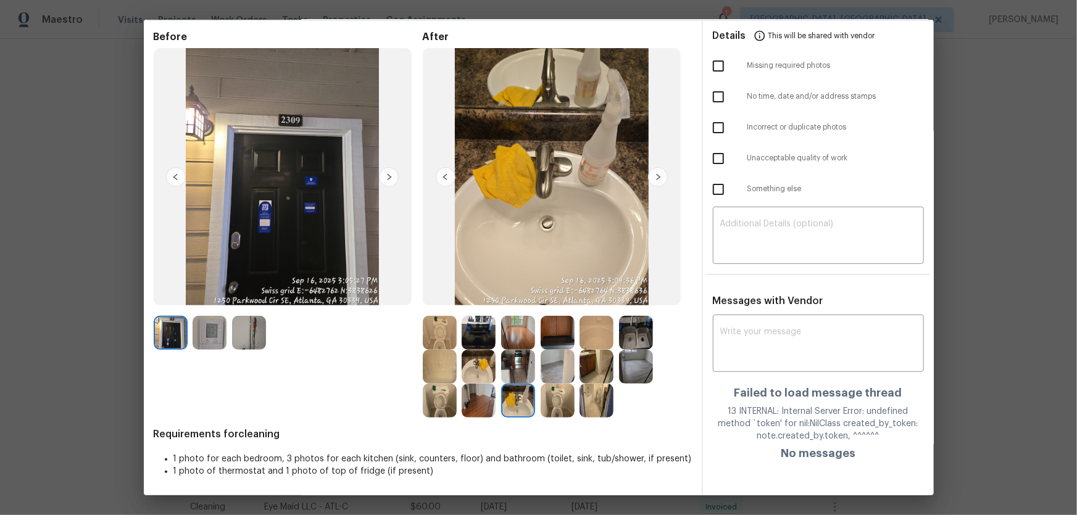
click at [470, 340] on img at bounding box center [479, 401] width 34 height 34
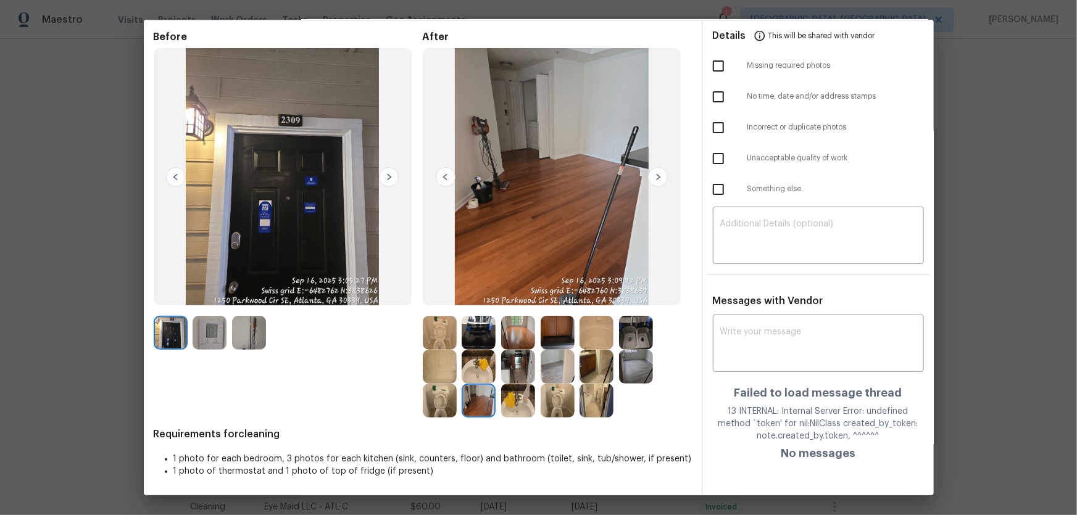
click at [501, 331] on img at bounding box center [518, 333] width 34 height 34
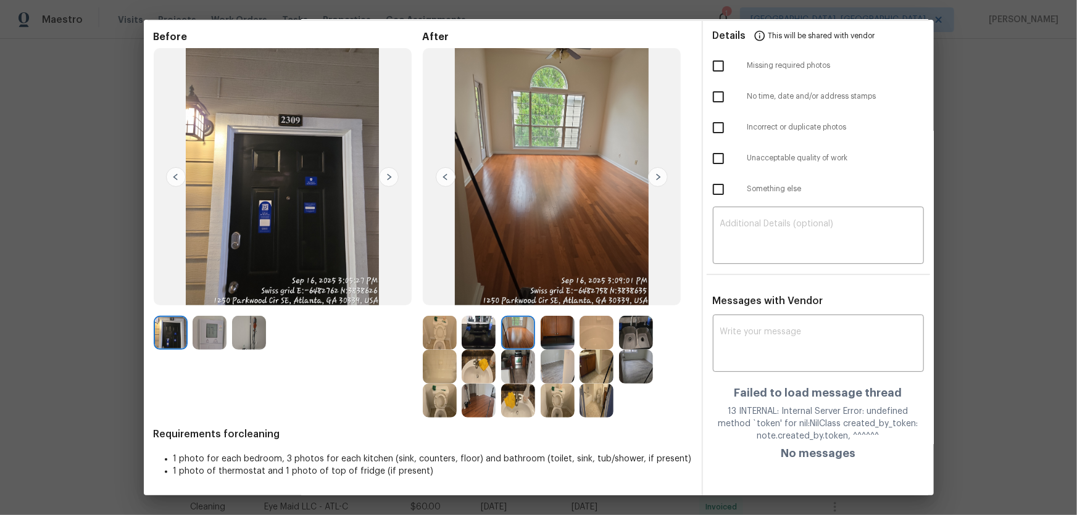
click at [622, 340] on img at bounding box center [636, 367] width 34 height 34
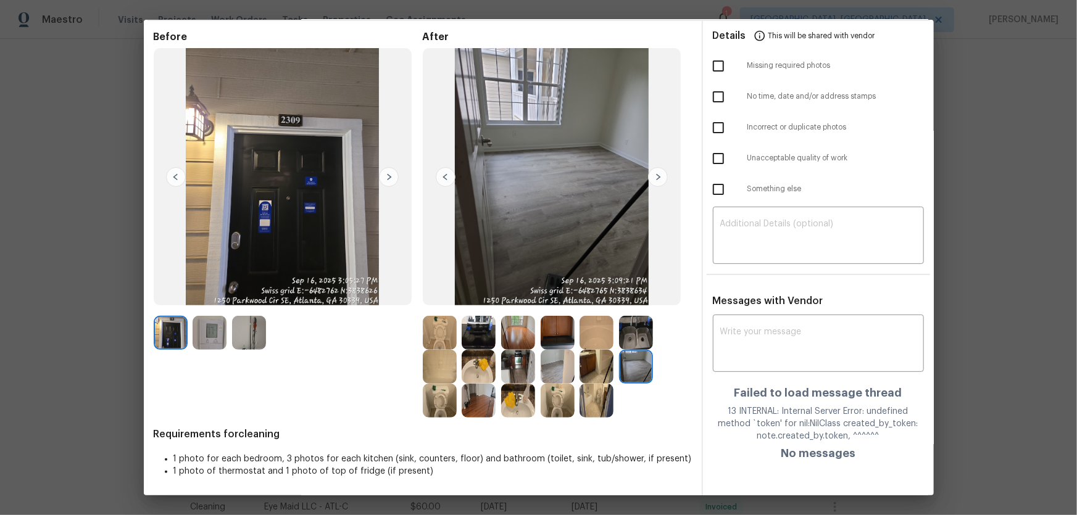
click at [627, 340] on img at bounding box center [636, 333] width 34 height 34
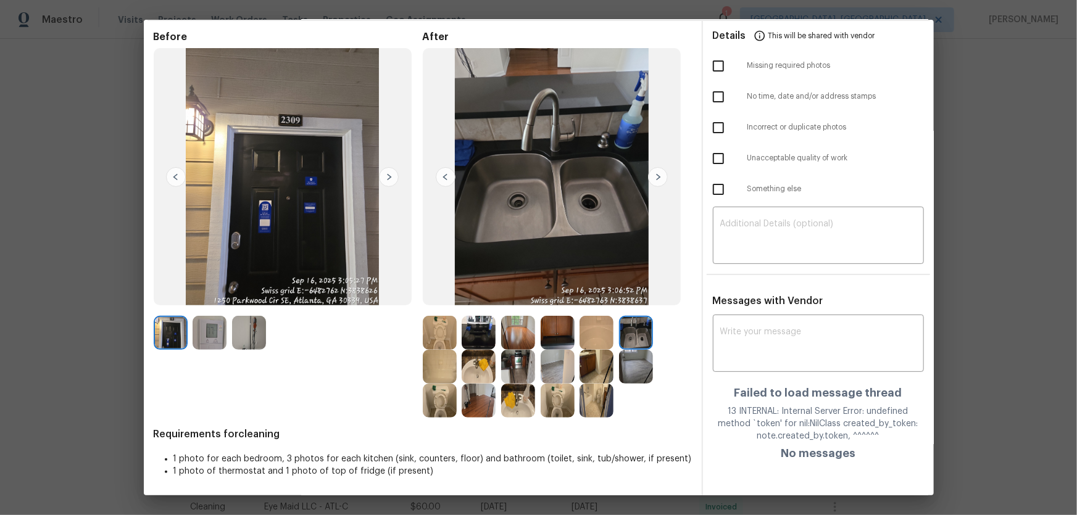
click at [596, 334] on img at bounding box center [596, 333] width 34 height 34
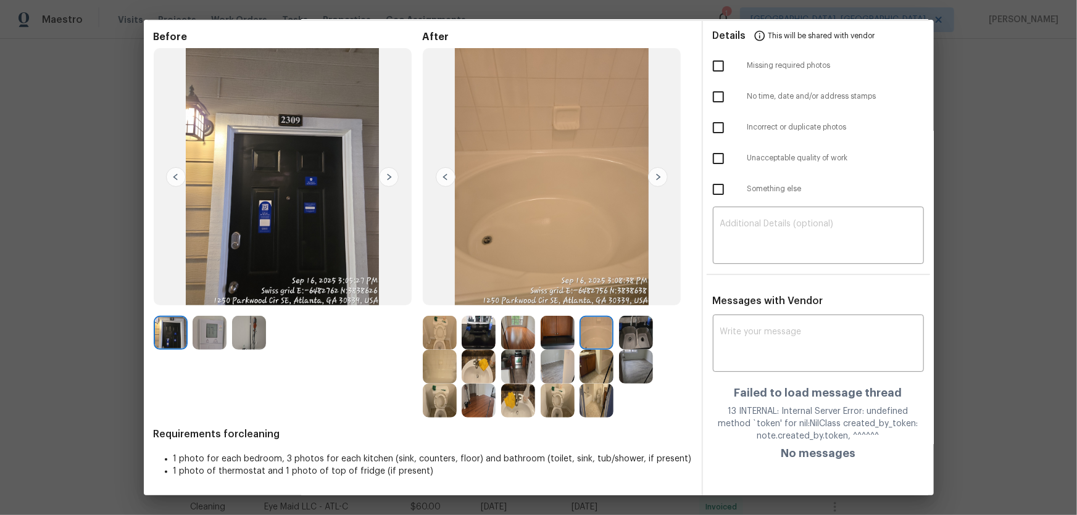
click at [591, 340] on img at bounding box center [596, 367] width 34 height 34
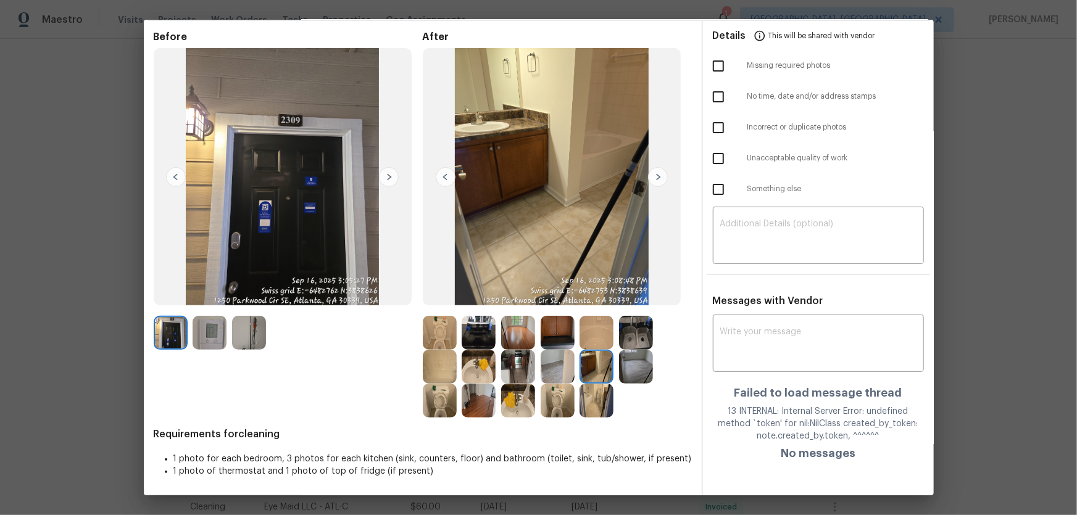
click at [558, 340] on img at bounding box center [558, 367] width 34 height 34
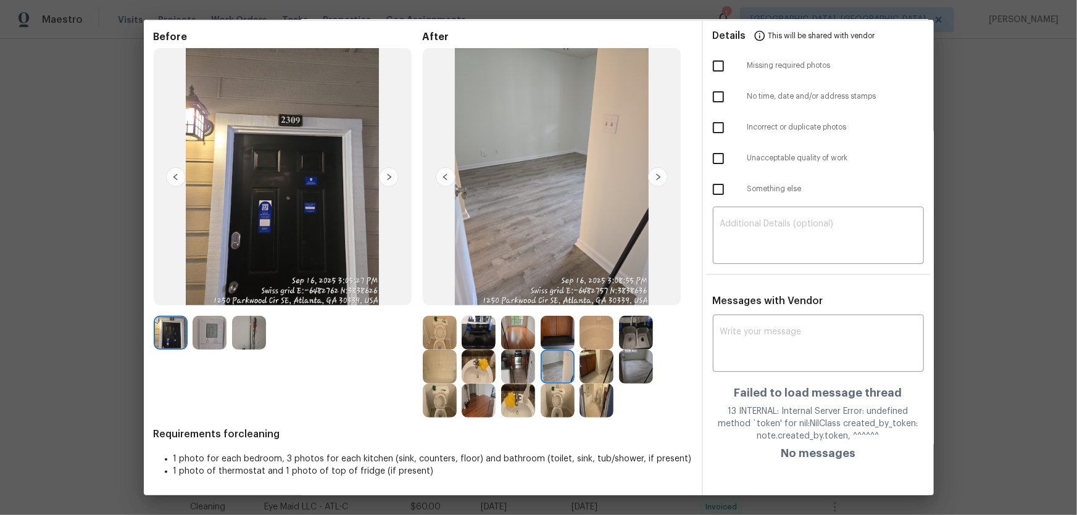
click at [553, 340] on img at bounding box center [558, 333] width 34 height 34
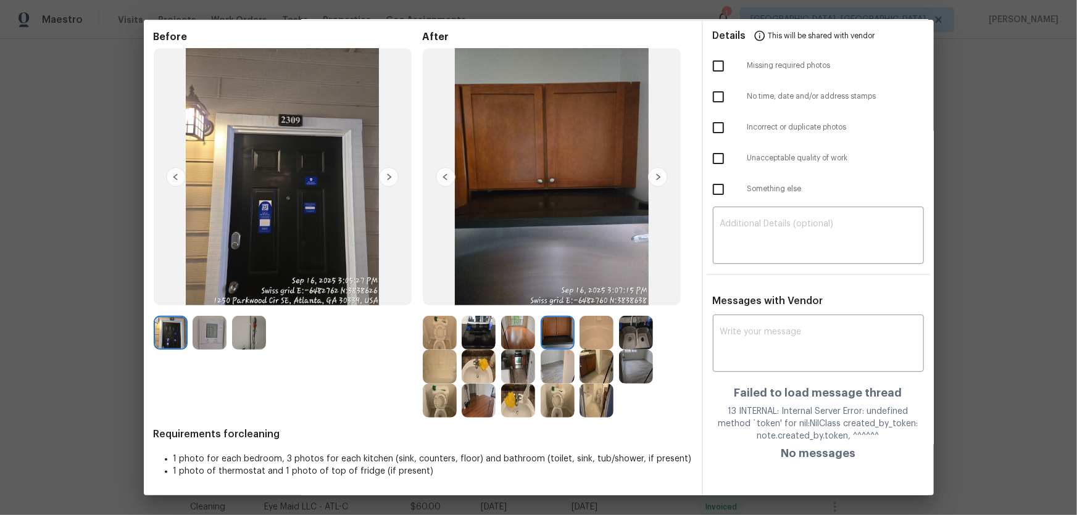
click at [514, 338] on img at bounding box center [518, 333] width 34 height 34
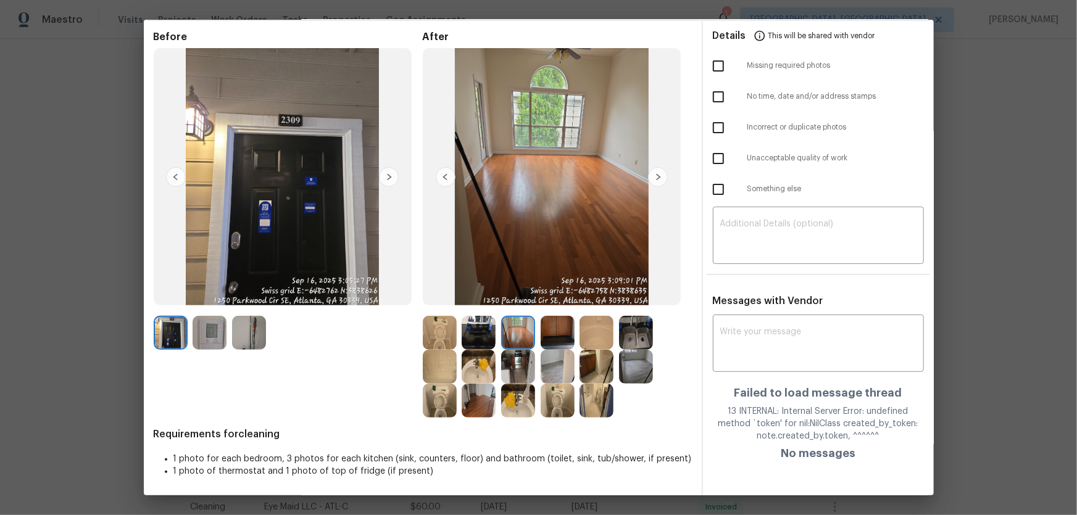
click at [482, 336] on img at bounding box center [479, 333] width 34 height 34
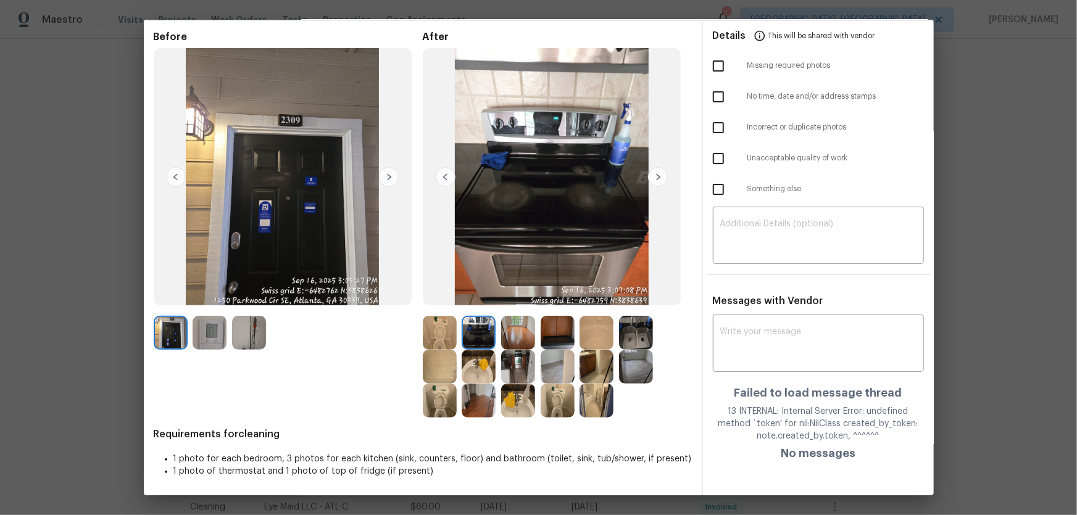
click at [476, 340] on img at bounding box center [479, 367] width 34 height 34
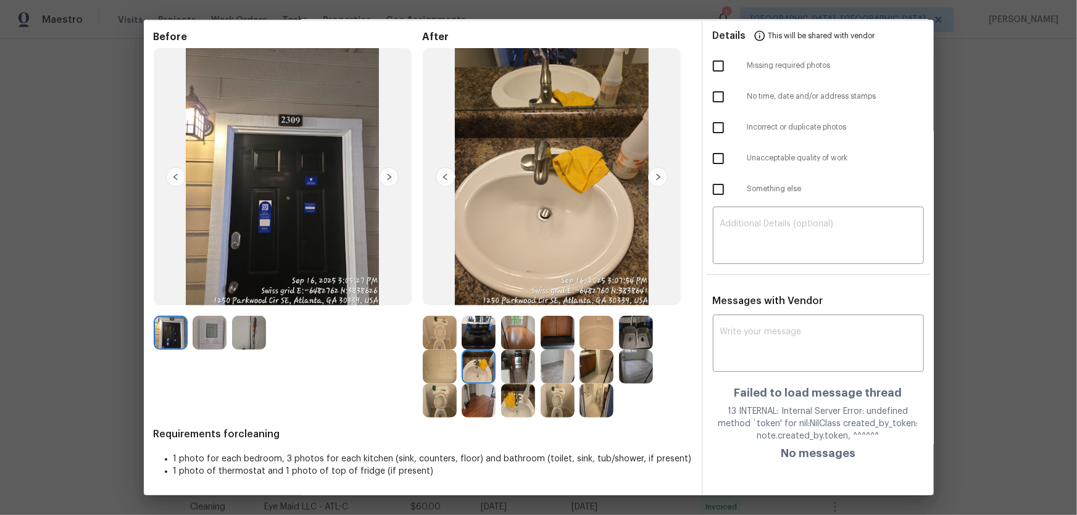
click at [506, 340] on img at bounding box center [518, 367] width 34 height 34
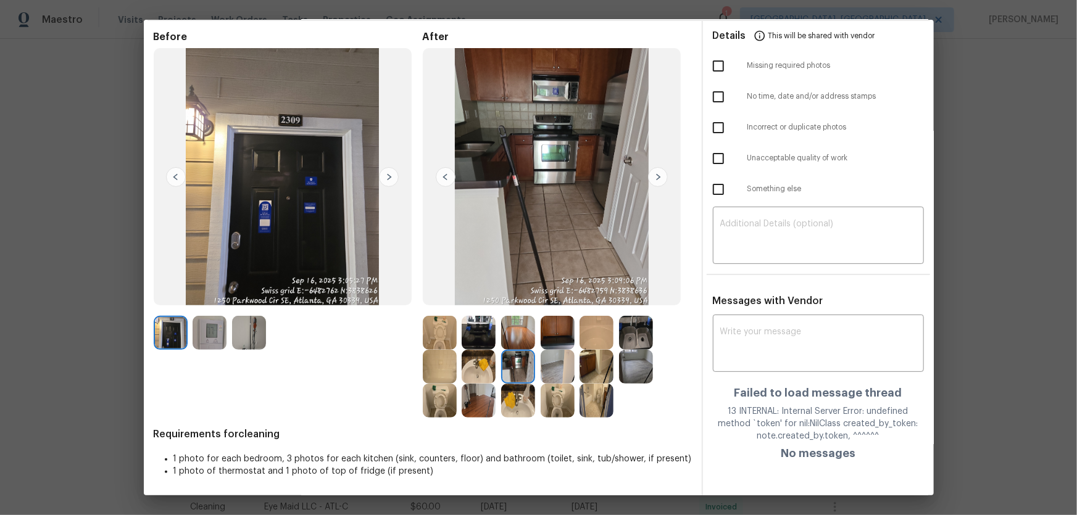
click at [513, 340] on img at bounding box center [518, 401] width 34 height 34
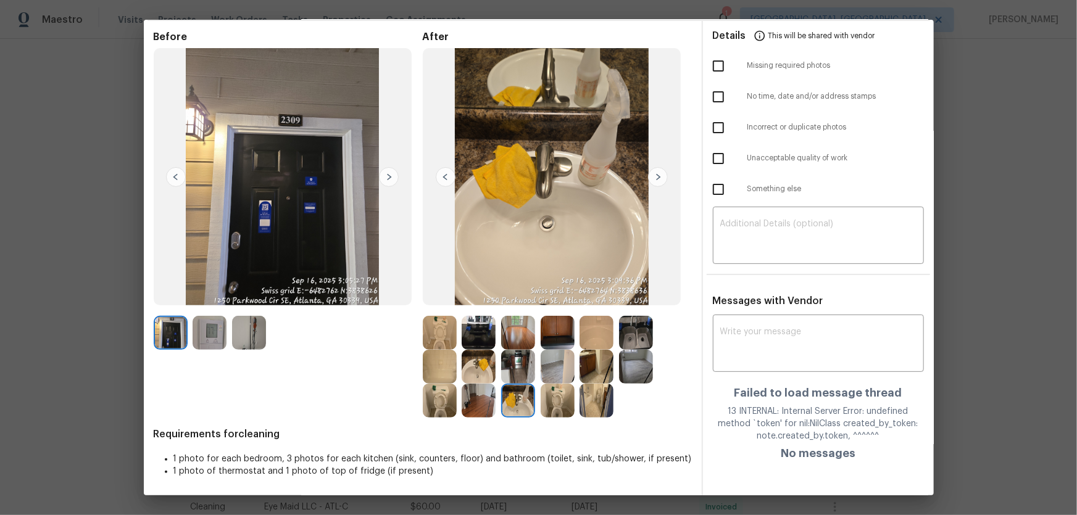
click at [468, 340] on img at bounding box center [479, 401] width 34 height 34
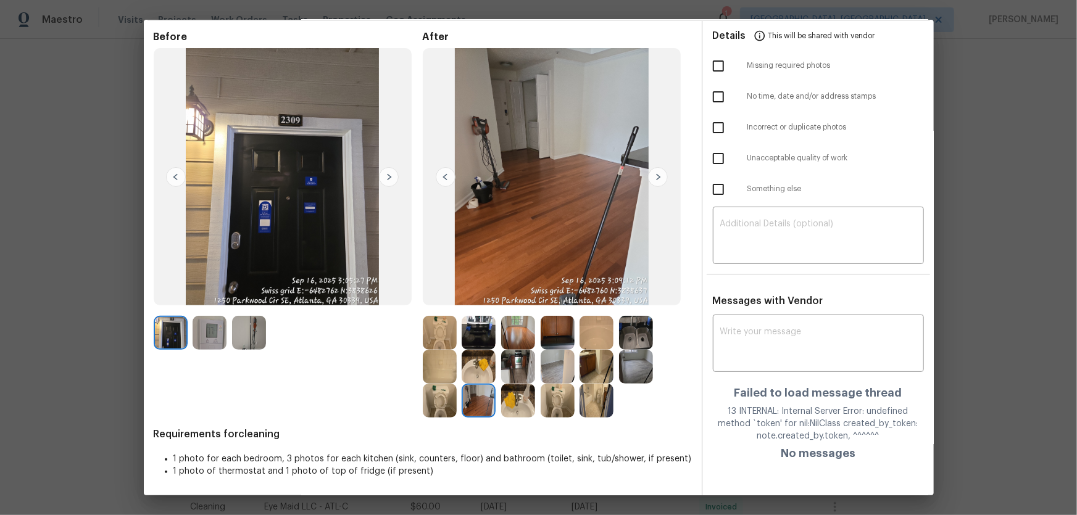
click at [449, 340] on img at bounding box center [440, 401] width 34 height 34
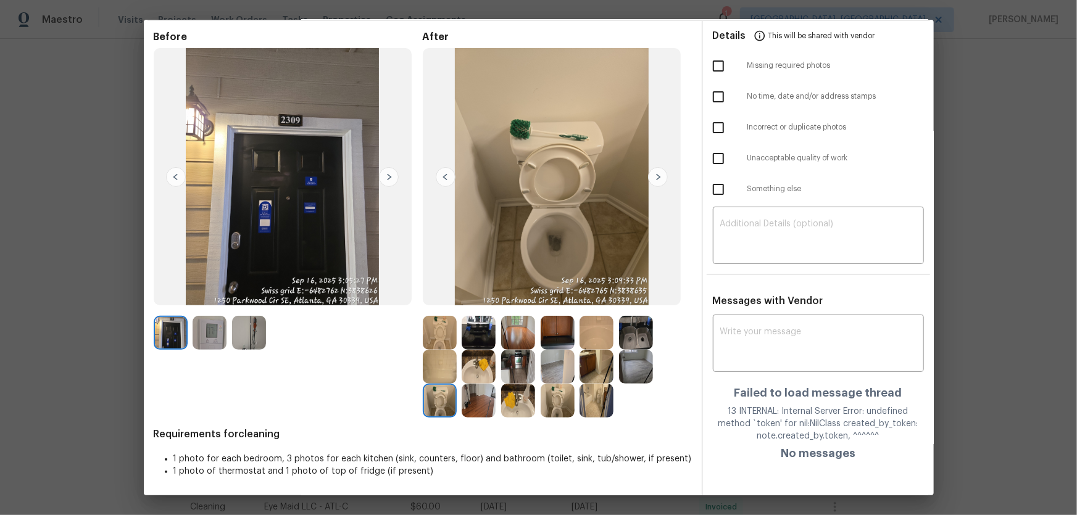
click at [215, 334] on img at bounding box center [210, 333] width 34 height 34
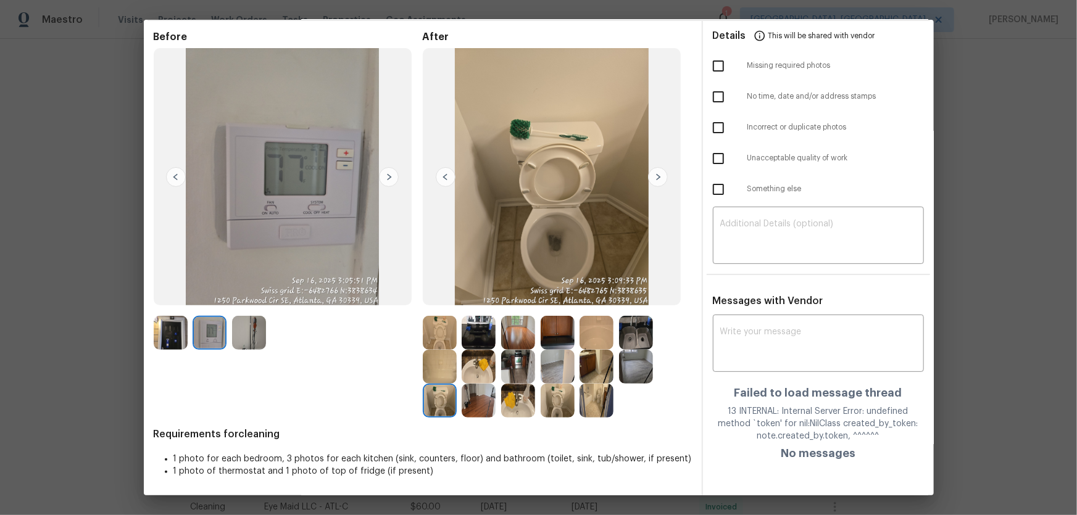
click at [251, 339] on img at bounding box center [249, 333] width 34 height 34
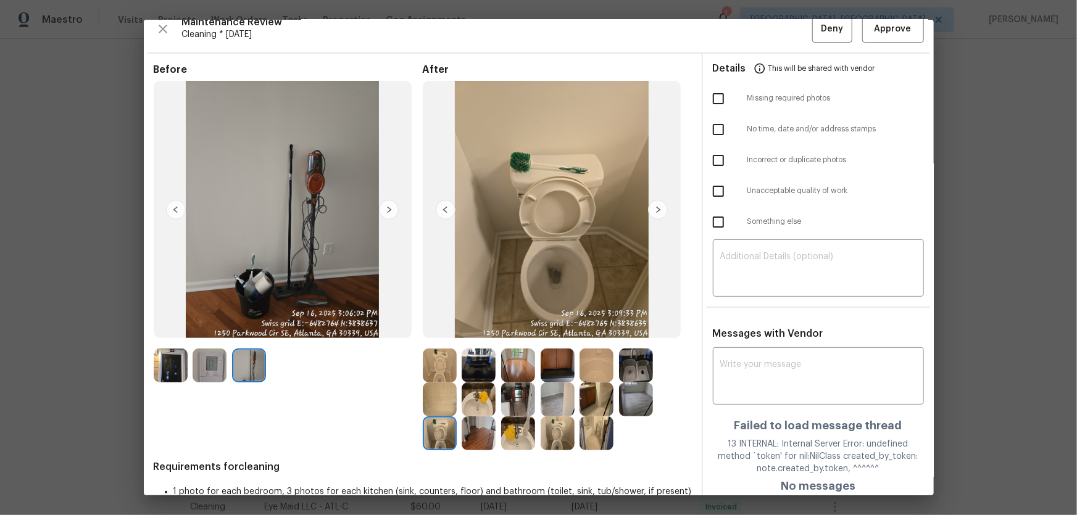
scroll to position [0, 0]
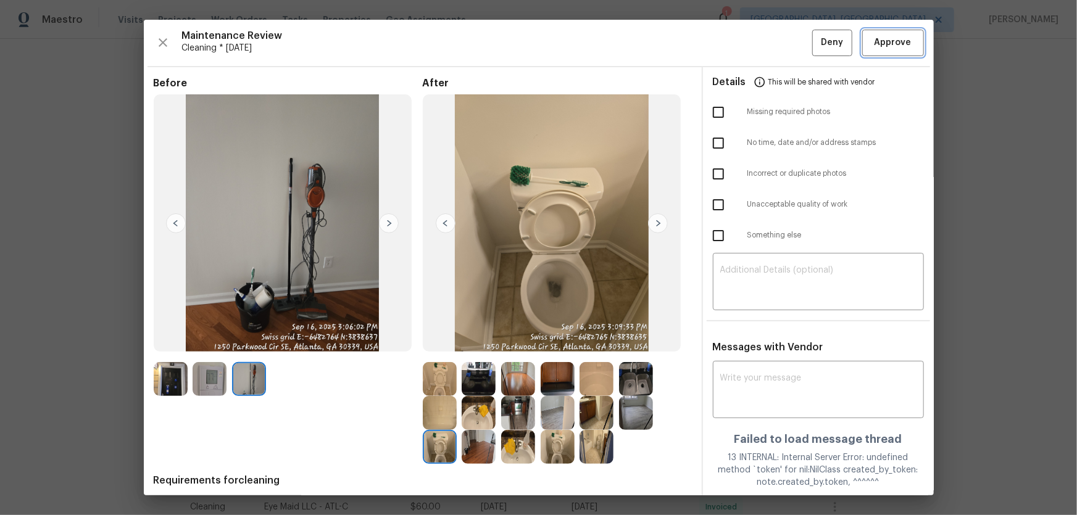
click at [766, 49] on span "Approve" at bounding box center [893, 42] width 42 height 15
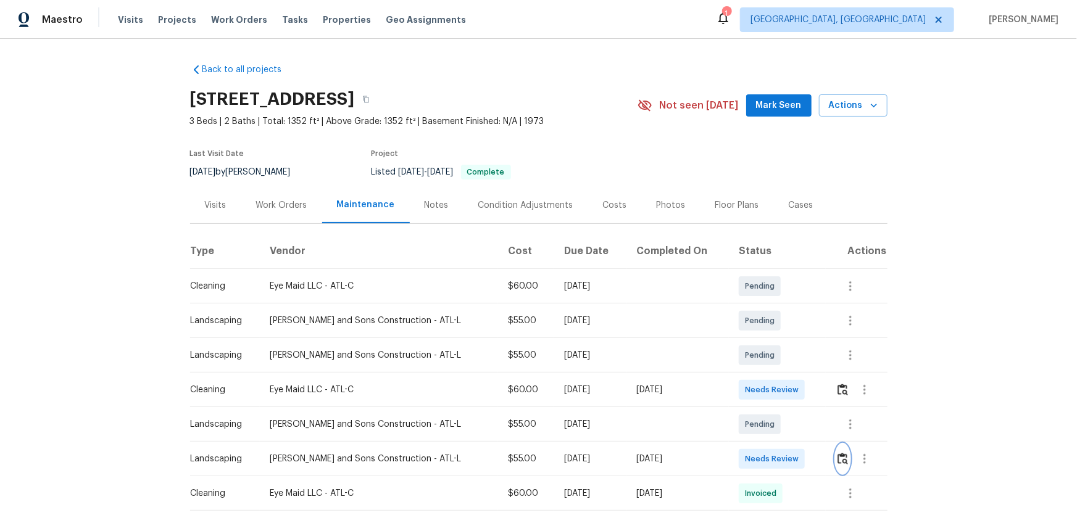
click at [837, 458] on img "button" at bounding box center [842, 459] width 10 height 12
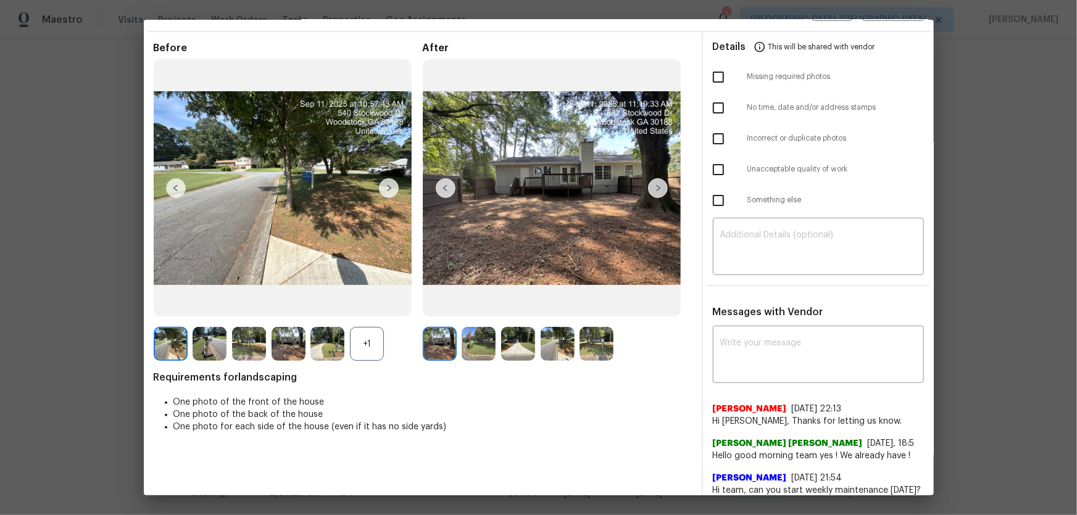
scroll to position [56, 0]
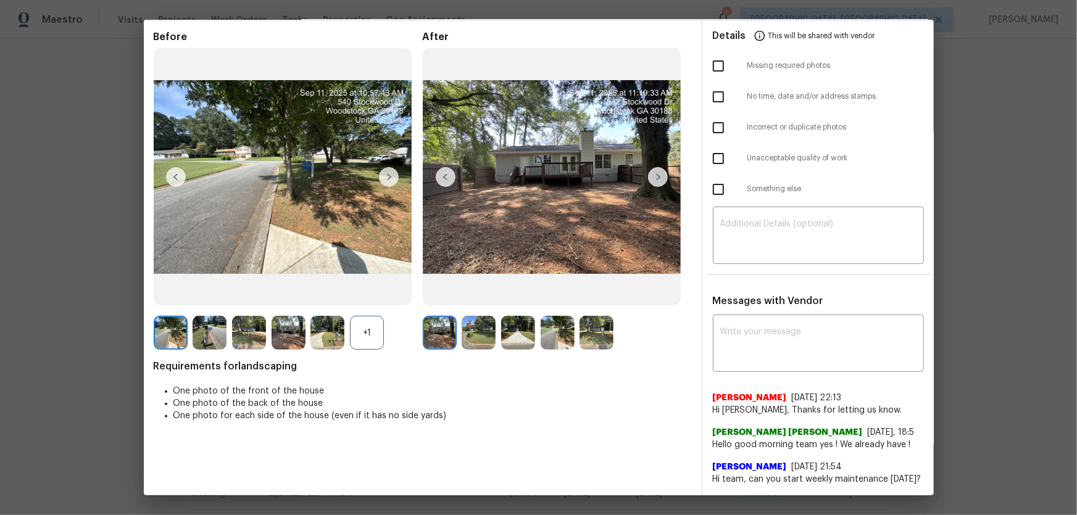
click at [375, 326] on div "+1" at bounding box center [367, 333] width 34 height 34
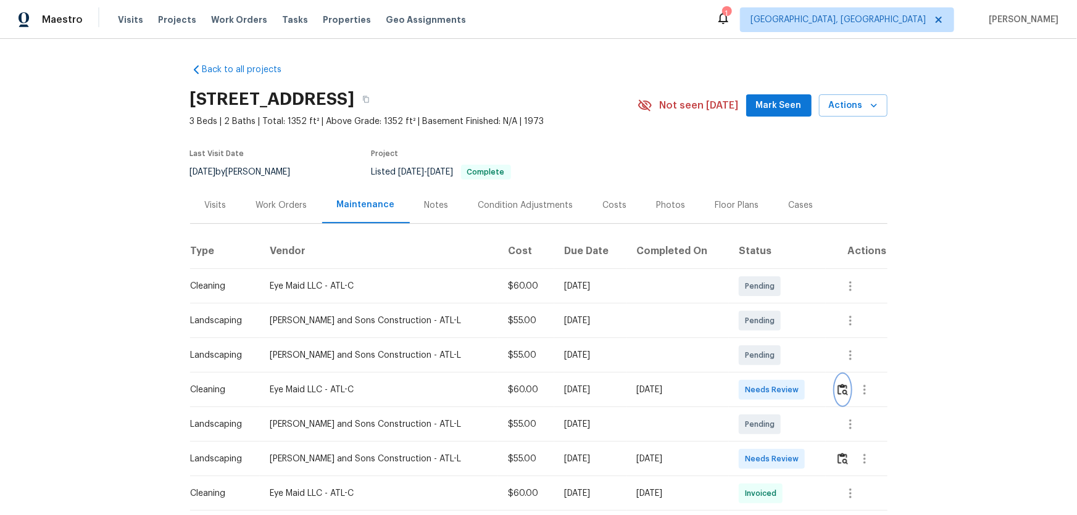
click at [837, 384] on img "button" at bounding box center [842, 390] width 10 height 12
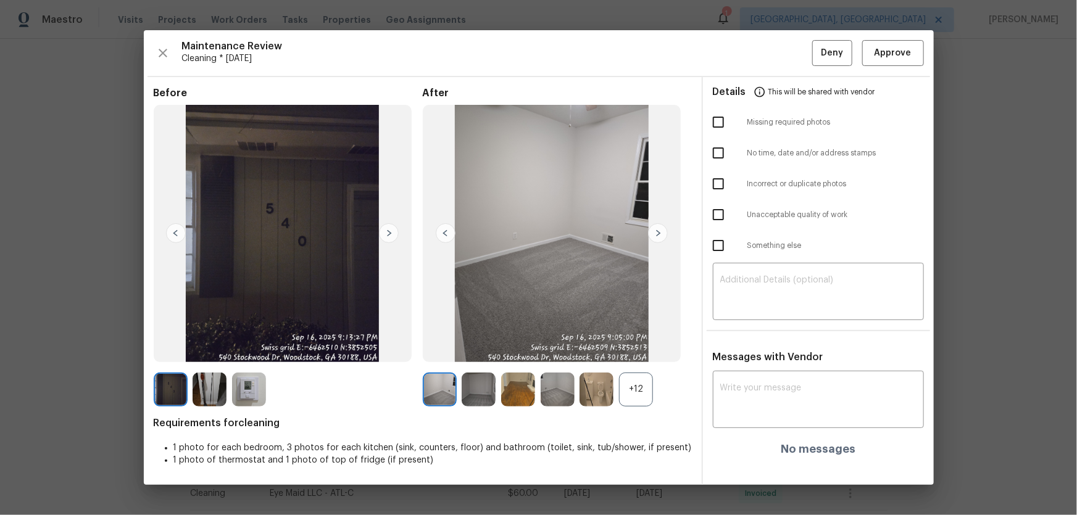
click at [637, 387] on div "+12" at bounding box center [636, 390] width 34 height 34
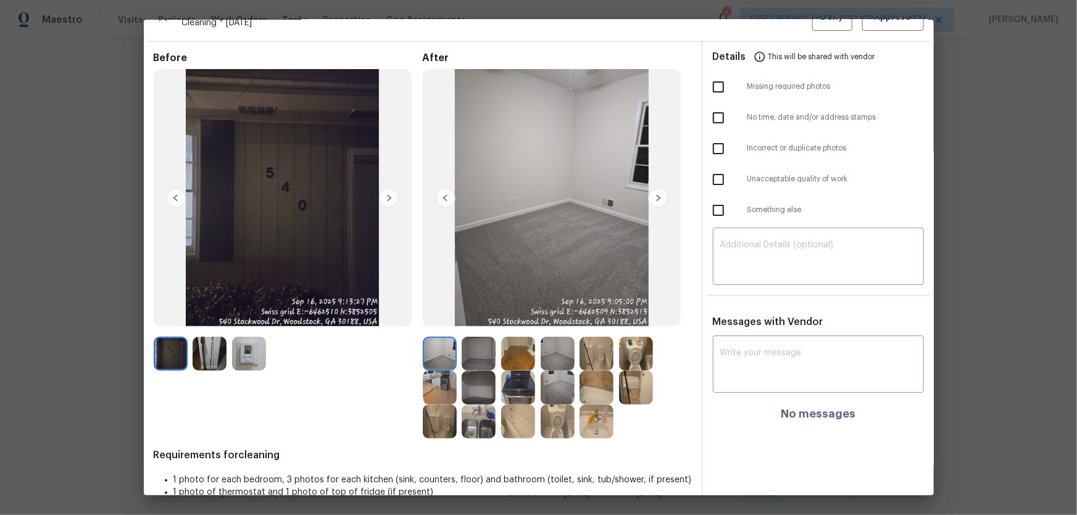
scroll to position [46, 0]
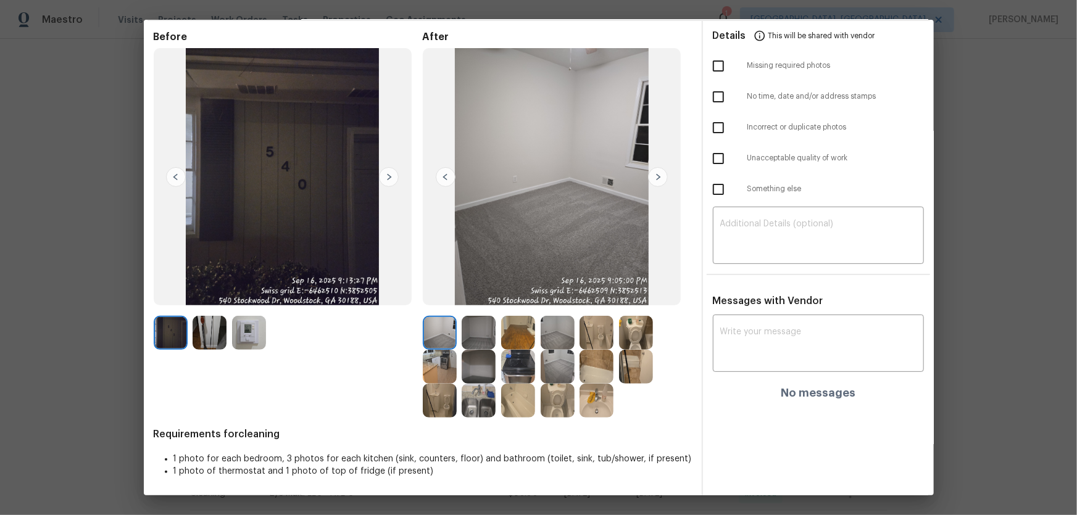
click at [560, 400] on img at bounding box center [558, 401] width 34 height 34
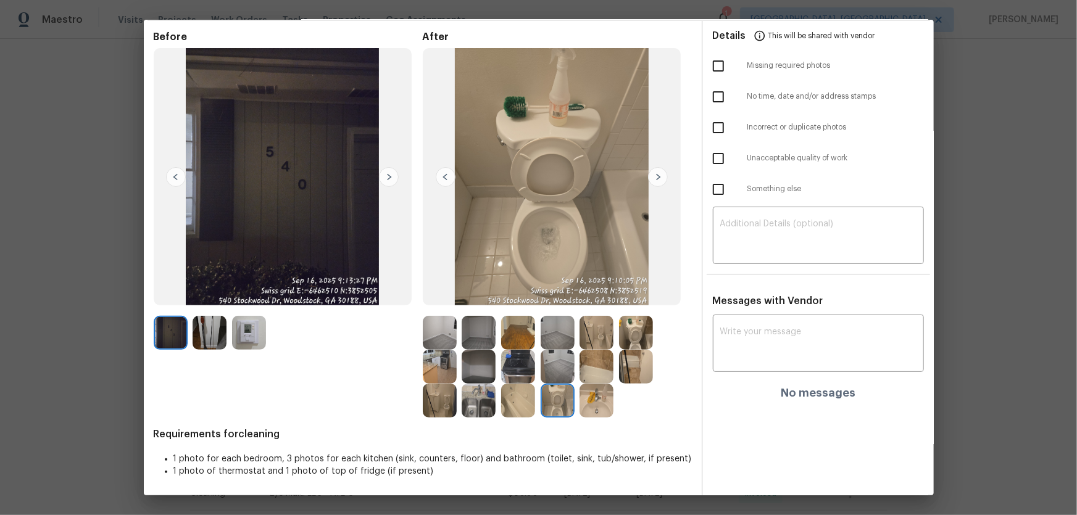
click at [636, 329] on img at bounding box center [636, 333] width 34 height 34
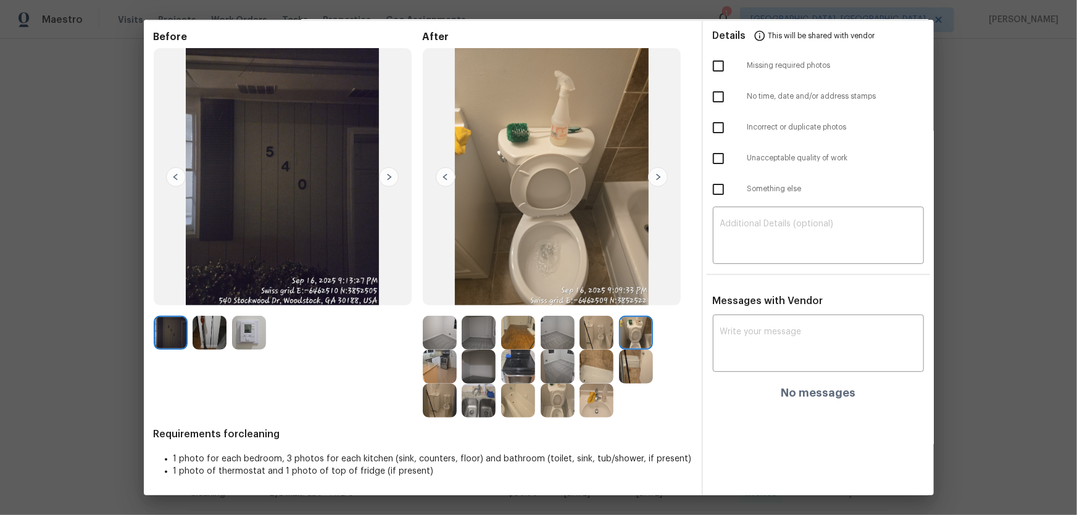
click at [599, 390] on img at bounding box center [596, 401] width 34 height 34
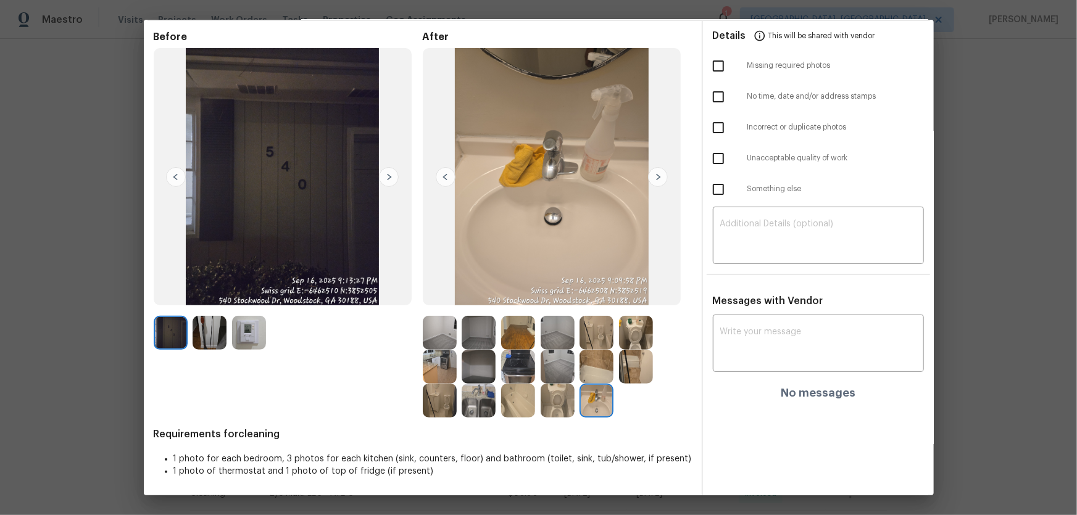
click at [552, 402] on img at bounding box center [558, 401] width 34 height 34
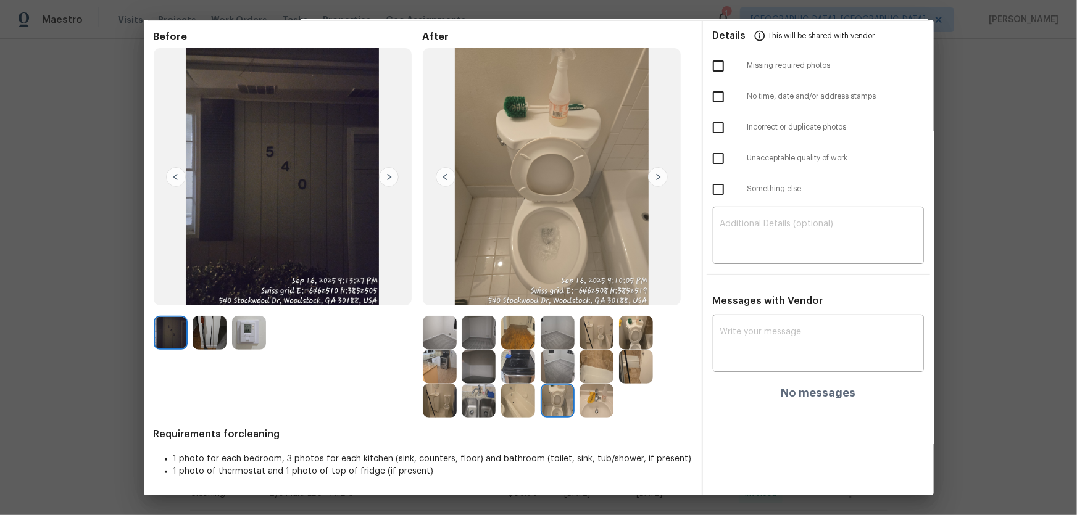
click at [642, 338] on img at bounding box center [636, 333] width 34 height 34
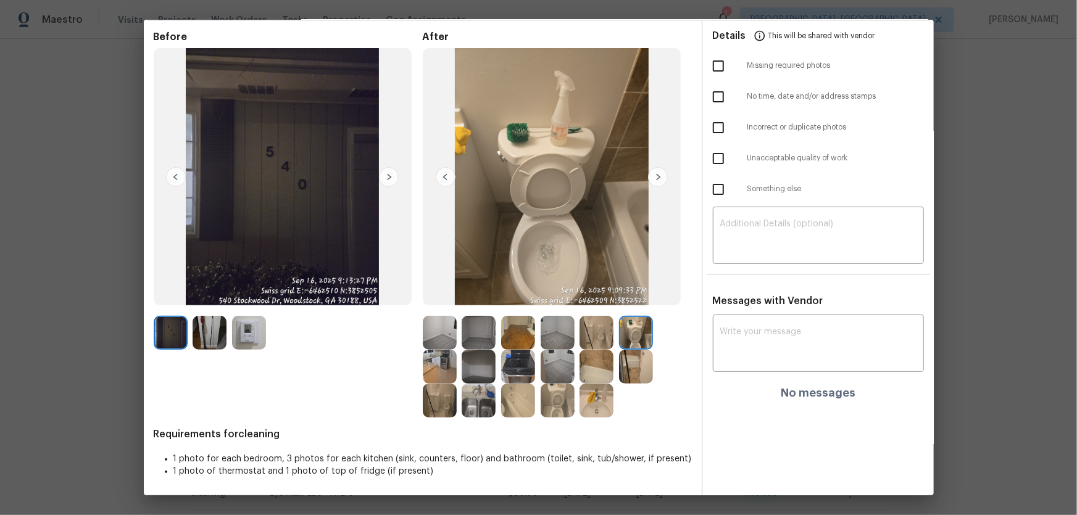
click at [603, 395] on img at bounding box center [596, 401] width 34 height 34
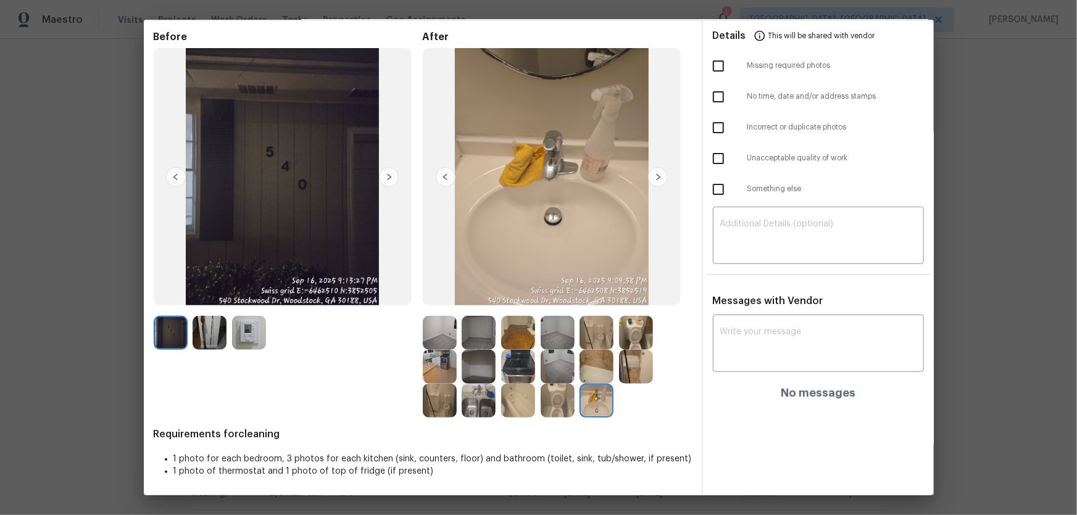
click at [551, 404] on img at bounding box center [558, 401] width 34 height 34
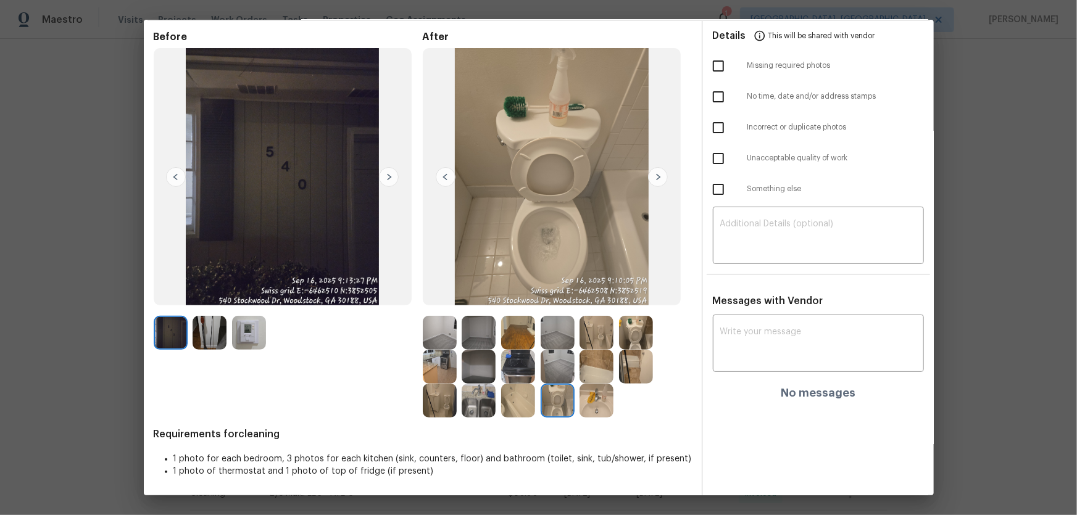
click at [629, 331] on img at bounding box center [636, 333] width 34 height 34
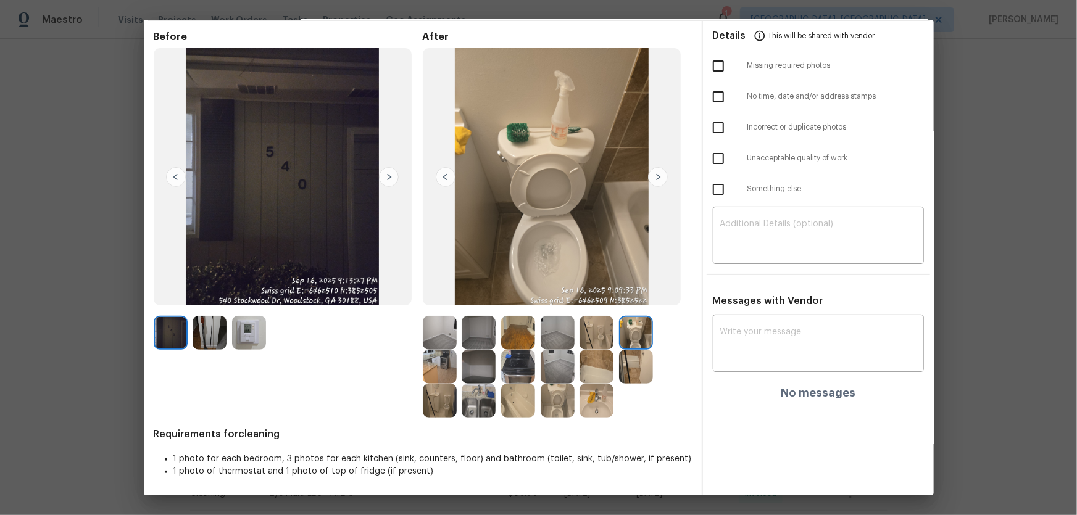
click at [599, 397] on img at bounding box center [596, 401] width 34 height 34
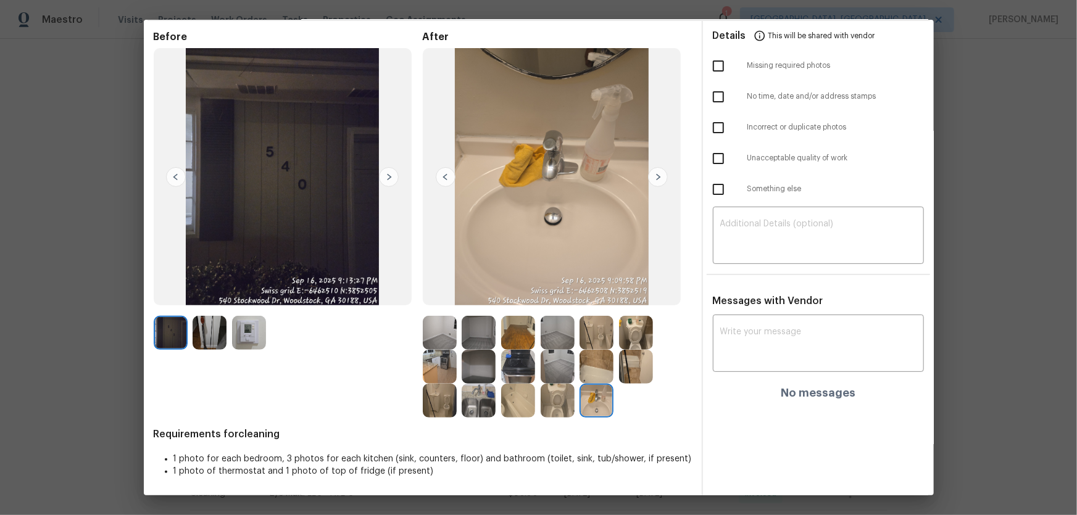
click at [597, 363] on img at bounding box center [596, 367] width 34 height 34
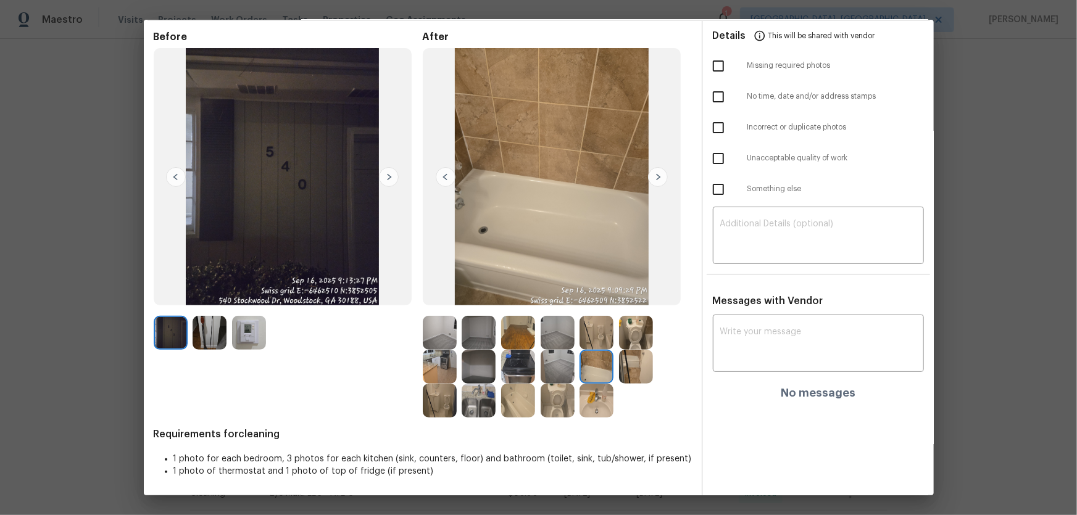
click at [512, 396] on img at bounding box center [518, 401] width 34 height 34
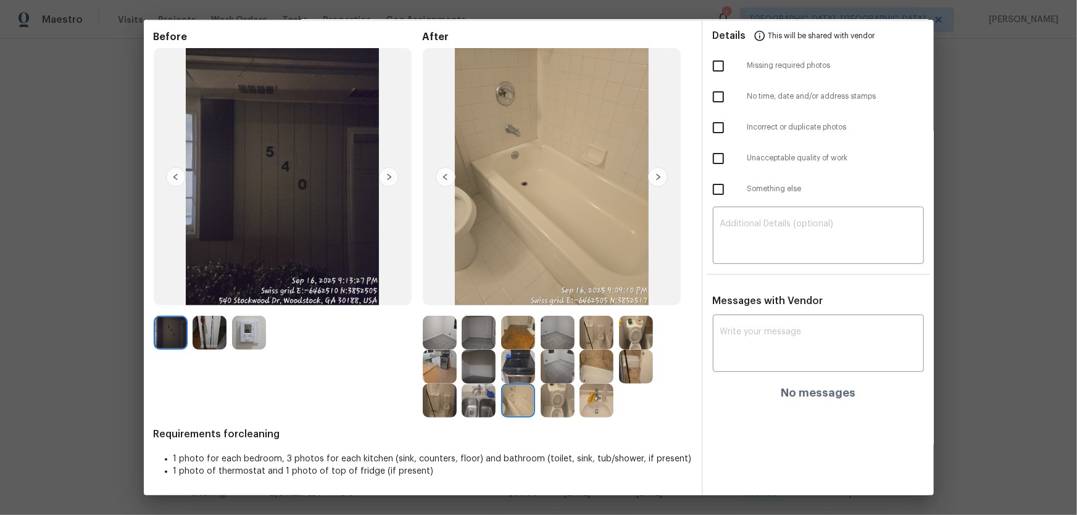
click at [441, 394] on img at bounding box center [440, 401] width 34 height 34
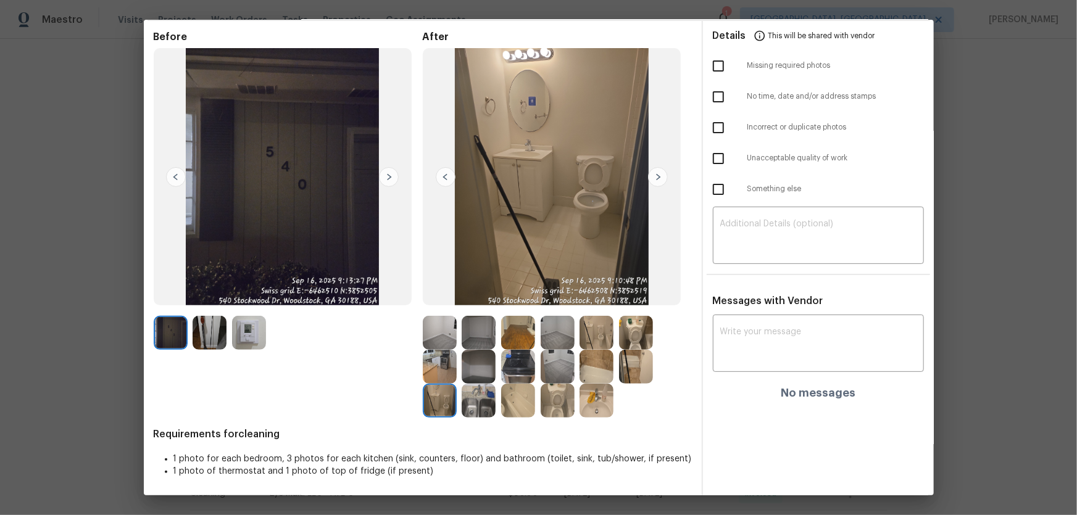
click at [433, 371] on img at bounding box center [440, 367] width 34 height 34
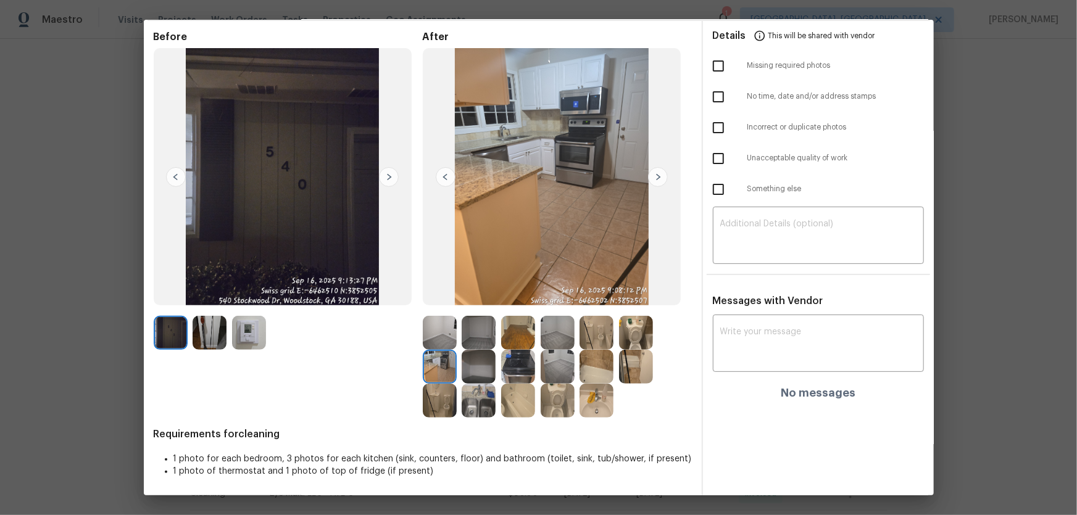
click at [462, 371] on img at bounding box center [479, 367] width 34 height 34
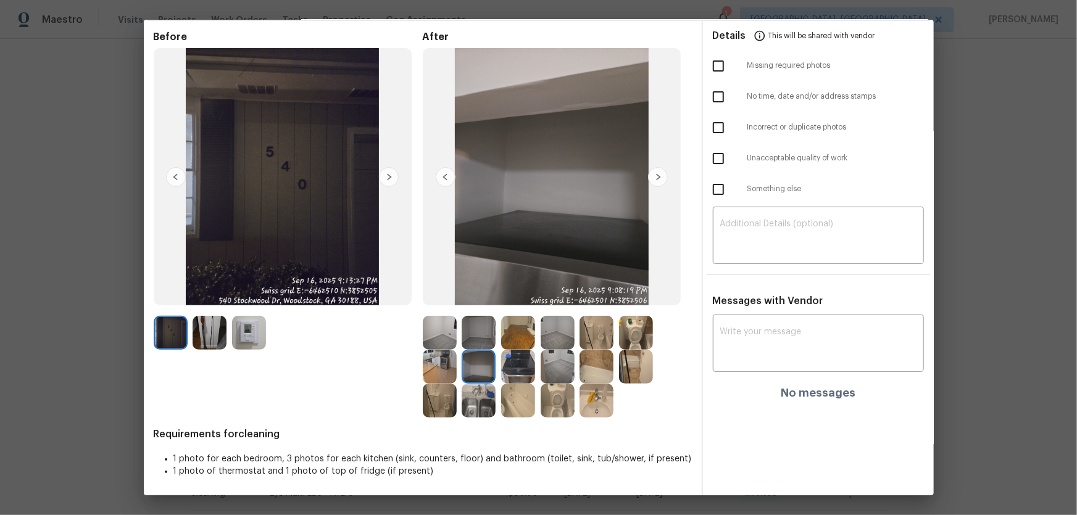
click at [469, 396] on img at bounding box center [479, 401] width 34 height 34
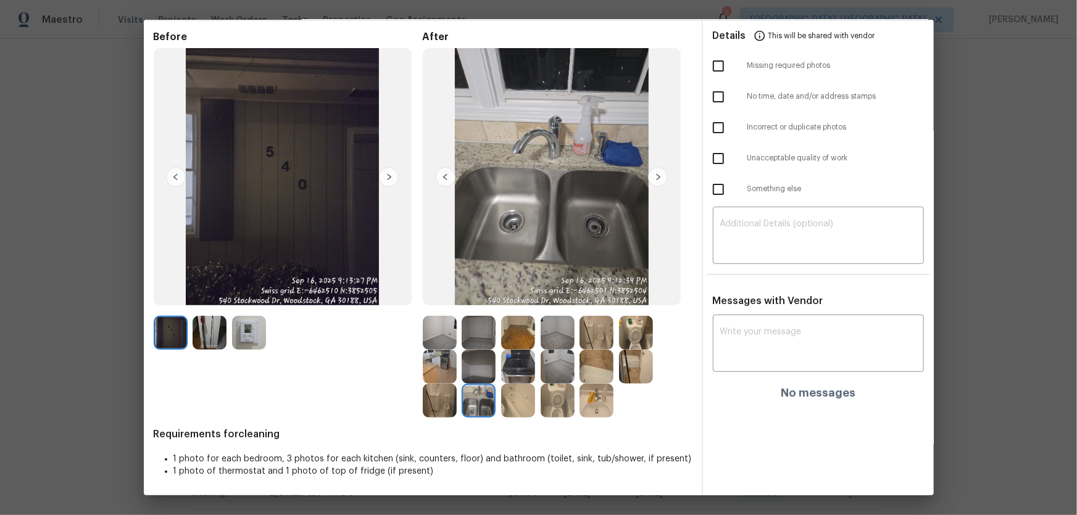
click at [247, 325] on img at bounding box center [249, 333] width 34 height 34
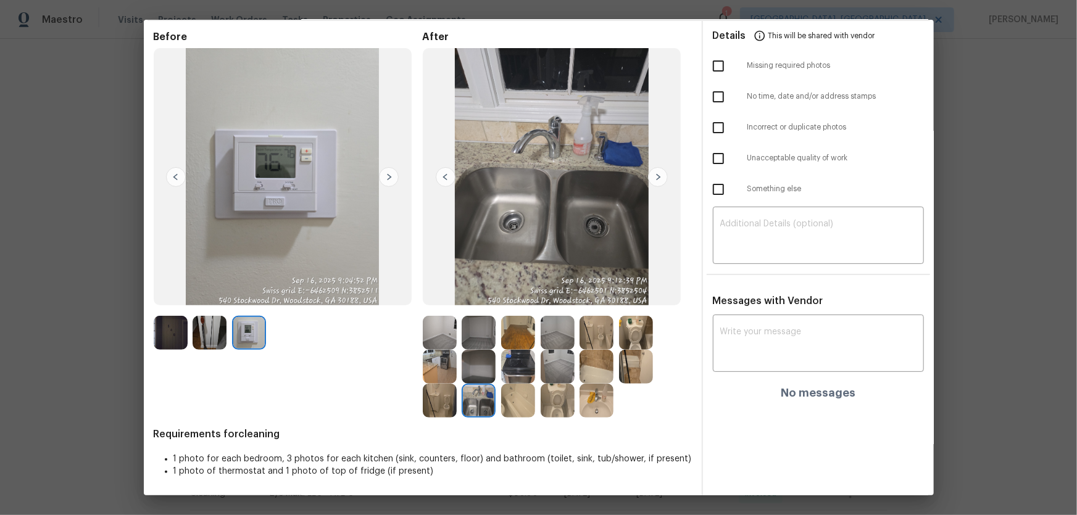
click at [450, 337] on img at bounding box center [440, 333] width 34 height 34
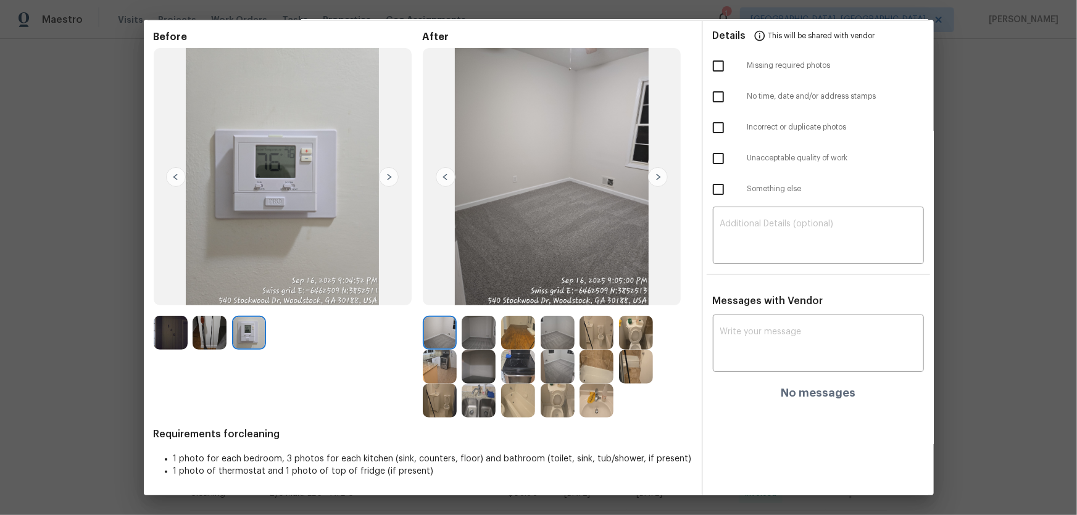
click at [482, 336] on img at bounding box center [479, 333] width 34 height 34
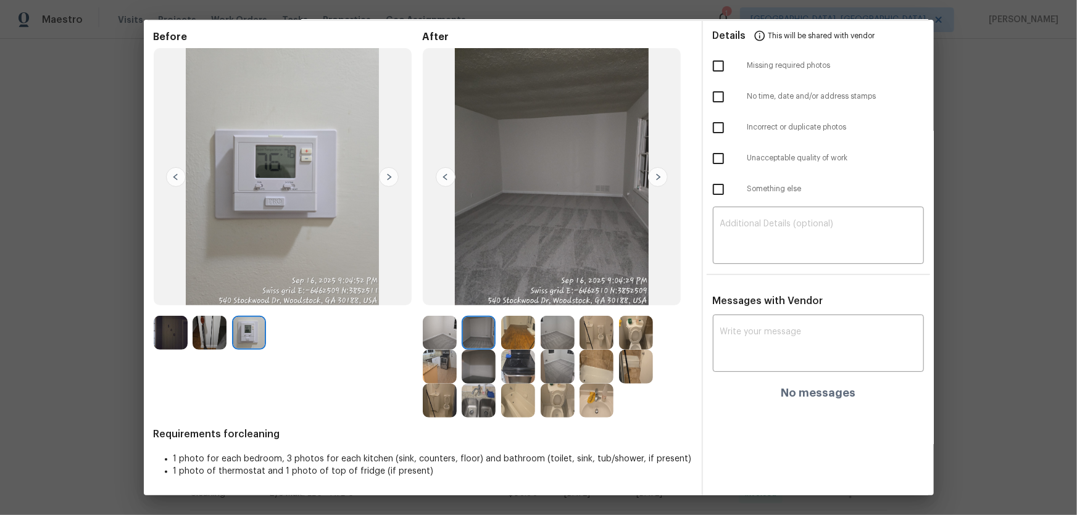
click at [554, 363] on img at bounding box center [558, 367] width 34 height 34
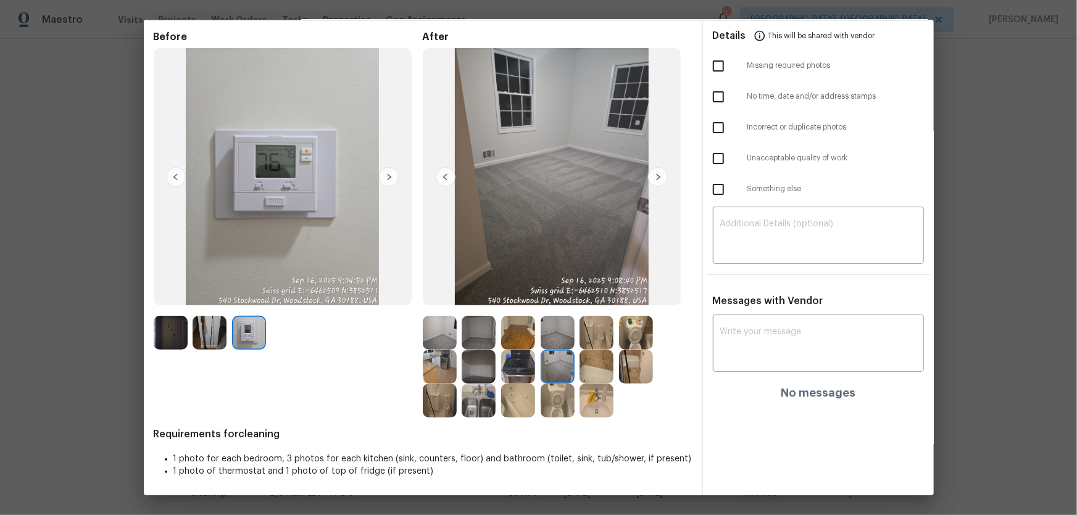
click at [554, 336] on img at bounding box center [558, 333] width 34 height 34
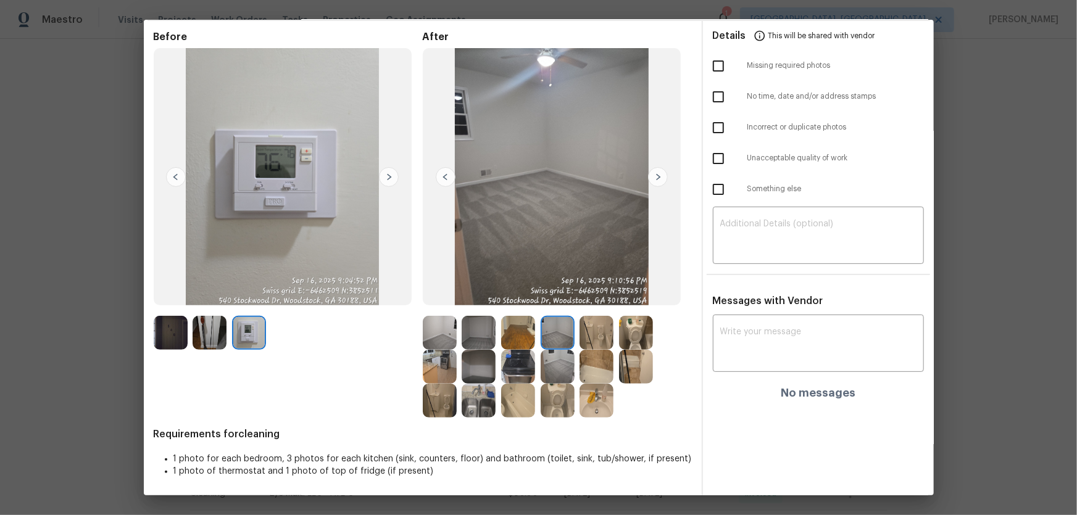
click at [562, 395] on img at bounding box center [558, 401] width 34 height 34
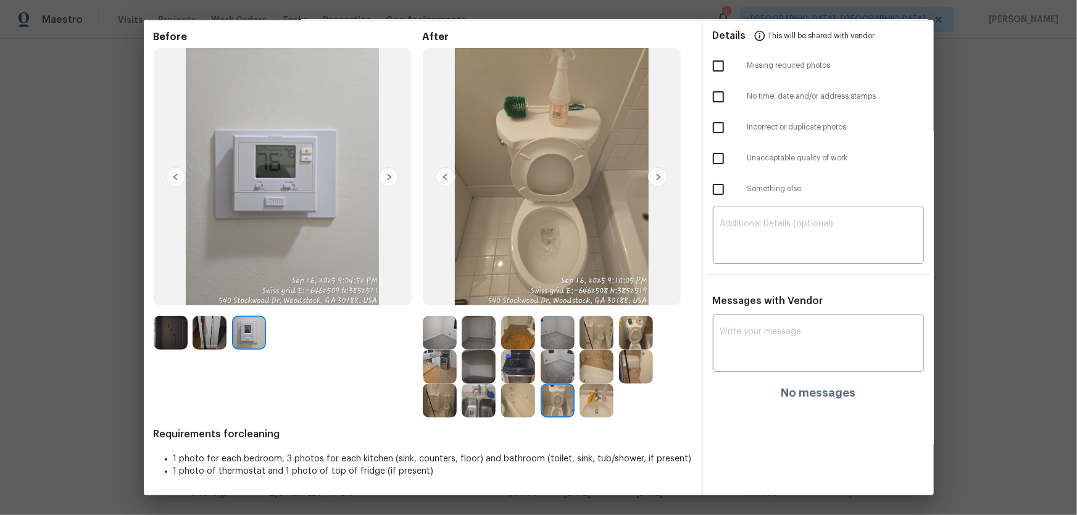
click at [635, 342] on img at bounding box center [636, 333] width 34 height 34
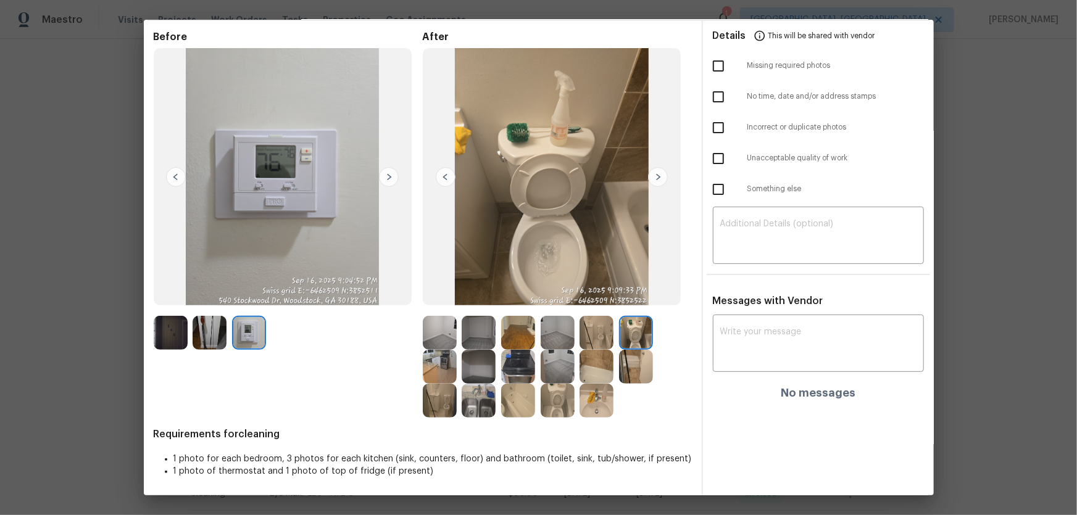
click at [596, 360] on img at bounding box center [596, 367] width 34 height 34
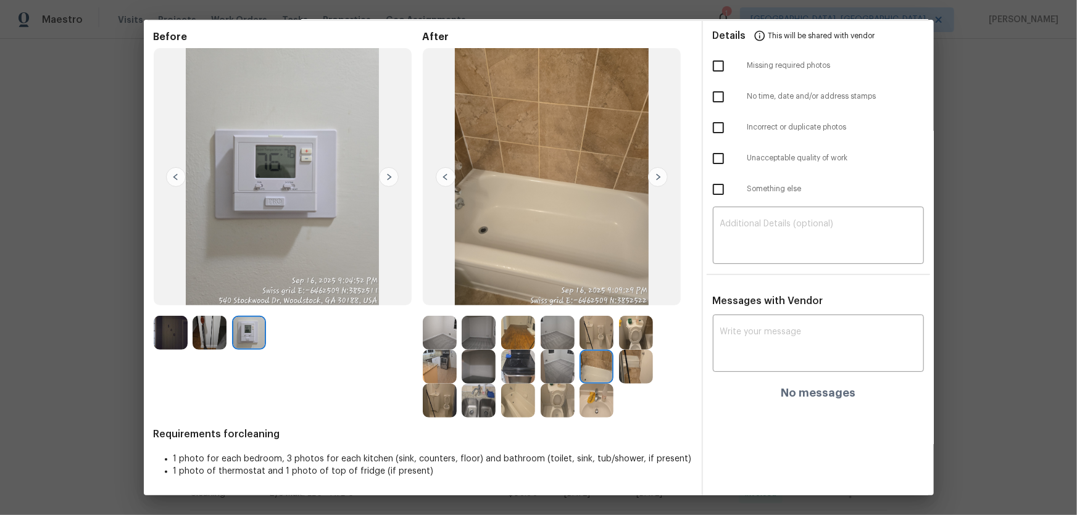
click at [508, 401] on img at bounding box center [518, 401] width 34 height 34
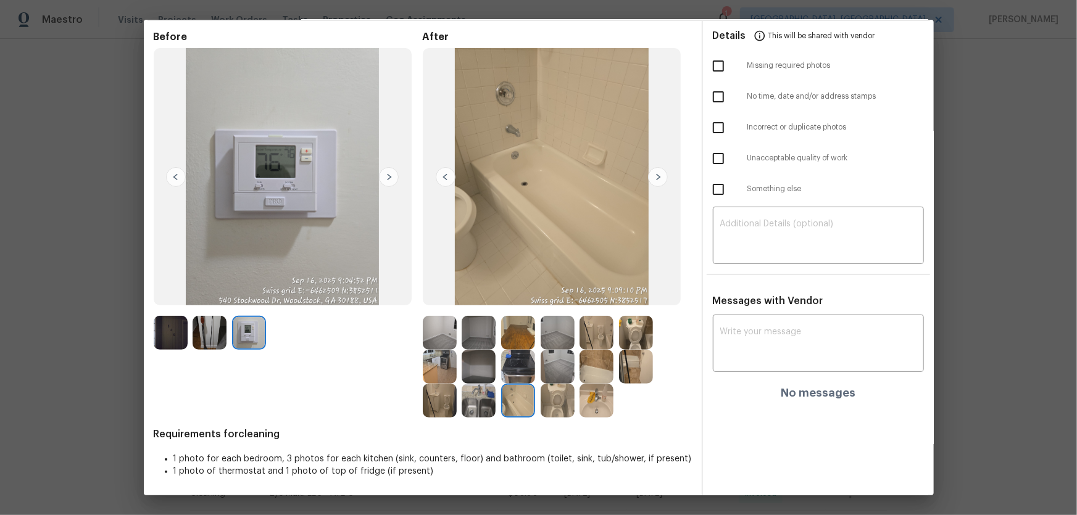
click at [587, 414] on img at bounding box center [596, 401] width 34 height 34
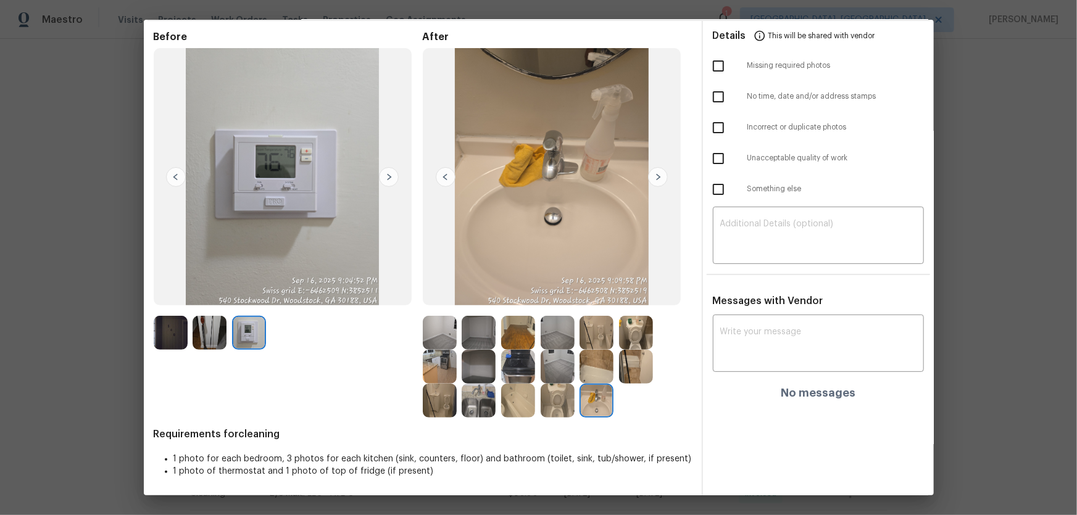
click at [624, 360] on img at bounding box center [636, 367] width 34 height 34
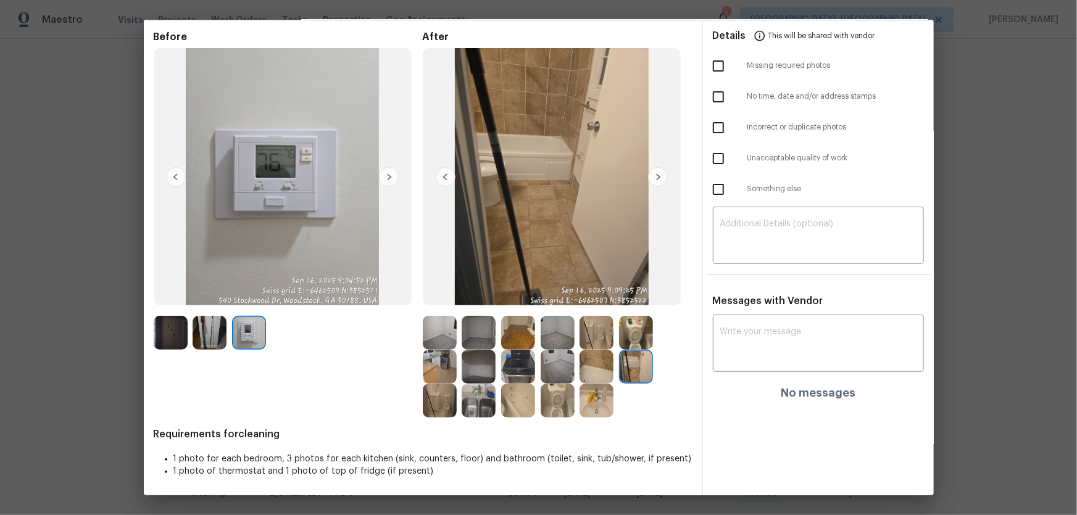
click at [585, 377] on img at bounding box center [596, 367] width 34 height 34
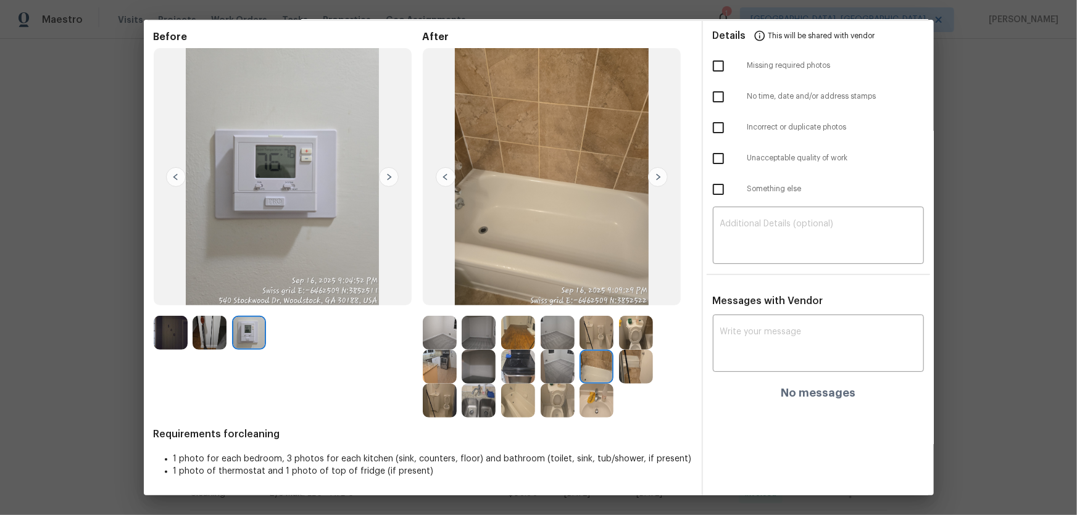
click at [557, 370] on img at bounding box center [558, 367] width 34 height 34
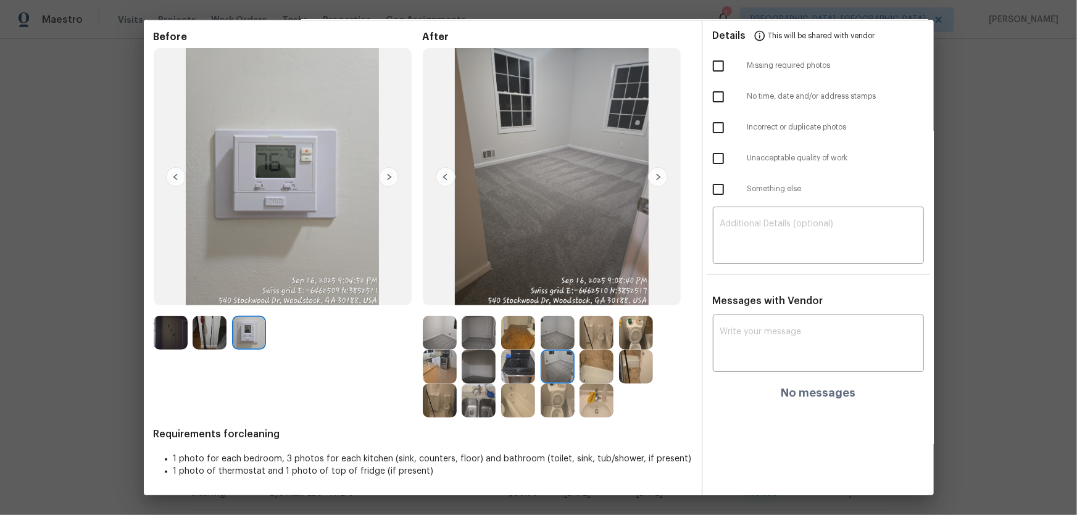
click at [512, 365] on img at bounding box center [518, 367] width 34 height 34
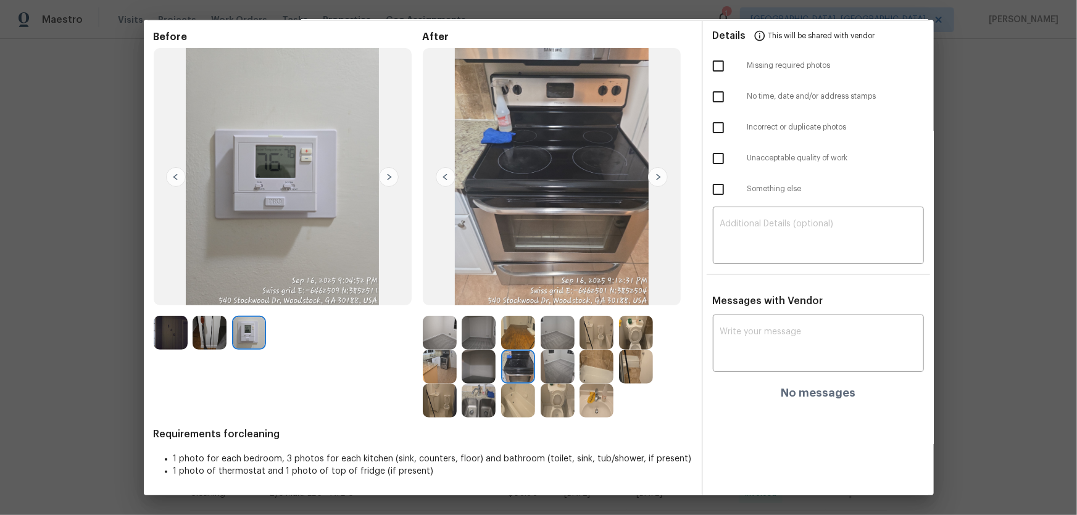
click at [447, 375] on img at bounding box center [440, 367] width 34 height 34
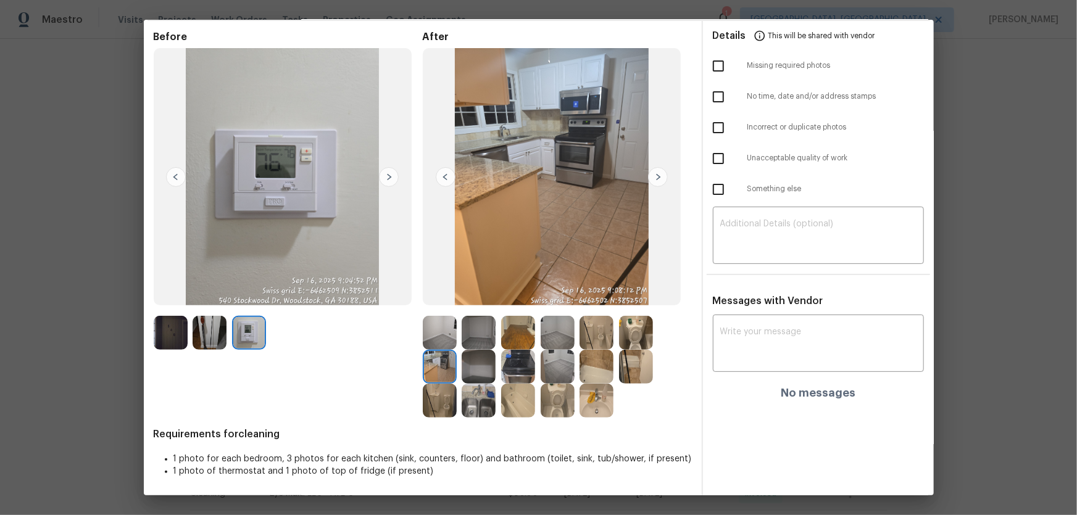
click at [470, 375] on img at bounding box center [479, 367] width 34 height 34
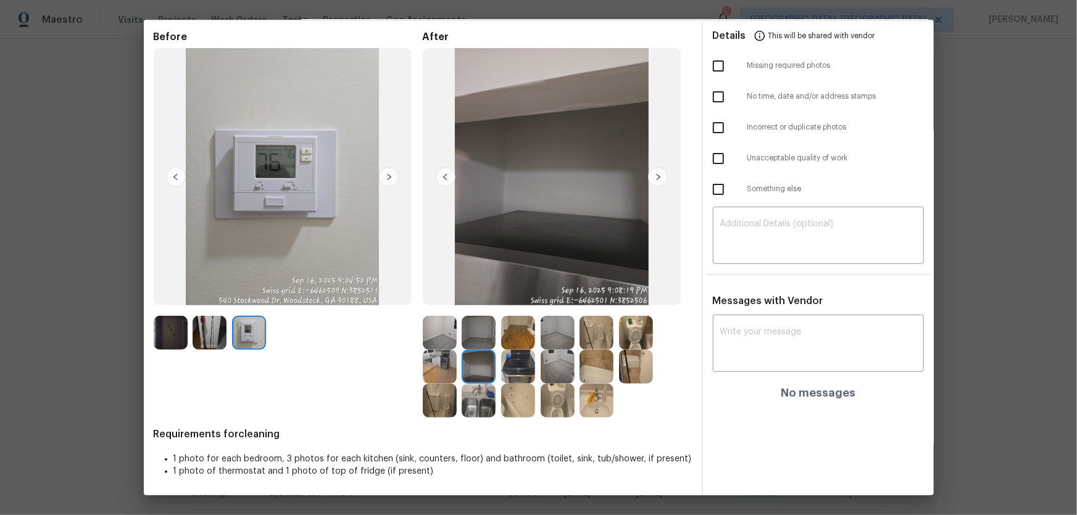
click at [468, 339] on img at bounding box center [479, 333] width 34 height 34
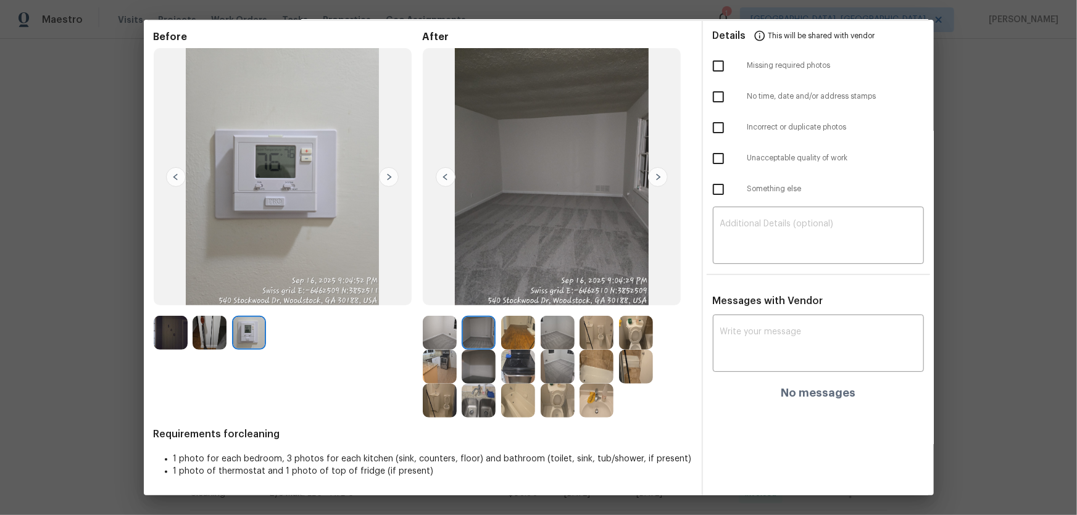
click at [433, 330] on img at bounding box center [440, 333] width 34 height 34
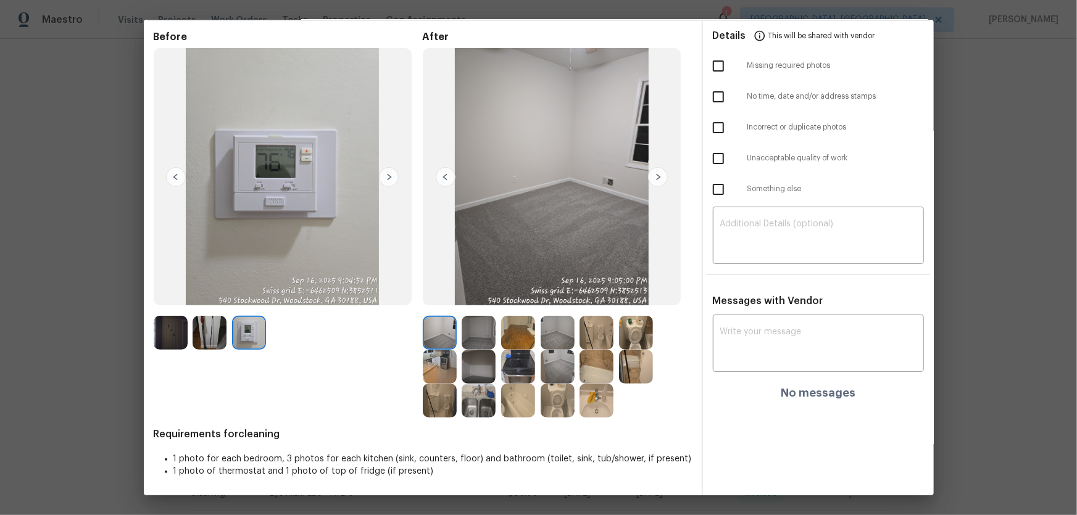
click at [553, 363] on img at bounding box center [558, 367] width 34 height 34
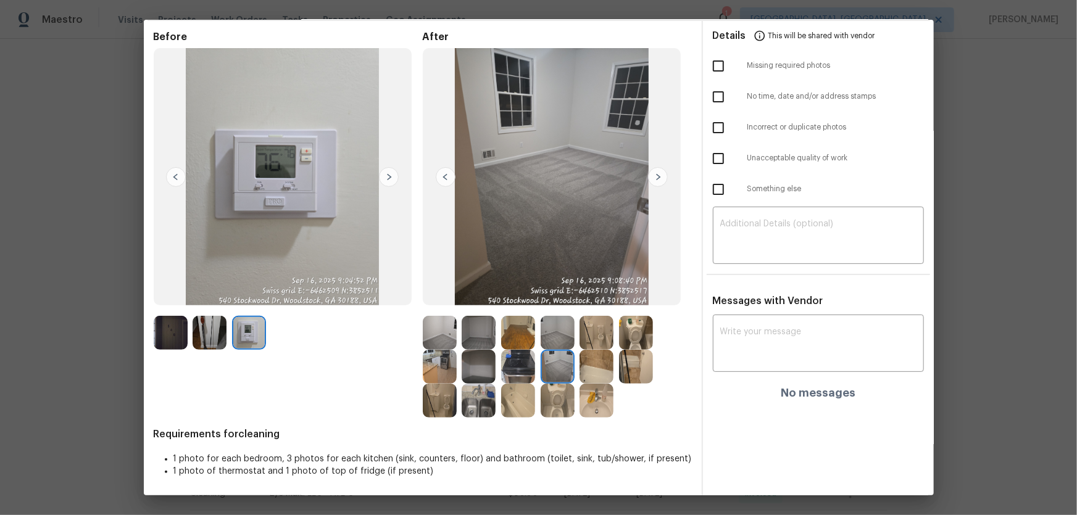
click at [551, 333] on img at bounding box center [558, 333] width 34 height 34
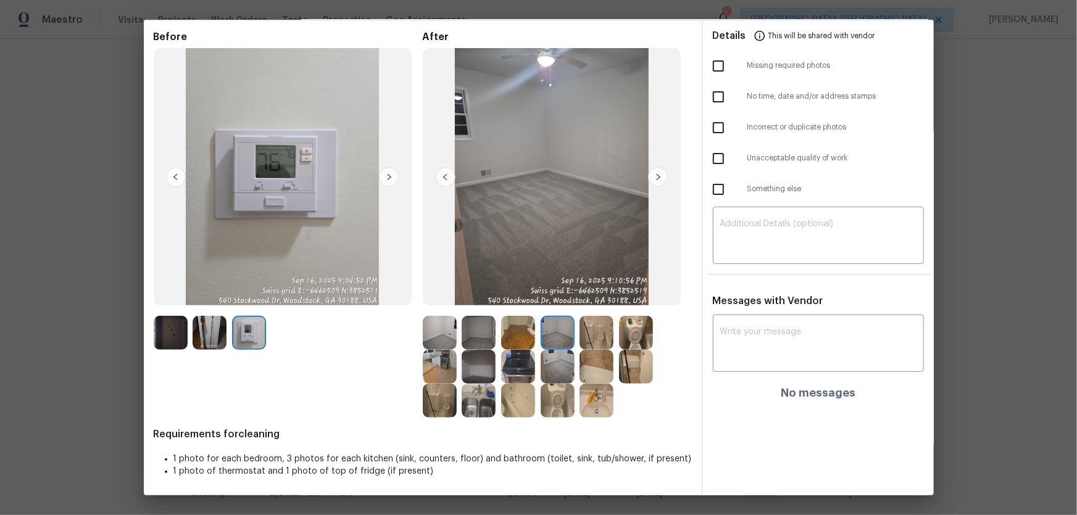
click at [487, 363] on img at bounding box center [479, 367] width 34 height 34
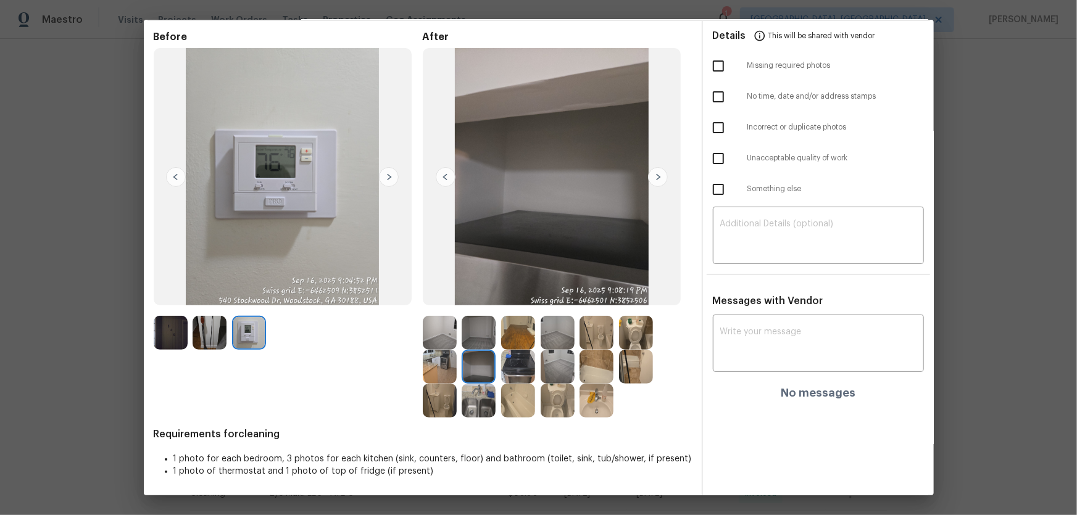
click at [447, 344] on img at bounding box center [440, 333] width 34 height 34
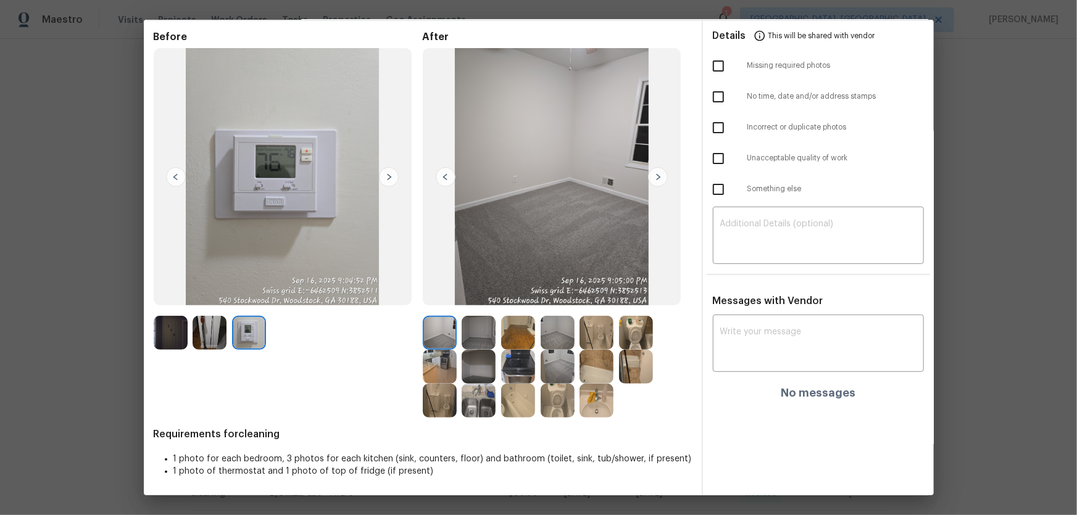
click at [469, 339] on img at bounding box center [479, 333] width 34 height 34
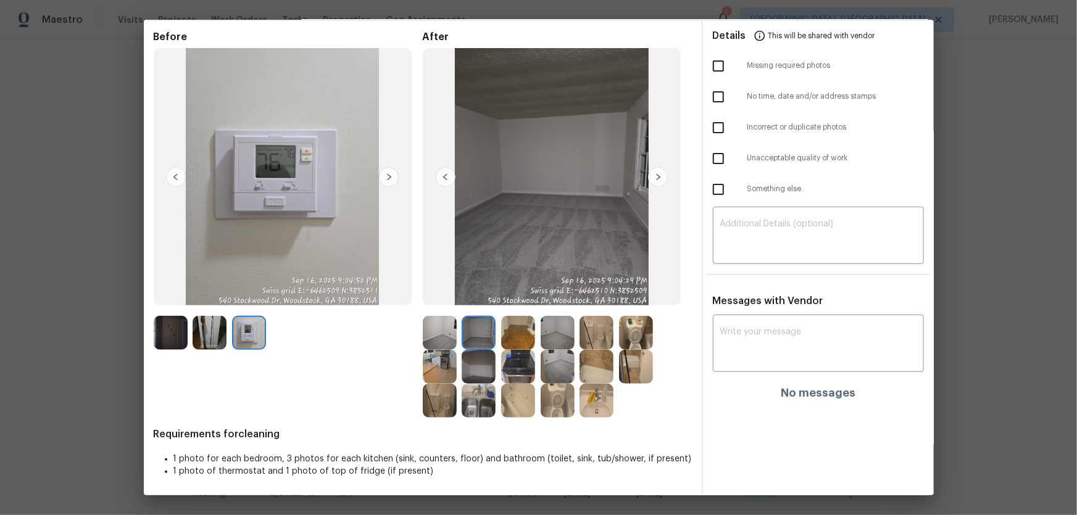
click at [528, 335] on img at bounding box center [518, 333] width 34 height 34
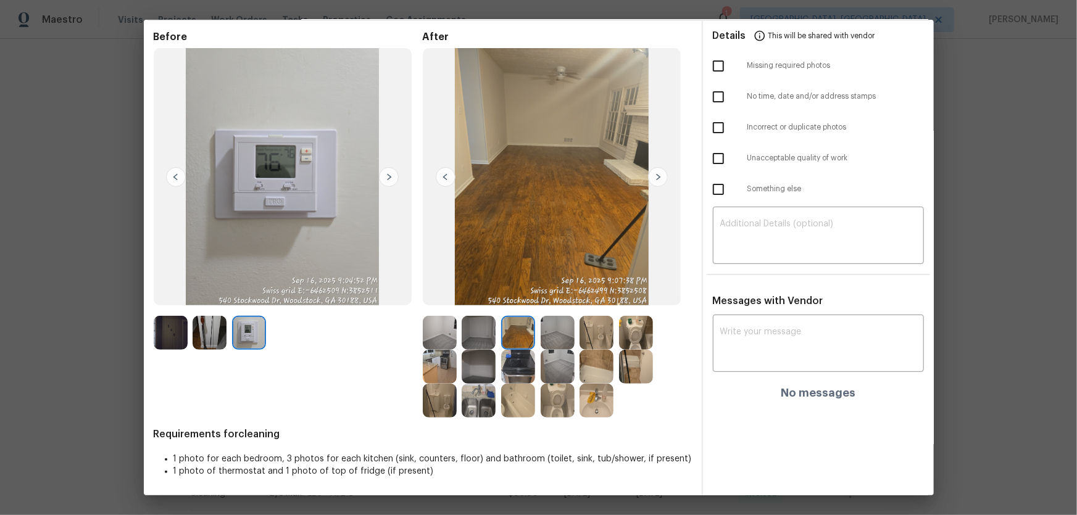
click at [561, 334] on img at bounding box center [558, 333] width 34 height 34
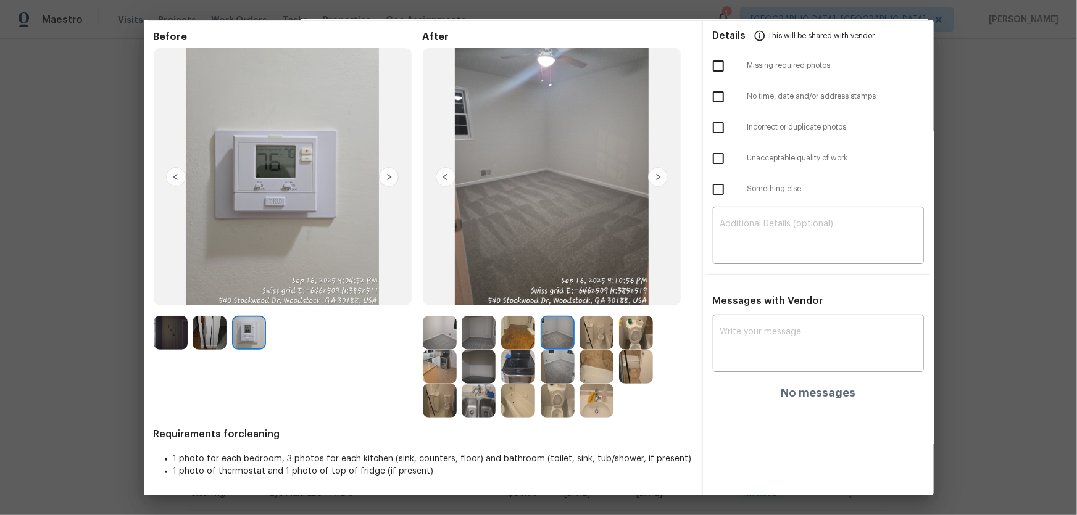
click at [547, 353] on img at bounding box center [558, 367] width 34 height 34
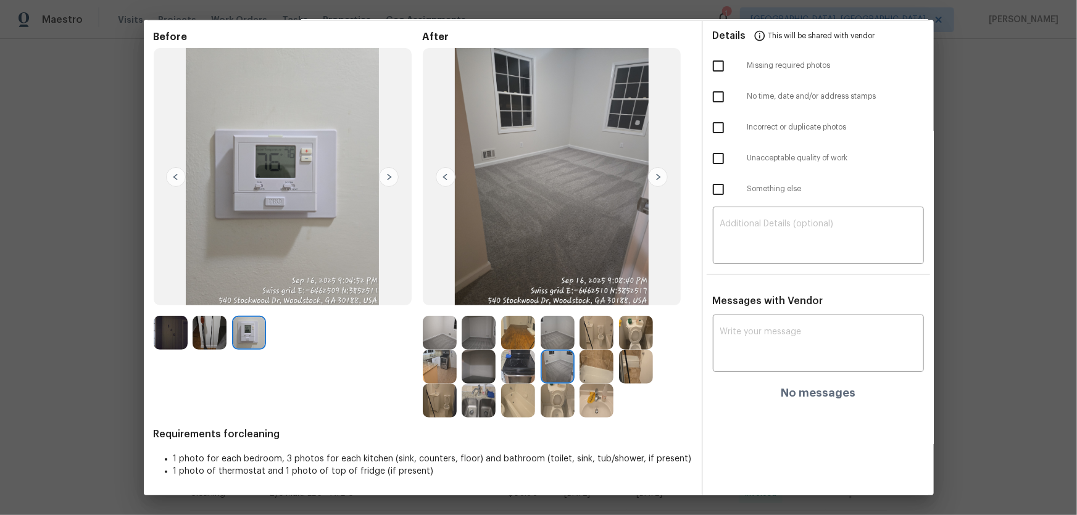
click at [475, 346] on img at bounding box center [479, 333] width 34 height 34
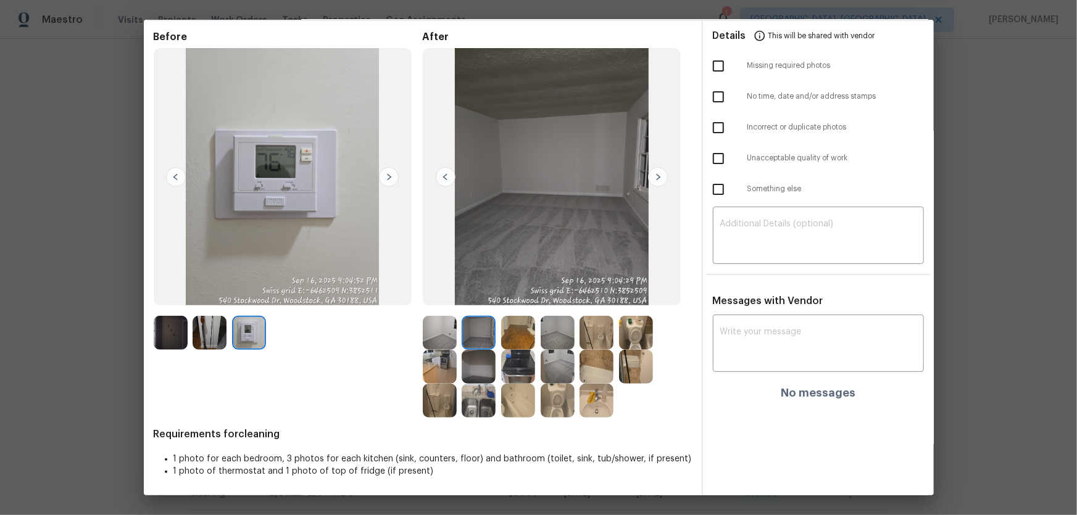
click at [480, 369] on img at bounding box center [479, 367] width 34 height 34
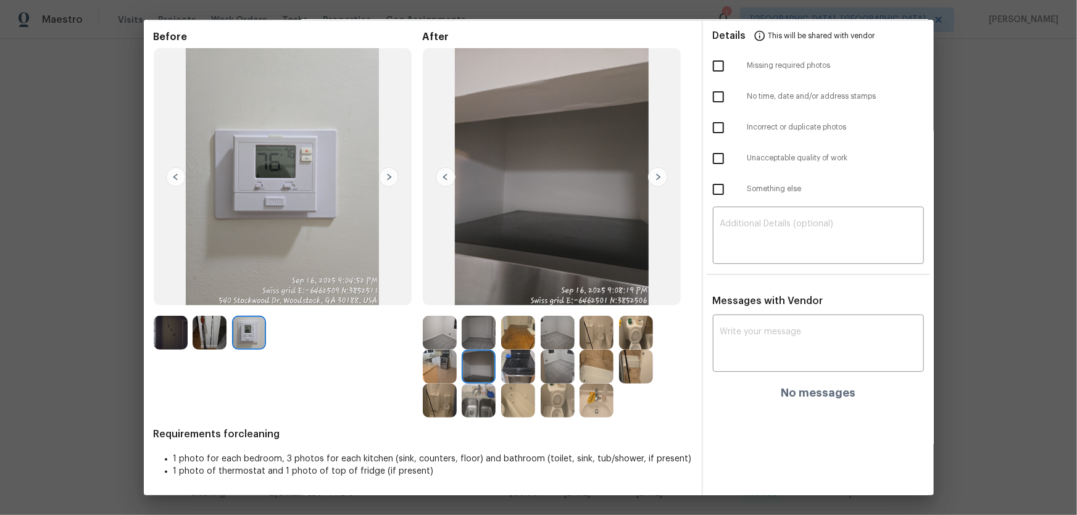
click at [553, 376] on img at bounding box center [558, 367] width 34 height 34
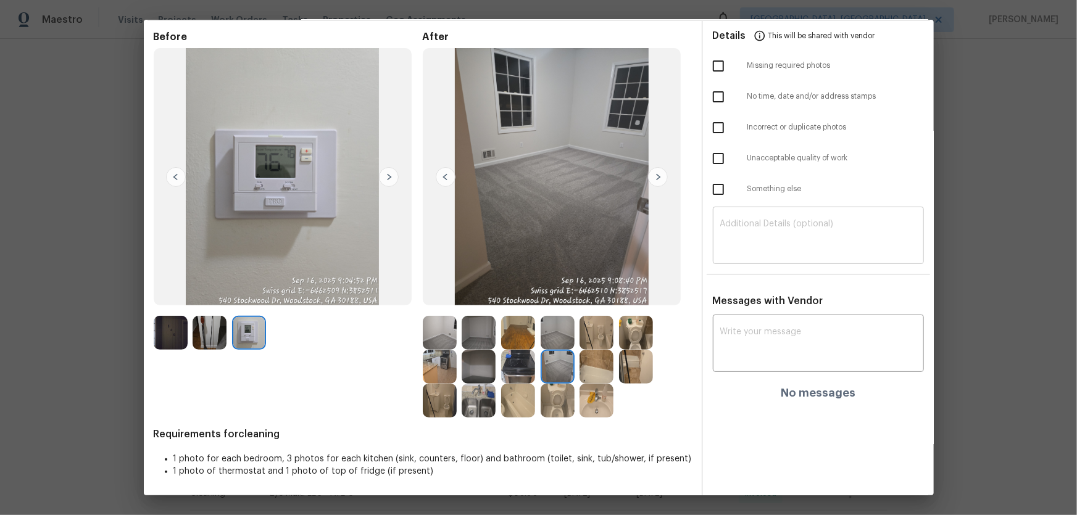
click at [759, 216] on div "​" at bounding box center [818, 237] width 211 height 54
paste textarea "Maintenance Audit Team: Hello! Unfortunately, this cleaning visit completed on …"
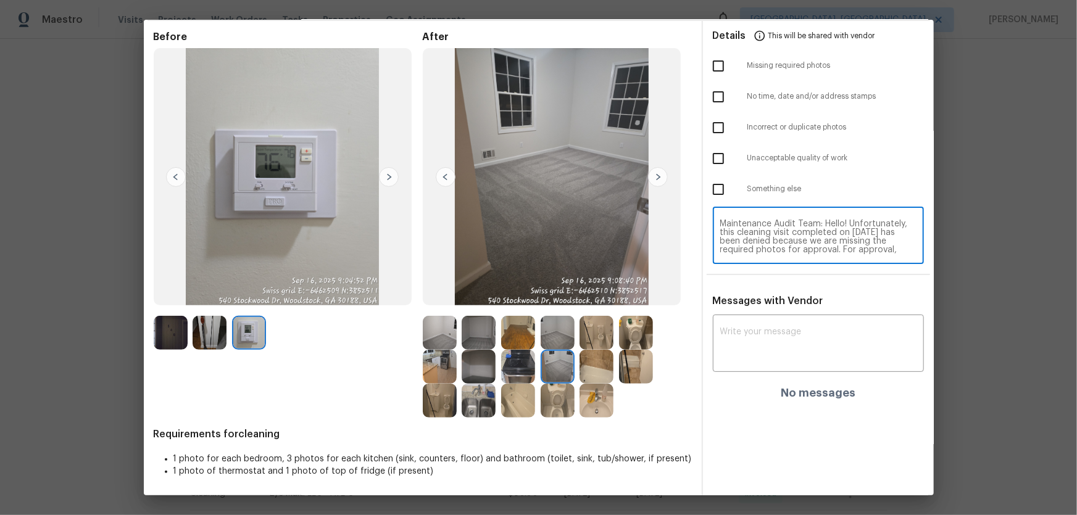
scroll to position [112, 0]
type textarea "Maintenance Audit Team: Hello! Unfortunately, this cleaning visit completed on …"
click at [770, 339] on textarea at bounding box center [818, 345] width 196 height 35
paste textarea "Maintenance Audit Team: Hello! Unfortunately, this cleaning visit completed on …"
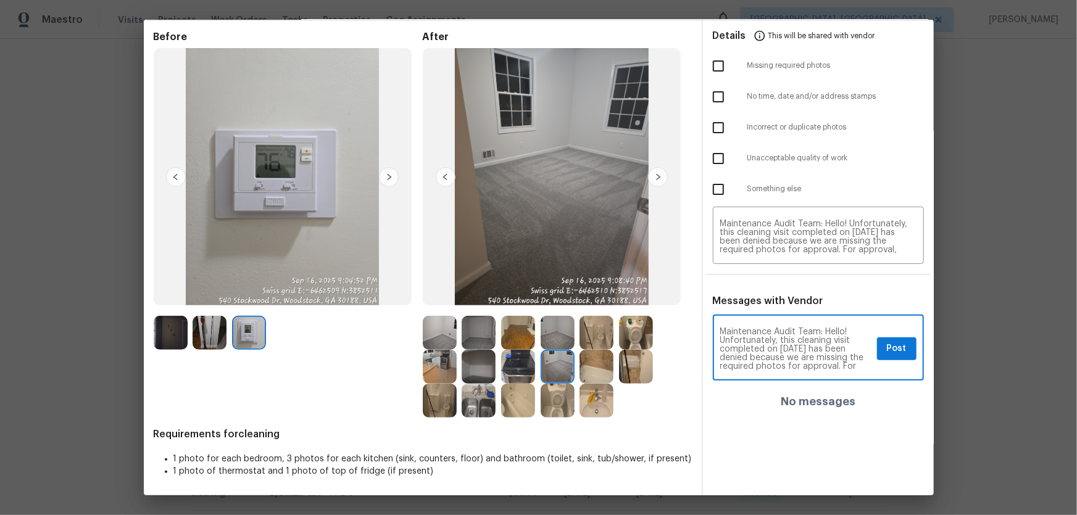
scroll to position [0, 0]
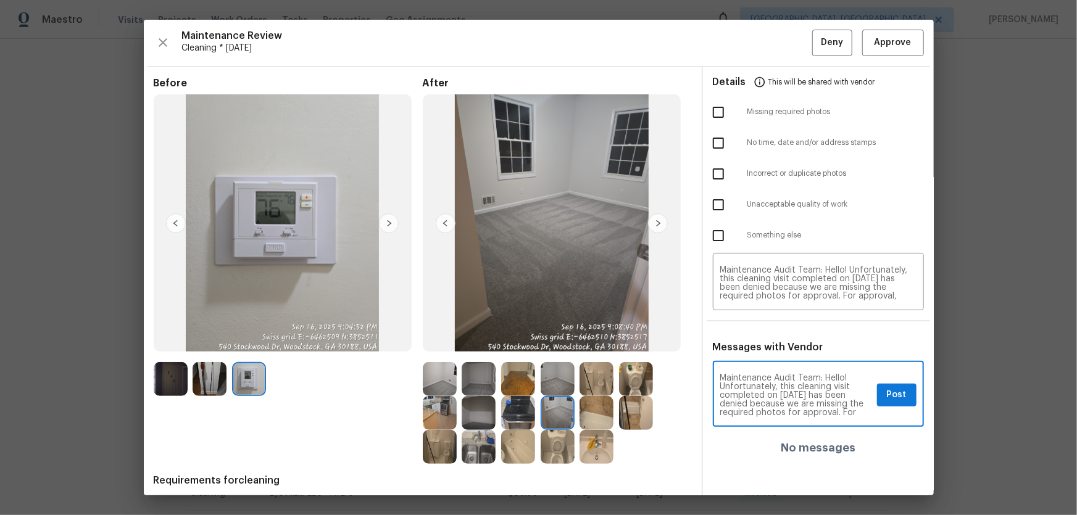
type textarea "Maintenance Audit Team: Hello! Unfortunately, this cleaning visit completed on …"
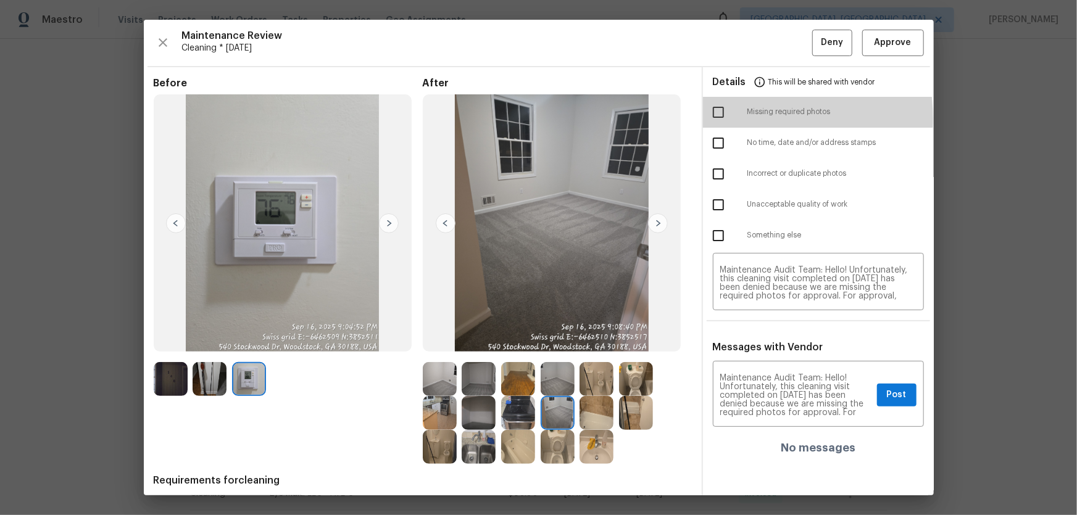
click at [716, 119] on input "checkbox" at bounding box center [718, 112] width 26 height 26
checkbox input "true"
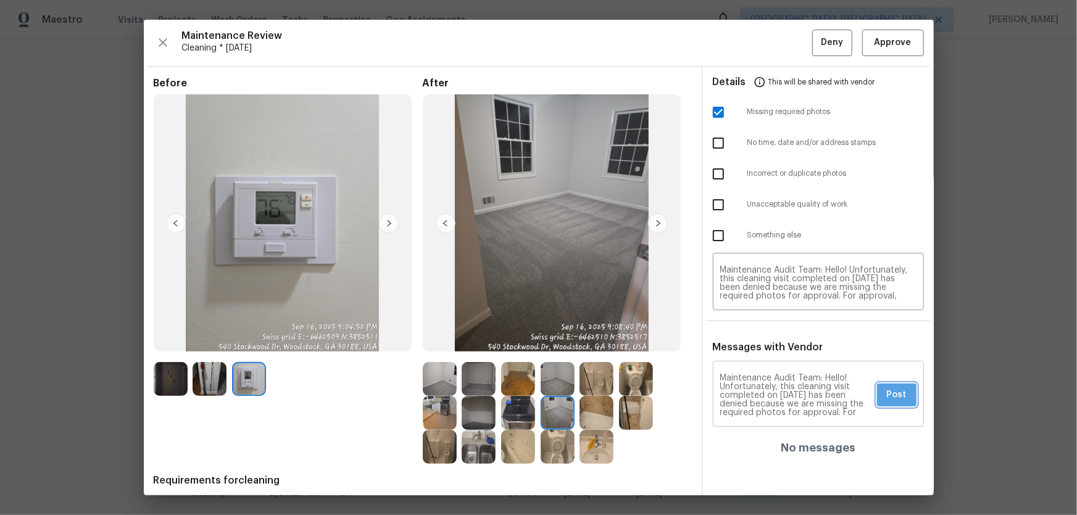
click at [889, 385] on button "Post" at bounding box center [896, 395] width 39 height 23
click at [821, 48] on span "Deny" at bounding box center [832, 42] width 22 height 15
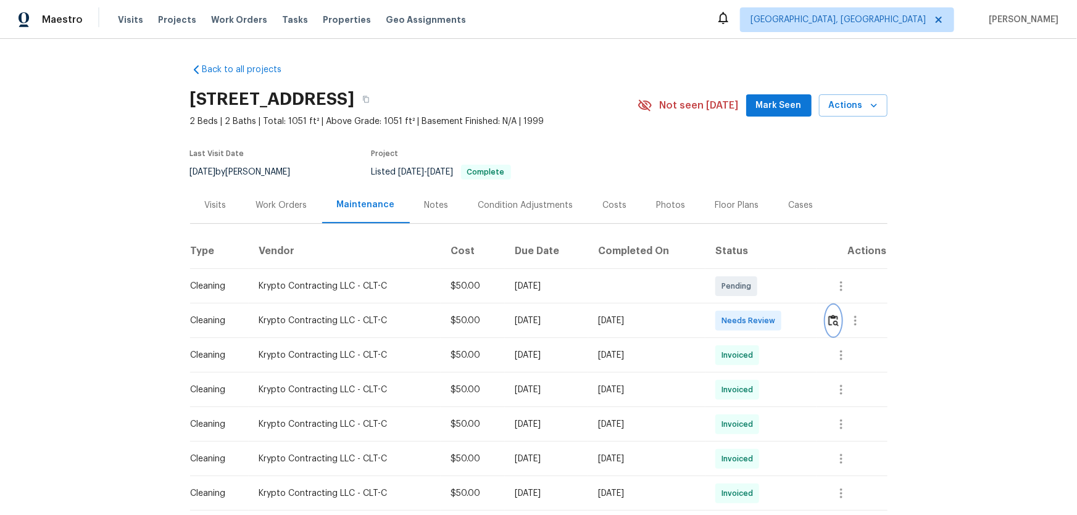
click at [766, 321] on img "button" at bounding box center [833, 321] width 10 height 12
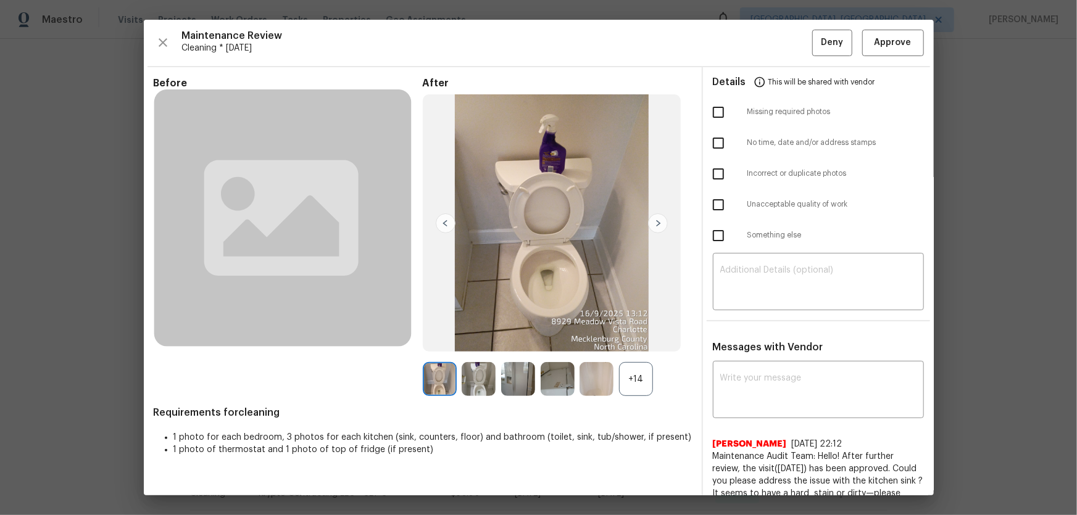
click at [637, 340] on div "+14" at bounding box center [636, 379] width 34 height 34
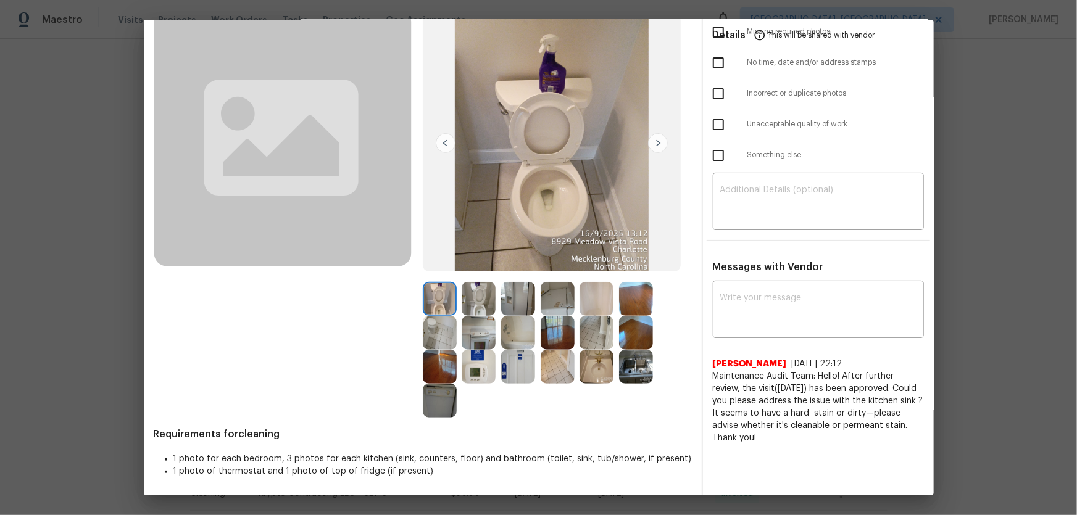
scroll to position [80, 0]
click at [471, 302] on img at bounding box center [479, 299] width 34 height 34
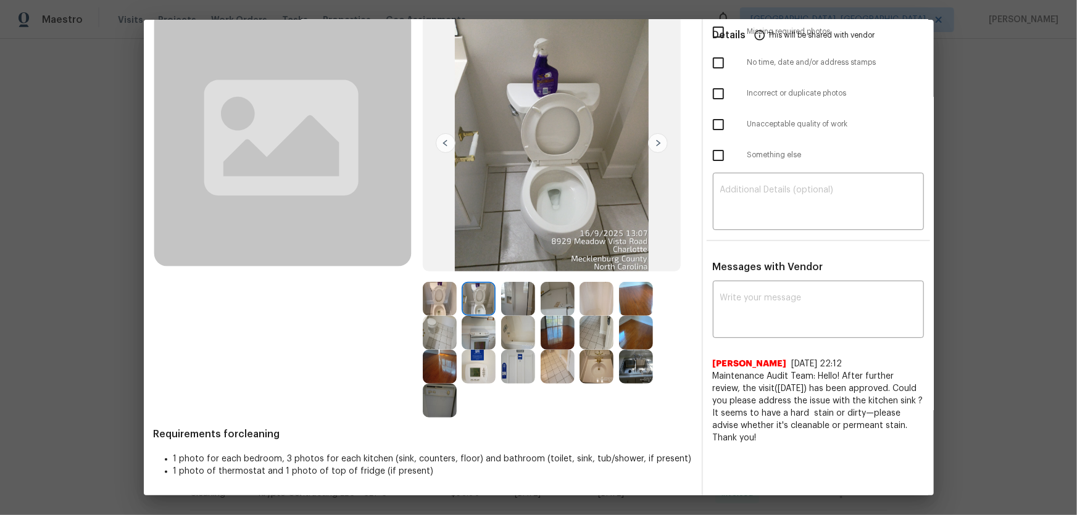
click at [450, 302] on img at bounding box center [440, 299] width 34 height 34
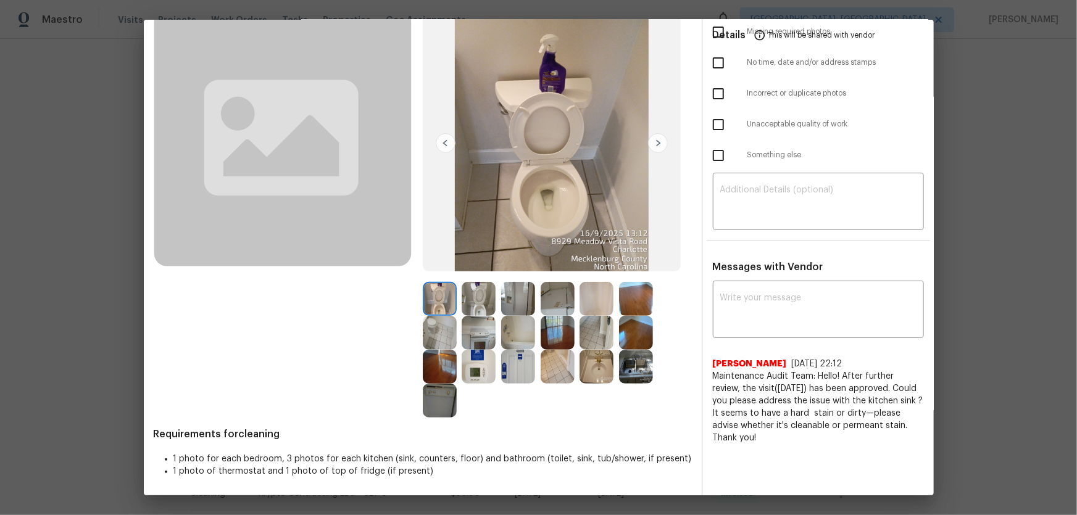
click at [479, 301] on img at bounding box center [479, 299] width 34 height 34
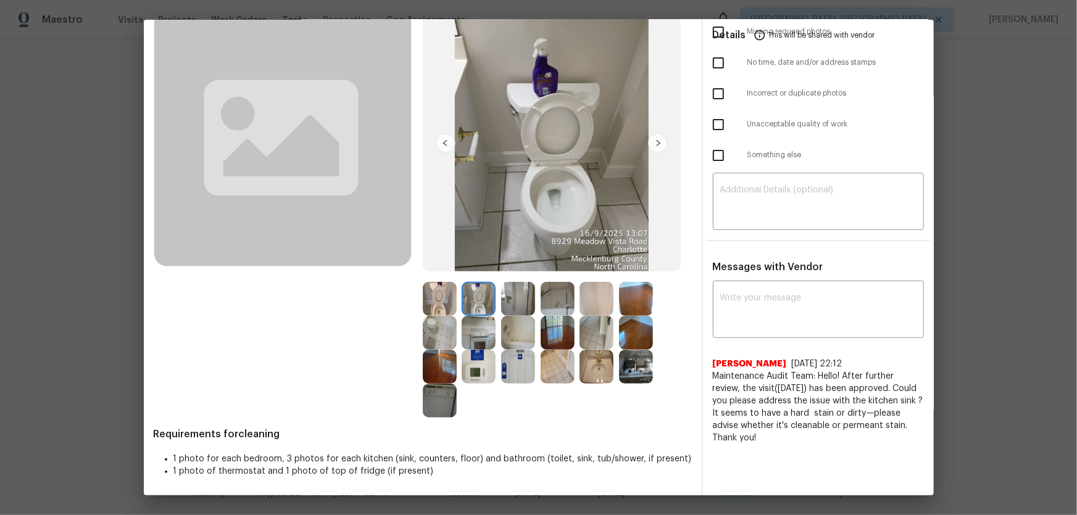
click at [592, 340] on img at bounding box center [596, 367] width 34 height 34
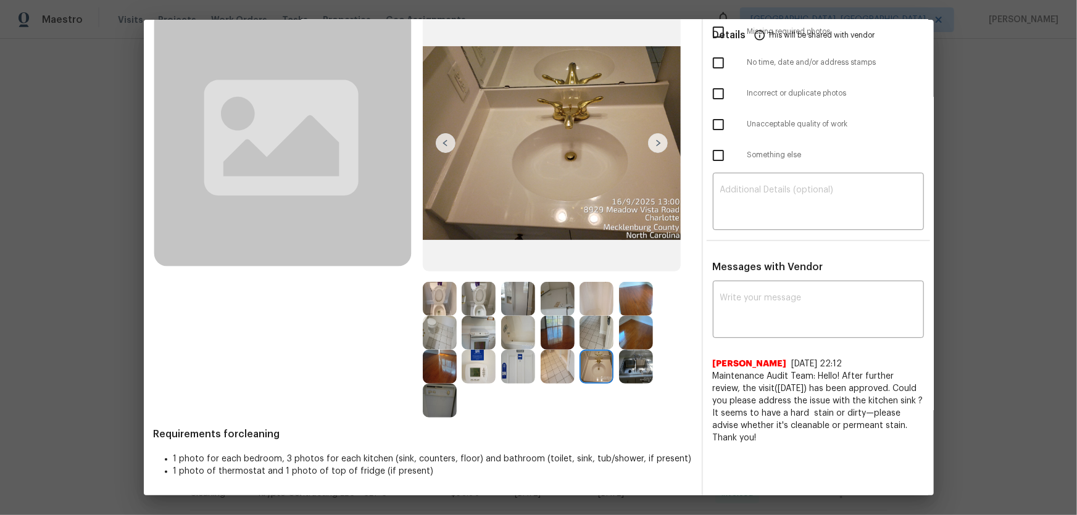
click at [584, 296] on img at bounding box center [596, 299] width 34 height 34
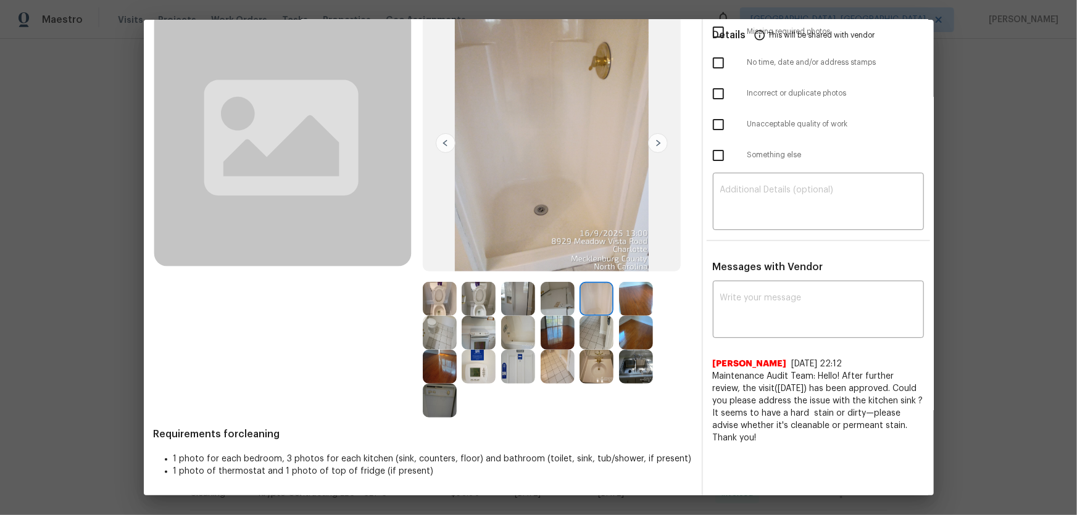
click at [523, 324] on img at bounding box center [518, 333] width 34 height 34
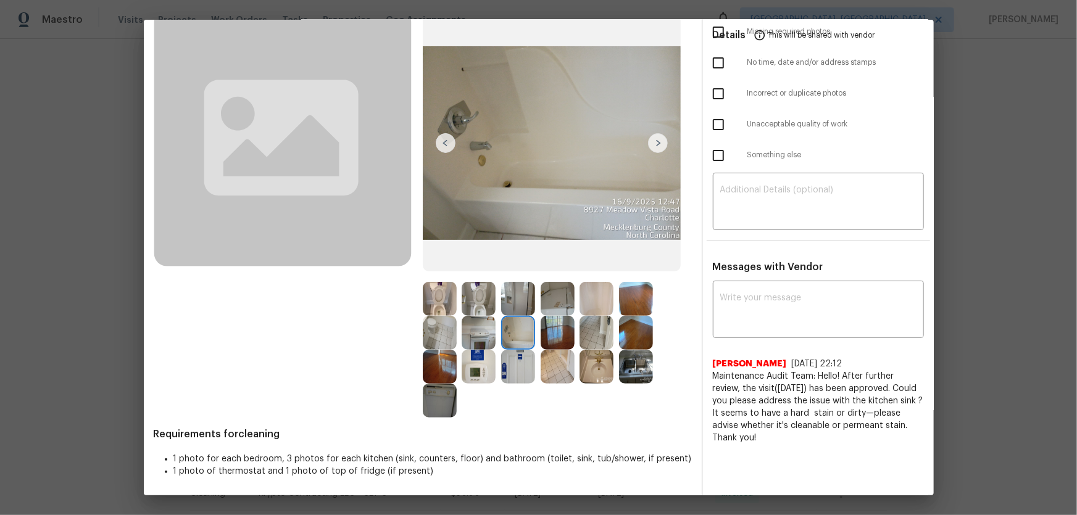
click at [487, 333] on img at bounding box center [479, 333] width 34 height 34
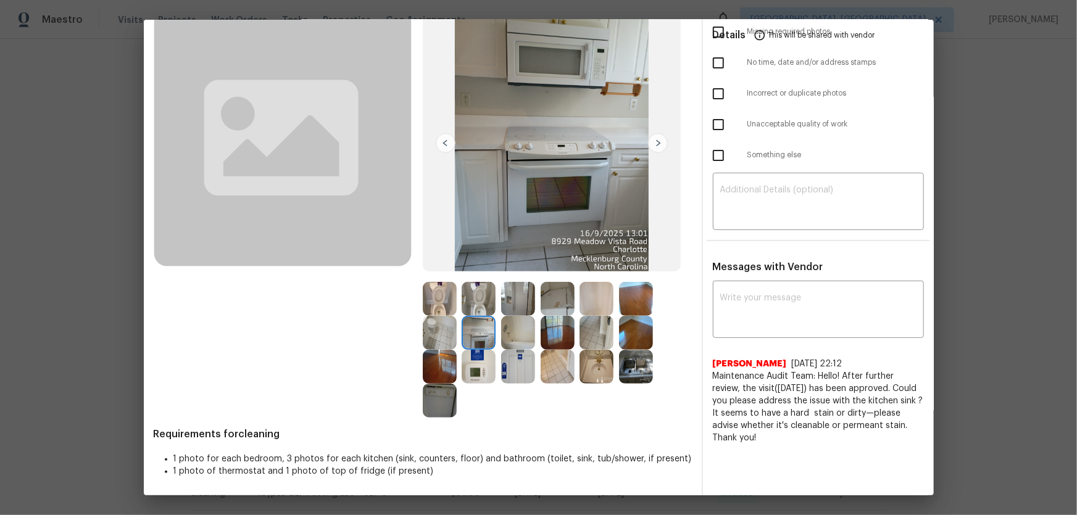
click at [466, 340] on img at bounding box center [479, 367] width 34 height 34
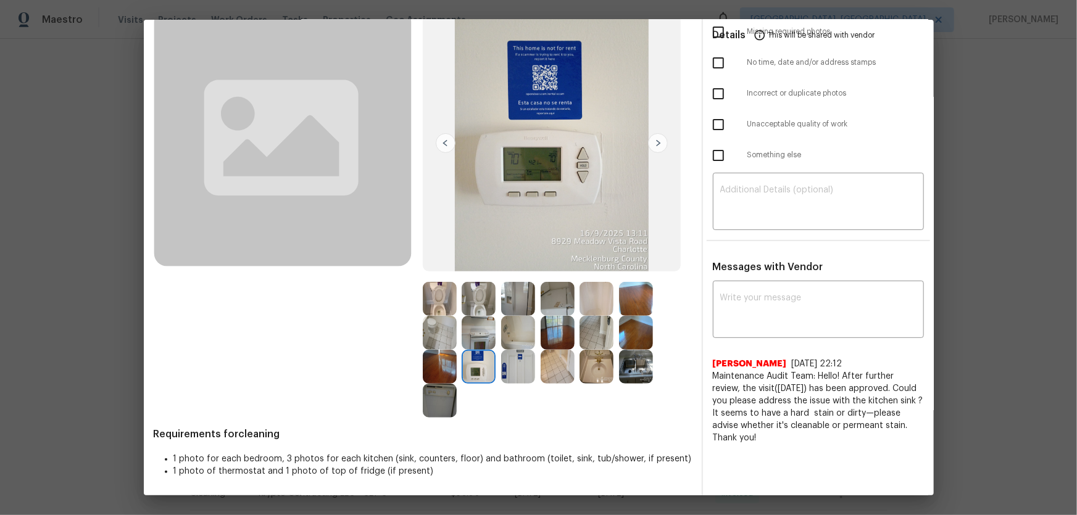
click at [442, 340] on img at bounding box center [440, 401] width 34 height 34
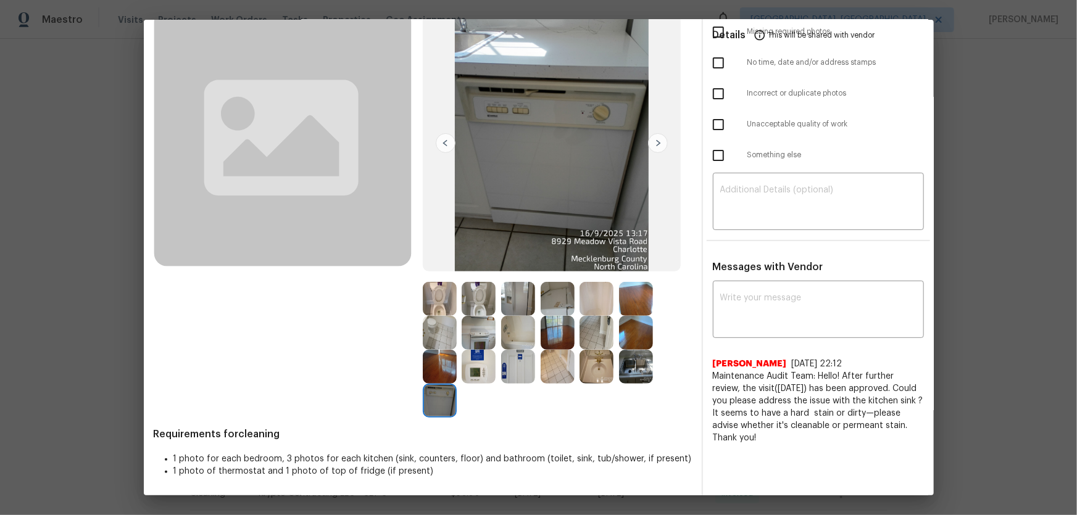
click at [629, 340] on img at bounding box center [636, 367] width 34 height 34
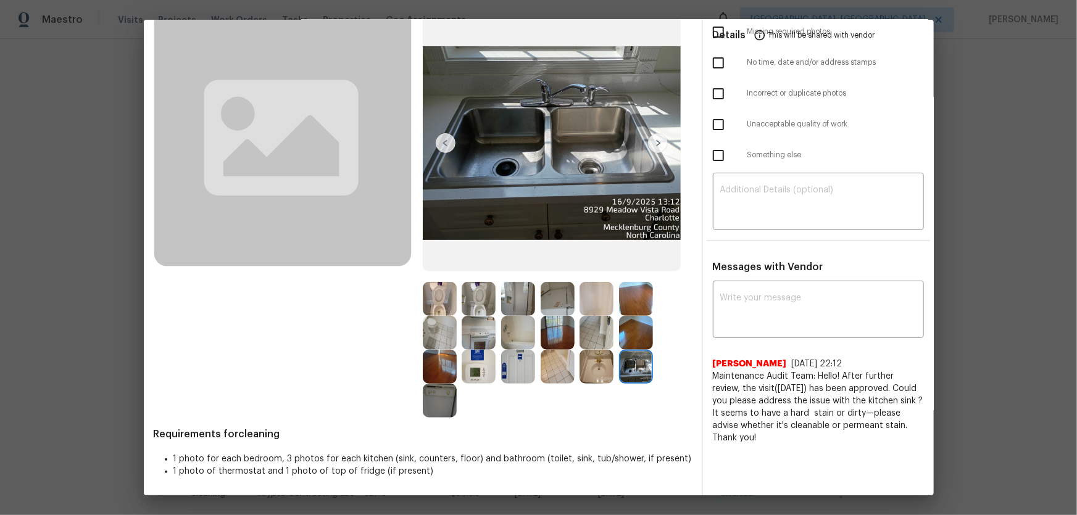
click at [606, 340] on img at bounding box center [596, 367] width 34 height 34
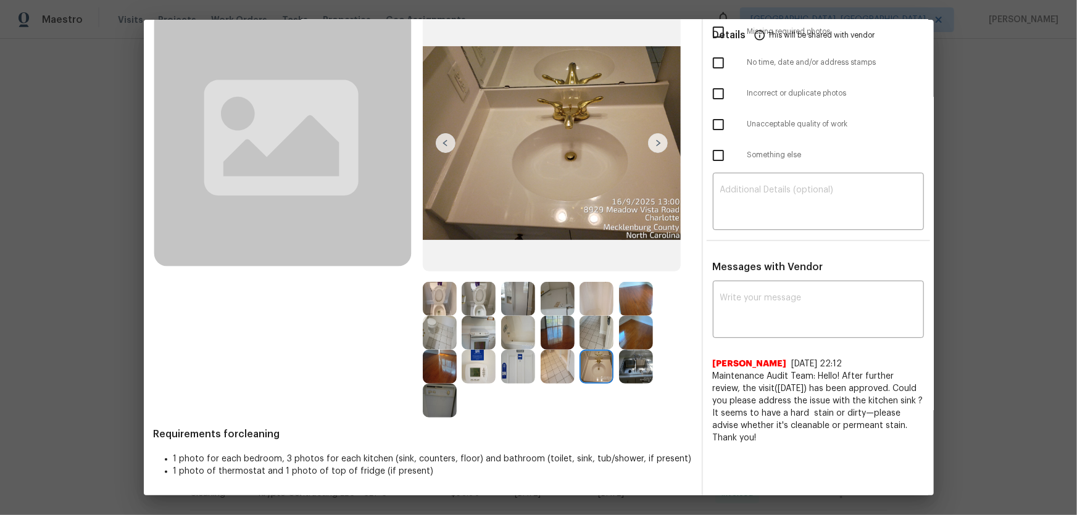
click at [591, 321] on img at bounding box center [596, 333] width 34 height 34
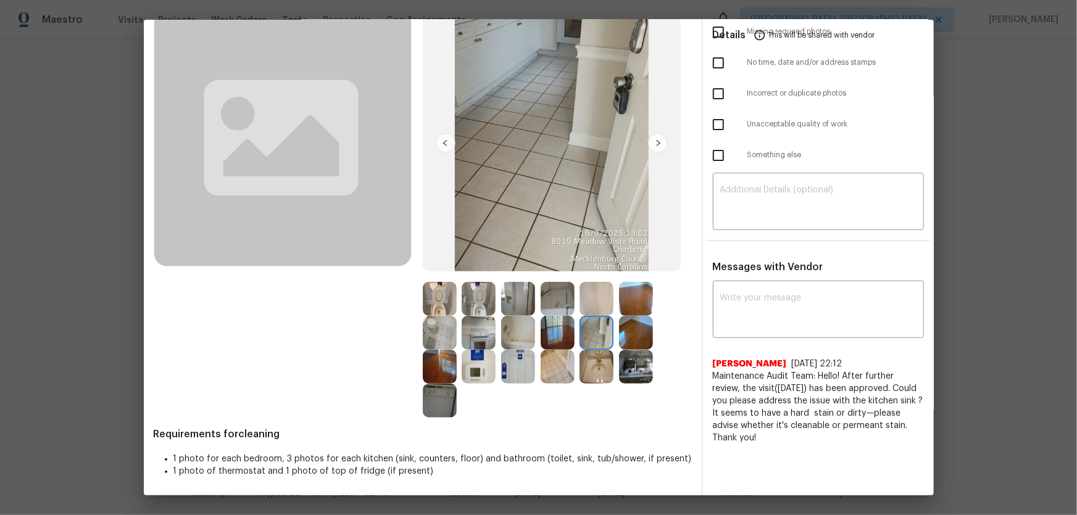
click at [581, 304] on img at bounding box center [596, 299] width 34 height 34
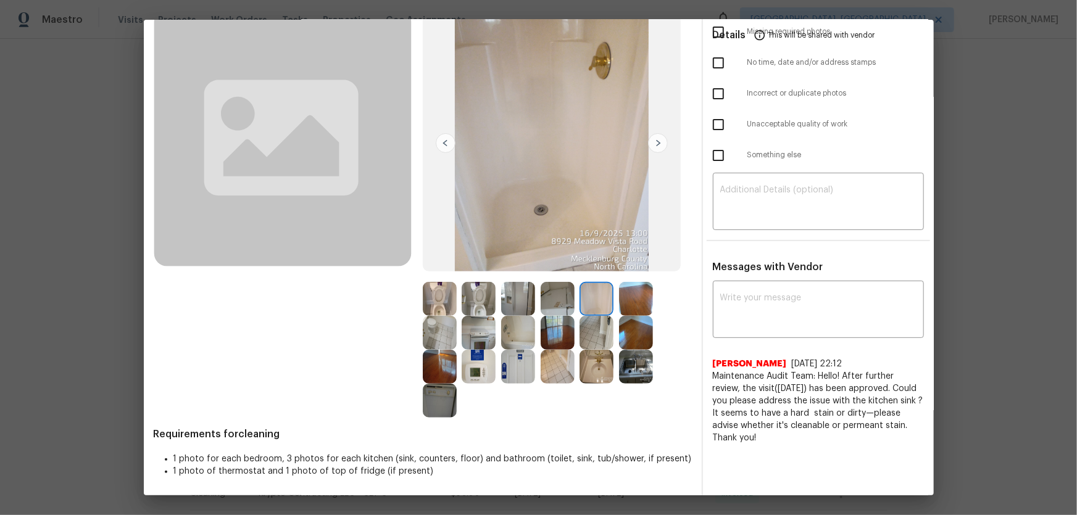
click at [552, 294] on img at bounding box center [558, 299] width 34 height 34
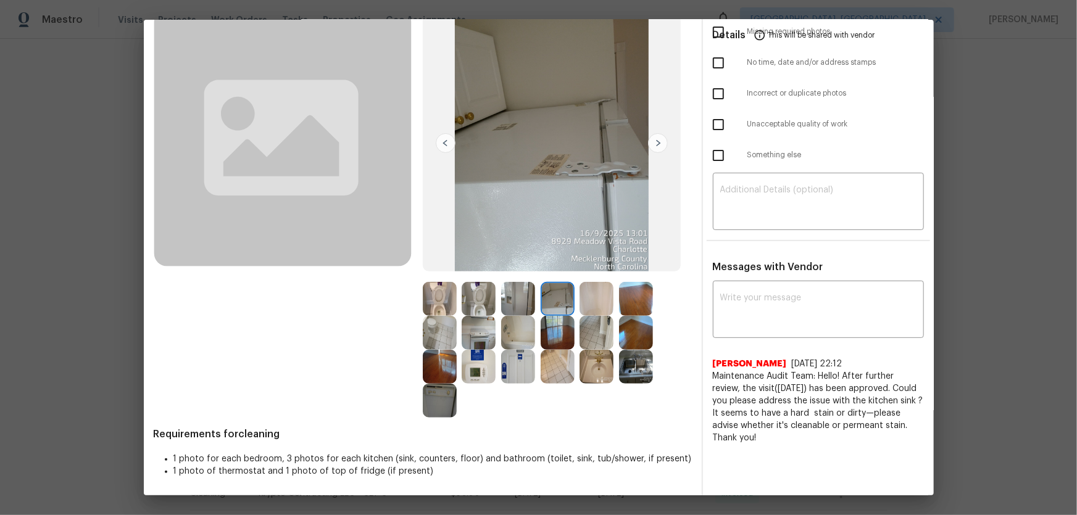
click at [517, 294] on img at bounding box center [518, 299] width 34 height 34
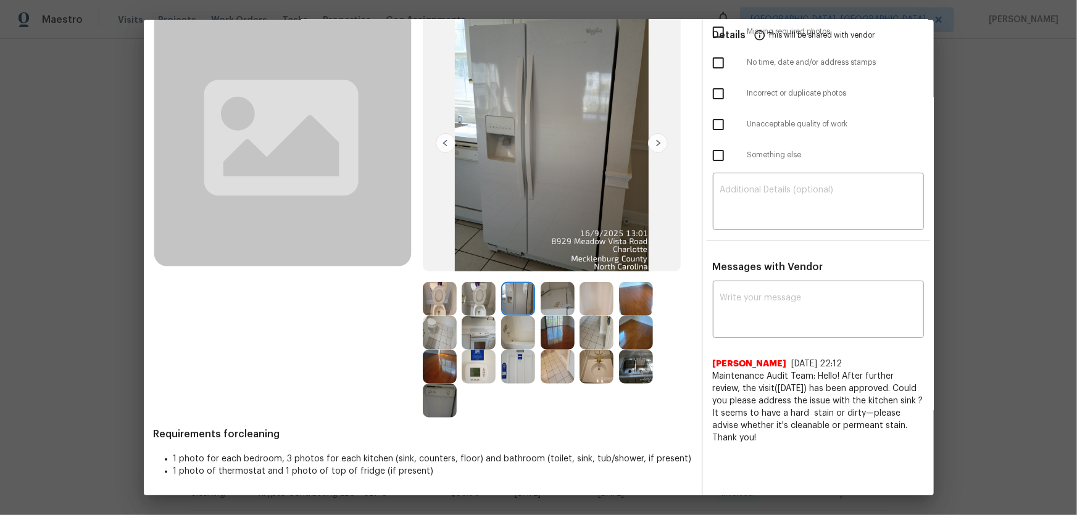
click at [507, 326] on img at bounding box center [518, 333] width 34 height 34
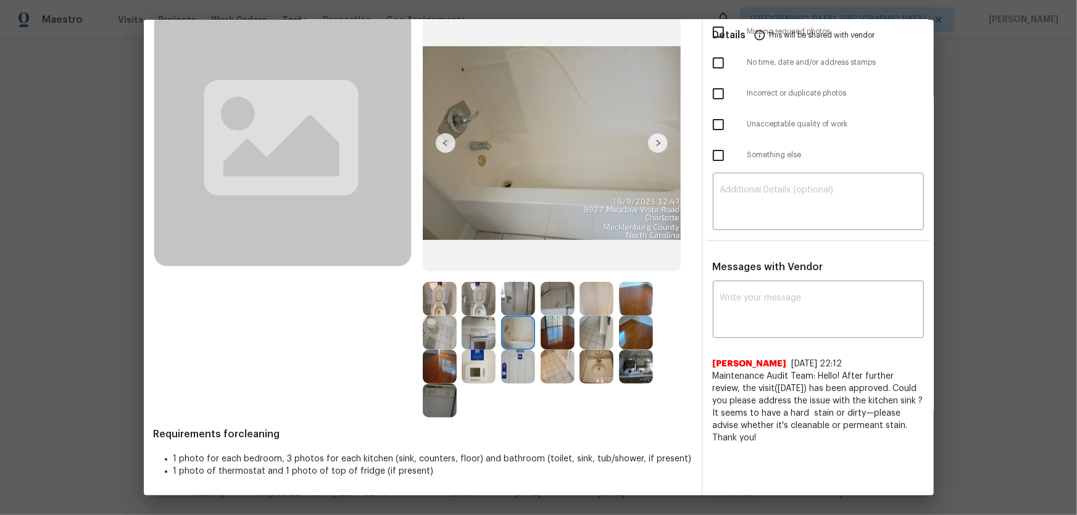
click at [581, 301] on img at bounding box center [596, 299] width 34 height 34
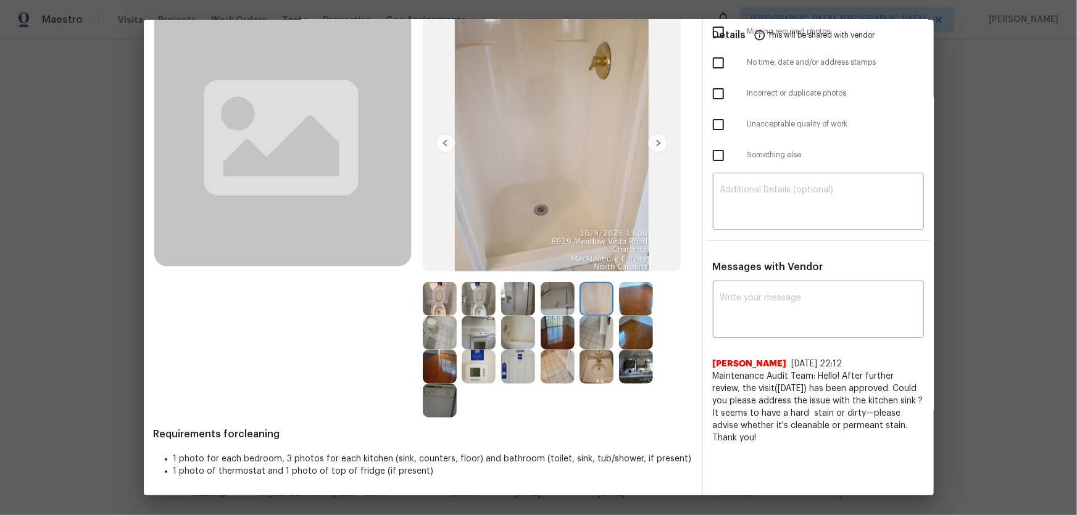
click at [549, 298] on img at bounding box center [558, 299] width 34 height 34
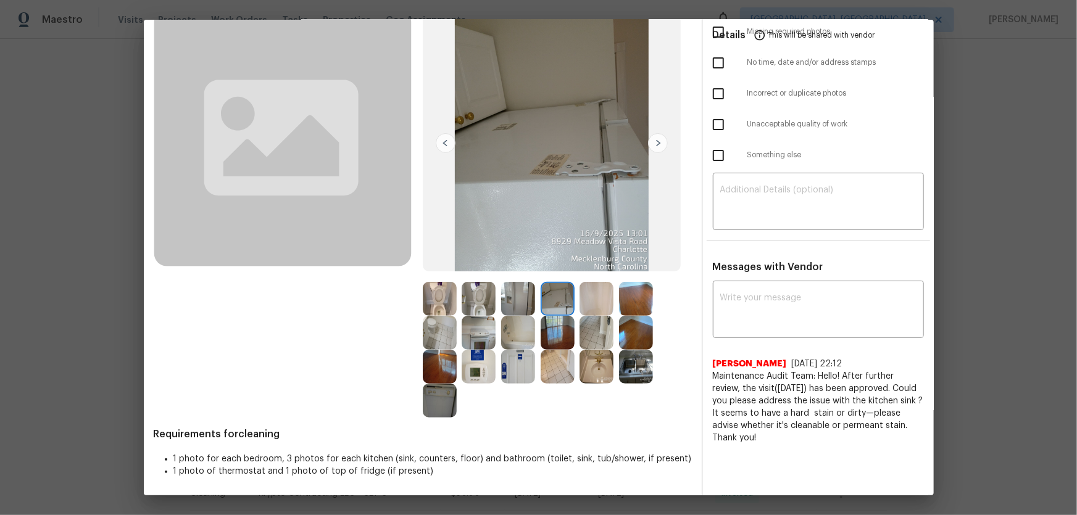
click at [449, 330] on img at bounding box center [440, 333] width 34 height 34
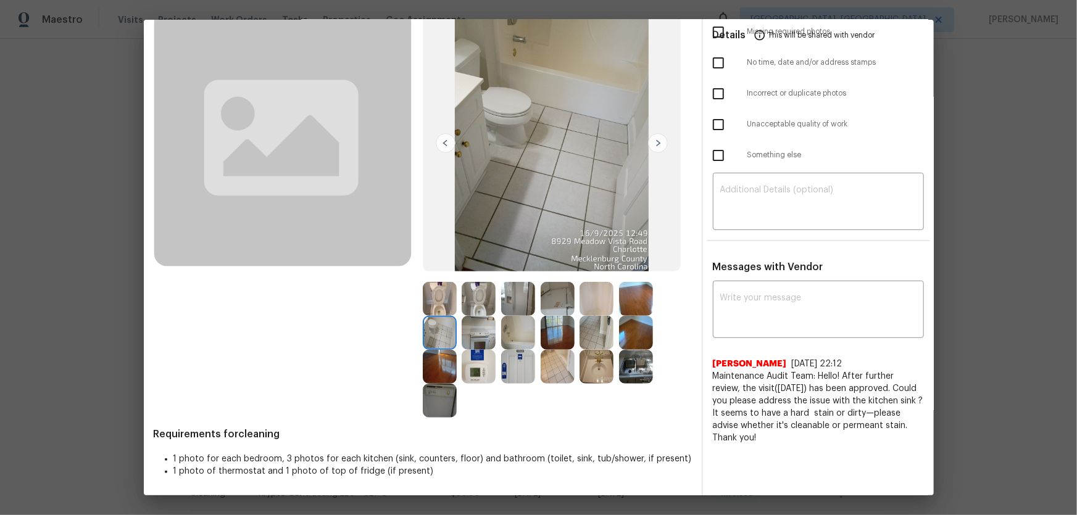
click at [481, 336] on img at bounding box center [479, 333] width 34 height 34
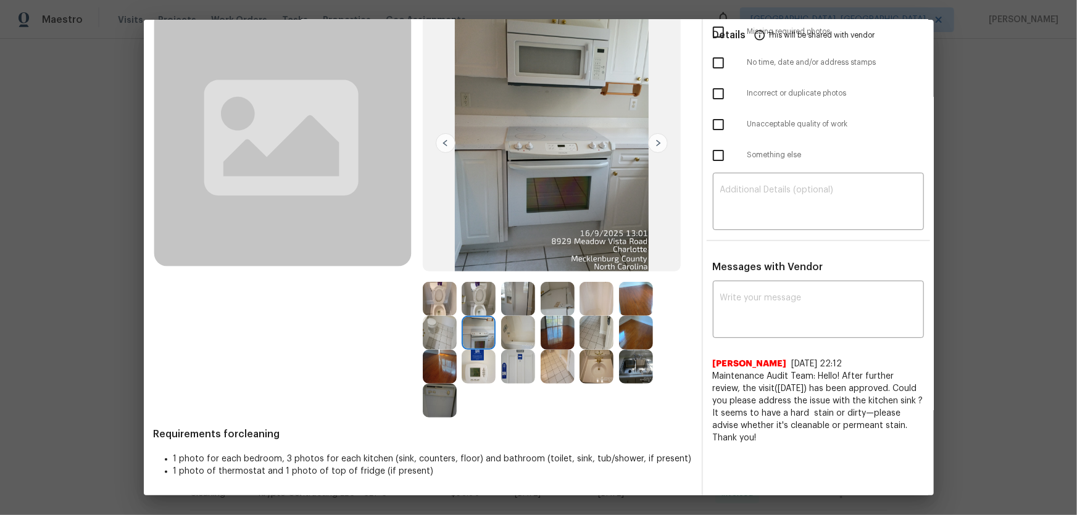
click at [477, 300] on img at bounding box center [479, 299] width 34 height 34
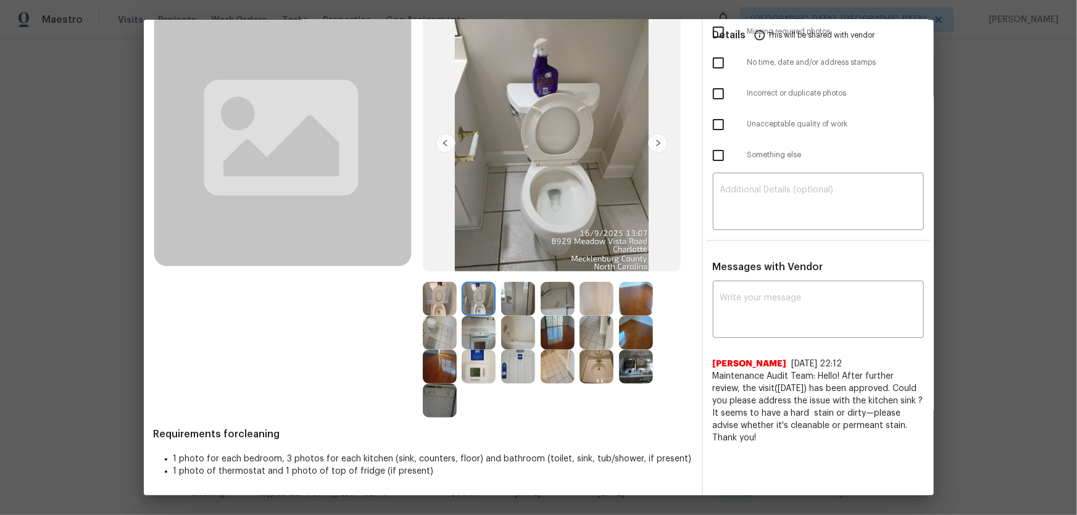
click at [450, 294] on img at bounding box center [440, 299] width 34 height 34
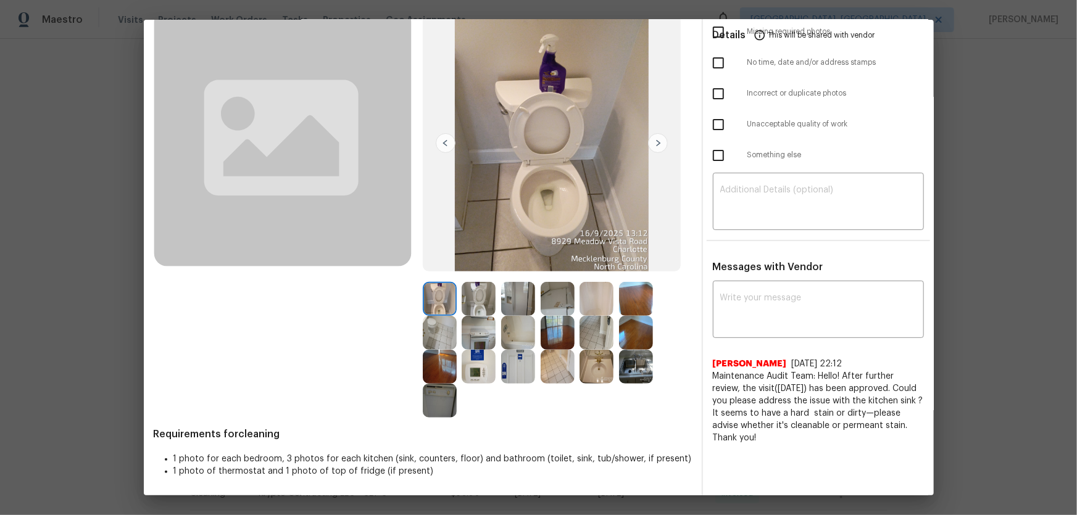
click at [447, 320] on img at bounding box center [440, 333] width 34 height 34
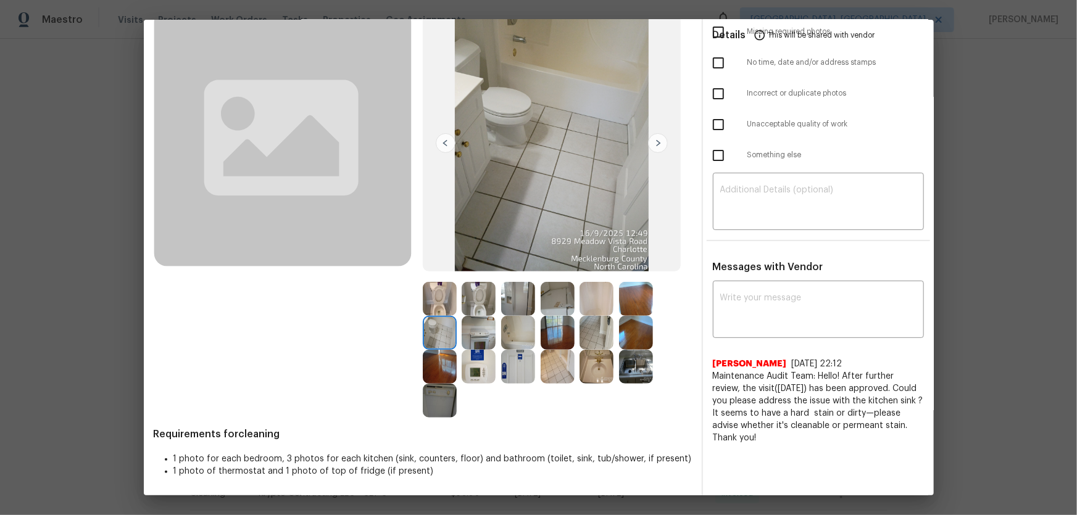
click at [474, 332] on img at bounding box center [479, 333] width 34 height 34
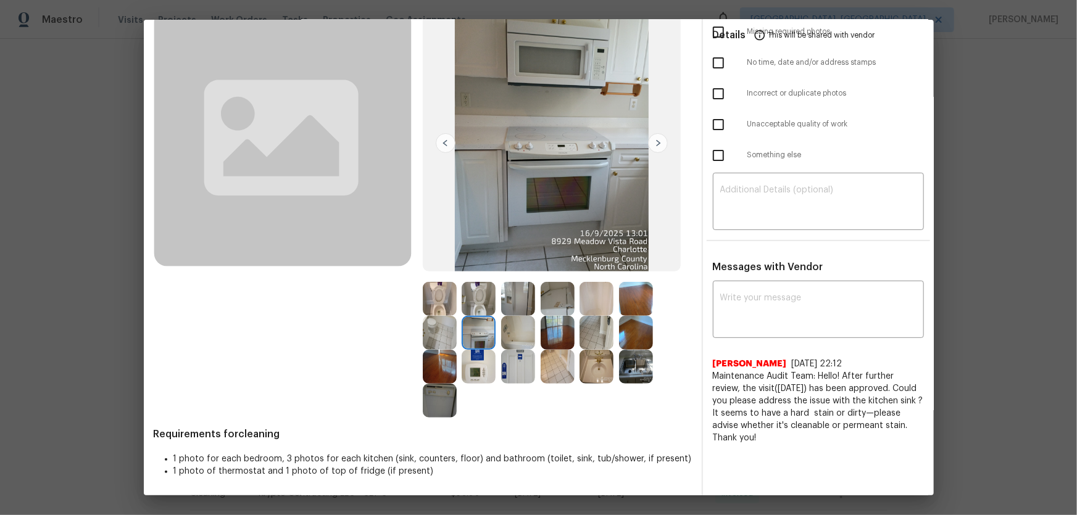
click at [501, 338] on img at bounding box center [518, 333] width 34 height 34
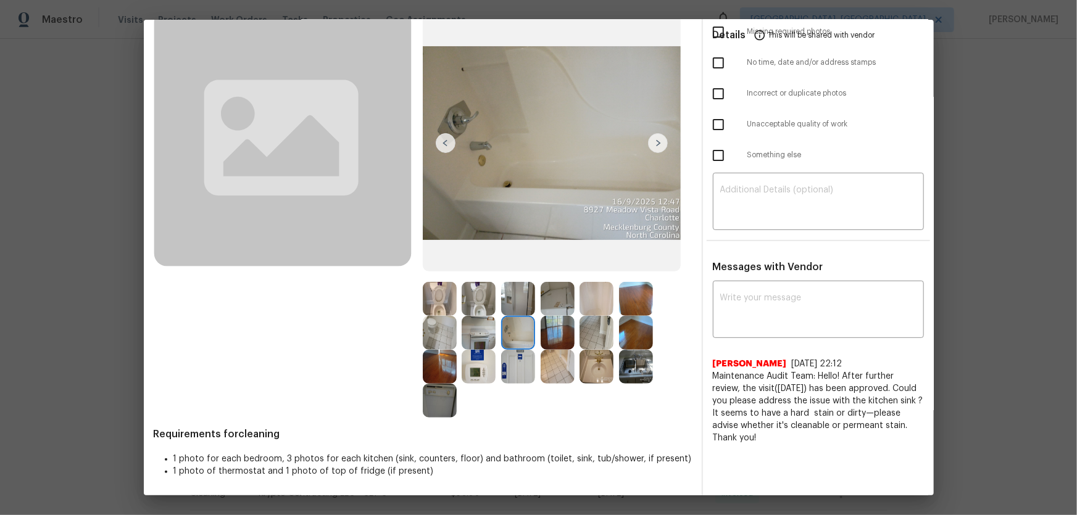
click at [483, 340] on img at bounding box center [479, 367] width 34 height 34
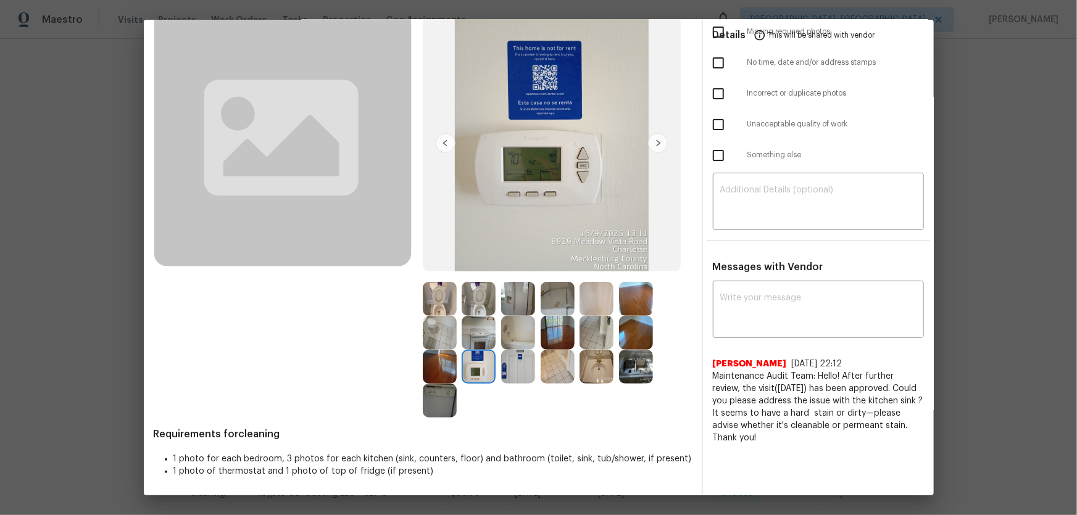
click at [433, 340] on img at bounding box center [440, 401] width 34 height 34
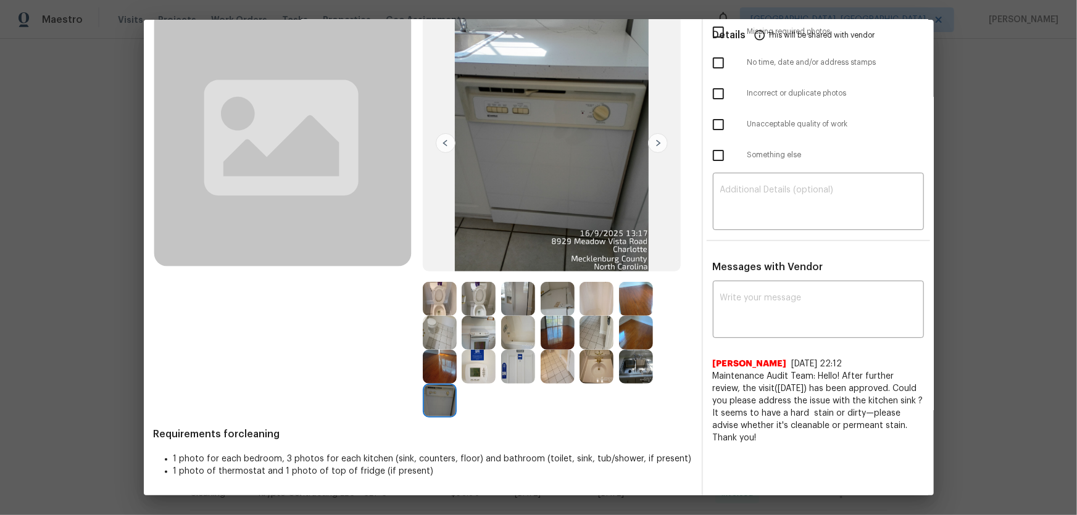
click at [584, 336] on img at bounding box center [596, 333] width 34 height 34
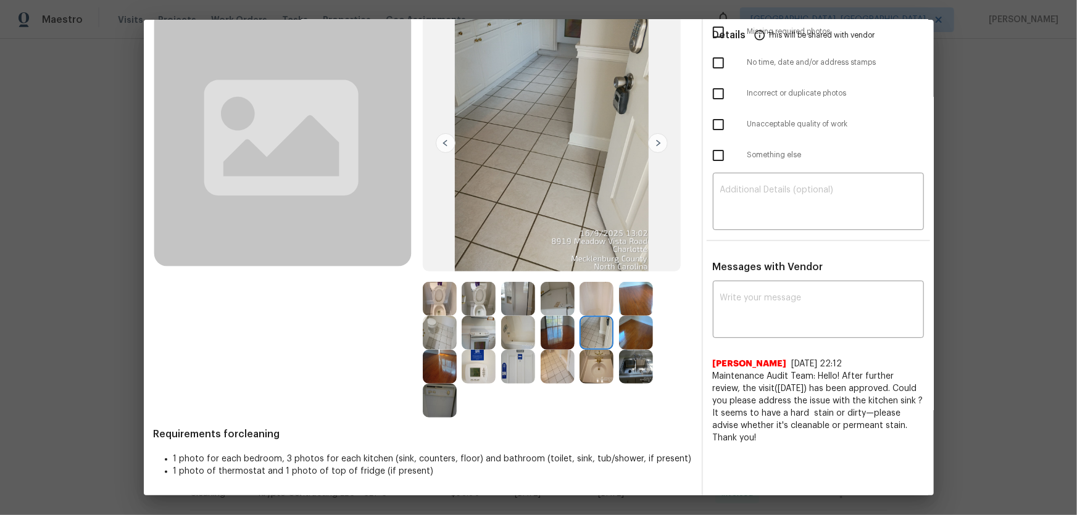
click at [589, 340] on img at bounding box center [596, 367] width 34 height 34
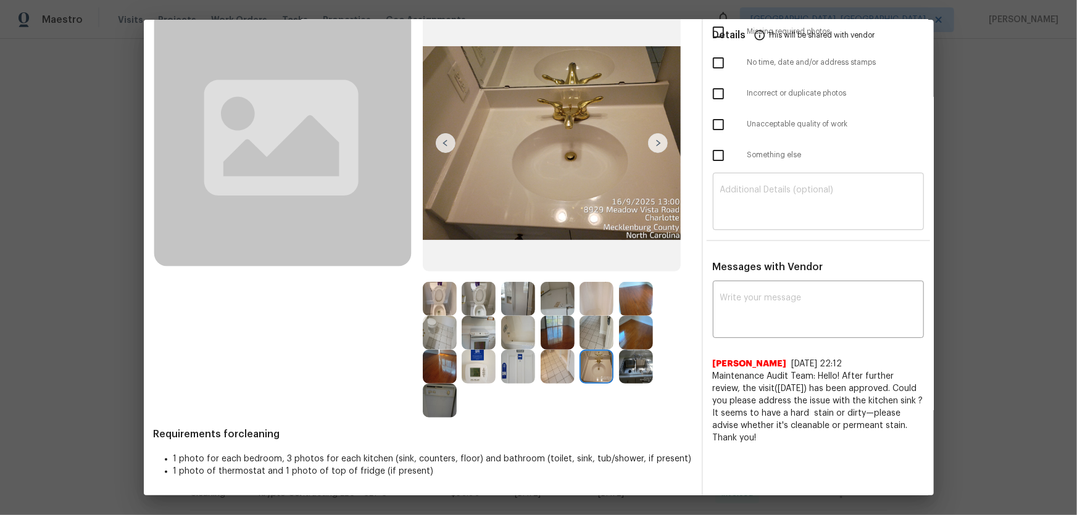
click at [757, 210] on textarea at bounding box center [818, 203] width 196 height 35
paste textarea "Maintenance Audit Team: Hello! Unfortunately, this cleaning visit completed on …"
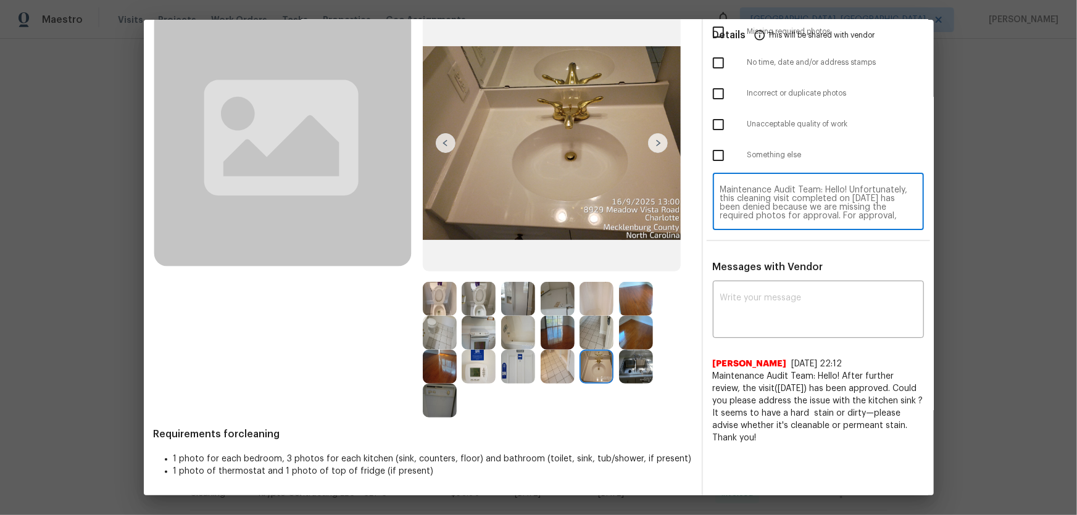
scroll to position [104, 0]
type textarea "Maintenance Audit Team: Hello! Unfortunately, this cleaning visit completed on …"
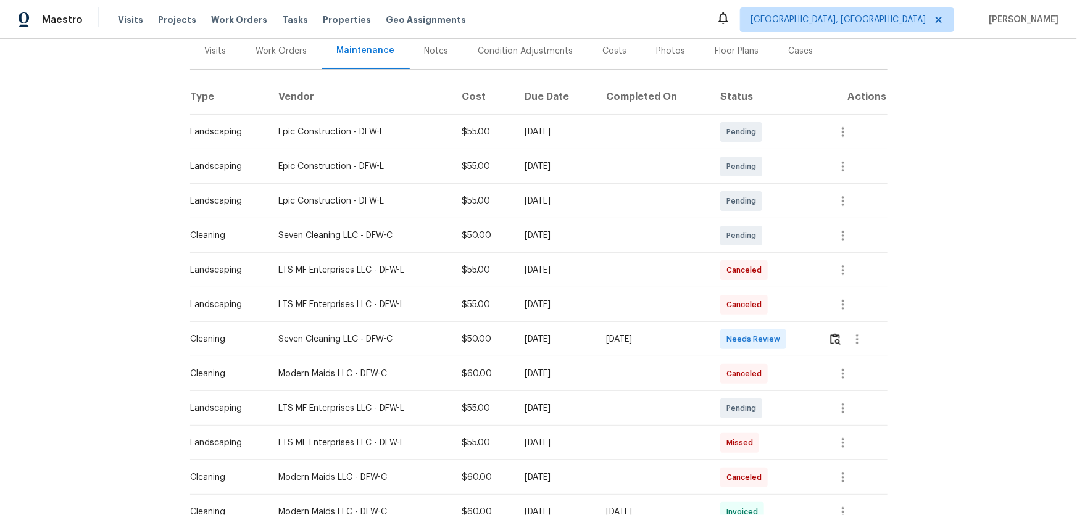
scroll to position [168, 0]
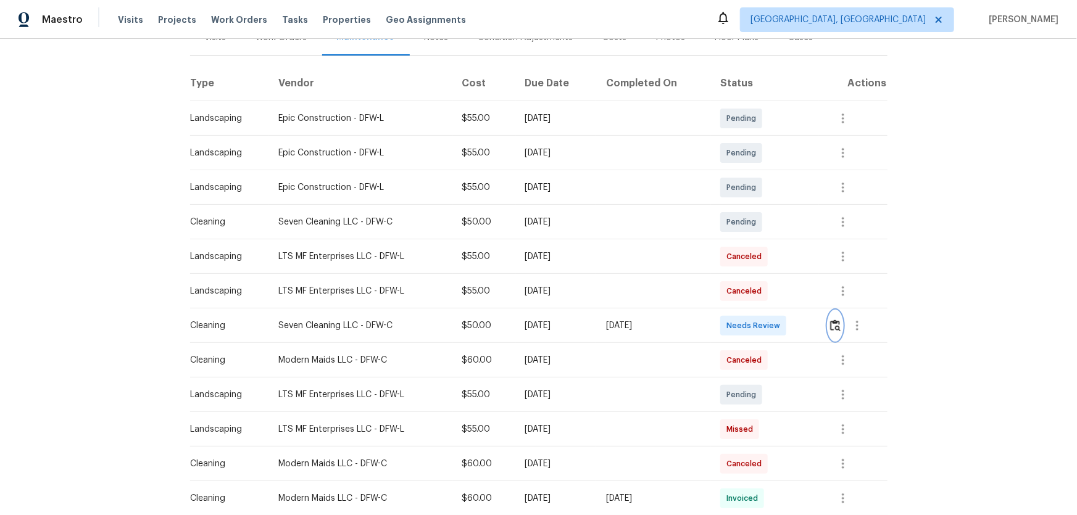
click at [766, 327] on img "button" at bounding box center [835, 326] width 10 height 12
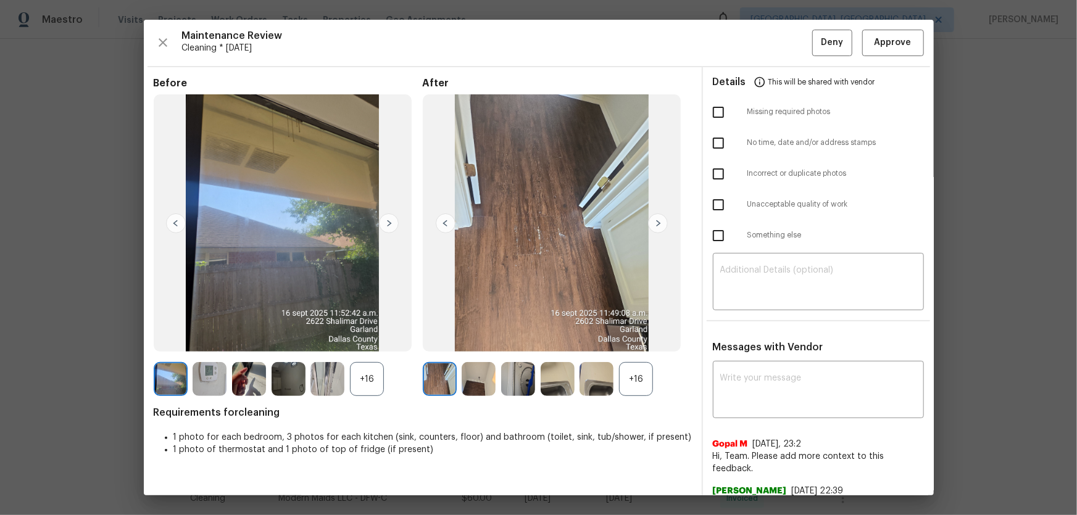
click at [639, 340] on div "+16" at bounding box center [636, 379] width 34 height 34
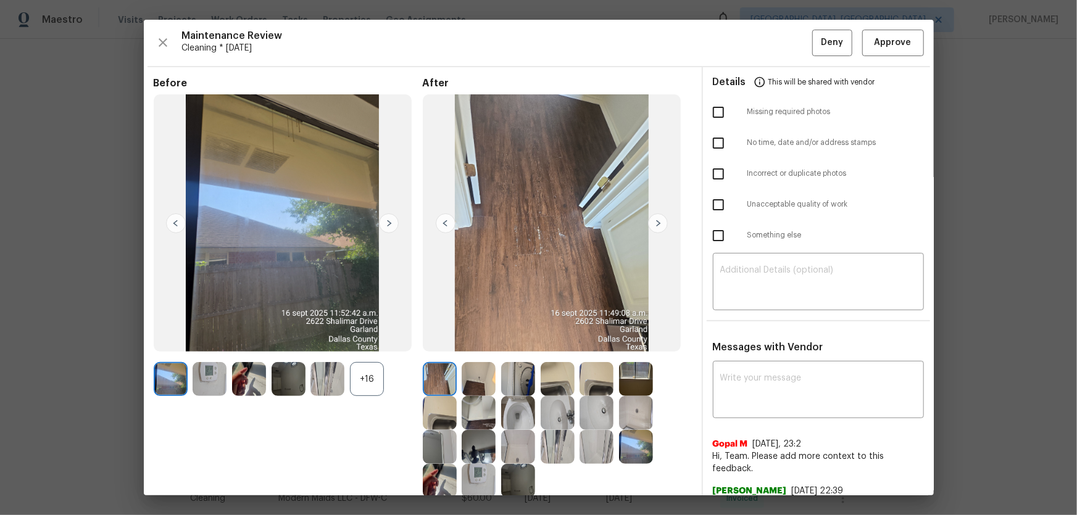
click at [378, 340] on div "+16" at bounding box center [367, 379] width 34 height 34
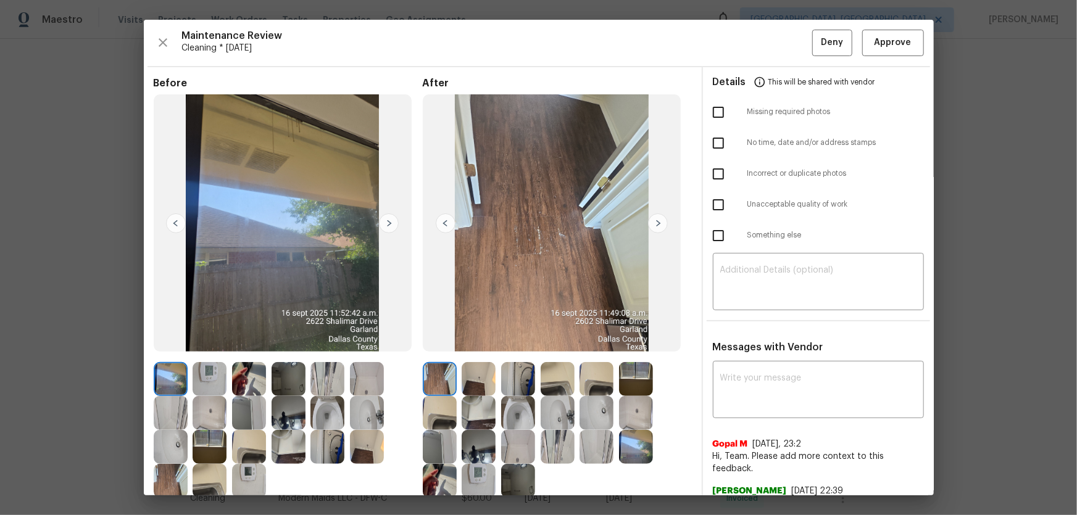
scroll to position [56, 0]
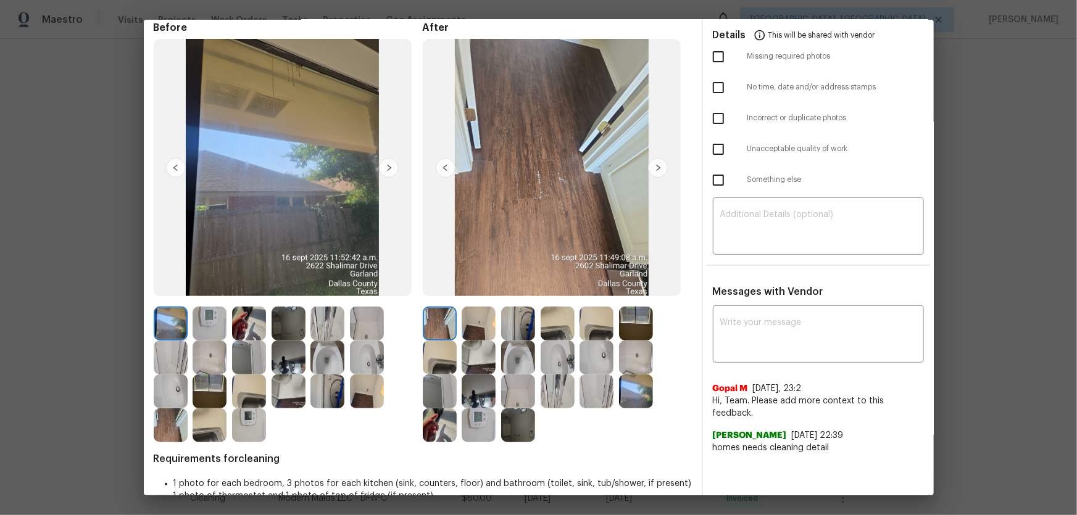
click at [526, 340] on img at bounding box center [518, 358] width 34 height 34
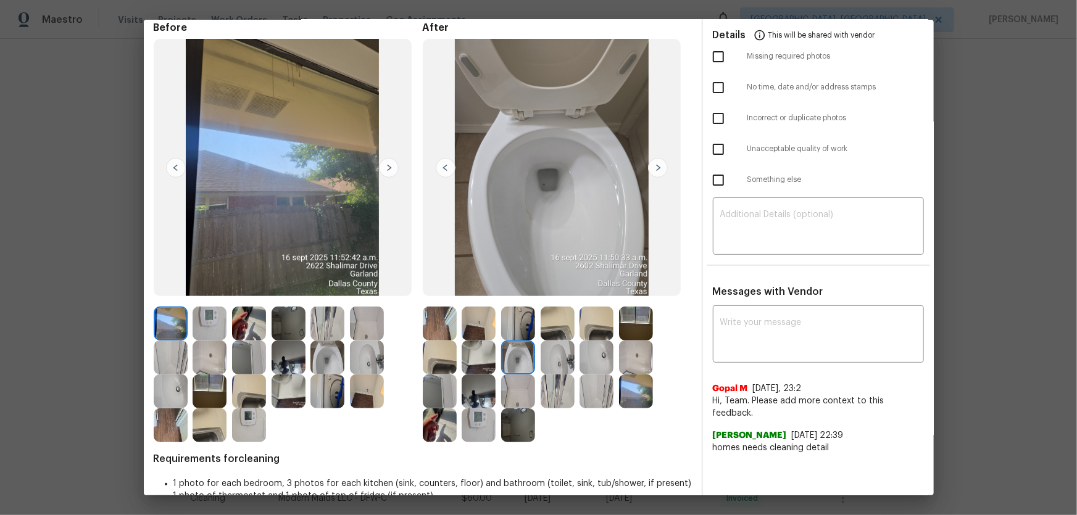
click at [482, 340] on img at bounding box center [479, 425] width 34 height 34
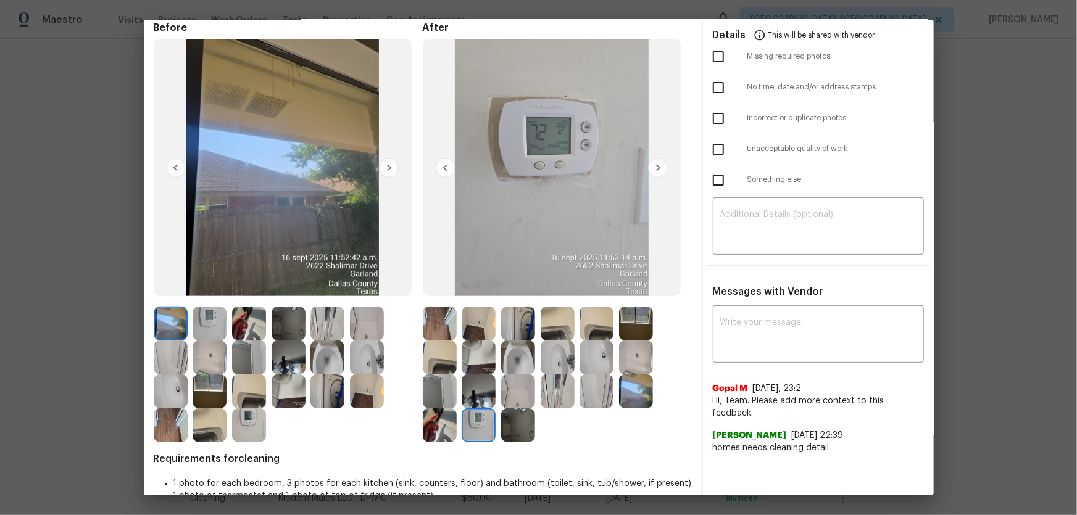
click at [475, 340] on img at bounding box center [479, 358] width 34 height 34
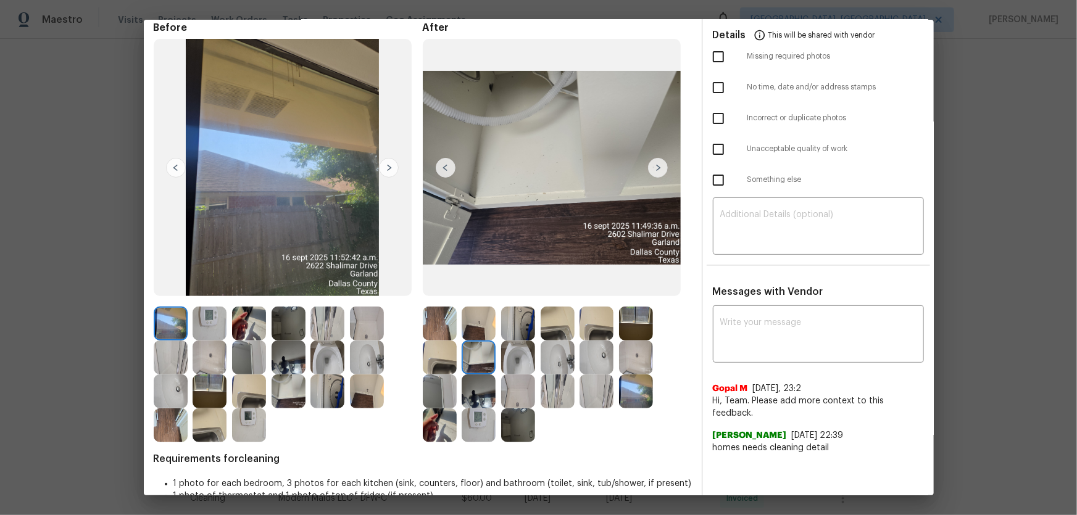
click at [338, 340] on img at bounding box center [327, 358] width 34 height 34
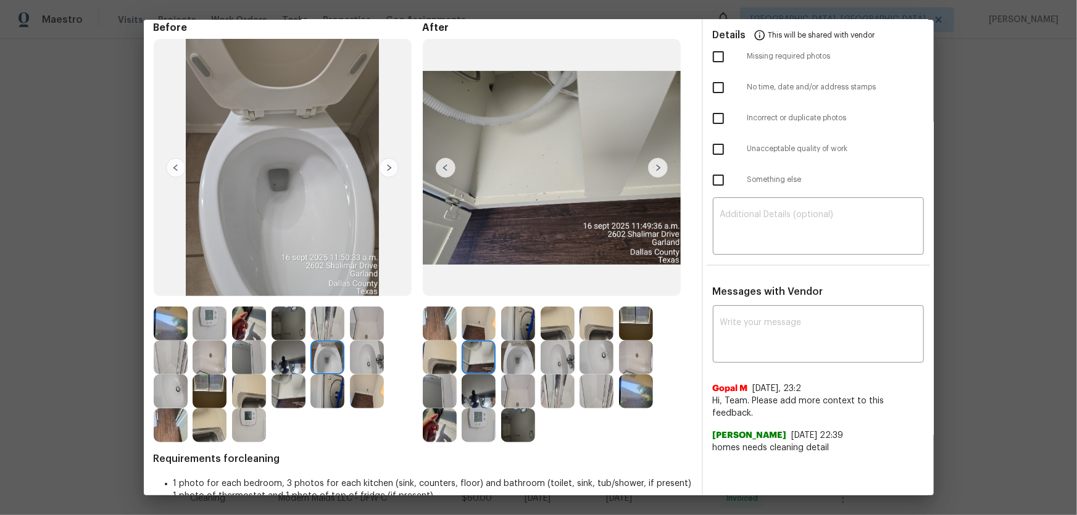
click at [561, 340] on img at bounding box center [558, 358] width 34 height 34
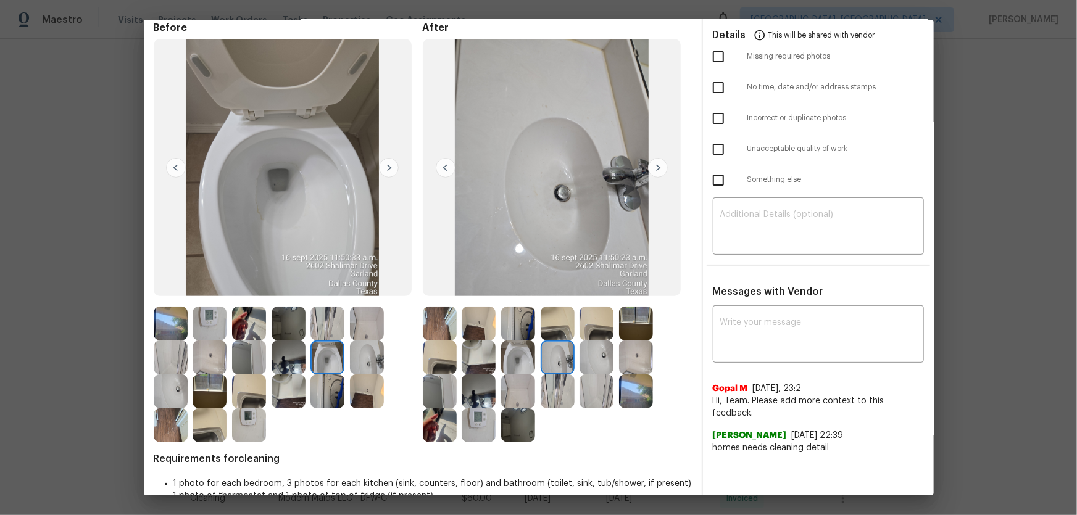
click at [596, 340] on img at bounding box center [596, 358] width 34 height 34
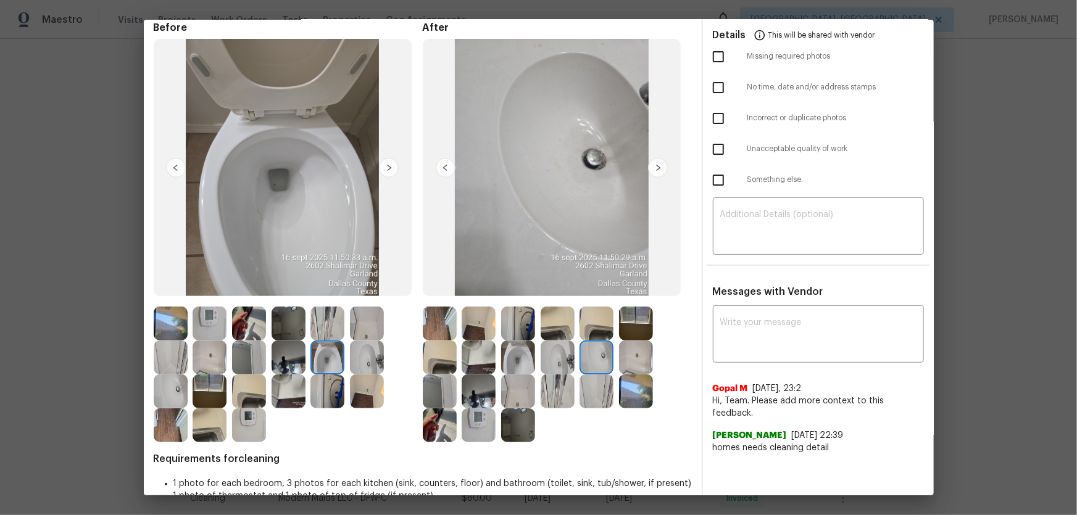
click at [629, 340] on img at bounding box center [636, 358] width 34 height 34
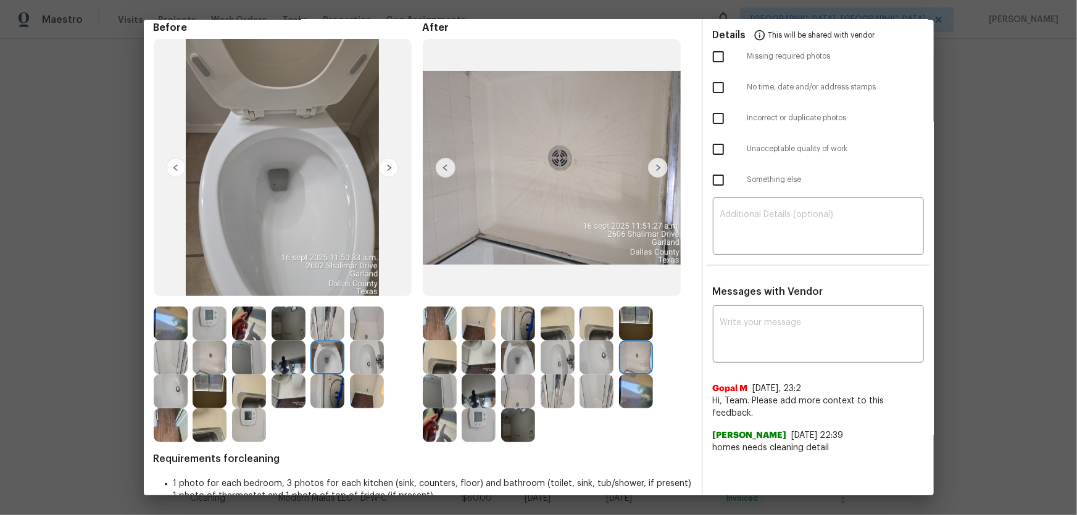
click at [579, 340] on img at bounding box center [596, 392] width 34 height 34
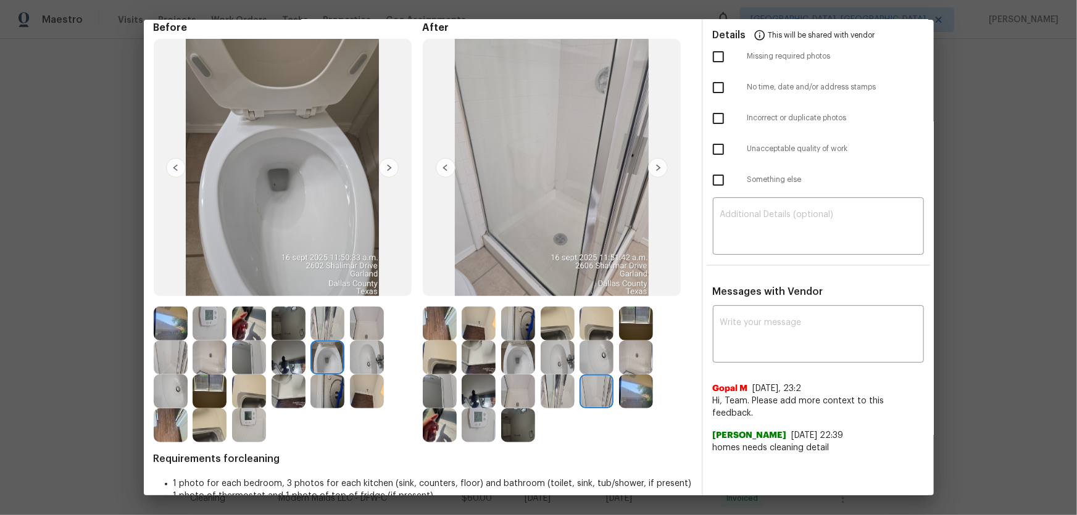
click at [470, 340] on img at bounding box center [479, 425] width 34 height 34
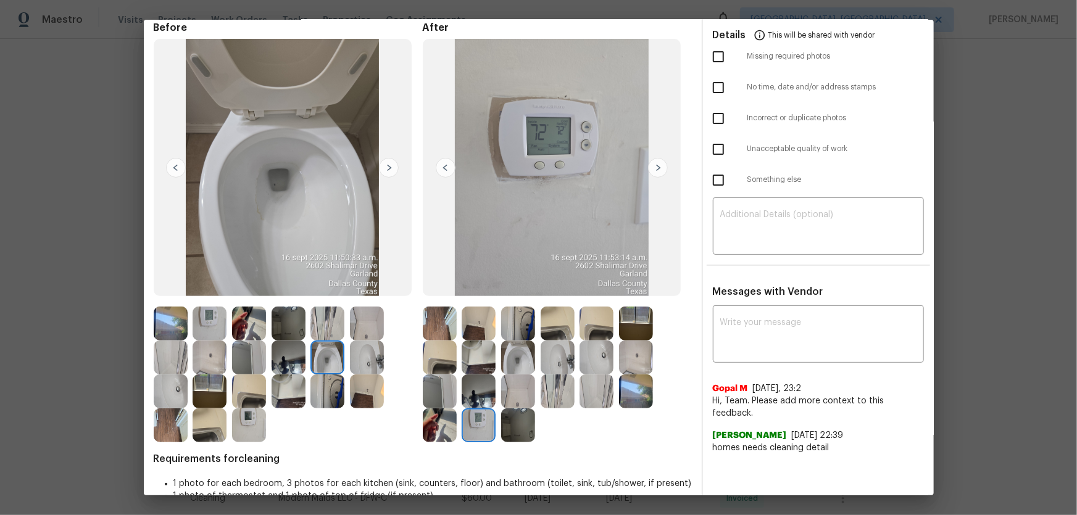
click at [518, 340] on img at bounding box center [518, 425] width 34 height 34
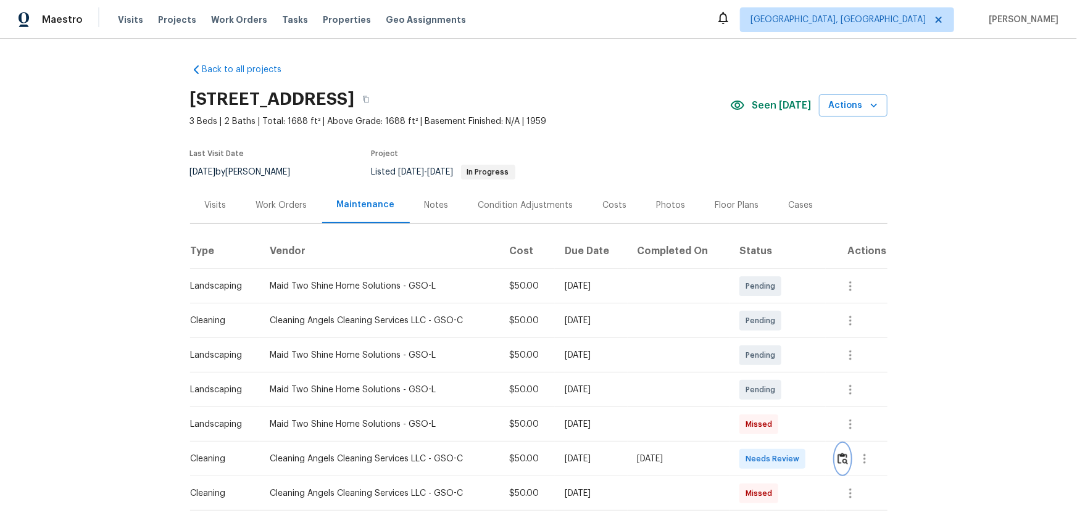
click at [766, 340] on img "button" at bounding box center [842, 459] width 10 height 12
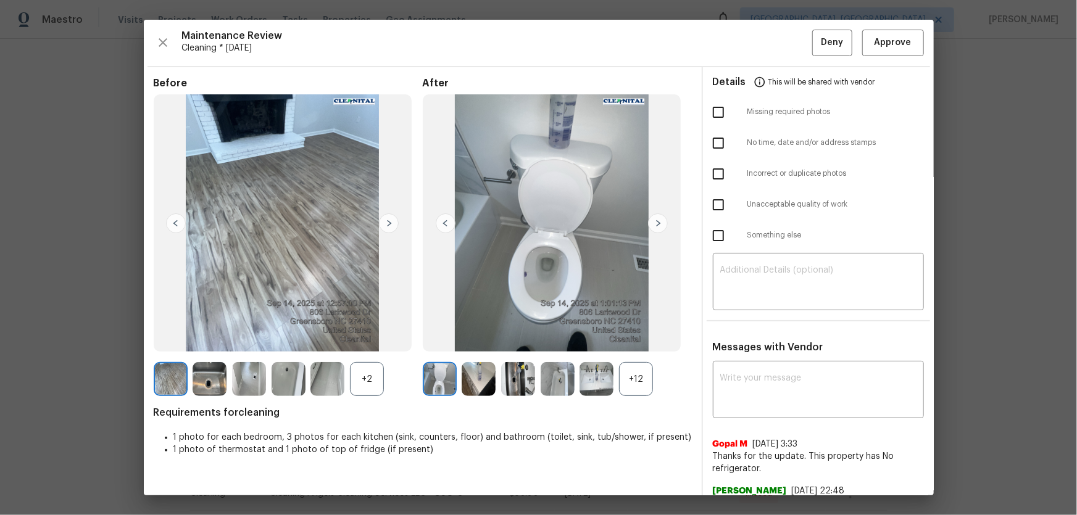
click at [626, 340] on div "+12" at bounding box center [636, 379] width 34 height 34
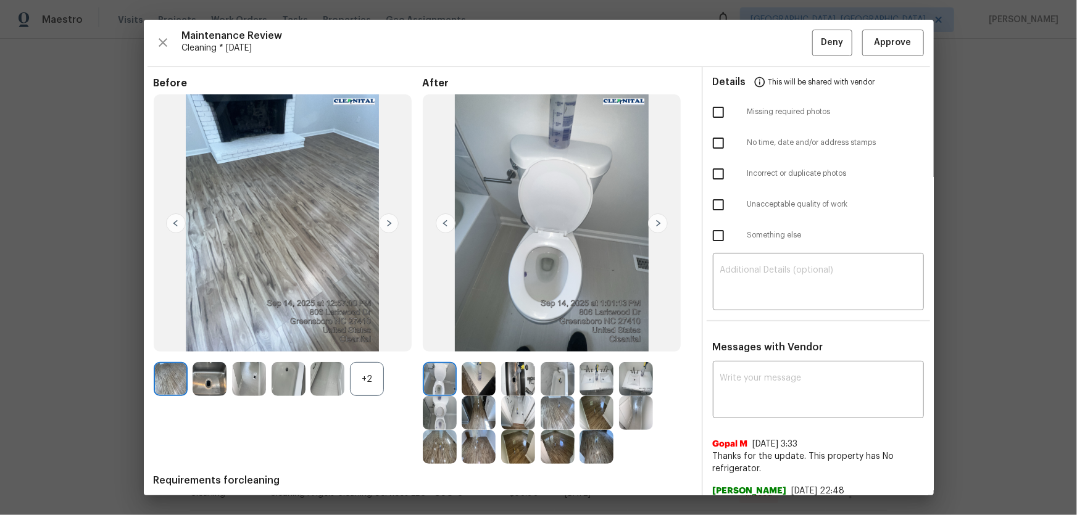
click at [341, 340] on img at bounding box center [327, 379] width 34 height 34
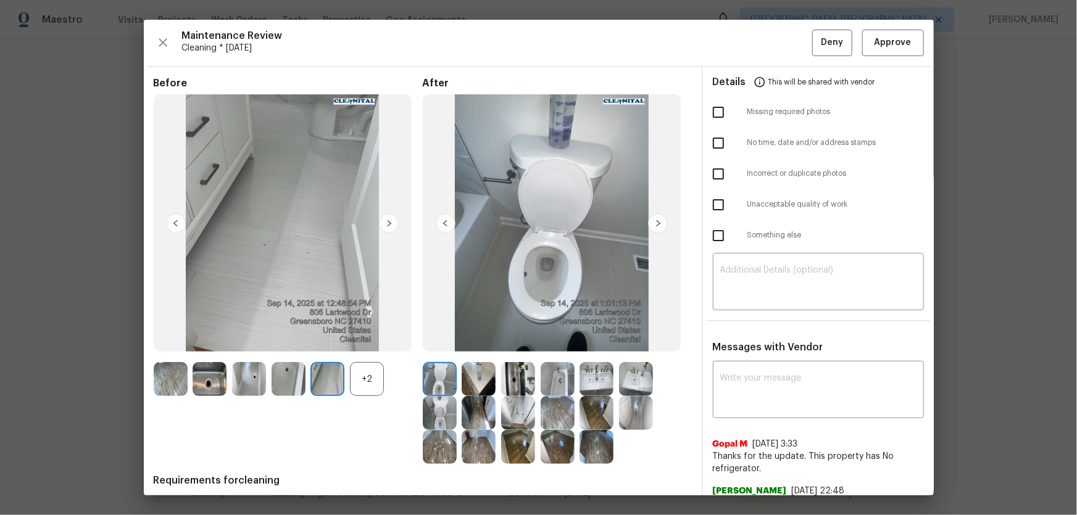
click at [357, 340] on div "+2" at bounding box center [367, 379] width 34 height 34
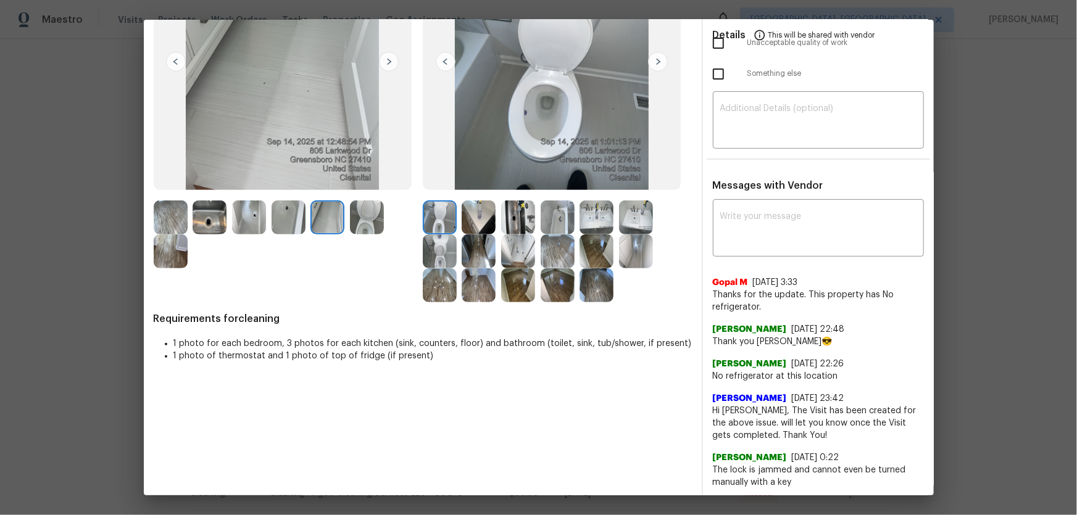
scroll to position [163, 0]
click at [447, 244] on img at bounding box center [440, 250] width 34 height 34
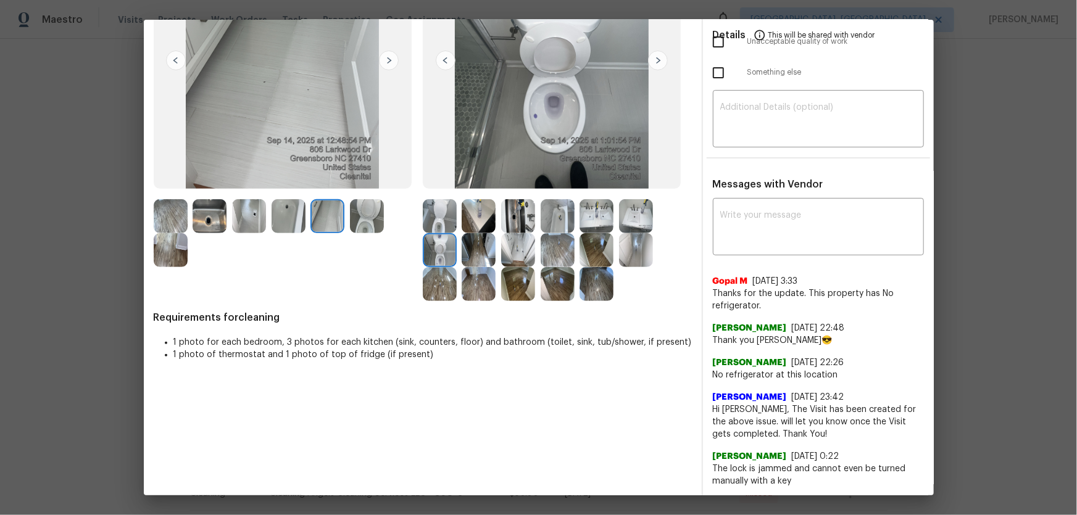
click at [446, 225] on img at bounding box center [440, 216] width 34 height 34
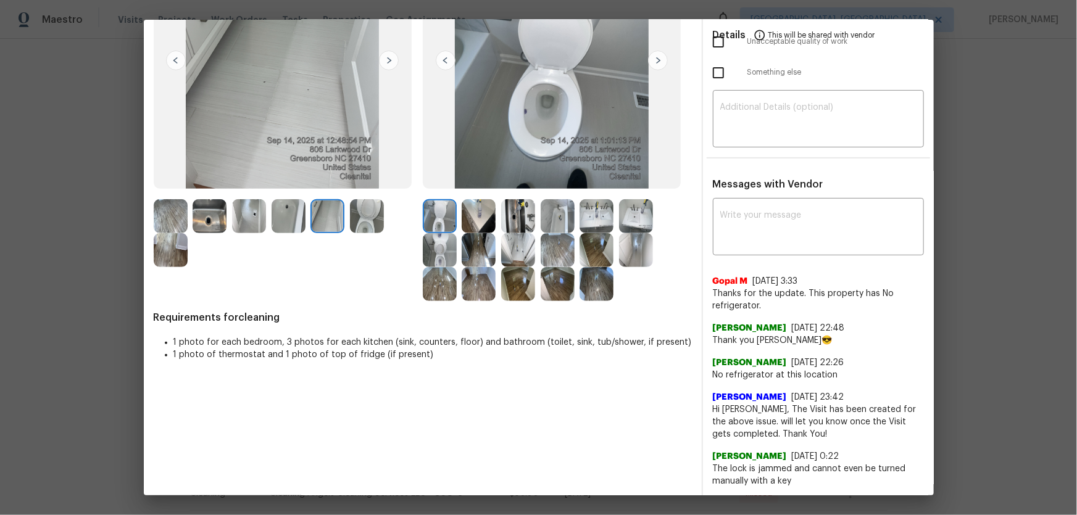
click at [592, 216] on img at bounding box center [596, 216] width 34 height 34
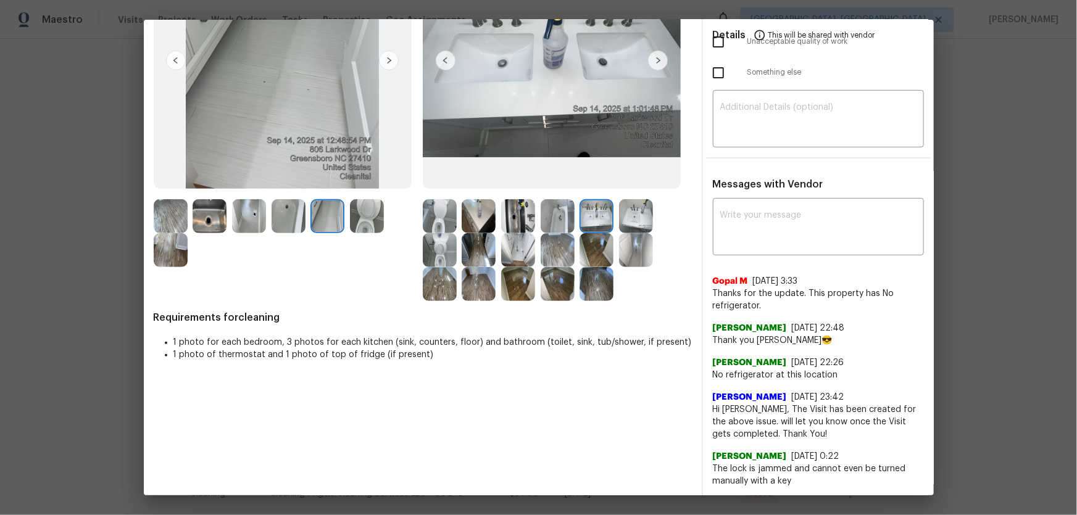
click at [631, 216] on img at bounding box center [636, 216] width 34 height 34
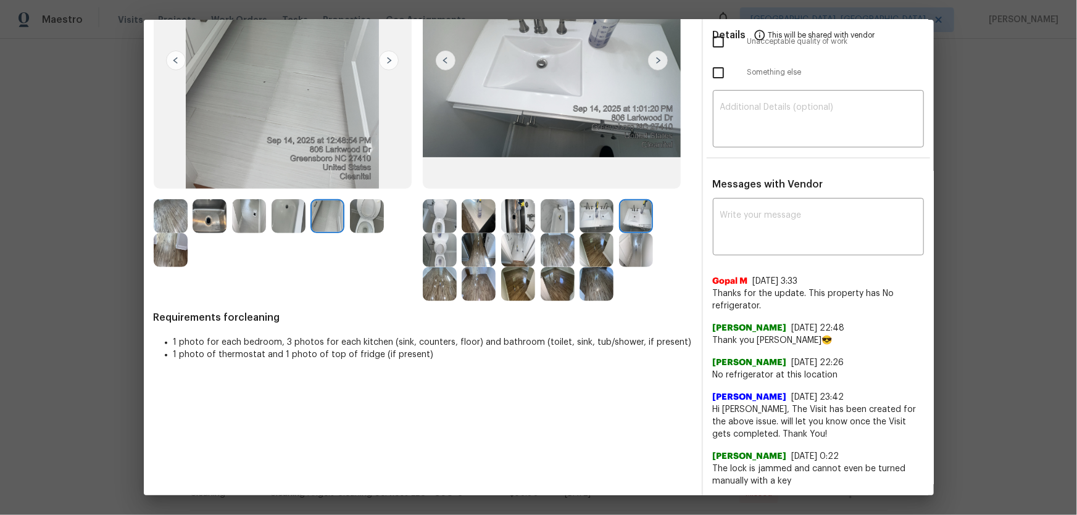
click at [524, 247] on img at bounding box center [518, 250] width 34 height 34
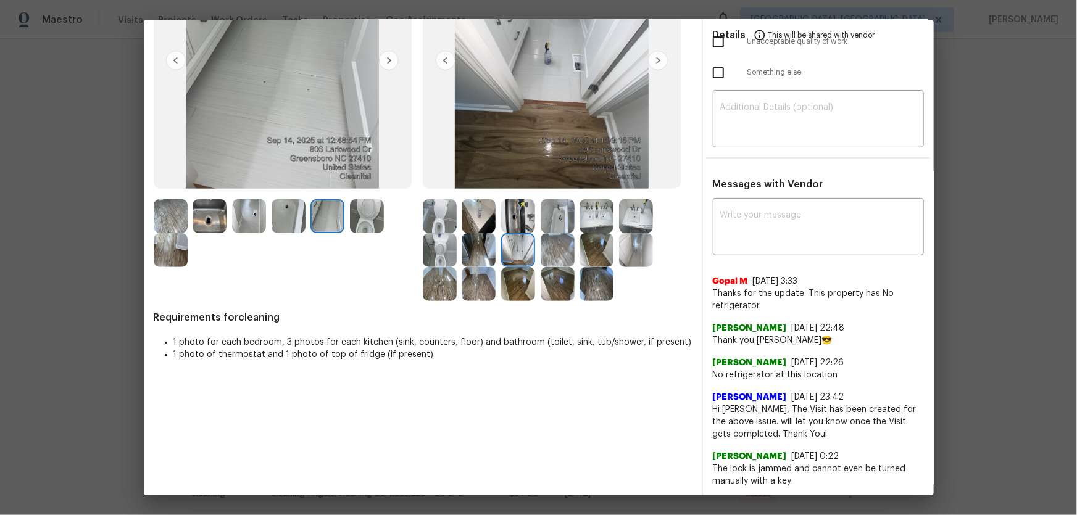
click at [564, 214] on img at bounding box center [558, 216] width 34 height 34
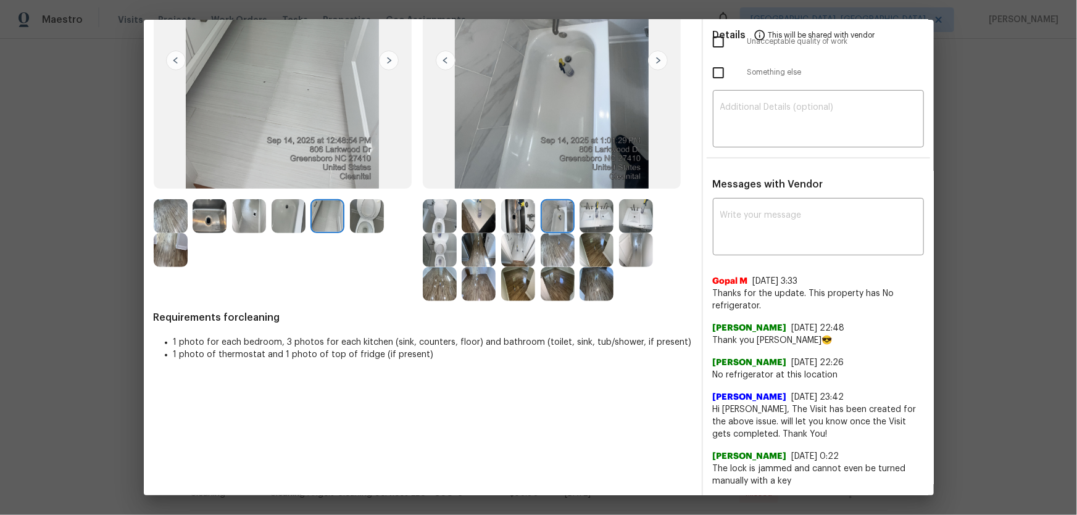
click at [513, 220] on img at bounding box center [518, 216] width 34 height 34
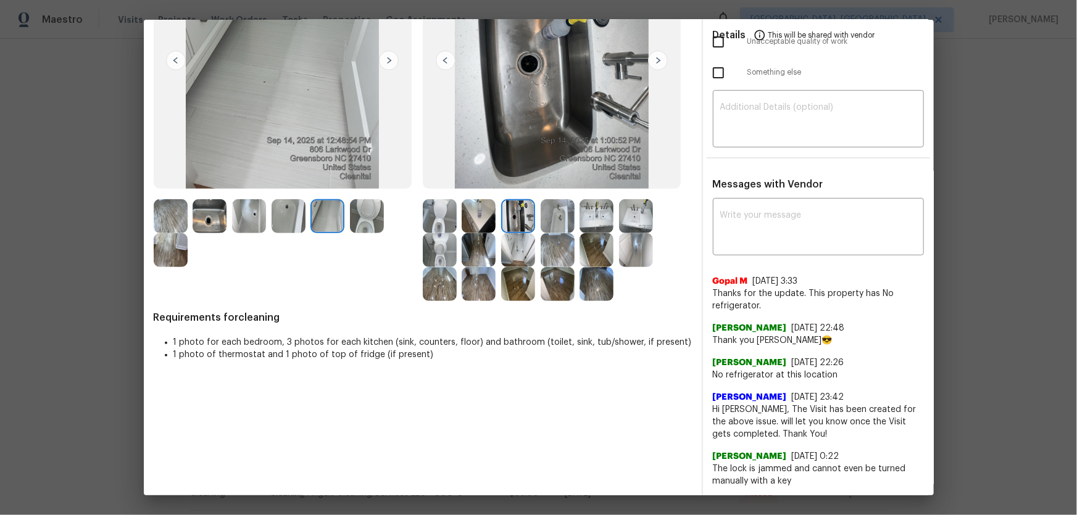
click at [487, 219] on img at bounding box center [479, 216] width 34 height 34
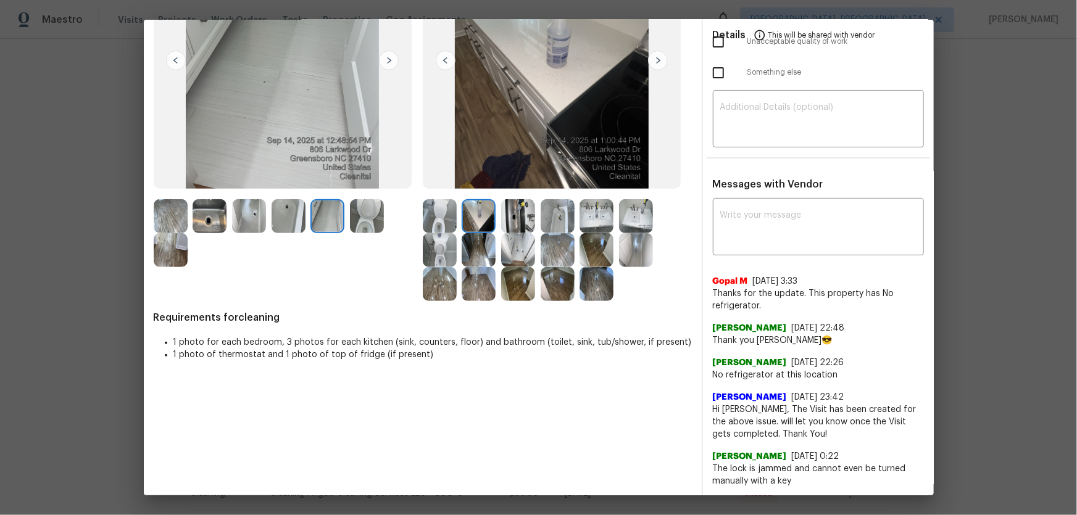
click at [481, 247] on img at bounding box center [479, 250] width 34 height 34
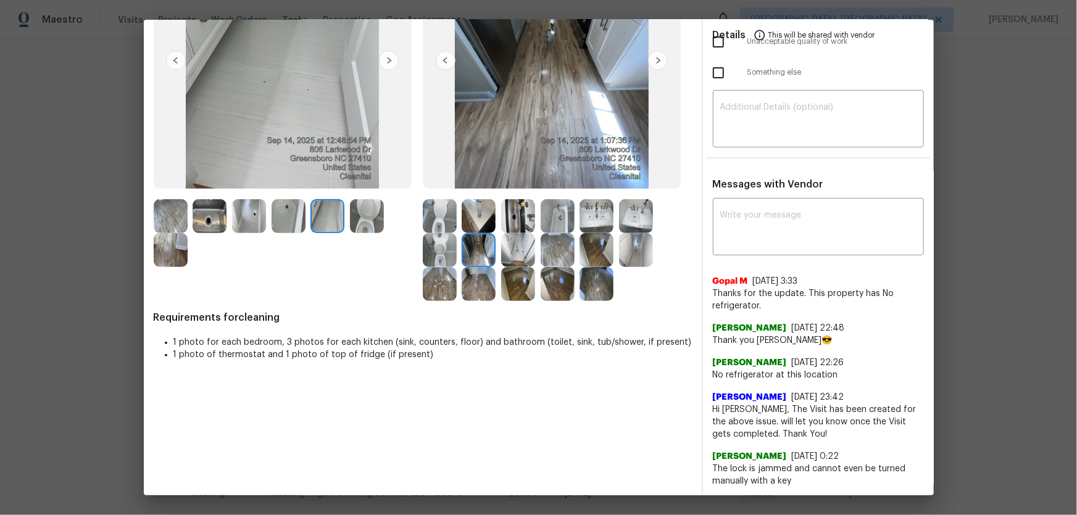
click at [478, 288] on img at bounding box center [479, 284] width 34 height 34
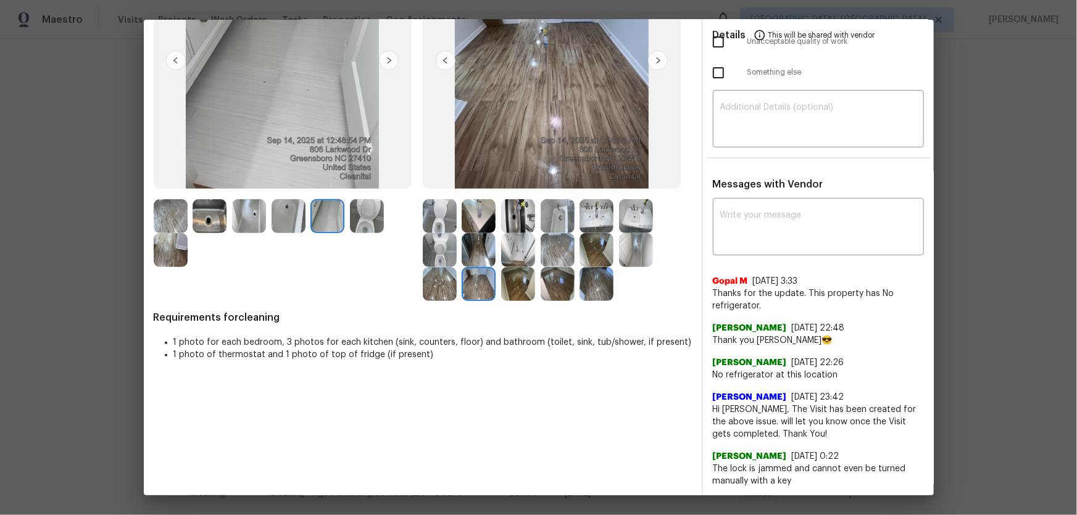
click at [510, 289] on img at bounding box center [518, 284] width 34 height 34
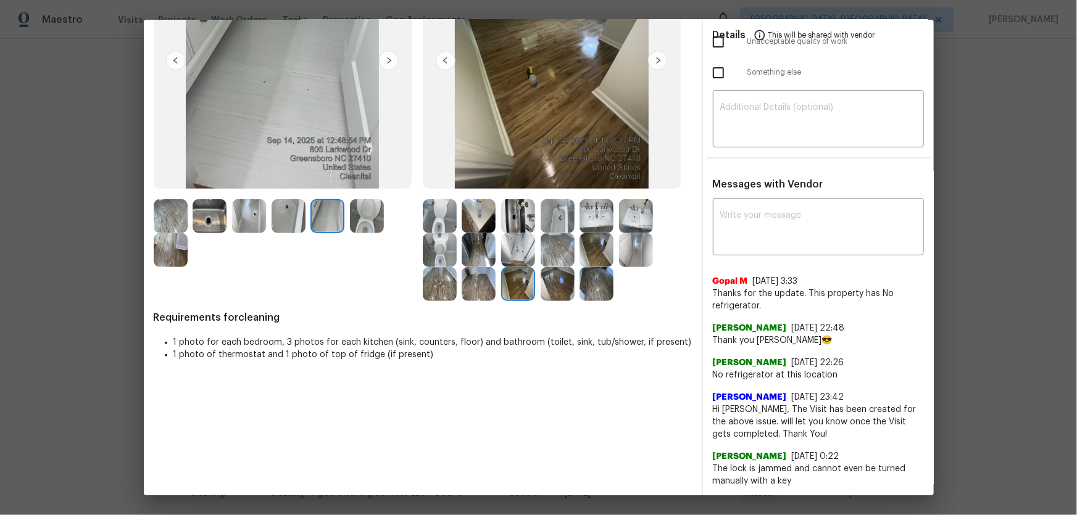
click at [541, 289] on img at bounding box center [558, 284] width 34 height 34
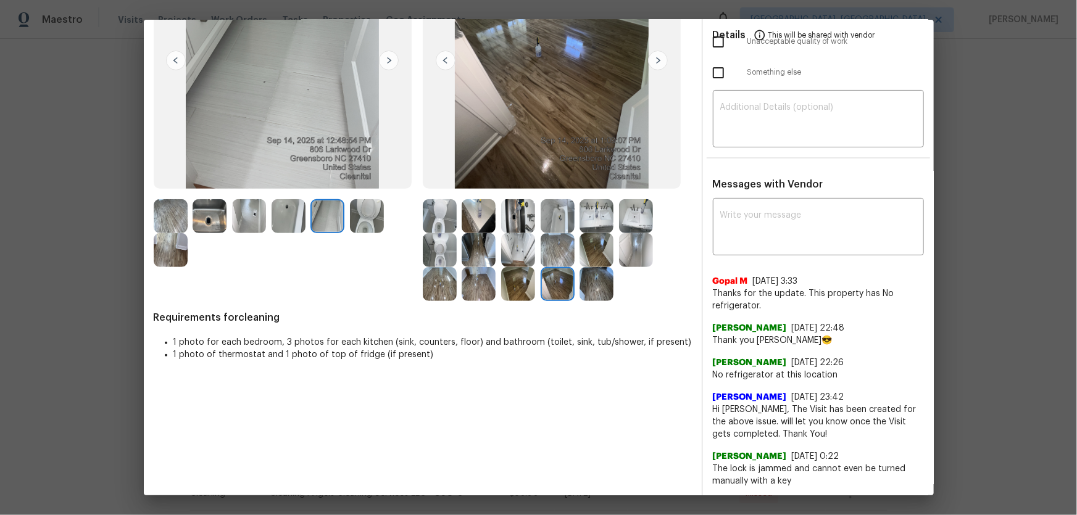
click at [601, 286] on img at bounding box center [596, 284] width 34 height 34
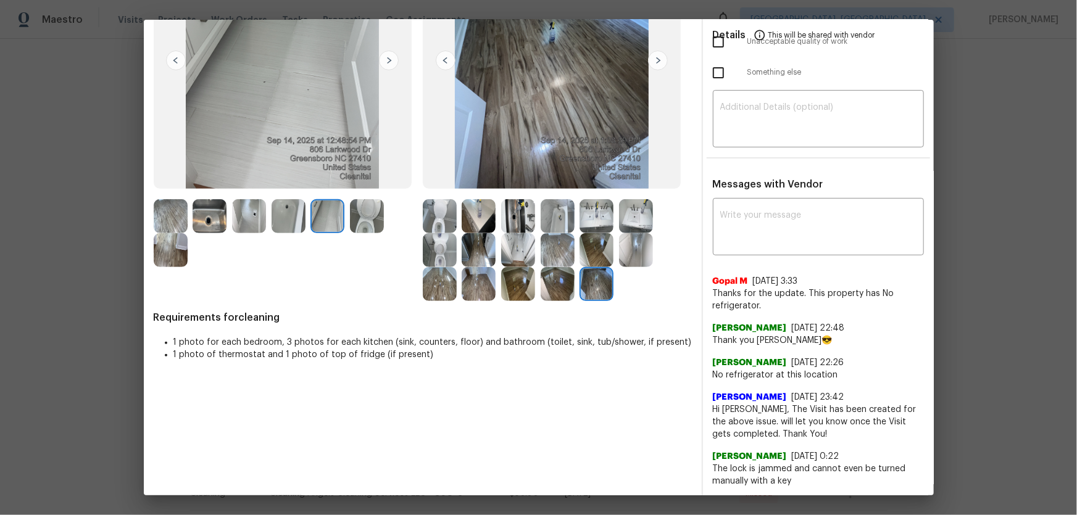
scroll to position [0, 0]
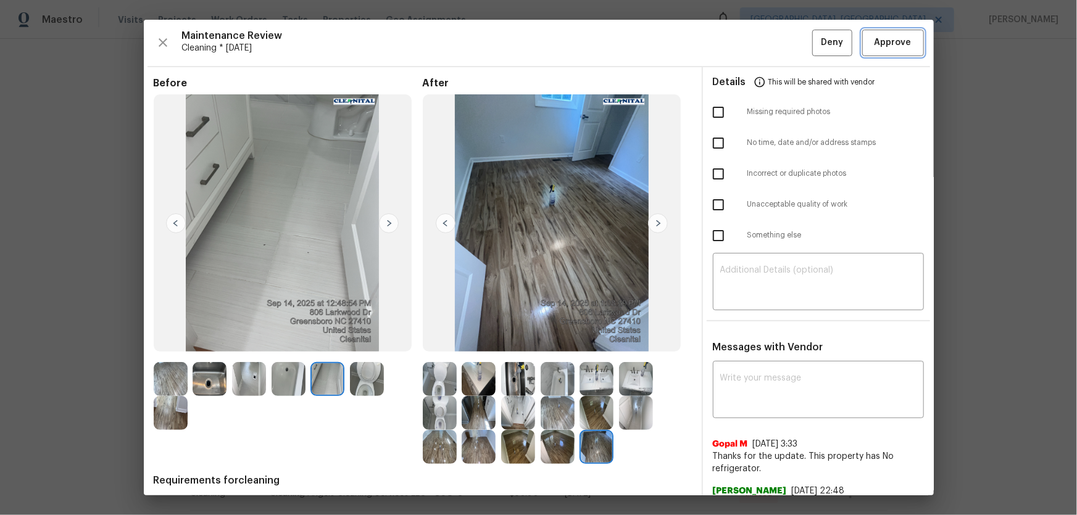
click at [766, 35] on span "Approve" at bounding box center [892, 42] width 37 height 15
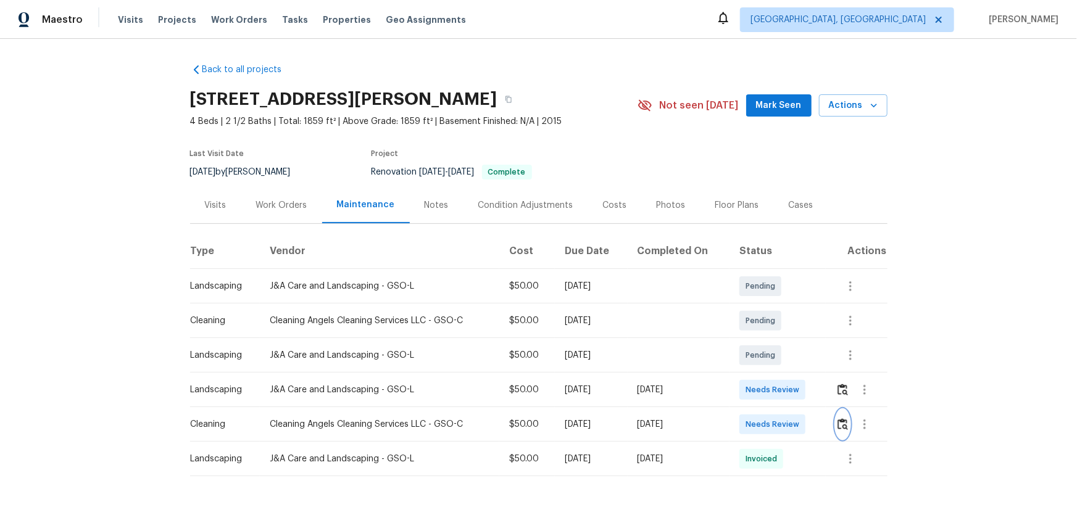
click at [847, 428] on button "button" at bounding box center [842, 425] width 14 height 30
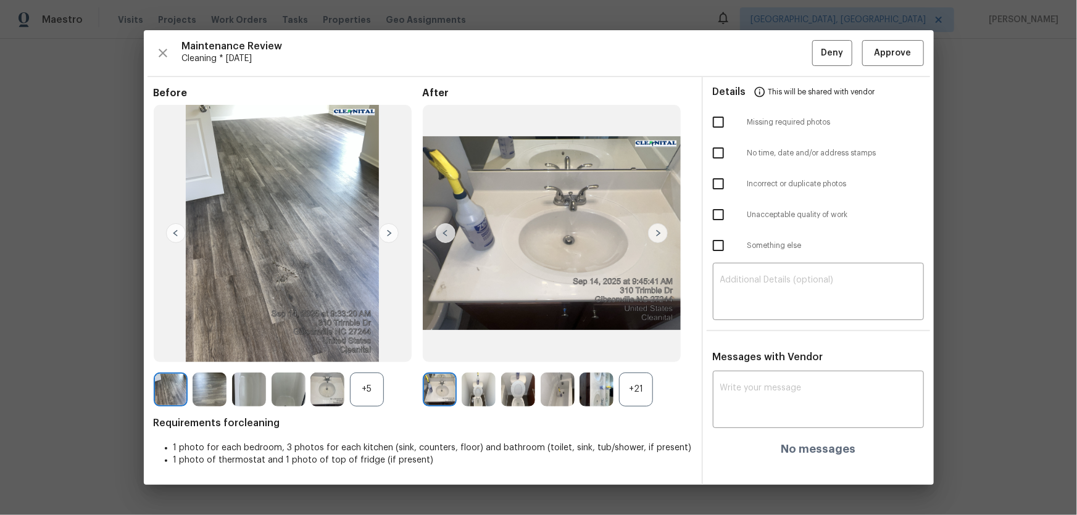
click at [648, 386] on div "+21" at bounding box center [636, 390] width 34 height 34
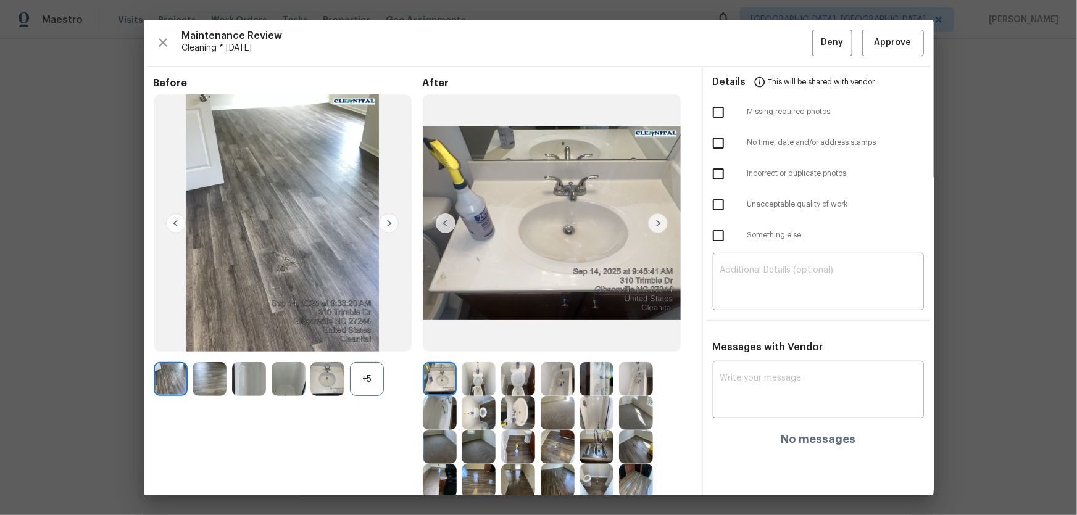
click at [375, 376] on div "+5" at bounding box center [367, 379] width 34 height 34
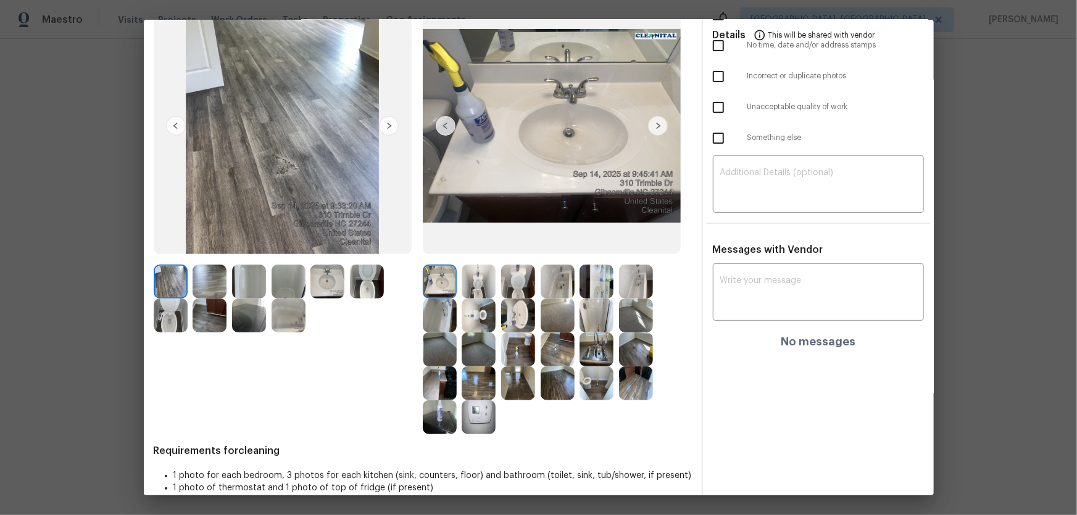
scroll to position [112, 0]
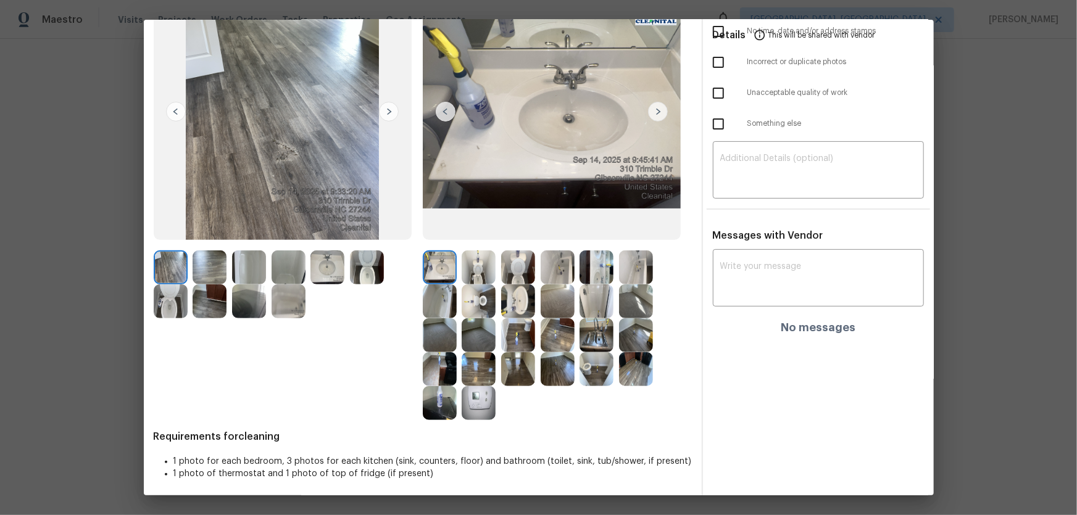
click at [478, 299] on img at bounding box center [479, 301] width 34 height 34
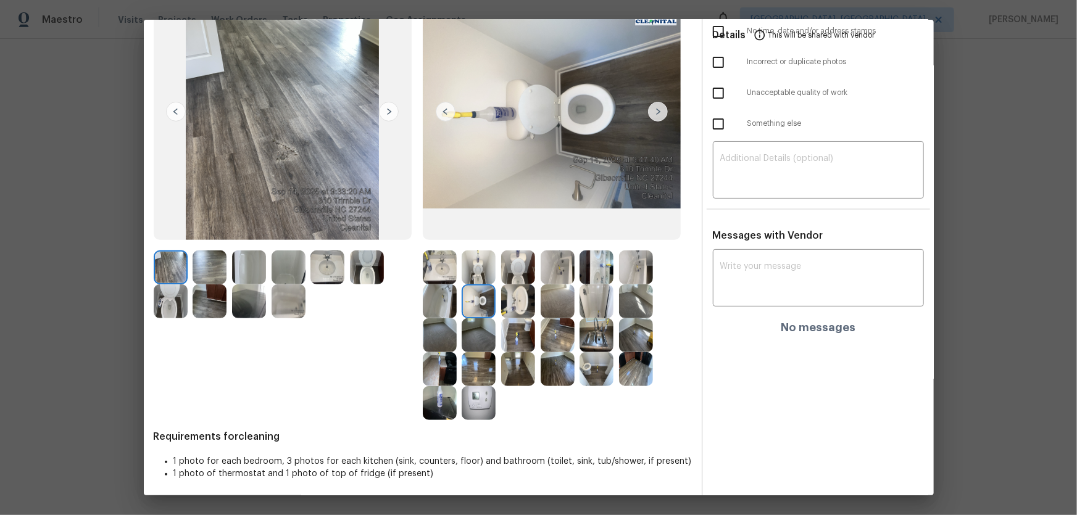
click at [483, 280] on img at bounding box center [479, 268] width 34 height 34
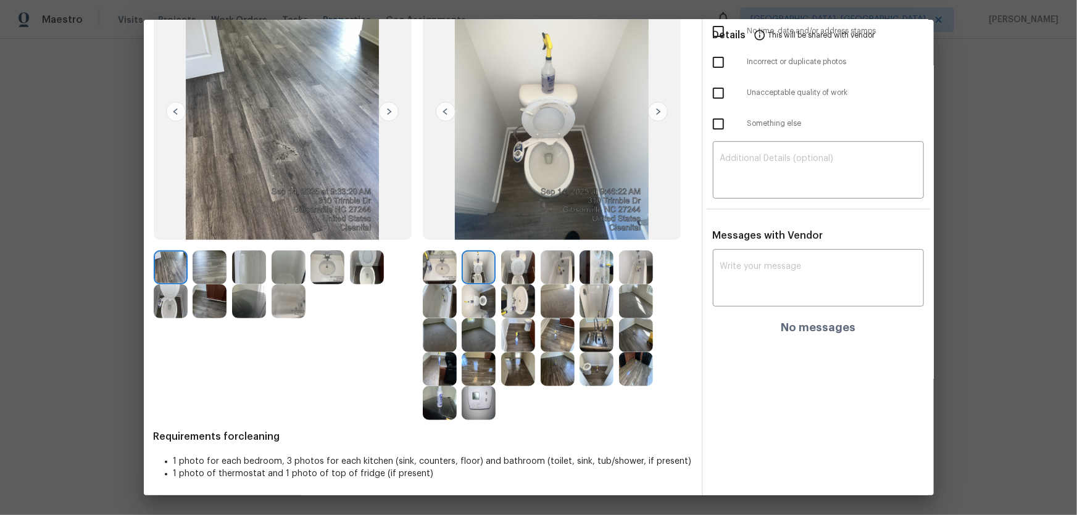
click at [526, 269] on img at bounding box center [518, 268] width 34 height 34
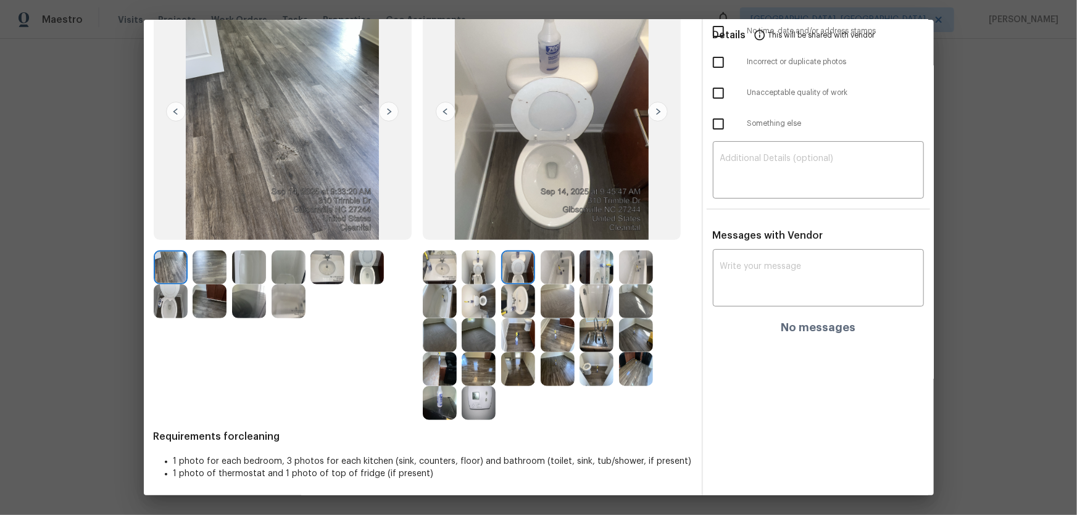
click at [598, 277] on img at bounding box center [596, 268] width 34 height 34
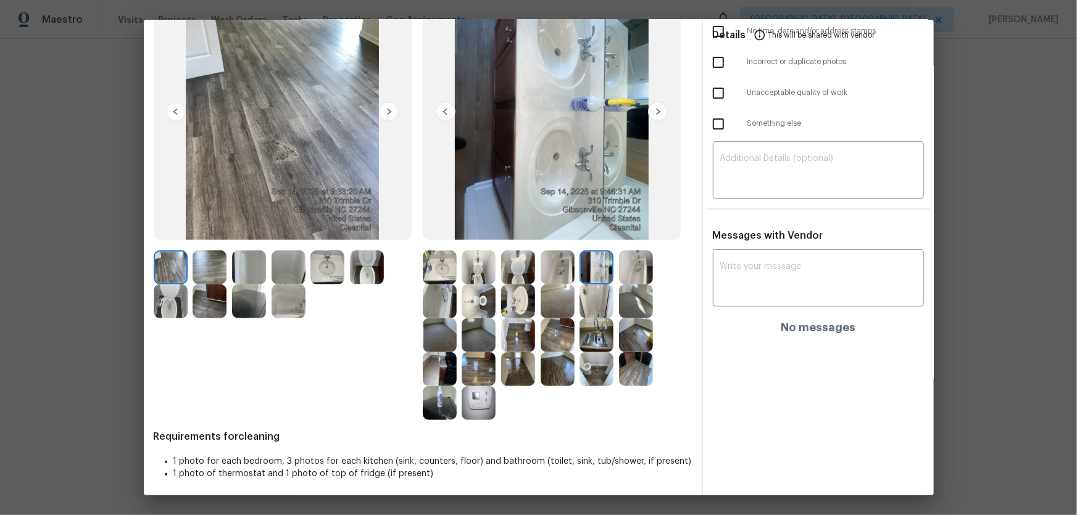
click at [442, 267] on img at bounding box center [440, 268] width 34 height 34
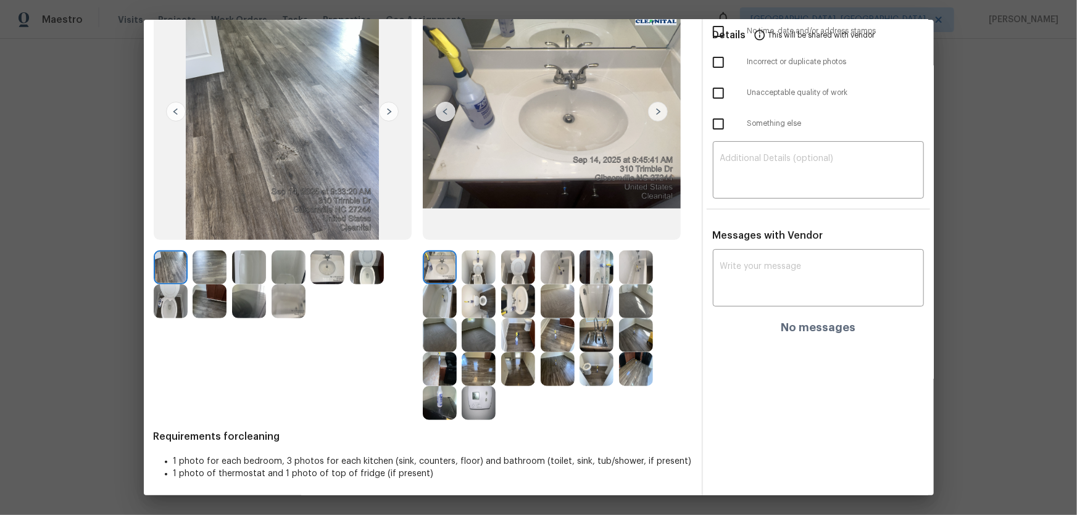
click at [480, 274] on img at bounding box center [479, 268] width 34 height 34
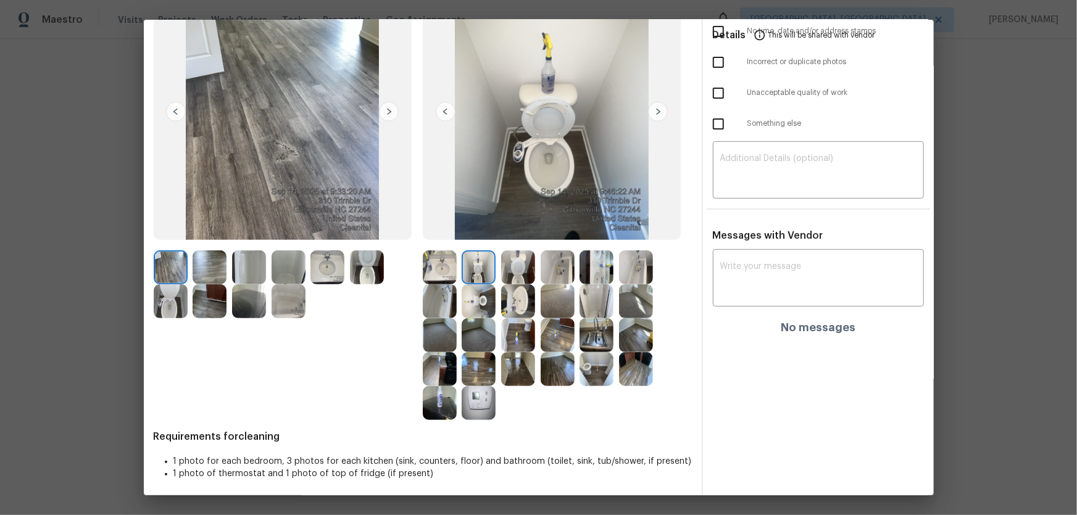
click at [507, 273] on img at bounding box center [518, 268] width 34 height 34
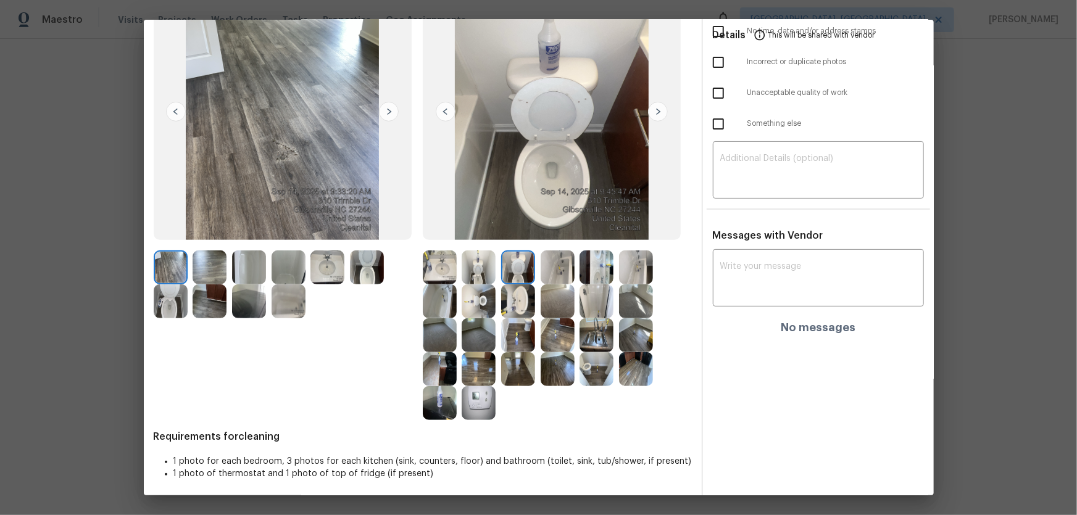
click at [478, 294] on img at bounding box center [479, 301] width 34 height 34
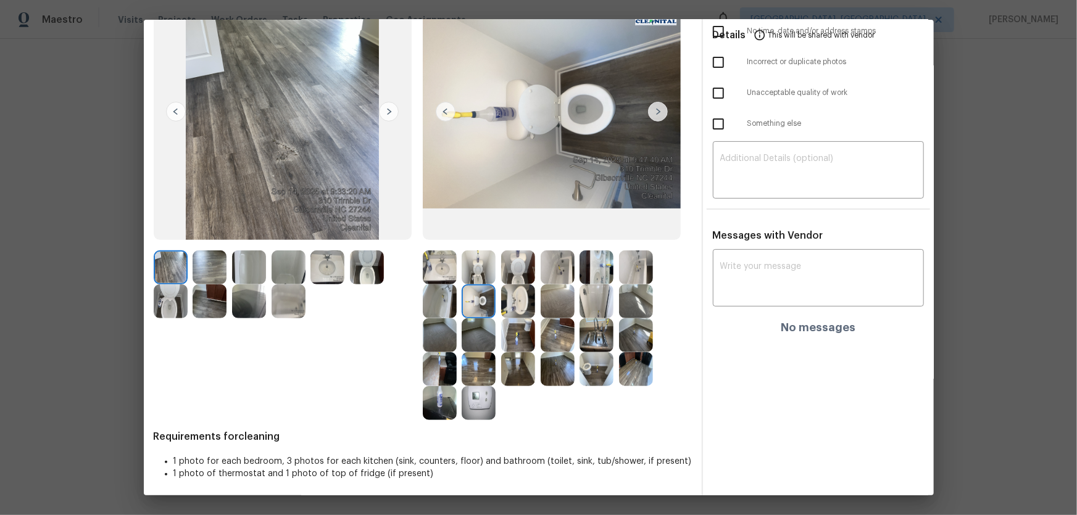
click at [508, 296] on img at bounding box center [518, 301] width 34 height 34
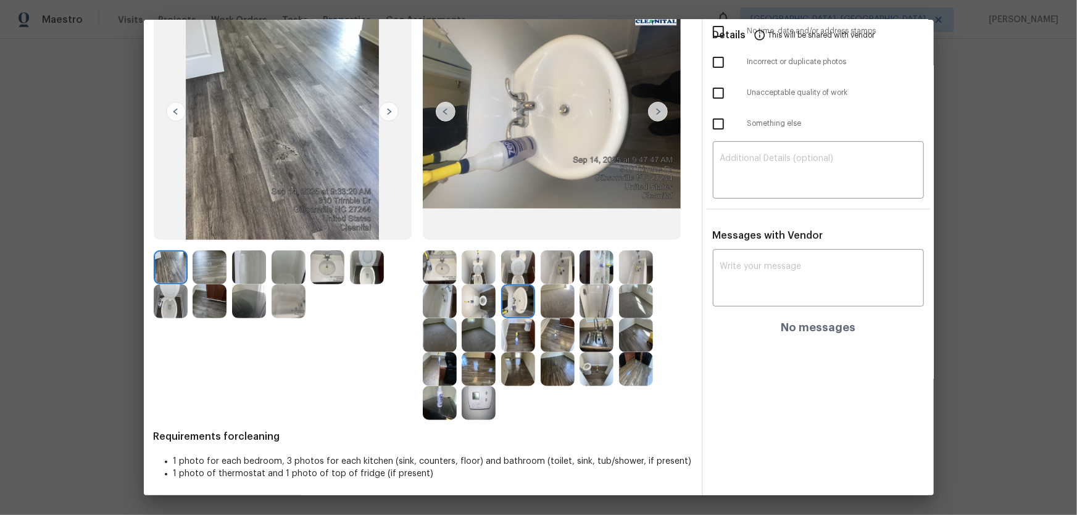
click at [451, 270] on img at bounding box center [440, 268] width 34 height 34
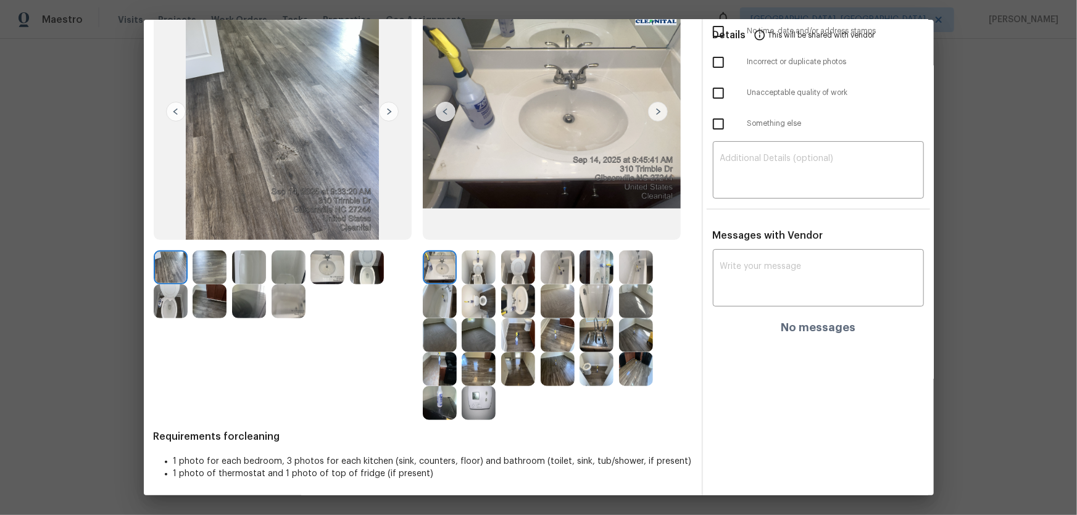
click at [600, 260] on img at bounding box center [596, 268] width 34 height 34
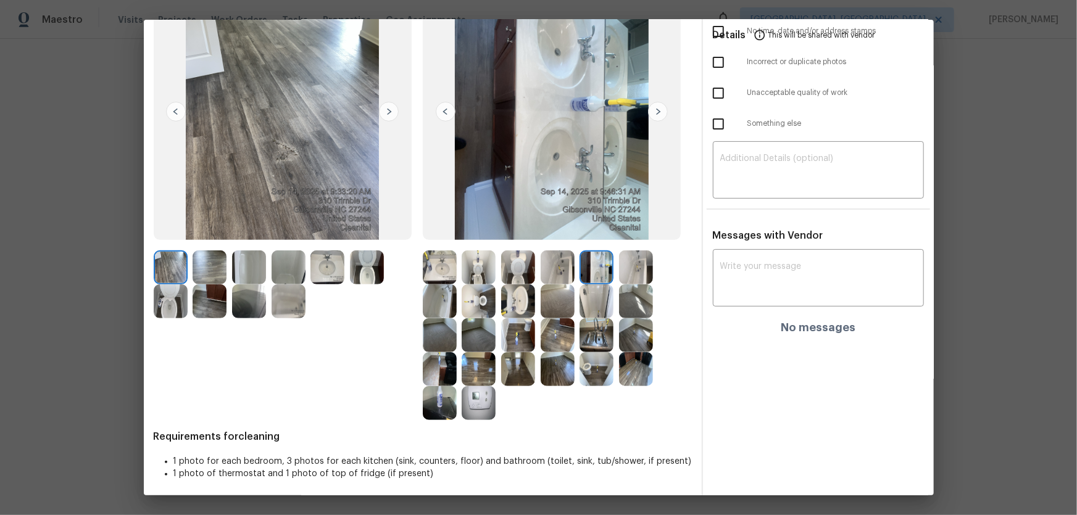
click at [637, 270] on img at bounding box center [636, 268] width 34 height 34
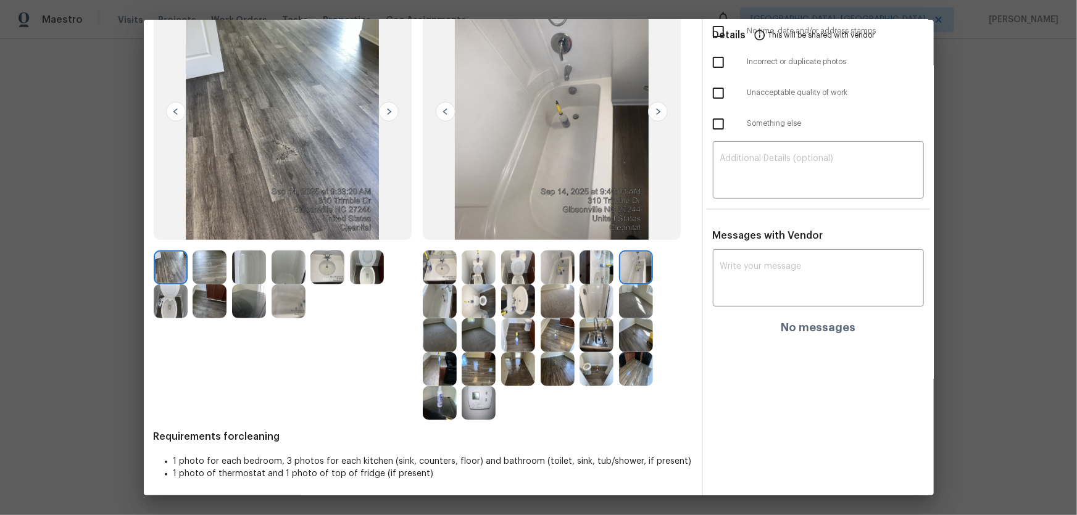
click at [593, 289] on img at bounding box center [596, 301] width 34 height 34
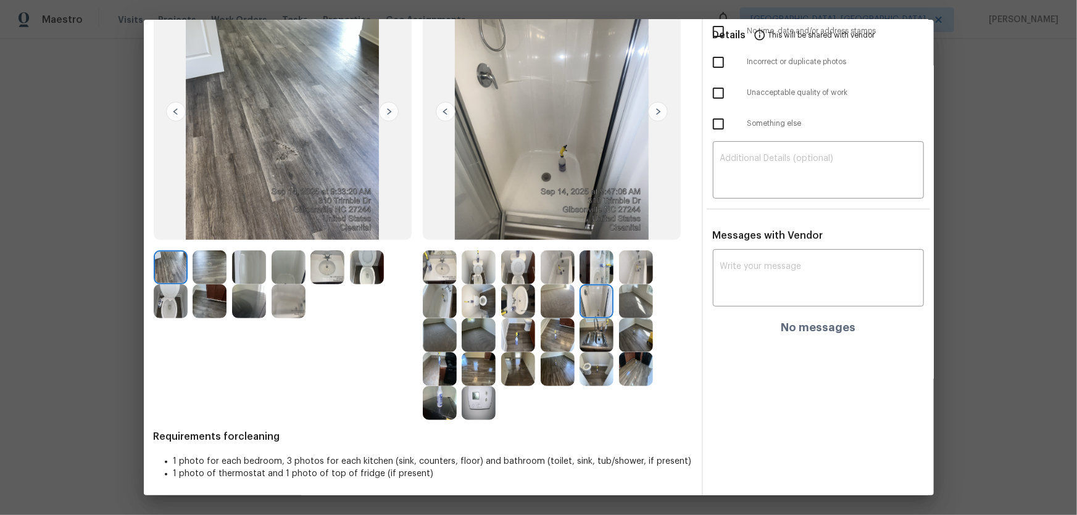
click at [592, 321] on img at bounding box center [596, 335] width 34 height 34
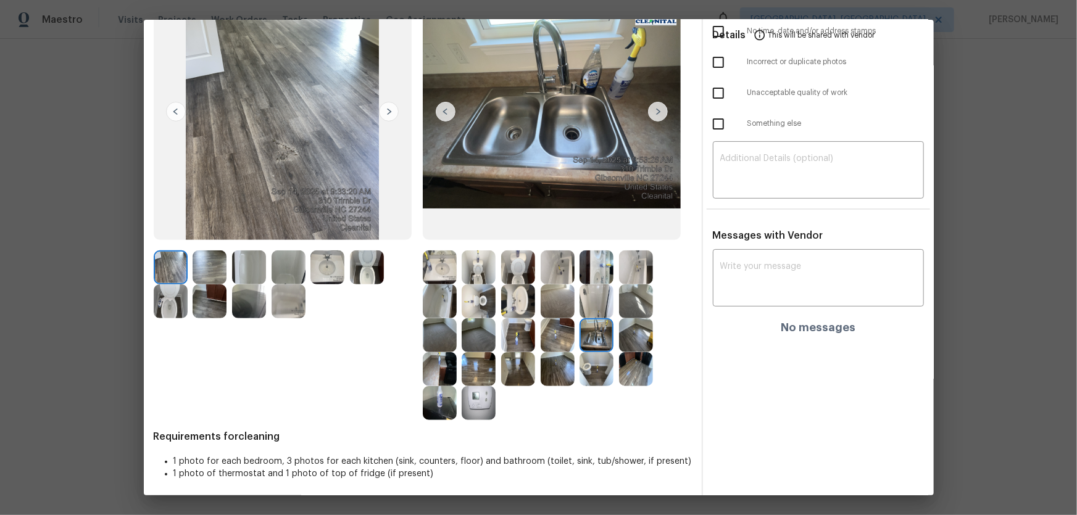
click at [468, 399] on img at bounding box center [479, 403] width 34 height 34
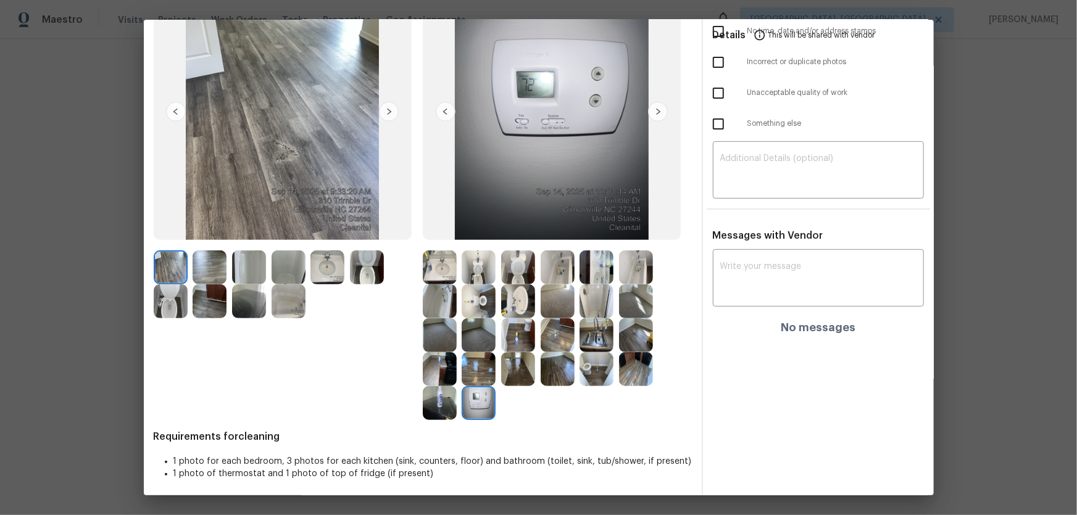
click at [432, 334] on img at bounding box center [440, 335] width 34 height 34
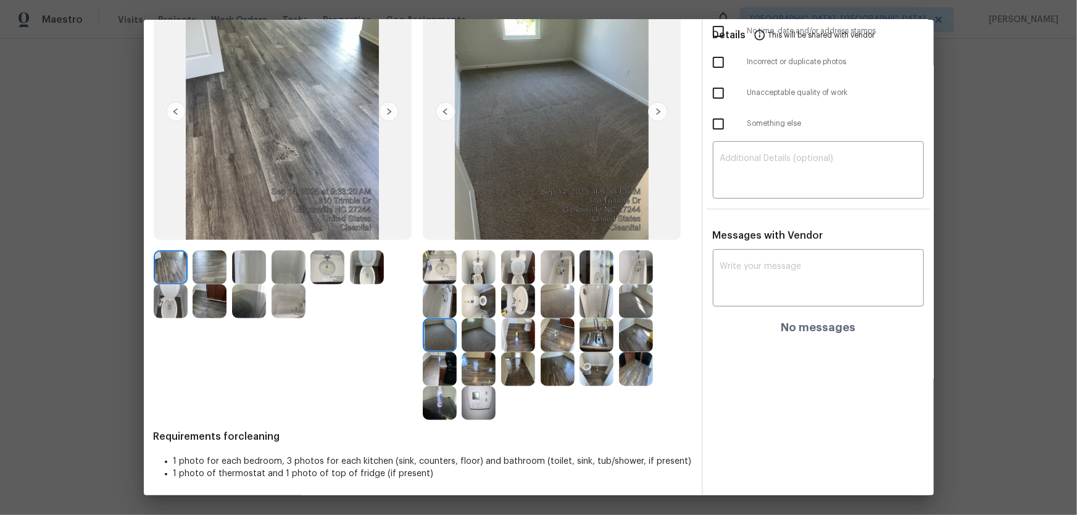
click at [471, 342] on img at bounding box center [479, 335] width 34 height 34
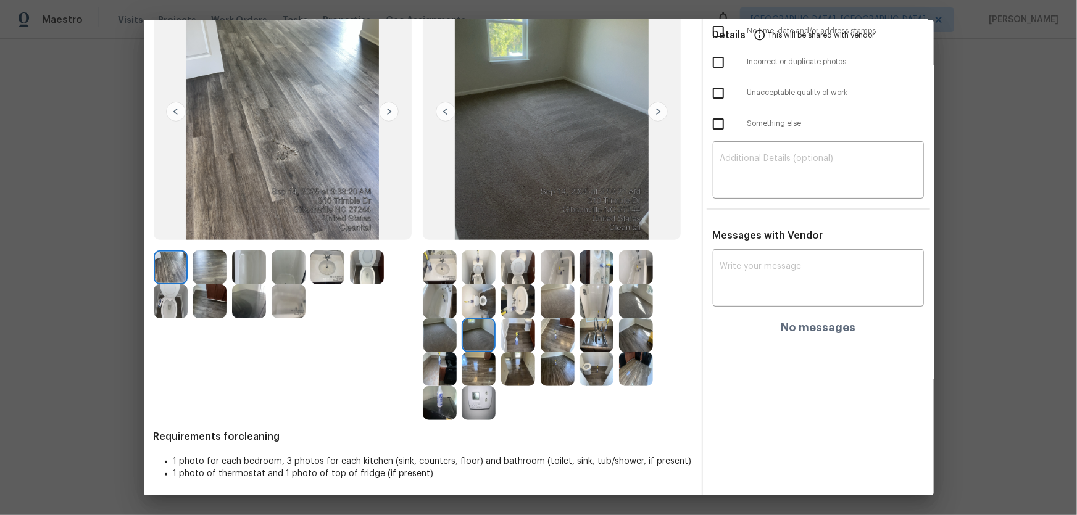
click at [548, 297] on img at bounding box center [558, 301] width 34 height 34
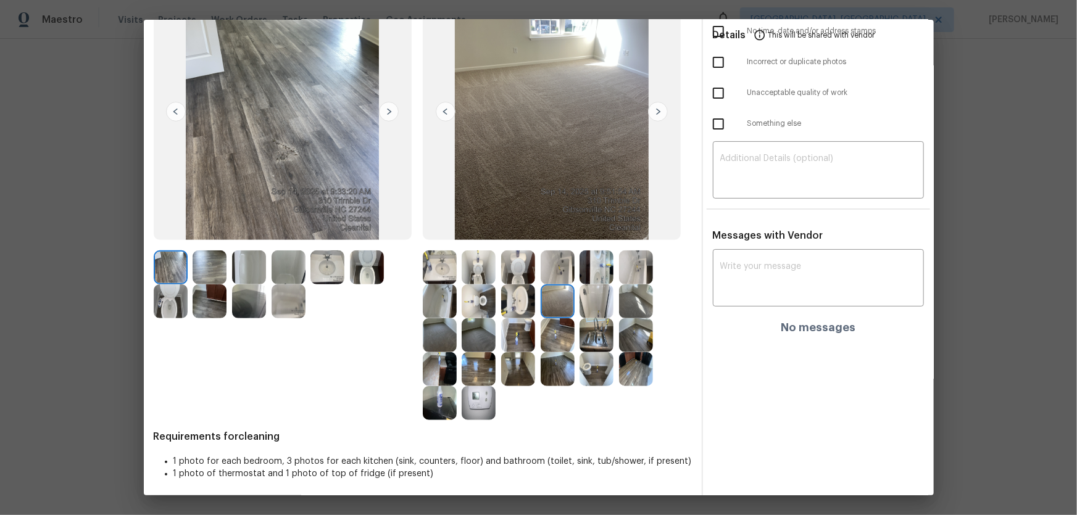
click at [632, 296] on img at bounding box center [636, 301] width 34 height 34
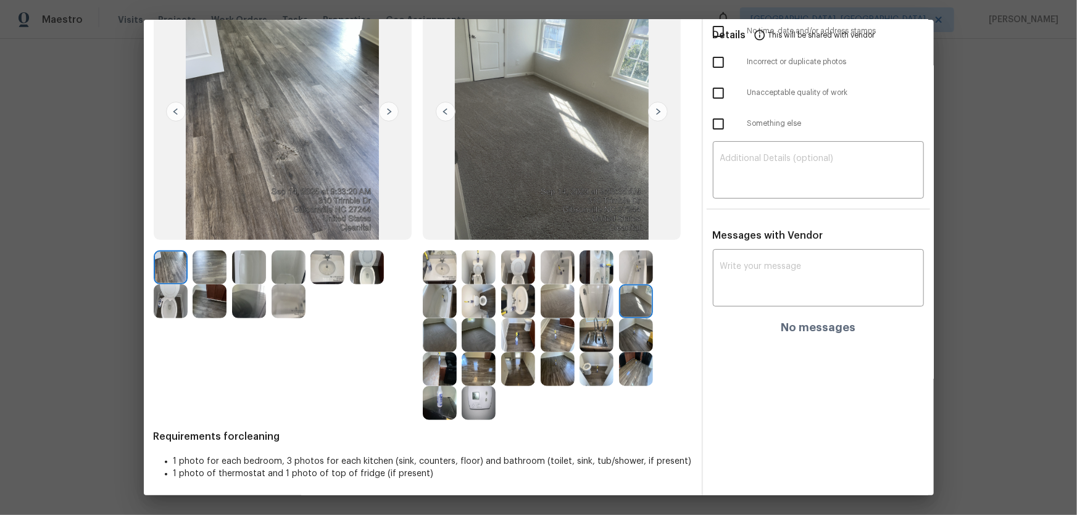
click at [637, 334] on img at bounding box center [636, 335] width 34 height 34
click at [628, 391] on div at bounding box center [557, 336] width 269 height 170
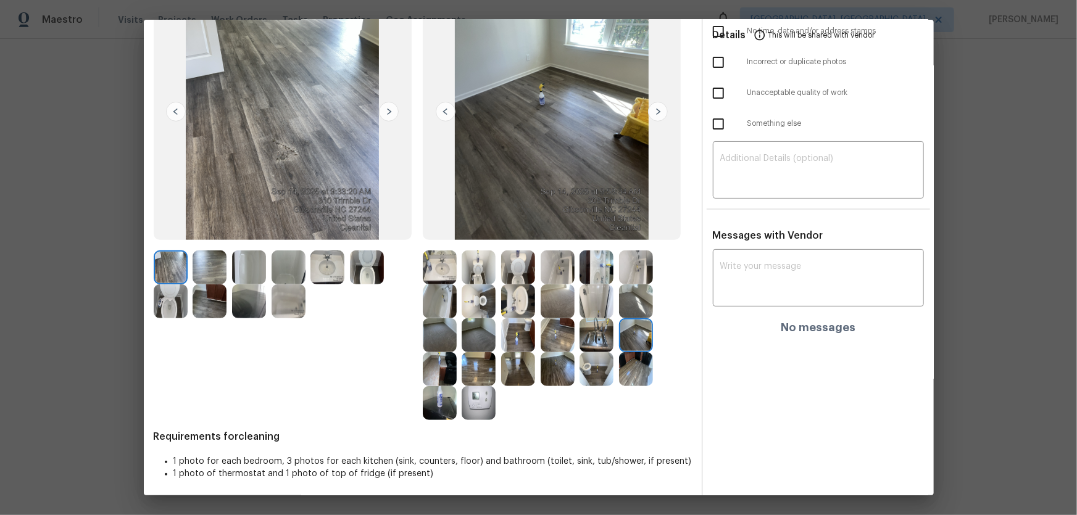
click at [592, 389] on div at bounding box center [557, 336] width 269 height 170
click at [589, 375] on img at bounding box center [596, 369] width 34 height 34
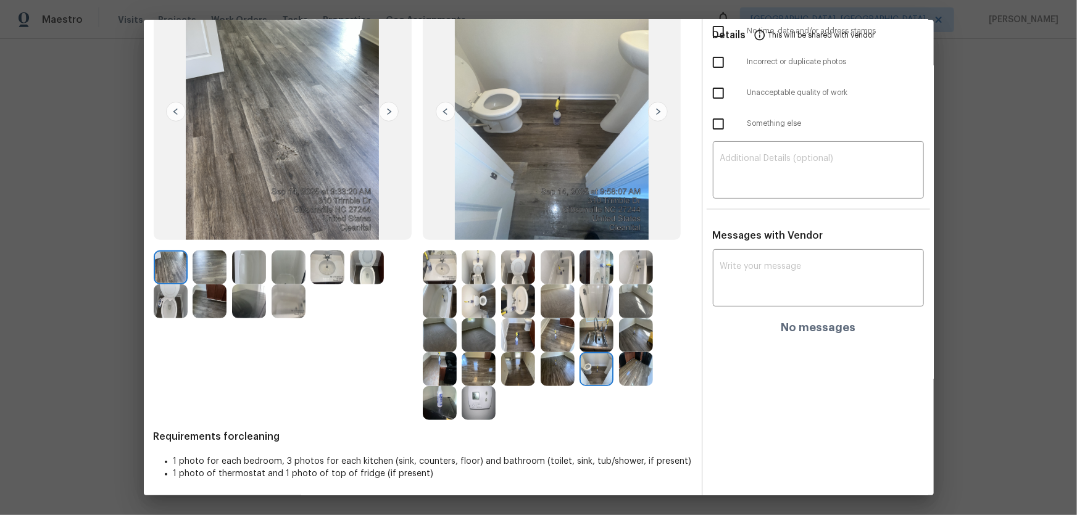
click at [586, 335] on img at bounding box center [596, 335] width 34 height 34
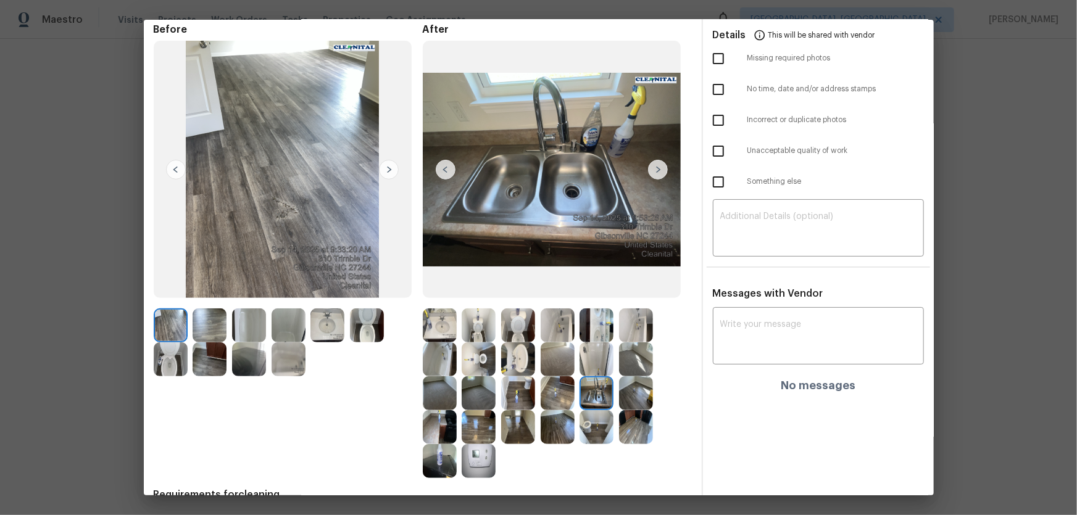
scroll to position [0, 0]
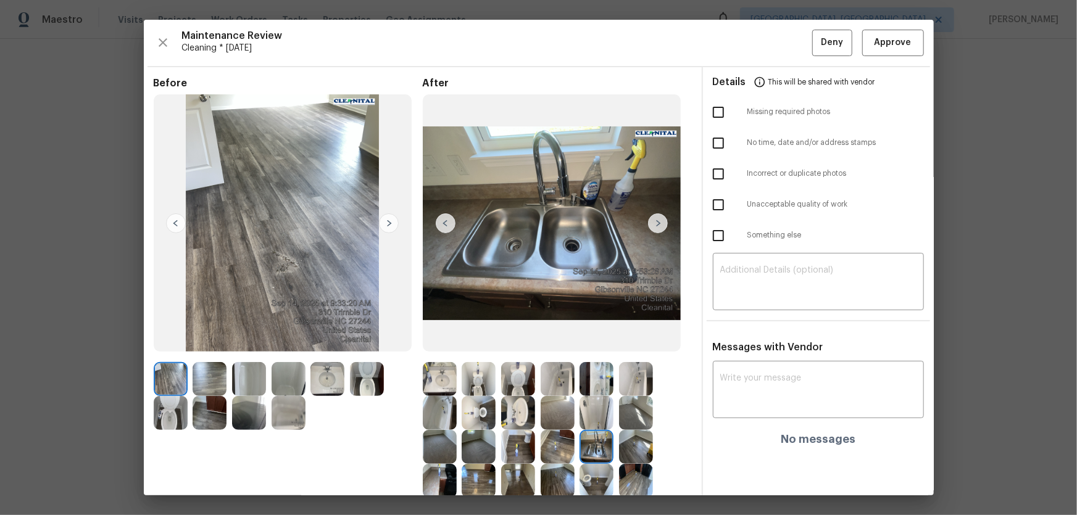
click at [874, 57] on div "Maintenance Review Cleaning * Mon, Sep 08 Deny Approve Before After Requirement…" at bounding box center [539, 258] width 790 height 476
click at [876, 46] on span "Approve" at bounding box center [892, 42] width 37 height 15
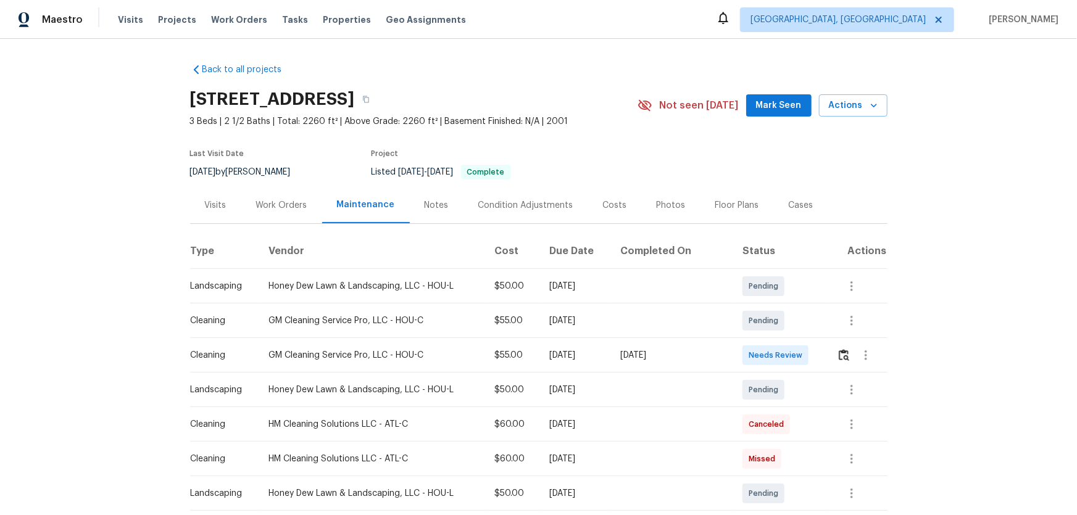
scroll to position [56, 0]
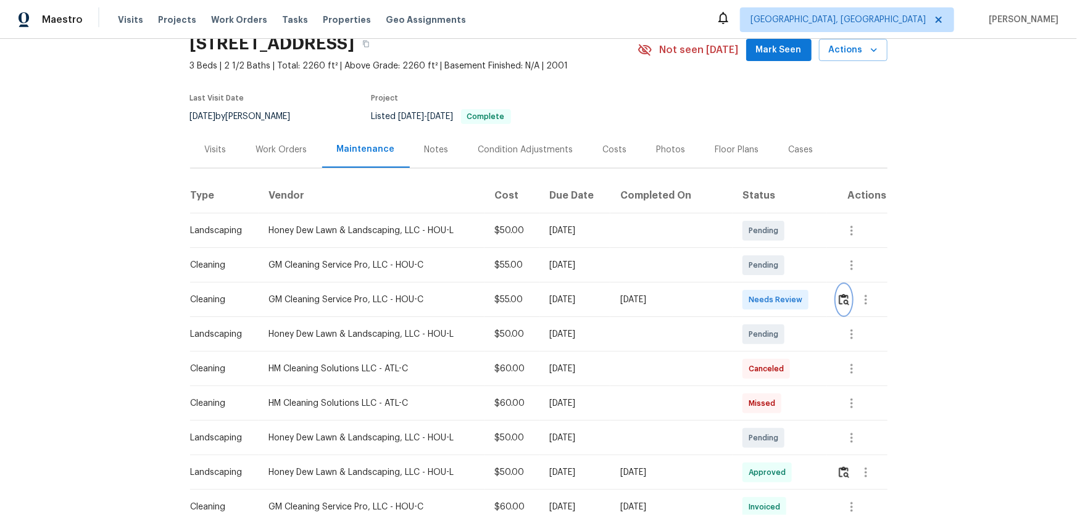
click at [766, 298] on img "button" at bounding box center [844, 300] width 10 height 12
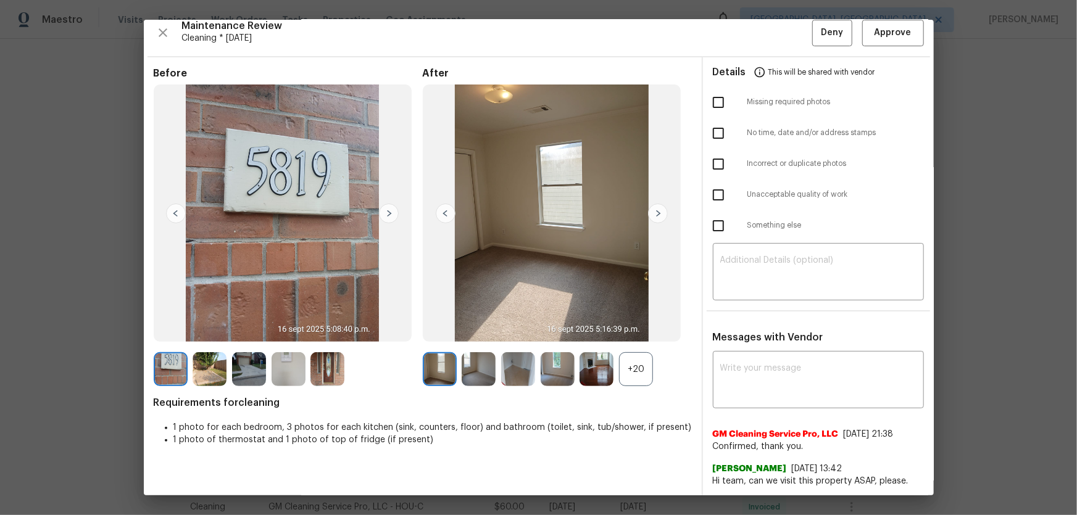
click at [630, 340] on div "+20" at bounding box center [636, 369] width 34 height 34
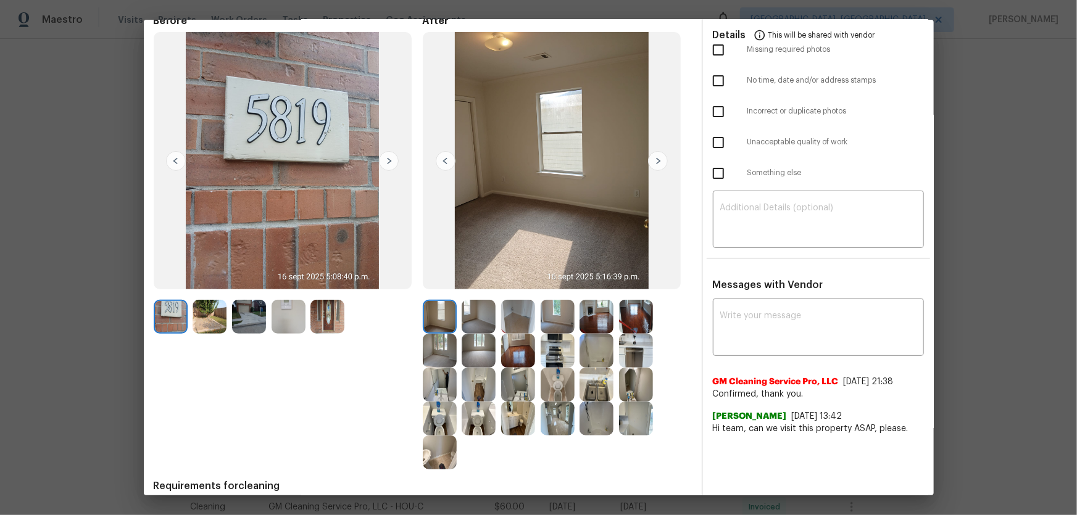
scroll to position [114, 0]
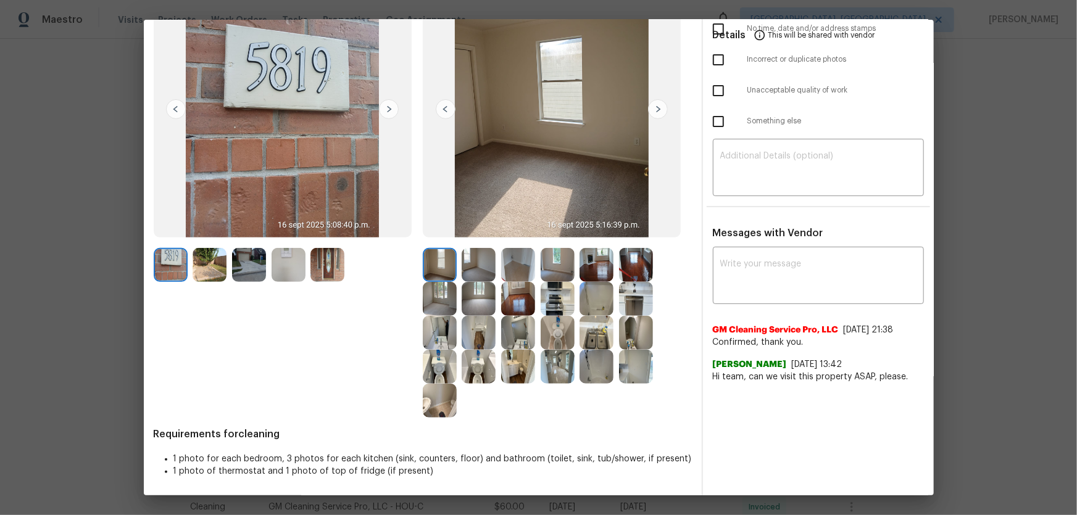
click at [483, 340] on img at bounding box center [479, 367] width 34 height 34
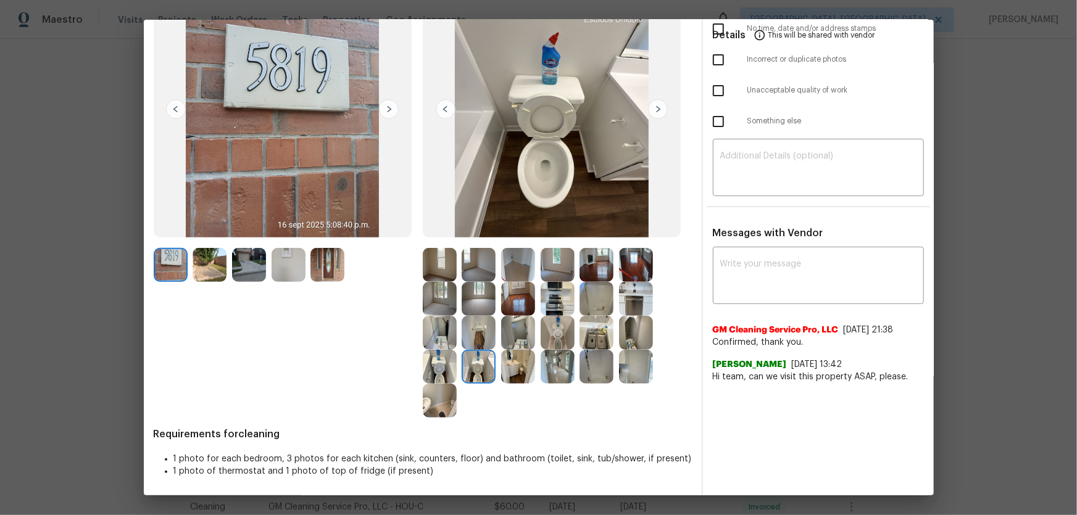
click at [444, 340] on img at bounding box center [440, 367] width 34 height 34
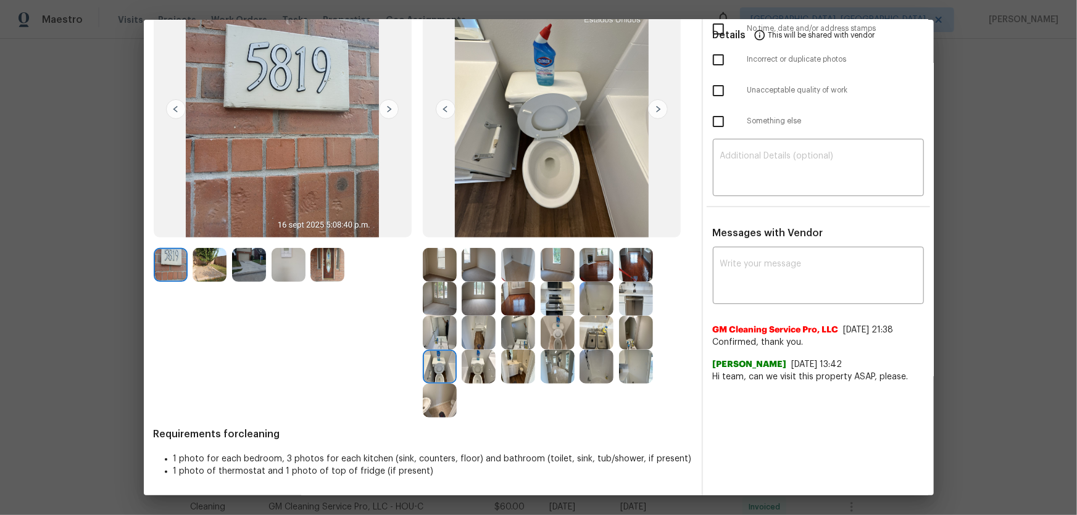
click at [566, 332] on img at bounding box center [558, 333] width 34 height 34
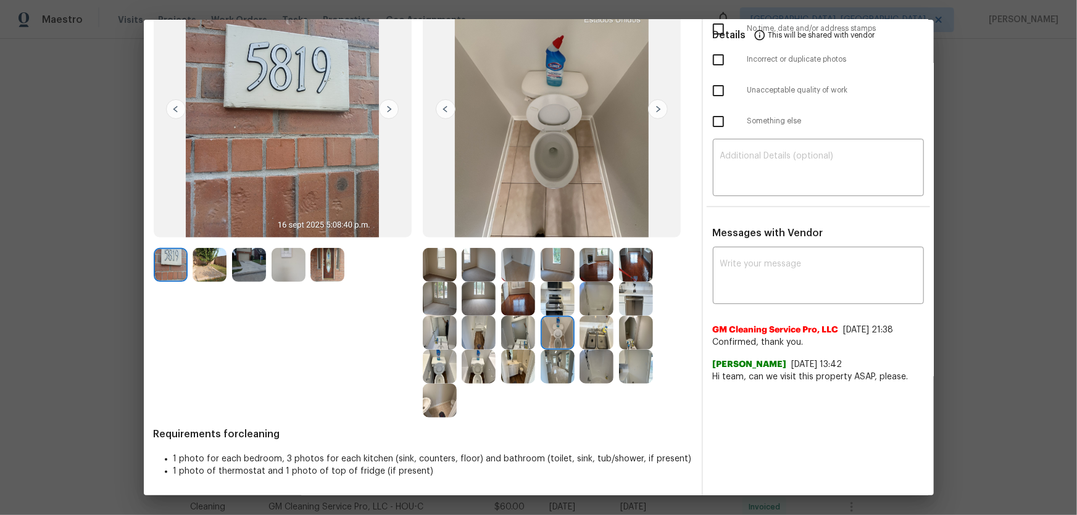
click at [626, 333] on img at bounding box center [636, 333] width 34 height 34
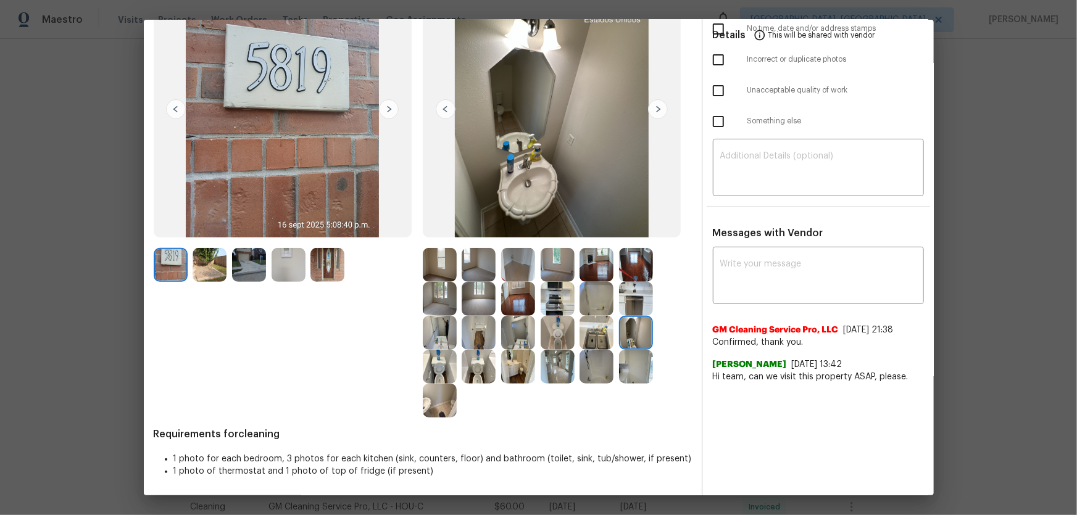
click at [509, 328] on img at bounding box center [518, 333] width 34 height 34
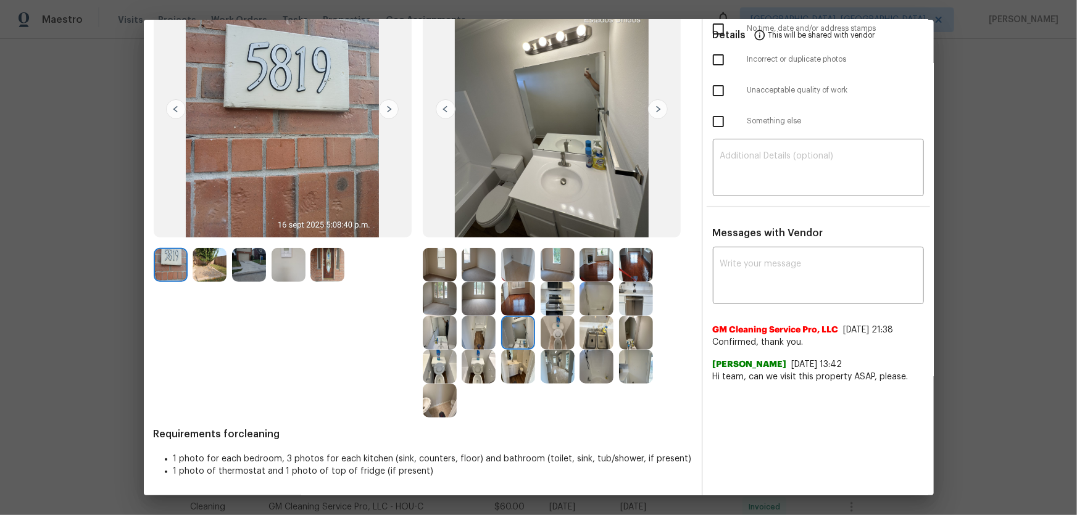
click at [439, 340] on img at bounding box center [440, 401] width 34 height 34
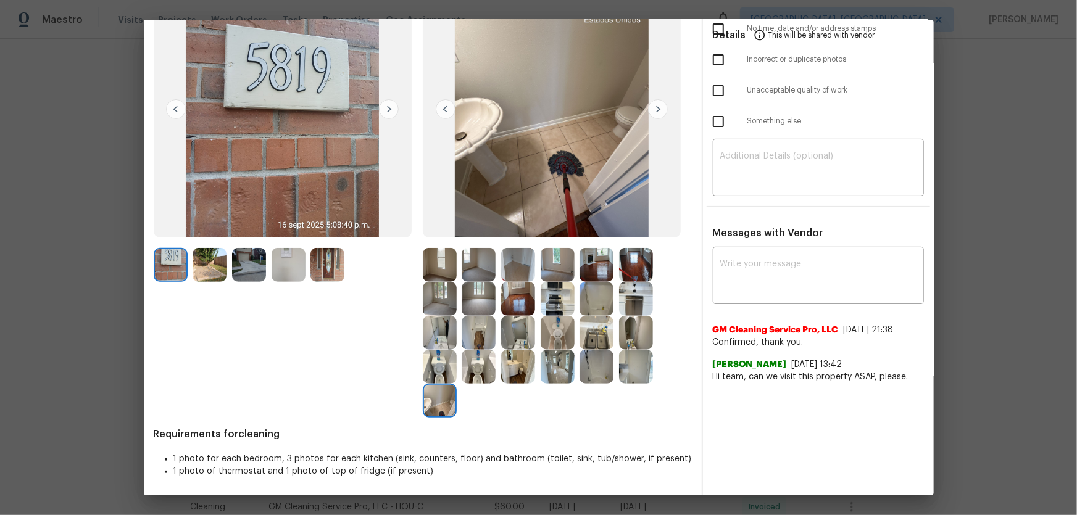
click at [579, 340] on img at bounding box center [596, 367] width 34 height 34
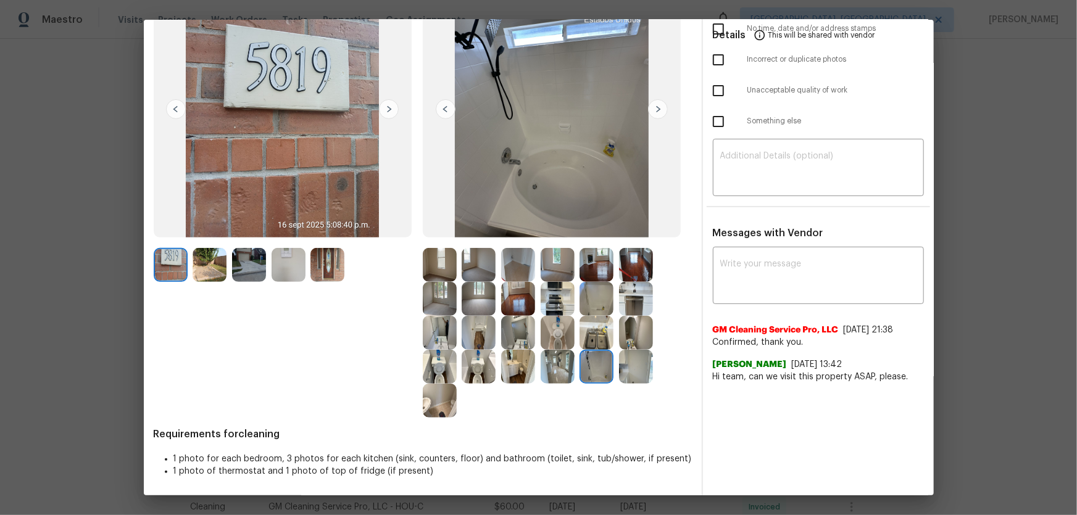
click at [589, 292] on img at bounding box center [596, 299] width 34 height 34
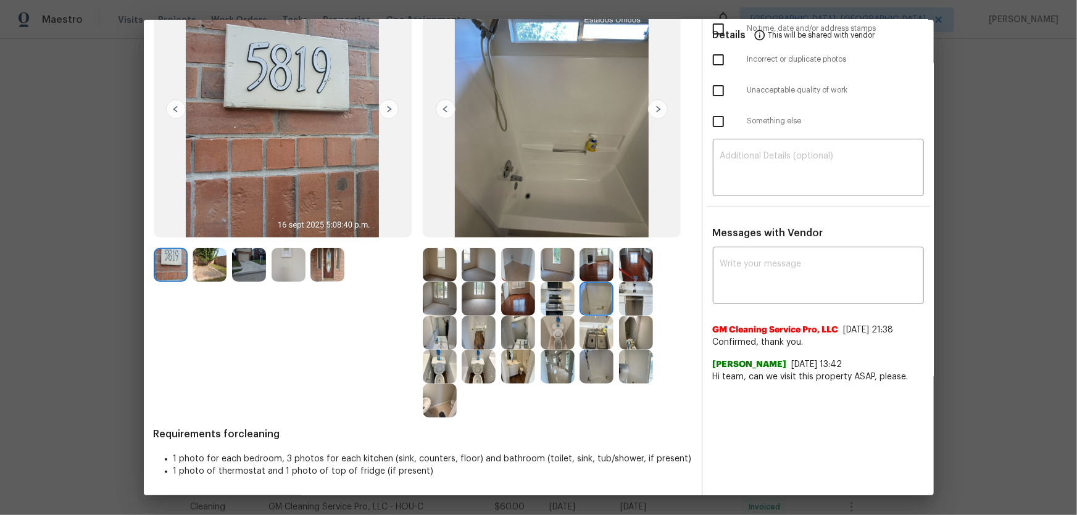
click at [595, 326] on img at bounding box center [596, 333] width 34 height 34
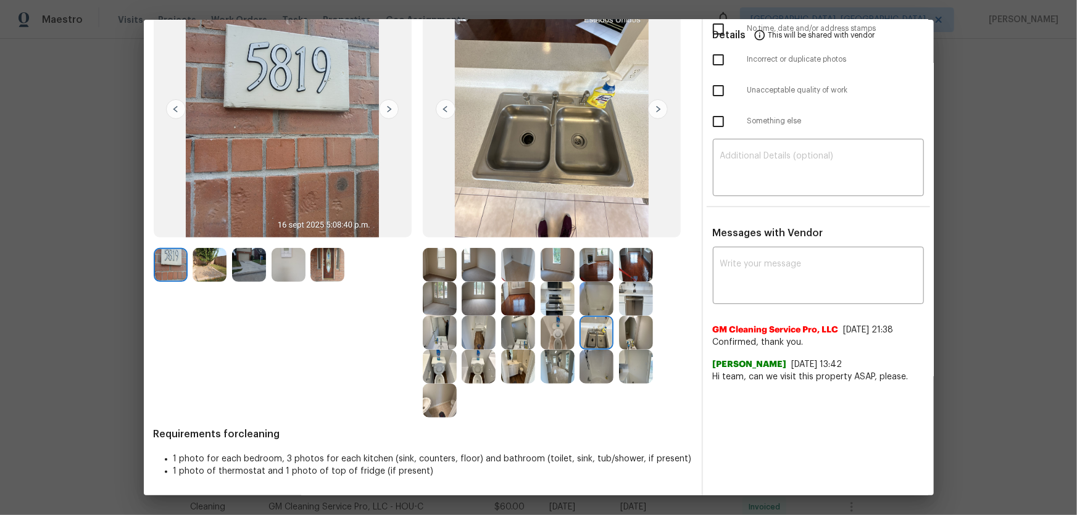
click at [563, 327] on img at bounding box center [558, 333] width 34 height 34
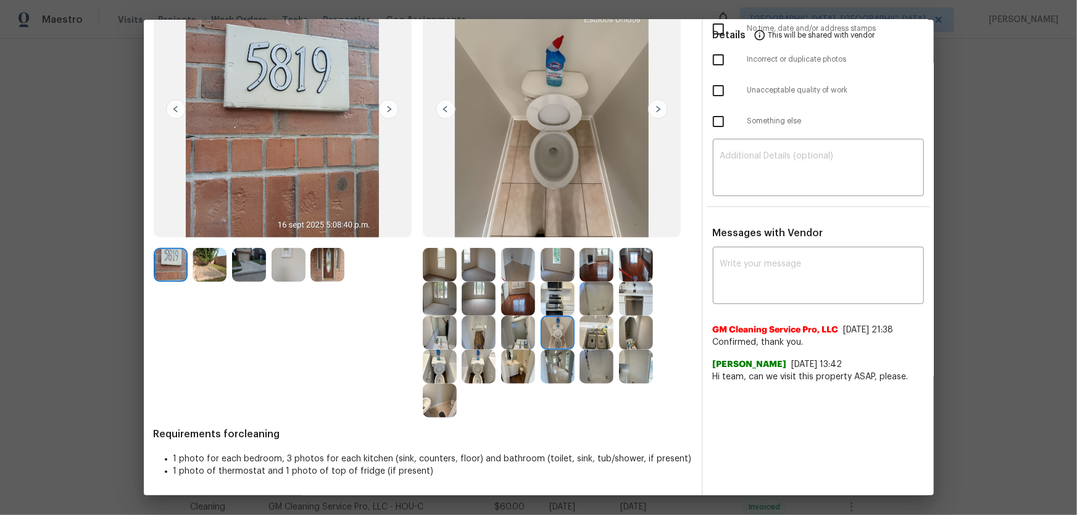
click at [519, 296] on img at bounding box center [518, 299] width 34 height 34
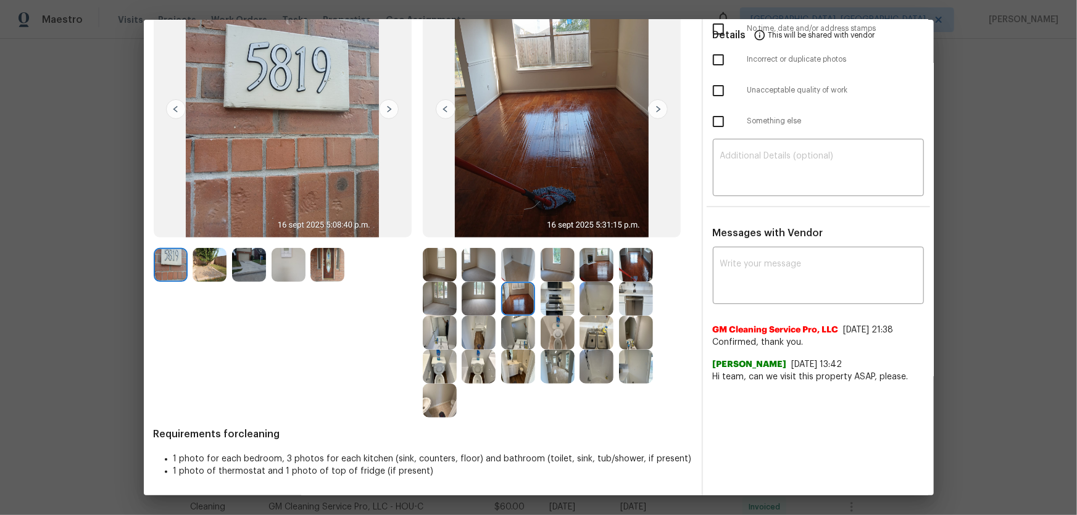
drag, startPoint x: 554, startPoint y: 262, endPoint x: 557, endPoint y: 292, distance: 30.4
click at [555, 263] on img at bounding box center [558, 265] width 34 height 34
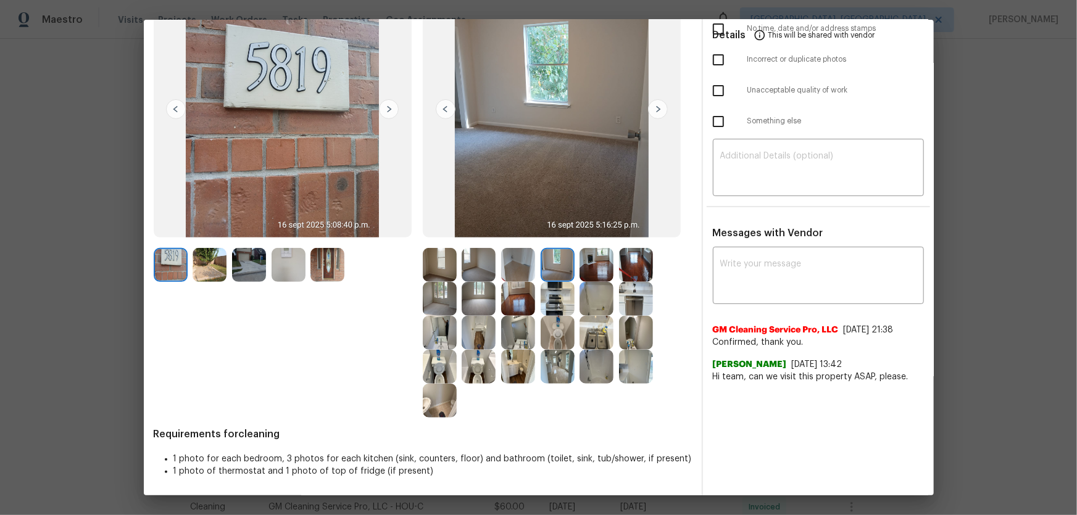
click at [557, 295] on img at bounding box center [558, 299] width 34 height 34
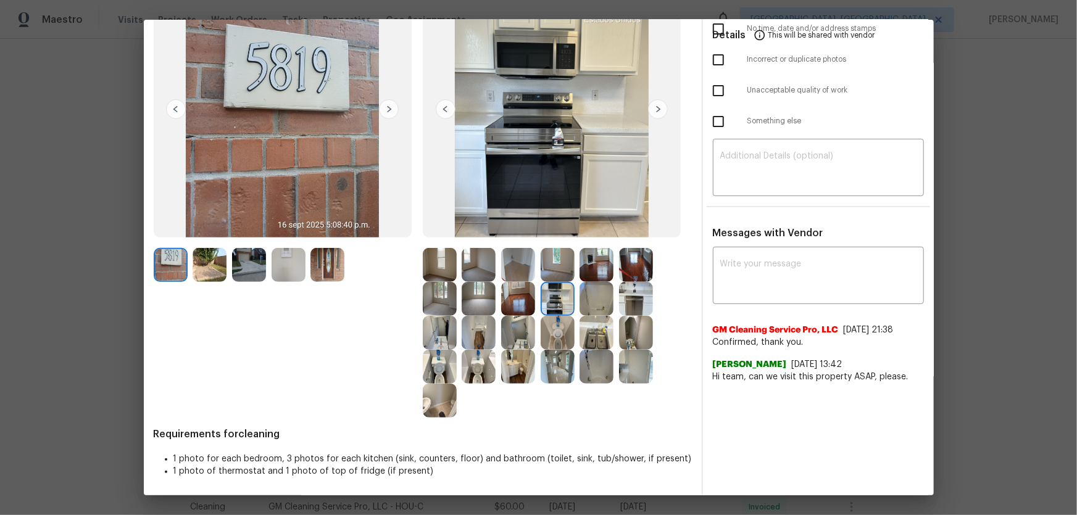
click at [295, 260] on img at bounding box center [289, 265] width 34 height 34
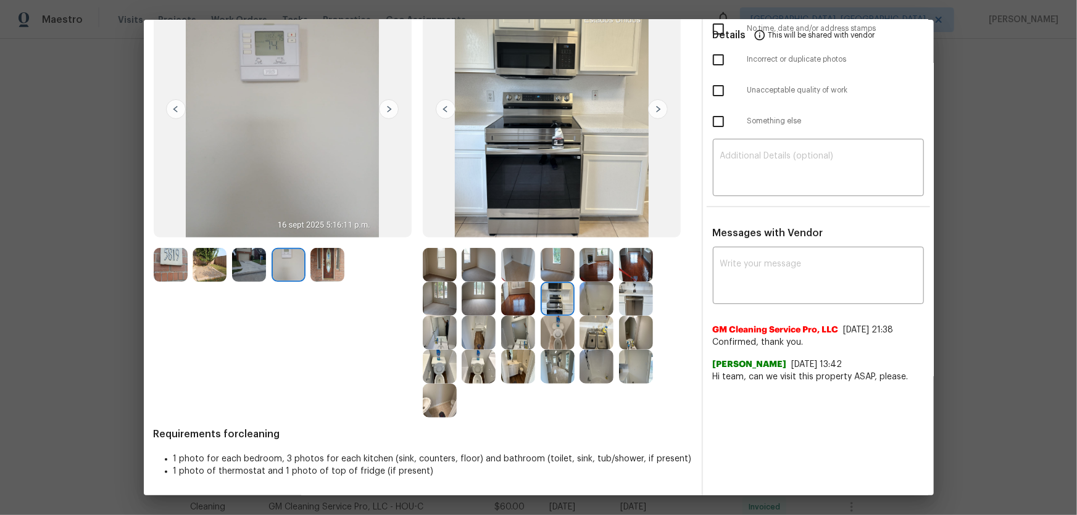
click at [318, 263] on img at bounding box center [327, 265] width 34 height 34
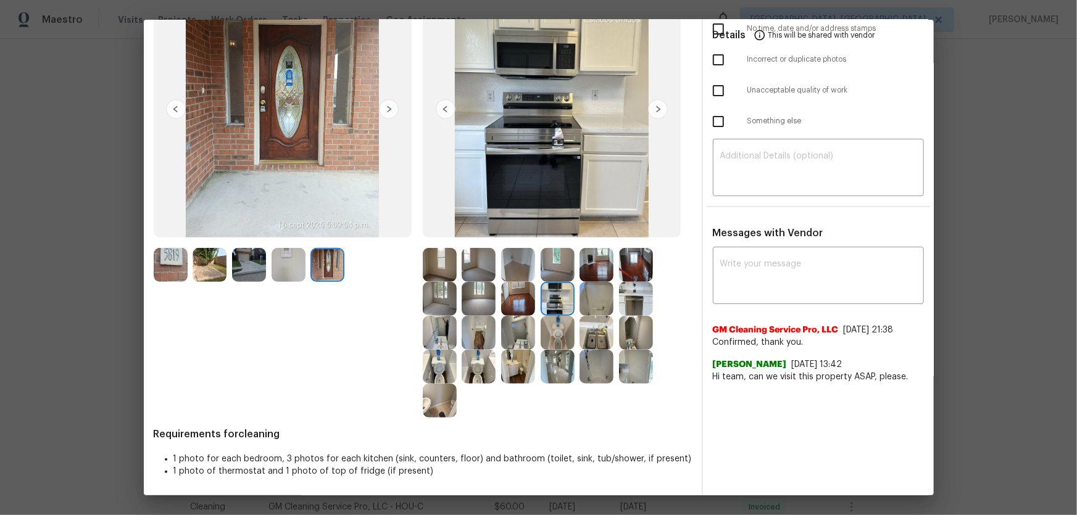
drag, startPoint x: 479, startPoint y: 297, endPoint x: 351, endPoint y: 306, distance: 128.6
click at [479, 297] on img at bounding box center [479, 299] width 34 height 34
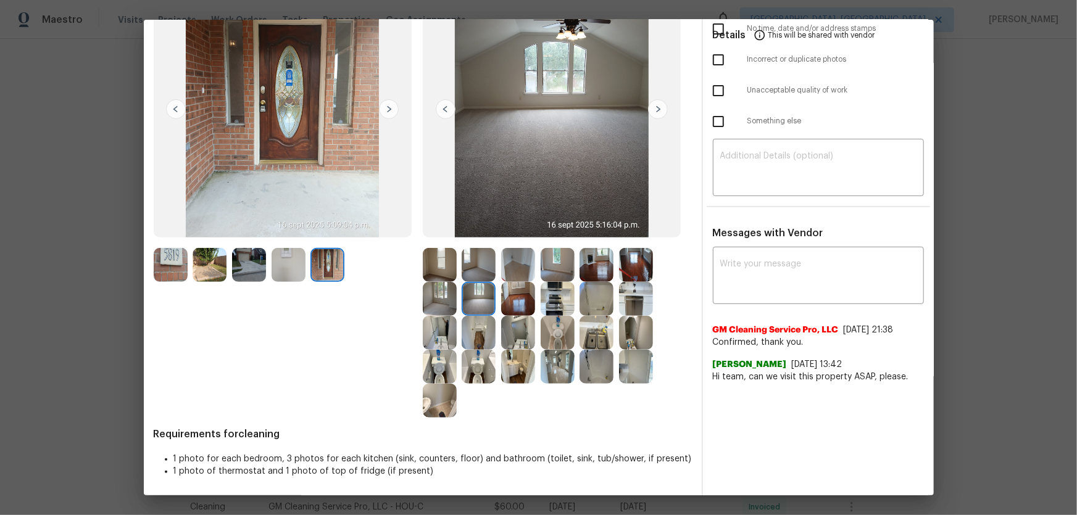
click at [436, 299] on img at bounding box center [440, 299] width 34 height 34
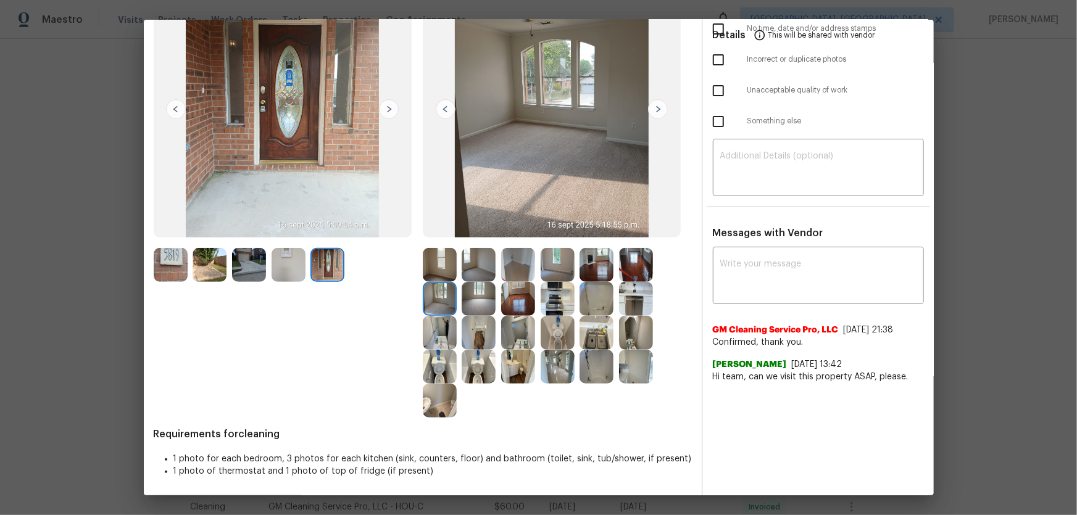
click at [475, 268] on img at bounding box center [479, 265] width 34 height 34
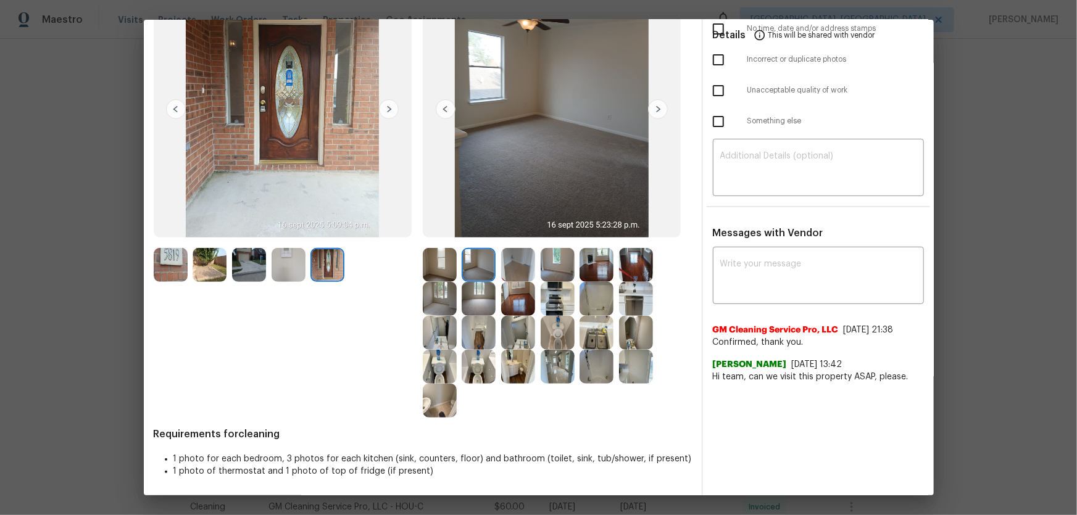
click at [507, 271] on img at bounding box center [518, 265] width 34 height 34
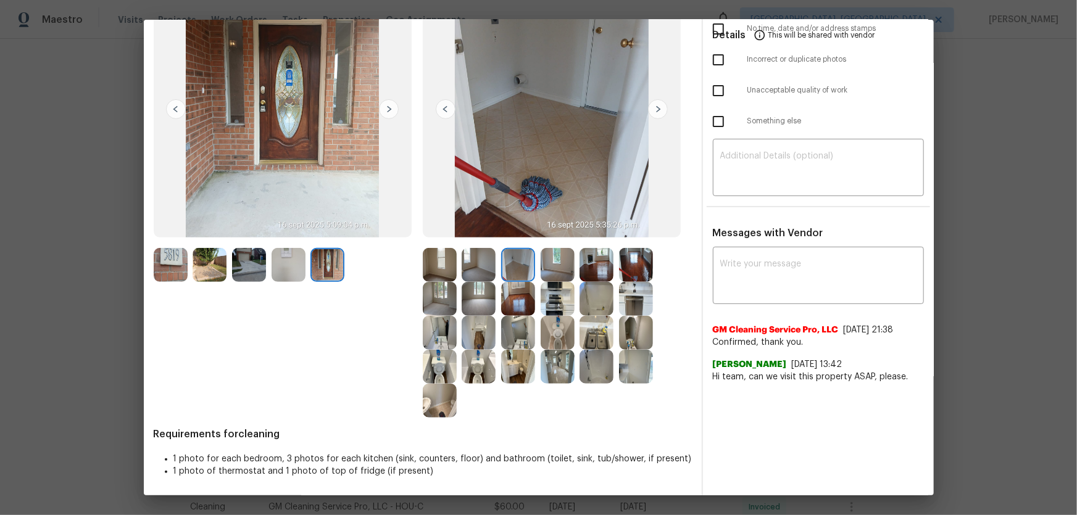
click at [552, 305] on img at bounding box center [558, 299] width 34 height 34
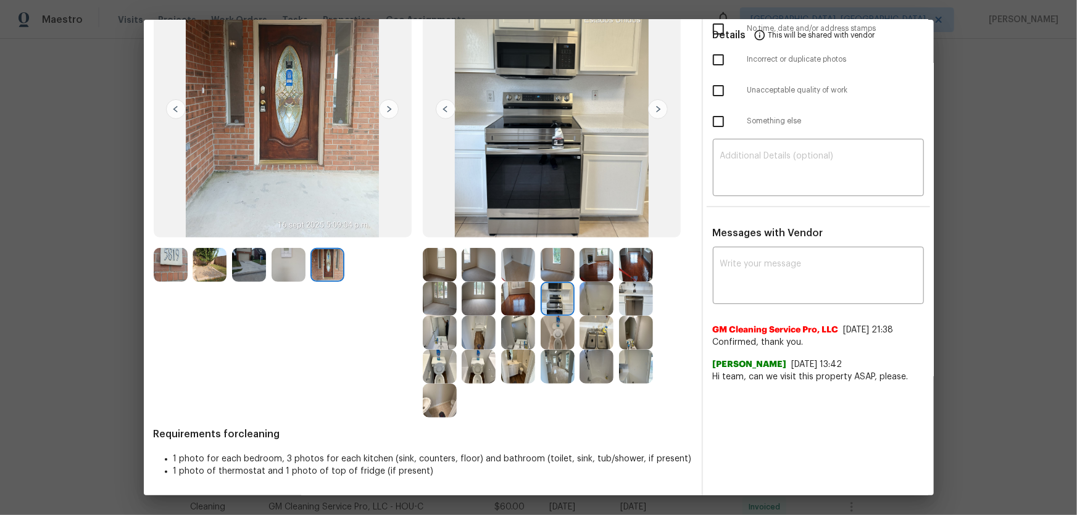
click at [572, 258] on div at bounding box center [560, 265] width 39 height 34
click at [597, 260] on img at bounding box center [596, 265] width 34 height 34
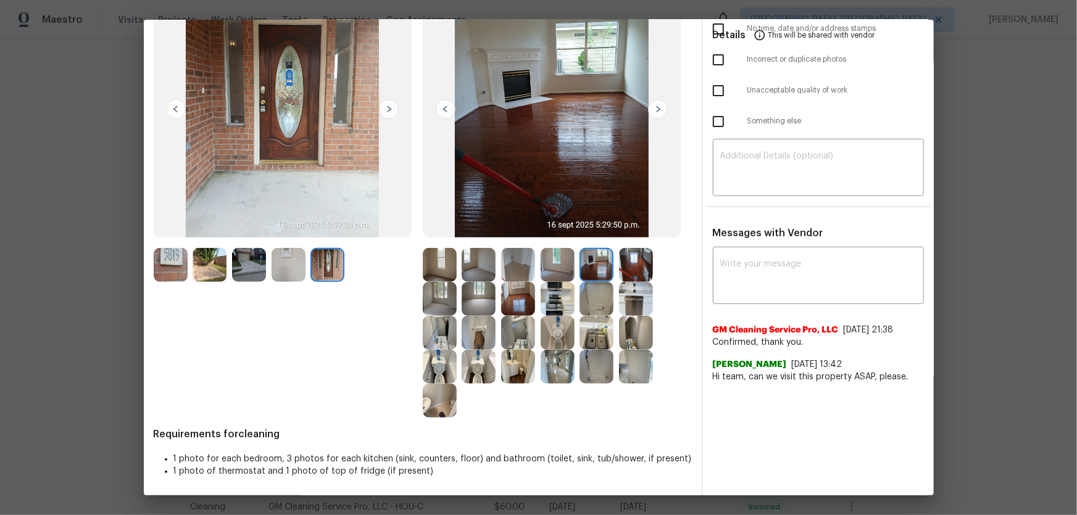
drag, startPoint x: 641, startPoint y: 263, endPoint x: 639, endPoint y: 302, distance: 38.3
click at [640, 264] on img at bounding box center [636, 265] width 34 height 34
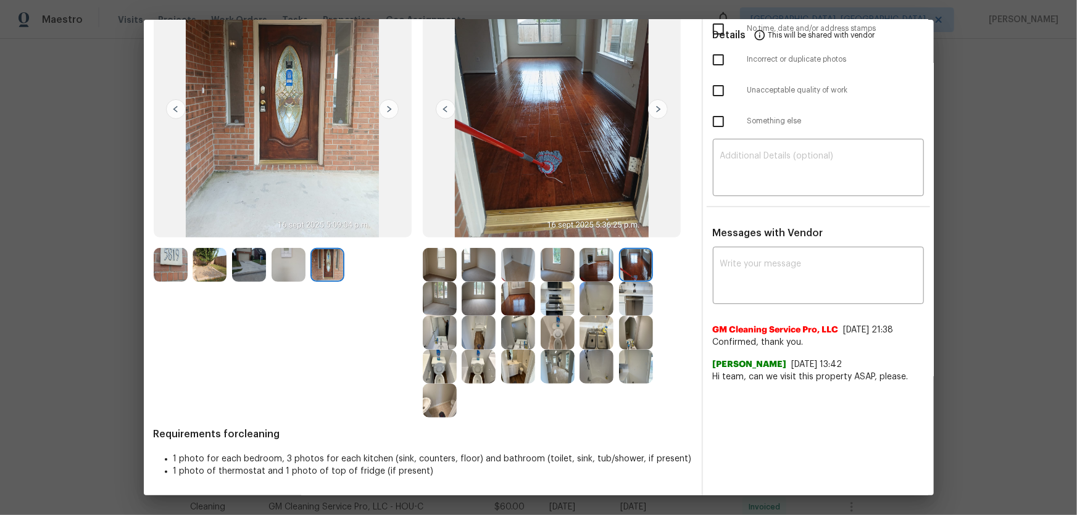
click at [637, 311] on img at bounding box center [636, 299] width 34 height 34
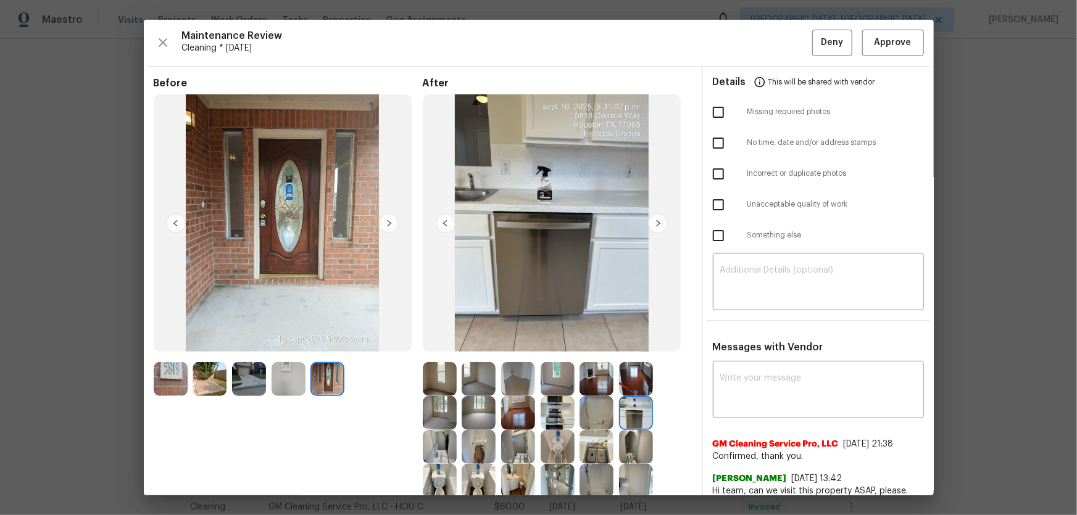
scroll to position [0, 0]
click at [766, 33] on button "Approve" at bounding box center [893, 43] width 62 height 27
